Goal: Task Accomplishment & Management: Use online tool/utility

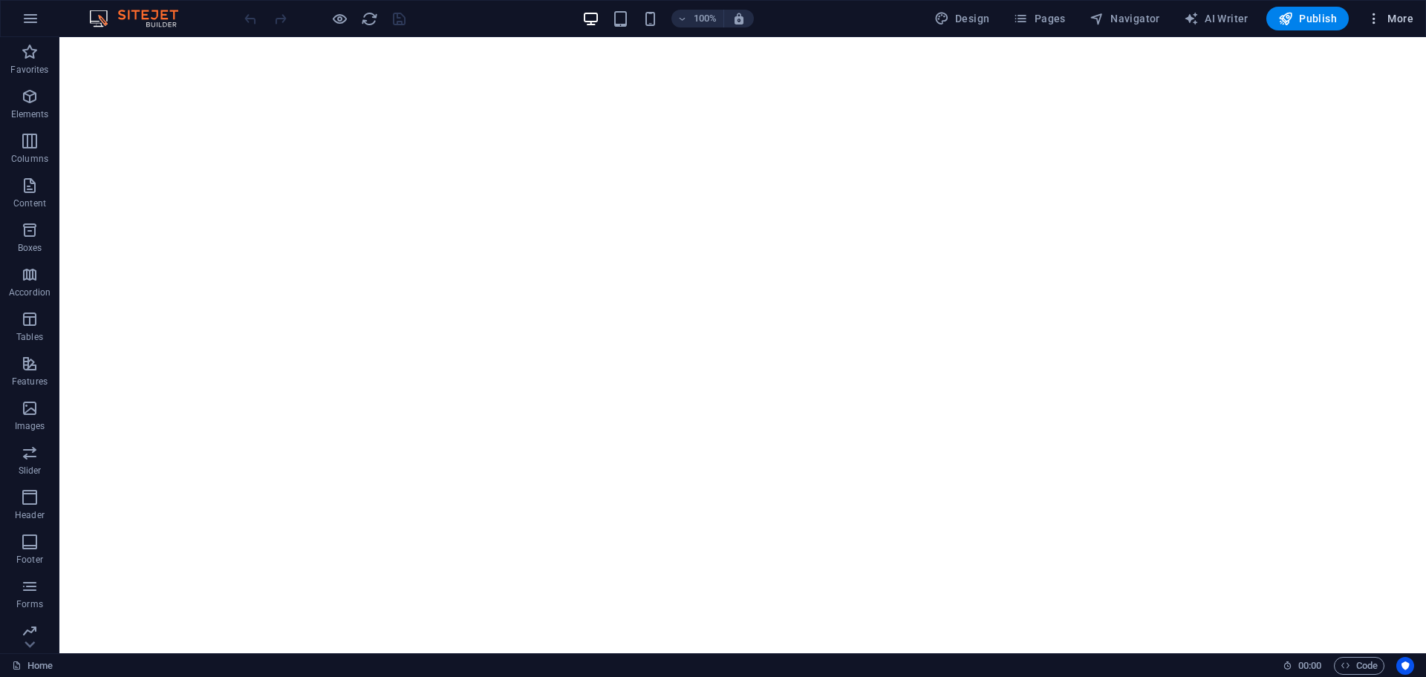
click at [1384, 22] on span "More" at bounding box center [1389, 18] width 47 height 15
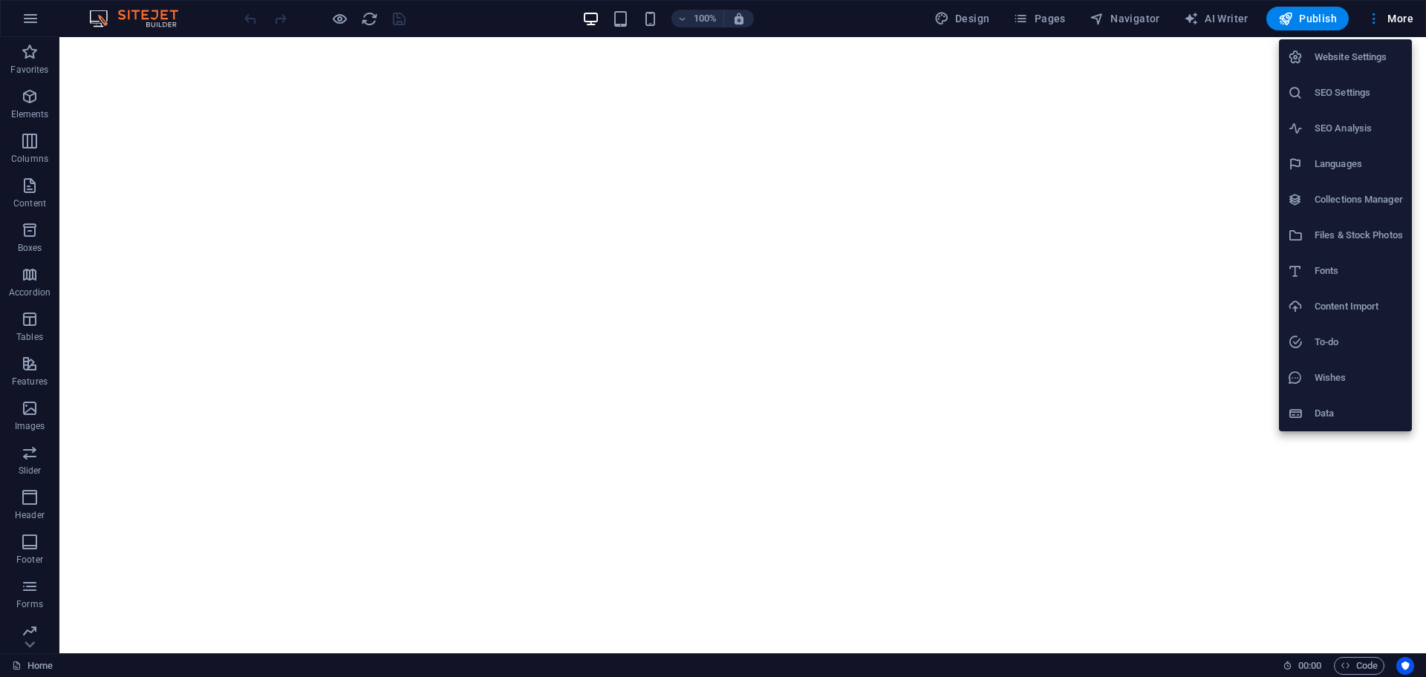
click at [958, 15] on div at bounding box center [713, 338] width 1426 height 677
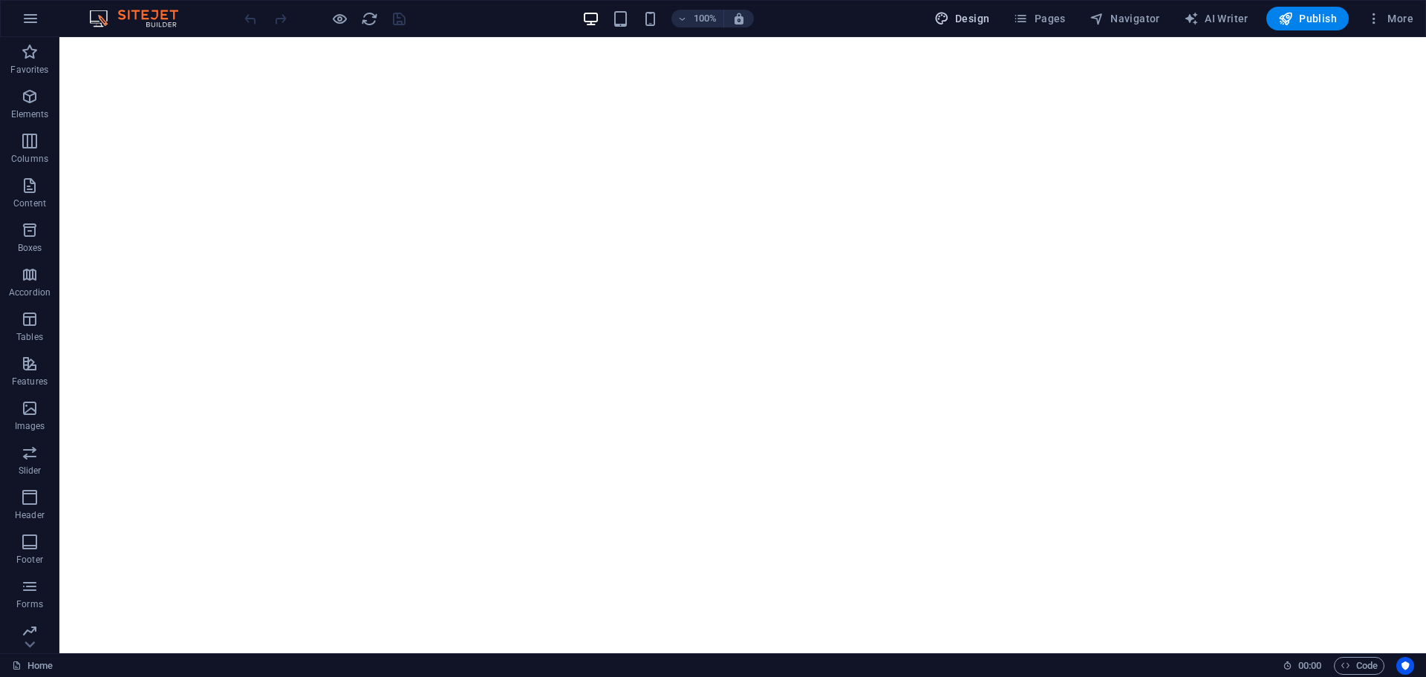
click at [976, 27] on button "Design" at bounding box center [962, 19] width 68 height 24
click at [973, 23] on span "Design" at bounding box center [962, 18] width 56 height 15
select select "px"
select select "200"
select select "px"
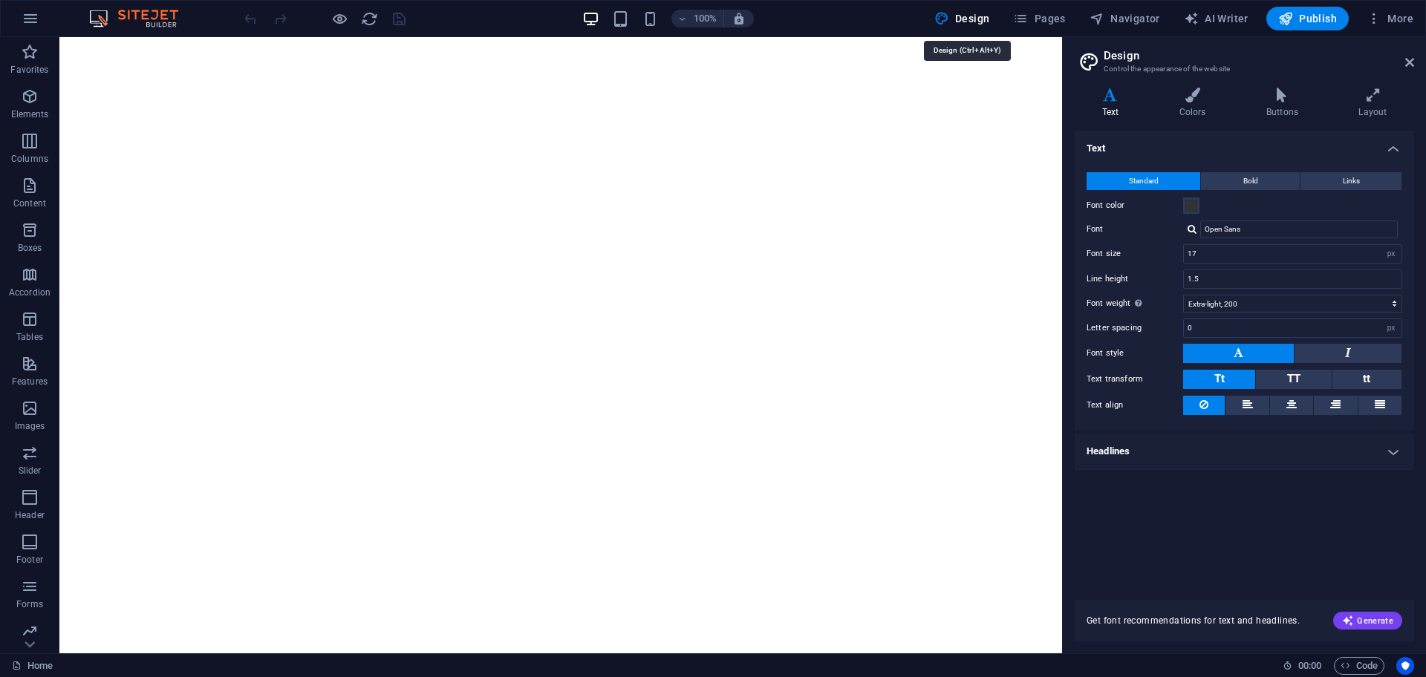
select select "px"
select select "200"
select select "px"
click at [1409, 60] on icon at bounding box center [1409, 62] width 9 height 12
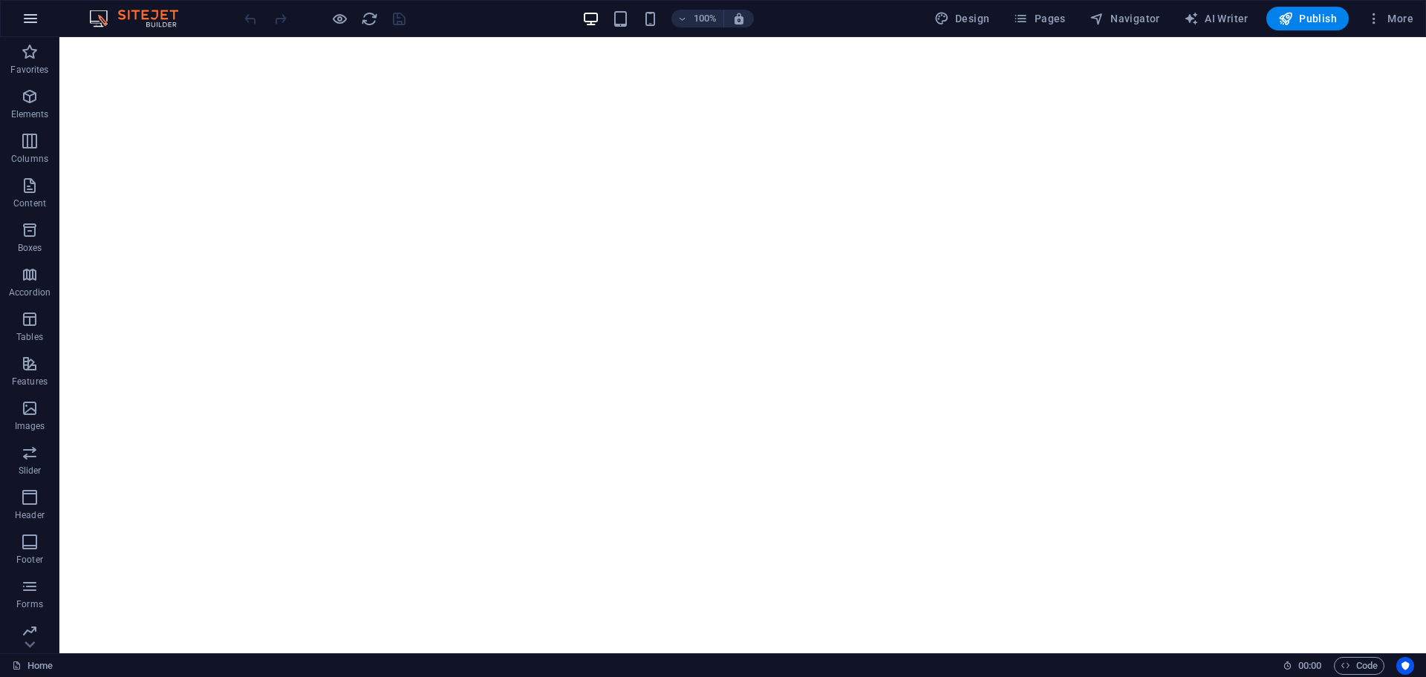
click at [30, 15] on icon "button" at bounding box center [31, 19] width 18 height 18
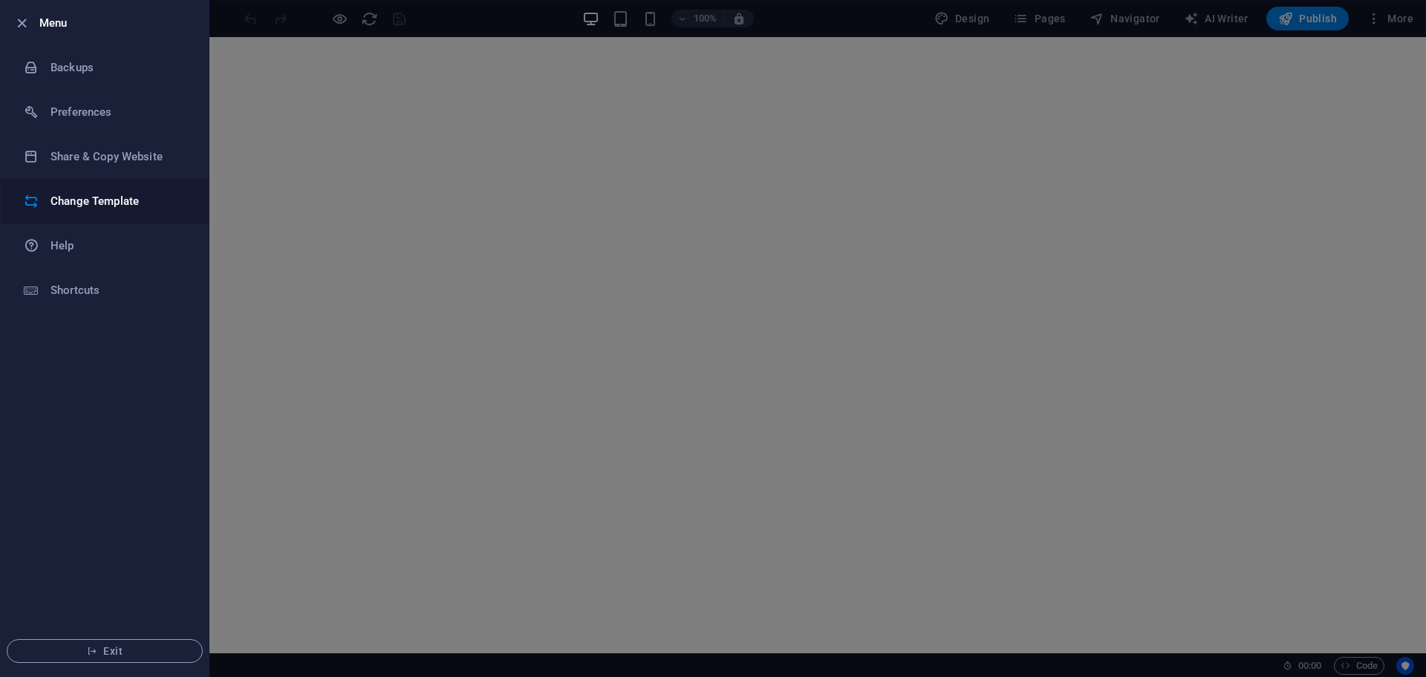
click at [68, 205] on h6 "Change Template" at bounding box center [118, 201] width 137 height 18
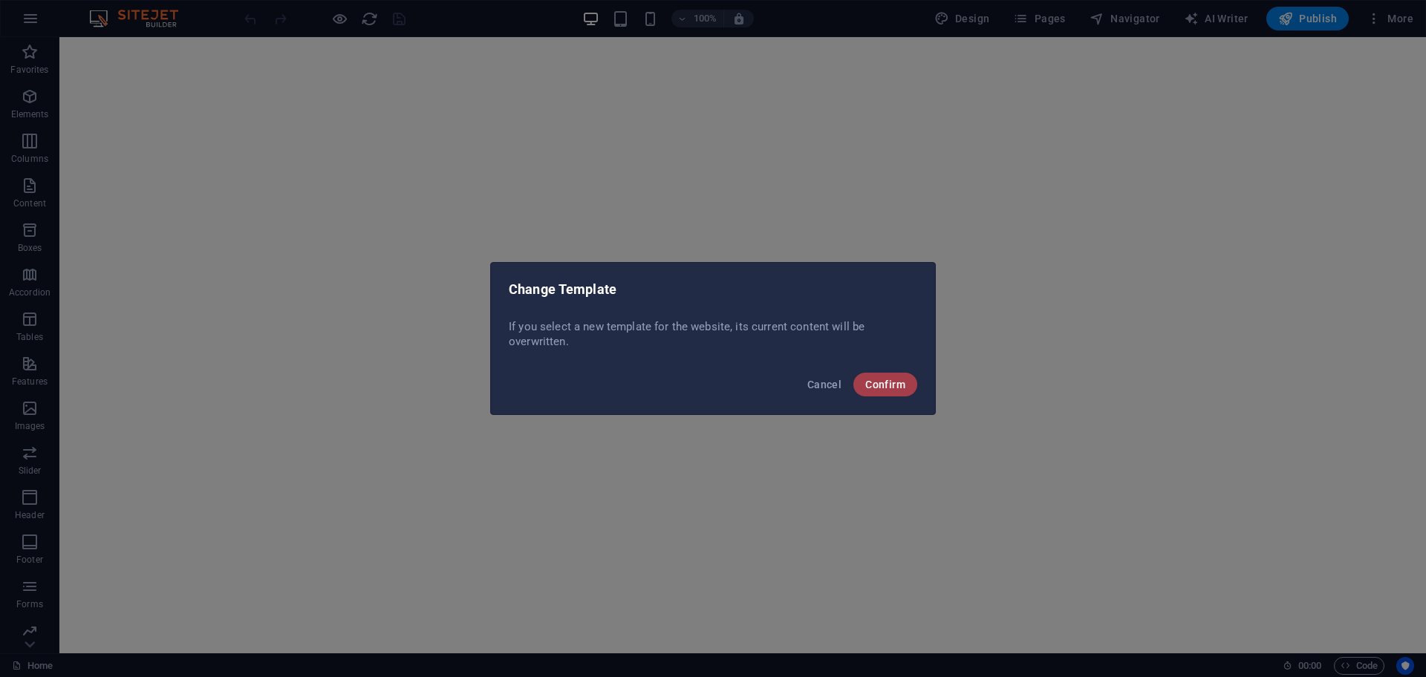
click at [913, 384] on button "Confirm" at bounding box center [885, 385] width 64 height 24
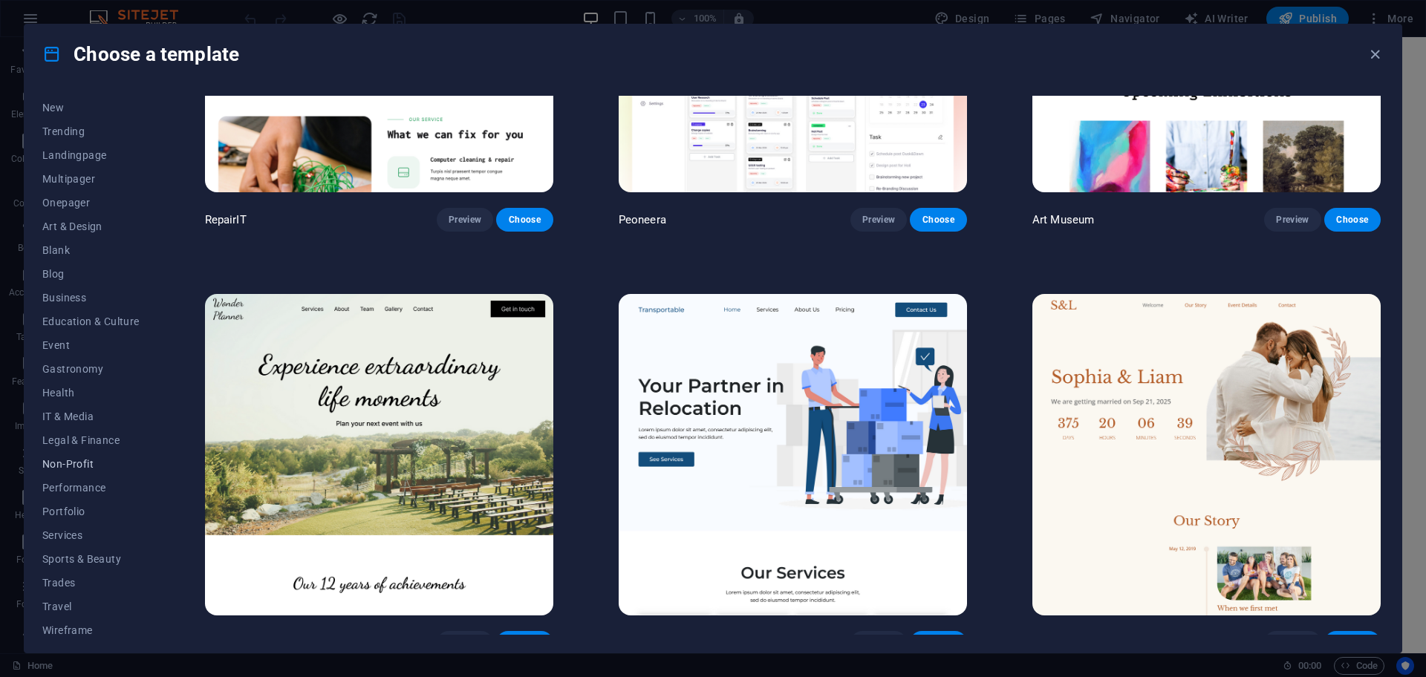
scroll to position [55, 0]
click at [77, 503] on span "Portfolio" at bounding box center [90, 504] width 97 height 12
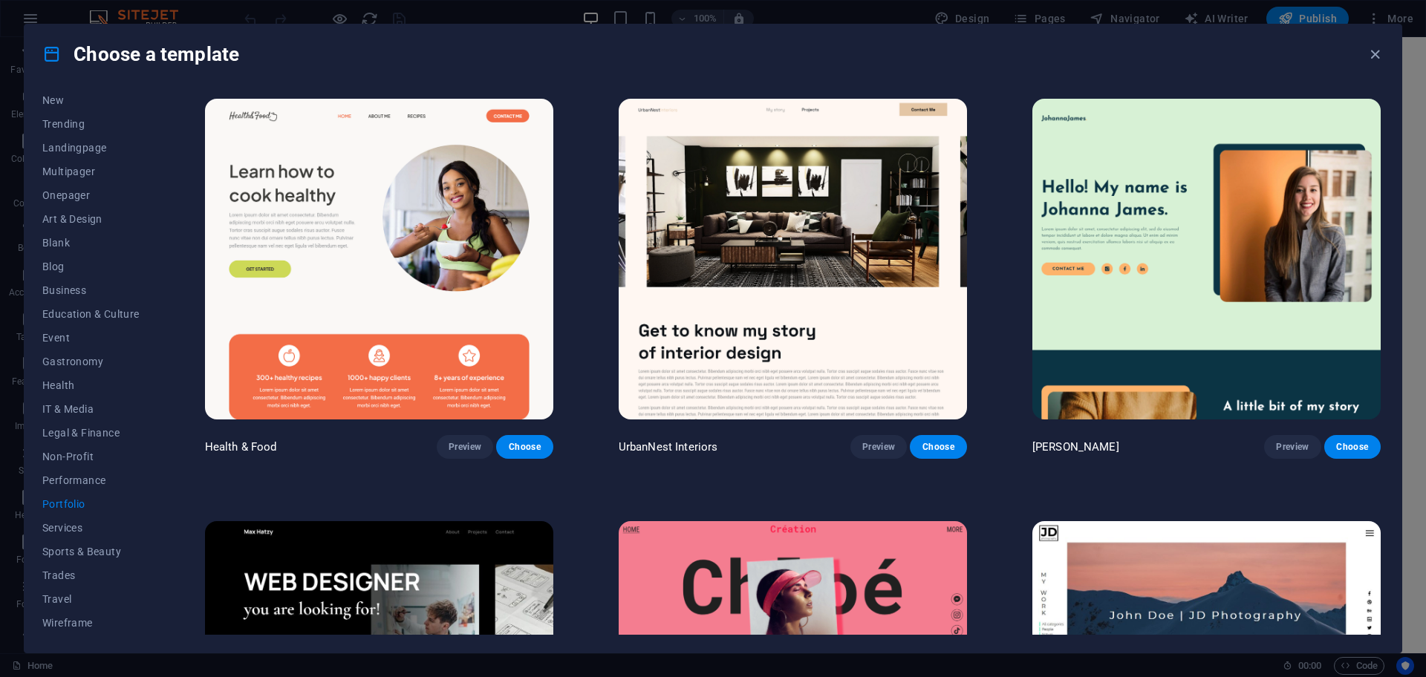
scroll to position [47, 0]
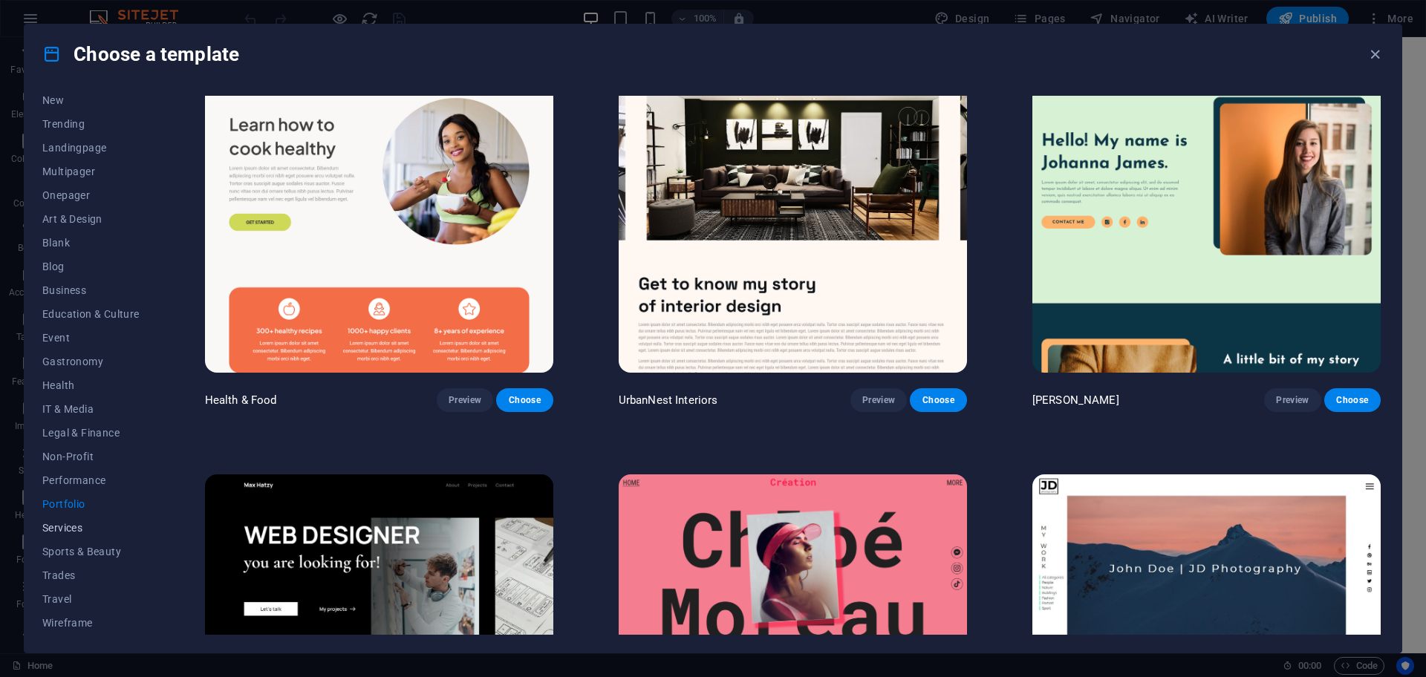
click at [60, 520] on button "Services" at bounding box center [90, 528] width 97 height 24
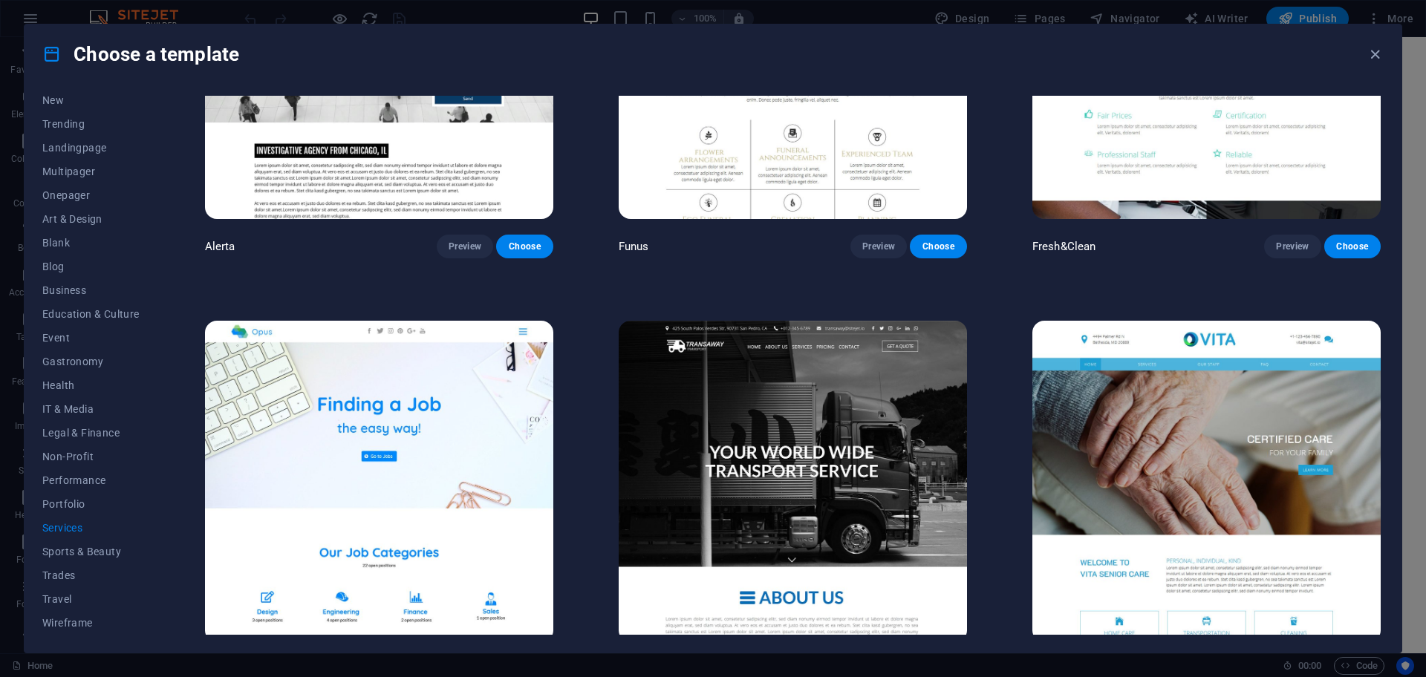
scroll to position [2306, 0]
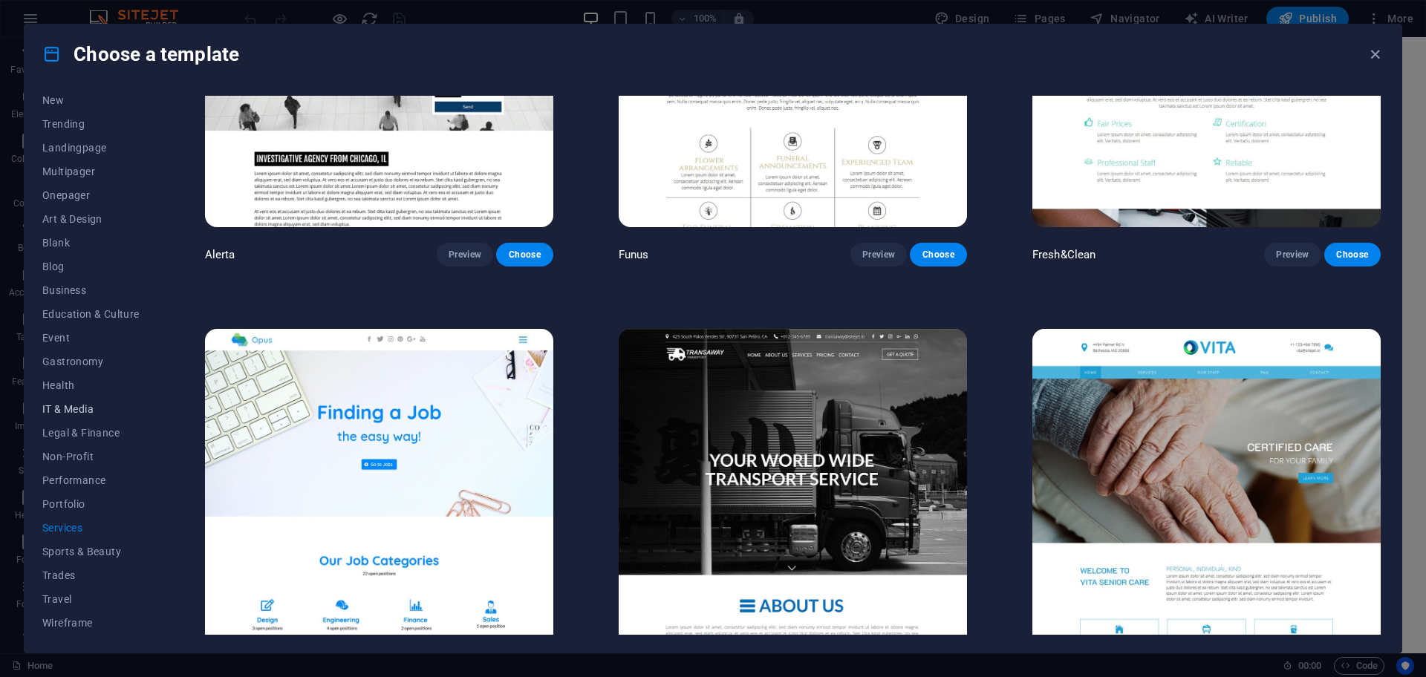
click at [67, 405] on span "IT & Media" at bounding box center [90, 409] width 97 height 12
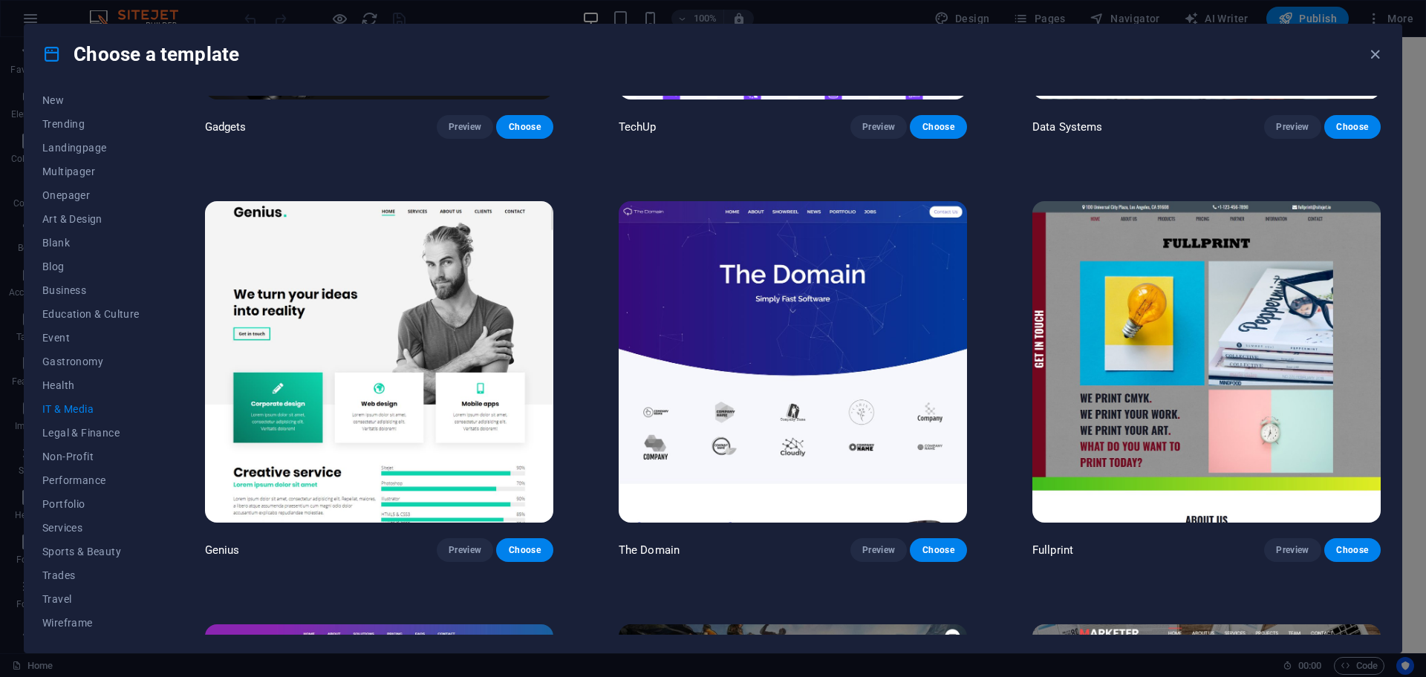
scroll to position [1086, 0]
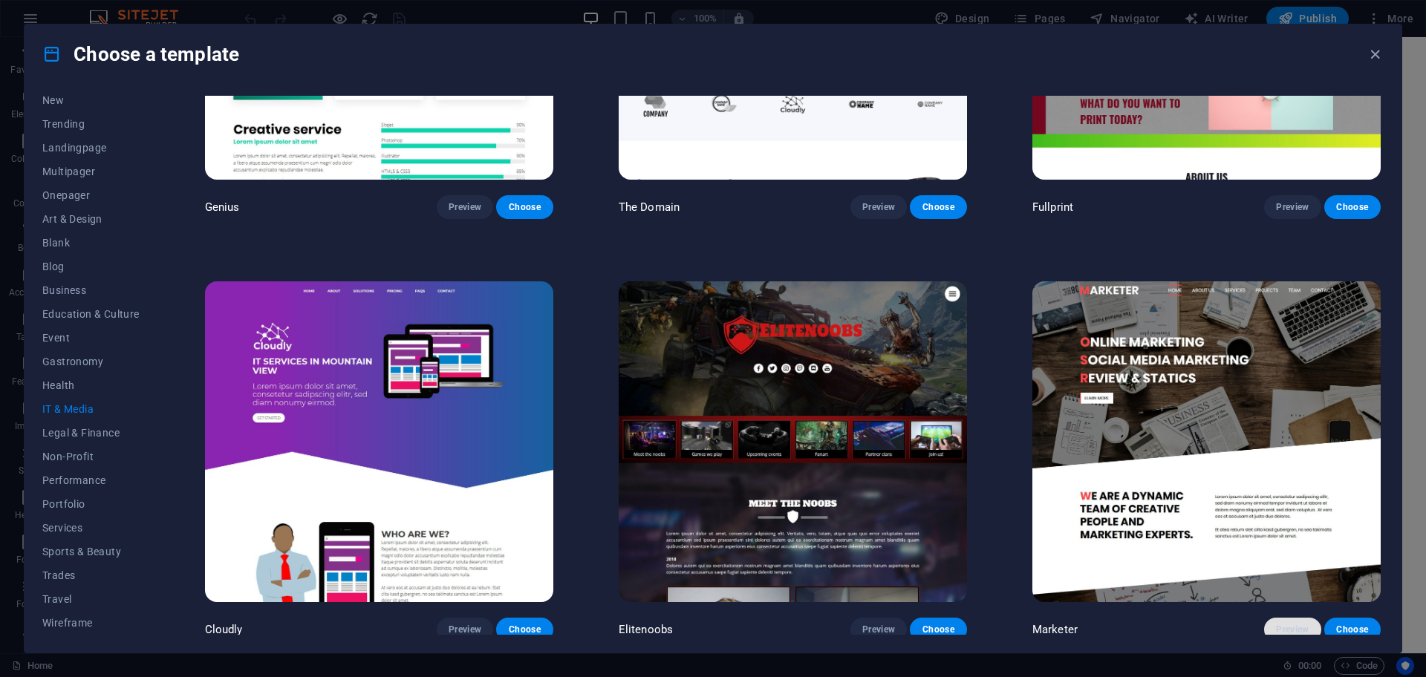
click at [1291, 625] on span "Preview" at bounding box center [1292, 630] width 33 height 12
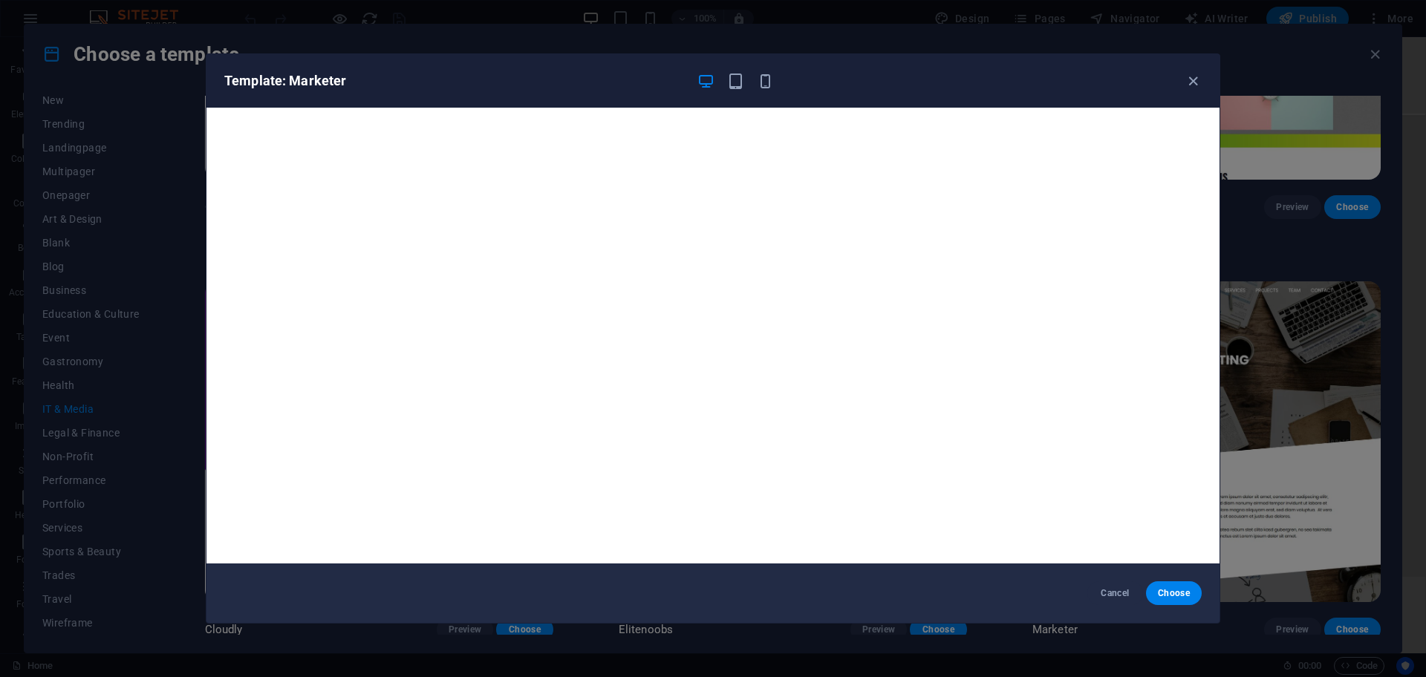
scroll to position [557, 0]
click at [1199, 81] on icon "button" at bounding box center [1192, 81] width 17 height 17
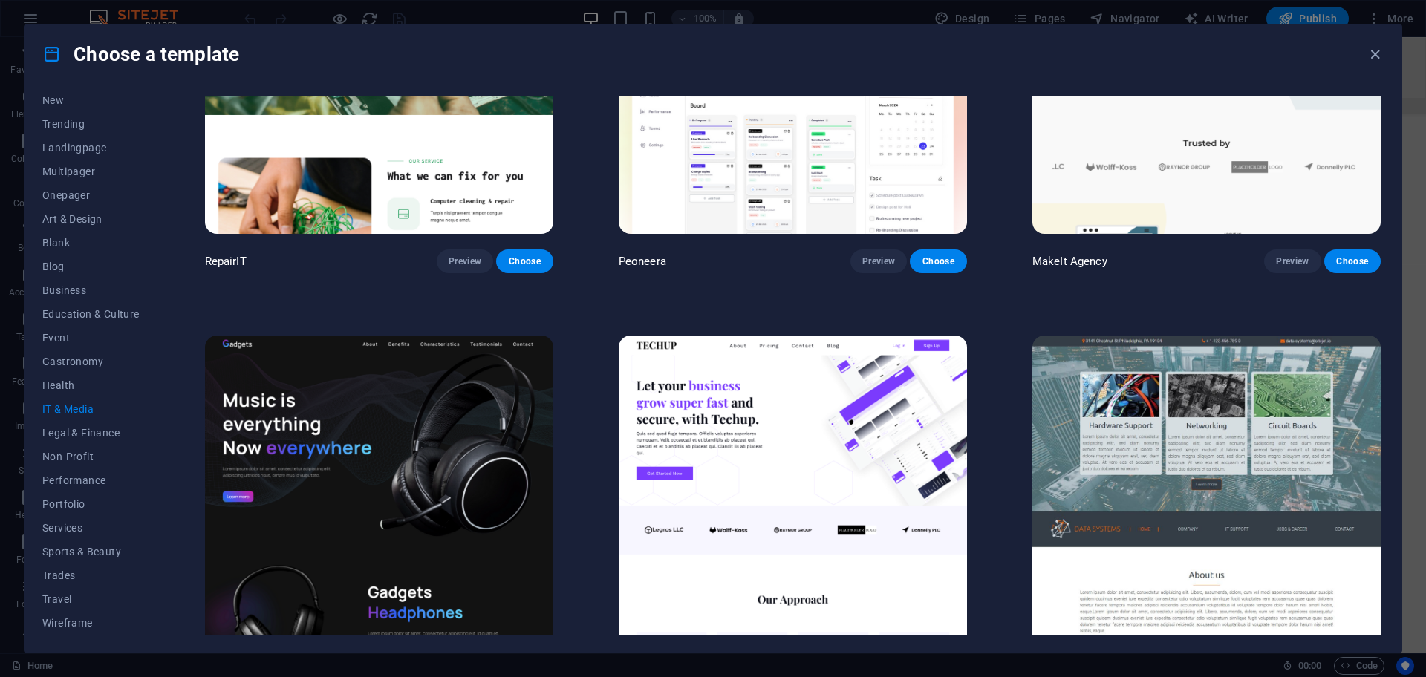
scroll to position [371, 0]
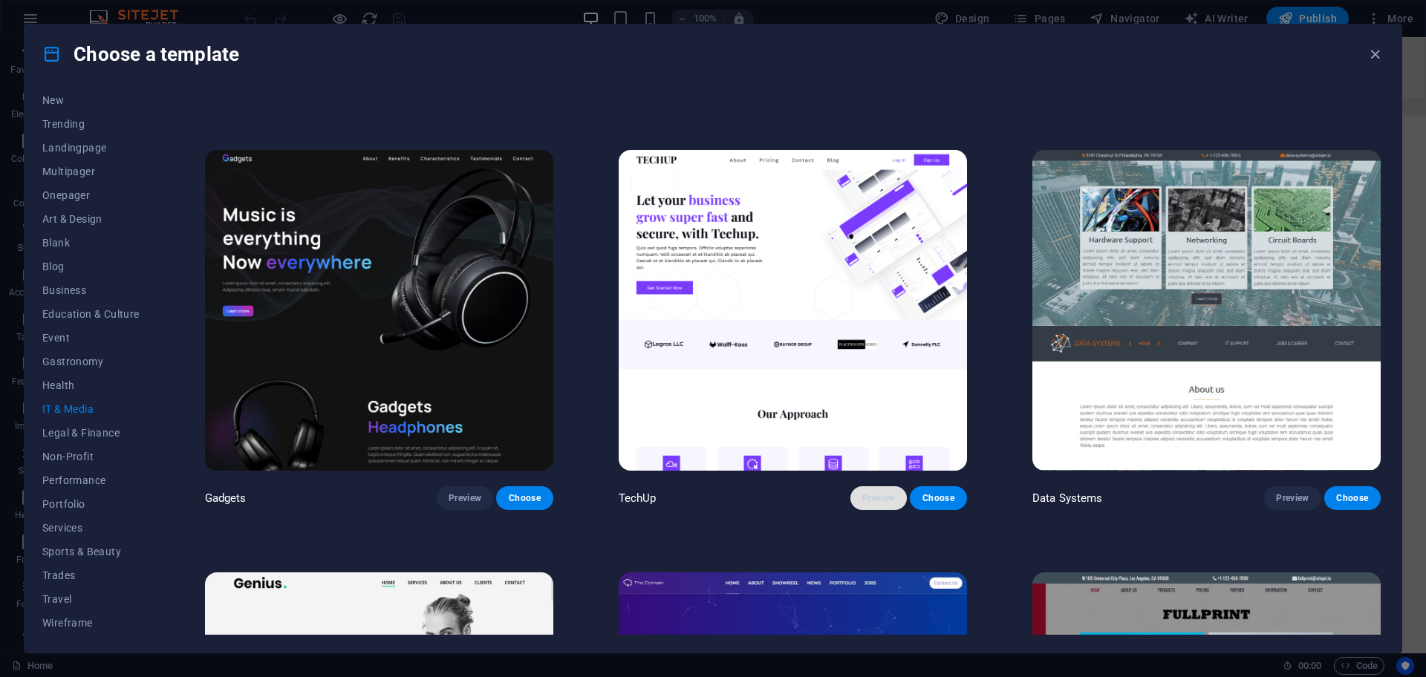
click at [862, 492] on span "Preview" at bounding box center [878, 498] width 33 height 12
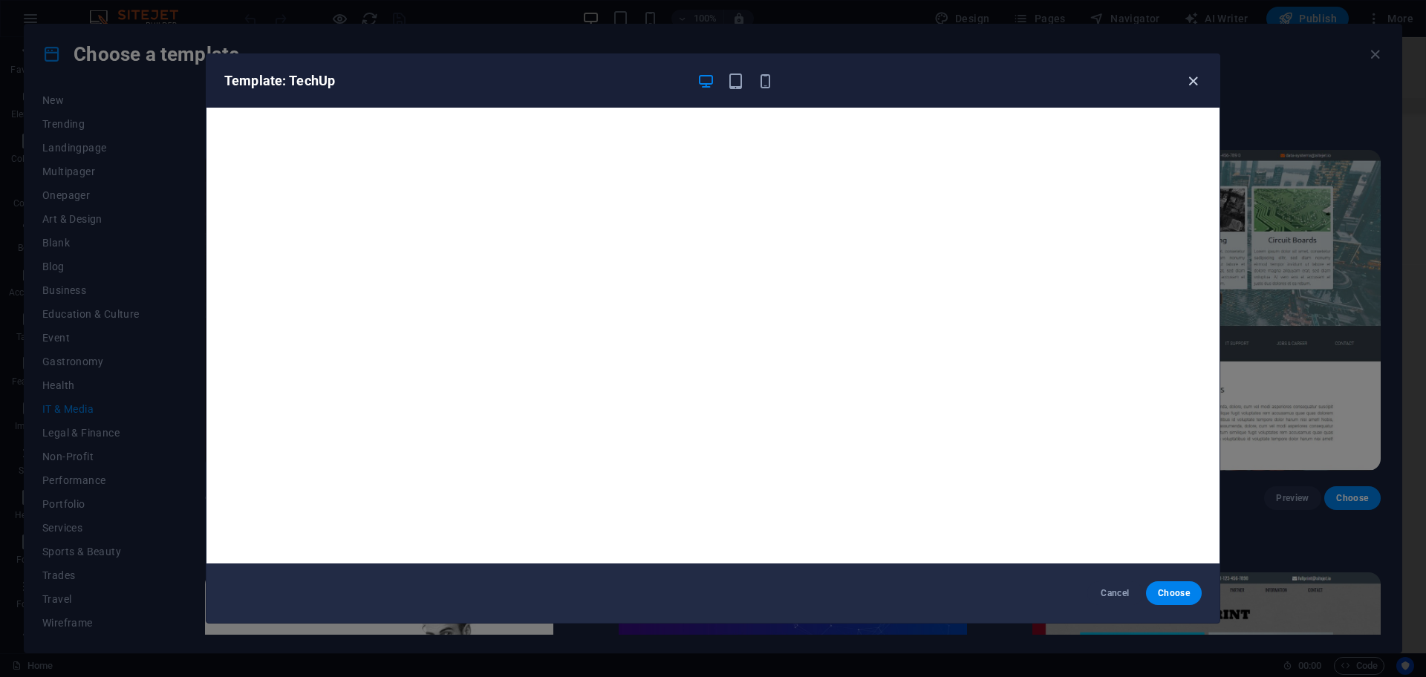
click at [1194, 76] on icon "button" at bounding box center [1192, 81] width 17 height 17
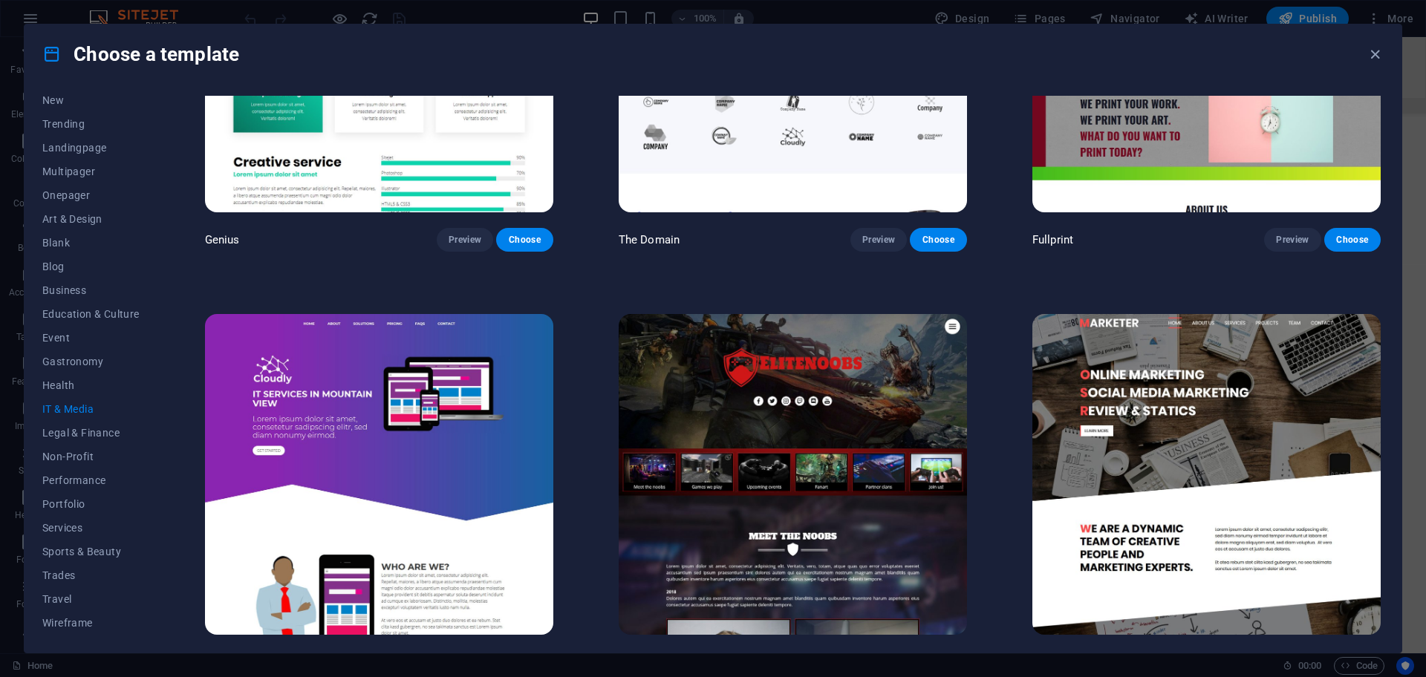
scroll to position [1086, 0]
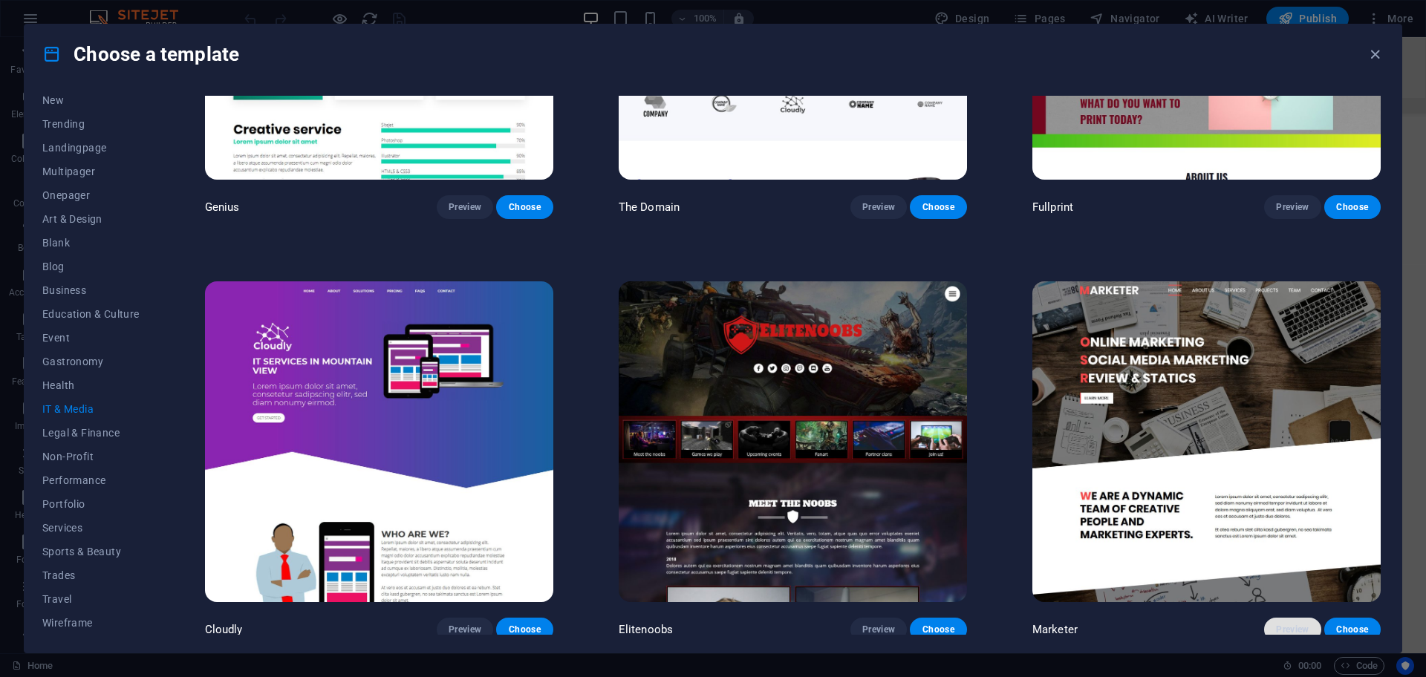
click at [1283, 618] on button "Preview" at bounding box center [1292, 630] width 56 height 24
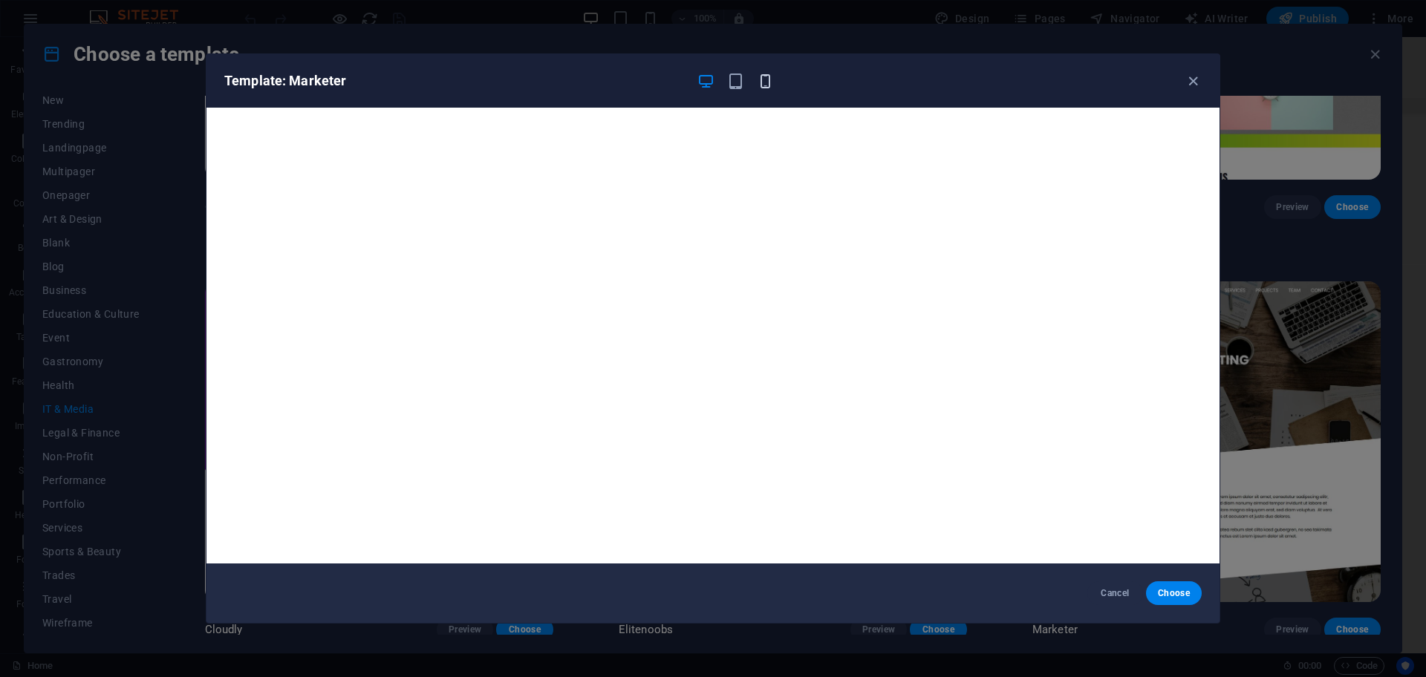
click at [773, 76] on icon "button" at bounding box center [765, 81] width 17 height 17
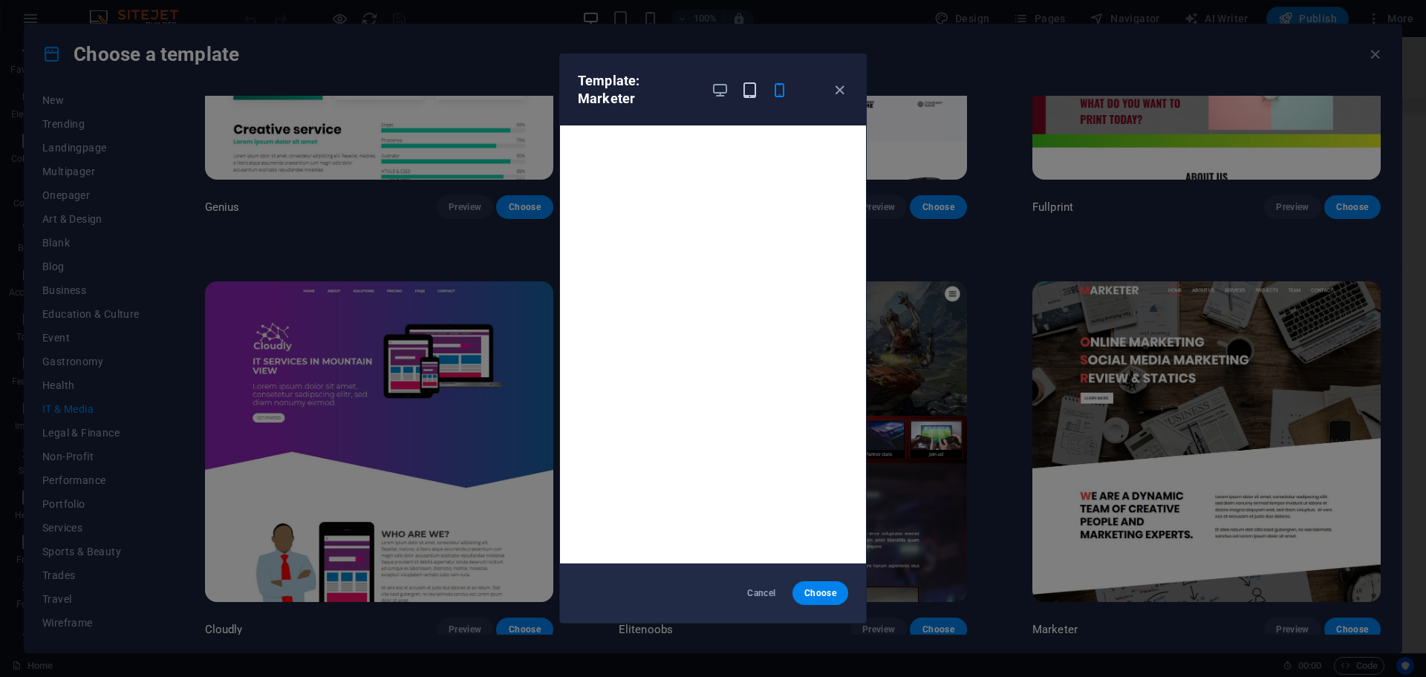
click at [756, 82] on icon "button" at bounding box center [749, 90] width 17 height 17
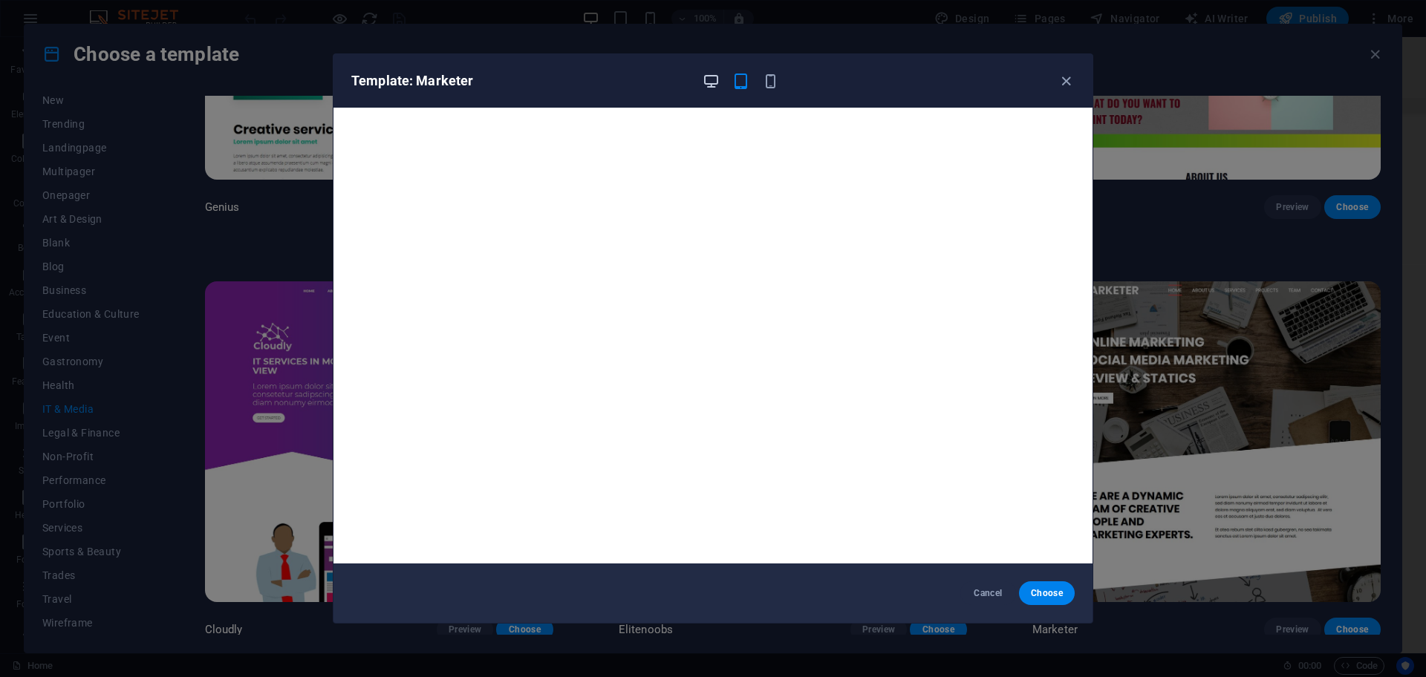
click at [714, 85] on icon "button" at bounding box center [710, 81] width 17 height 17
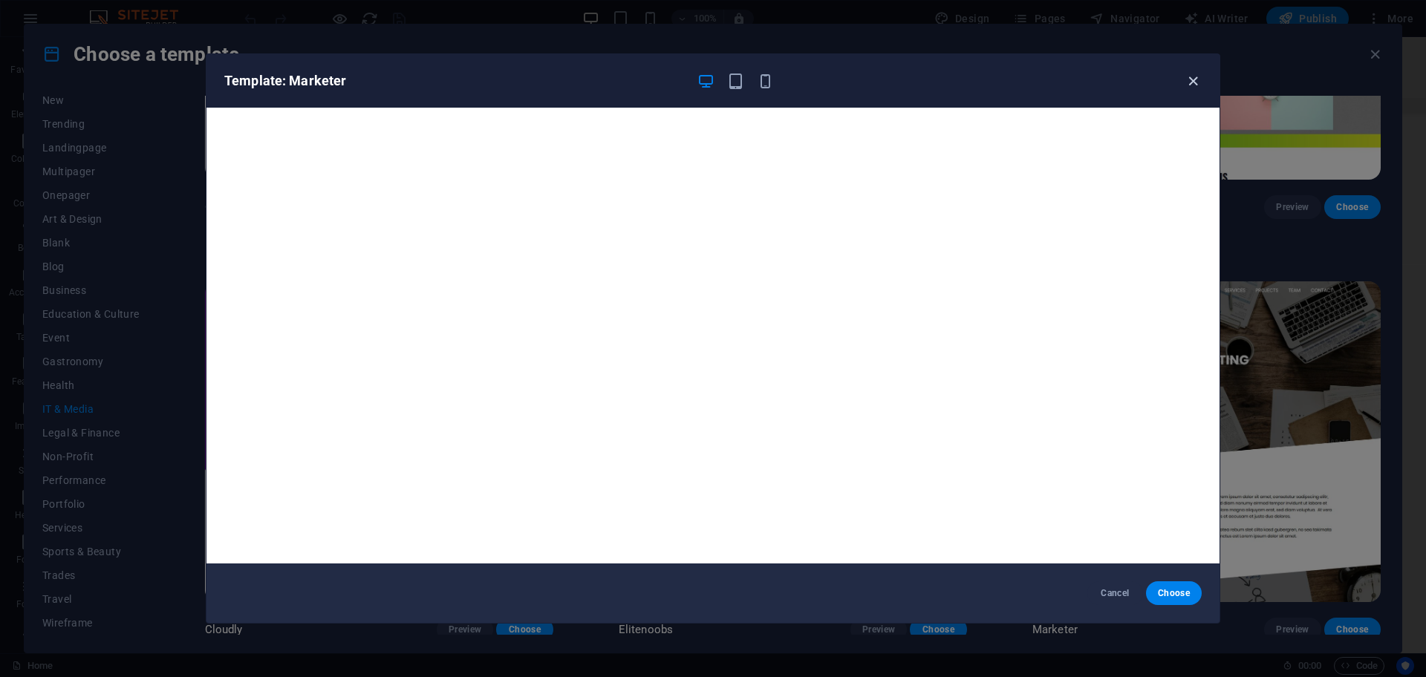
click at [1195, 79] on icon "button" at bounding box center [1192, 81] width 17 height 17
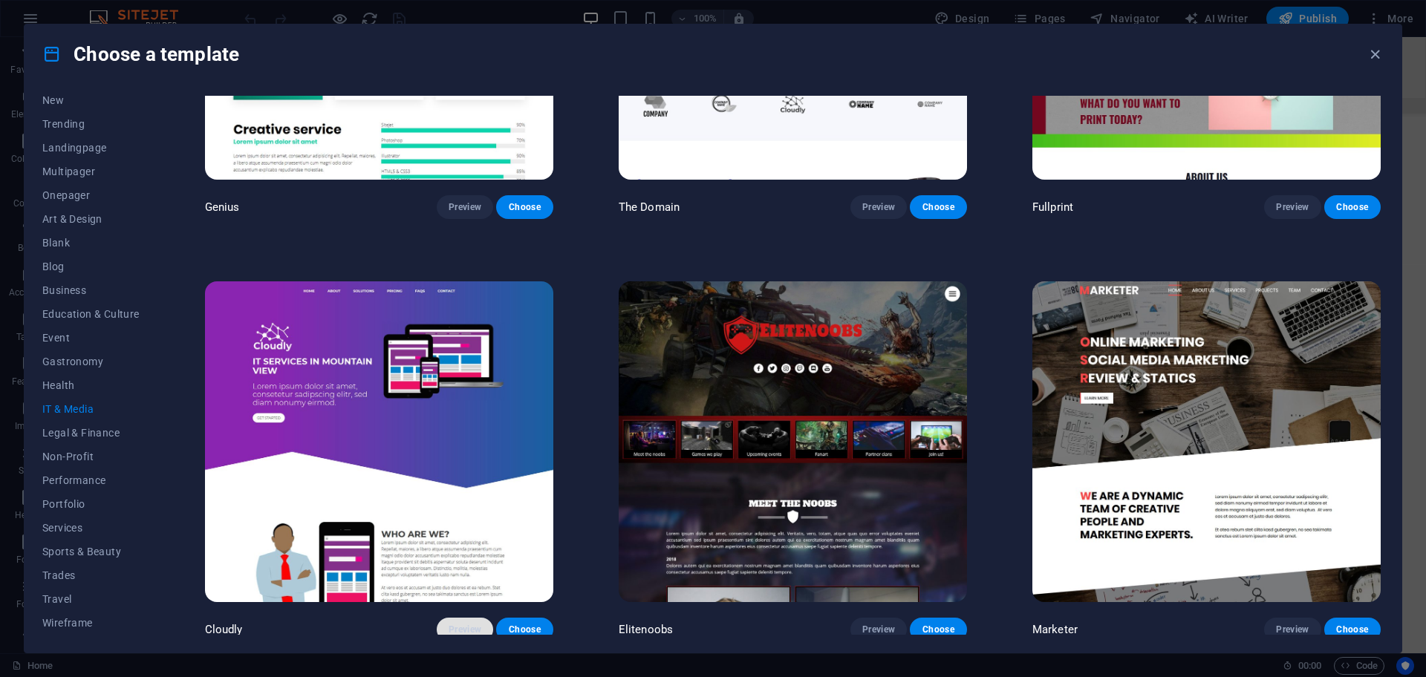
click at [462, 626] on span "Preview" at bounding box center [464, 630] width 33 height 12
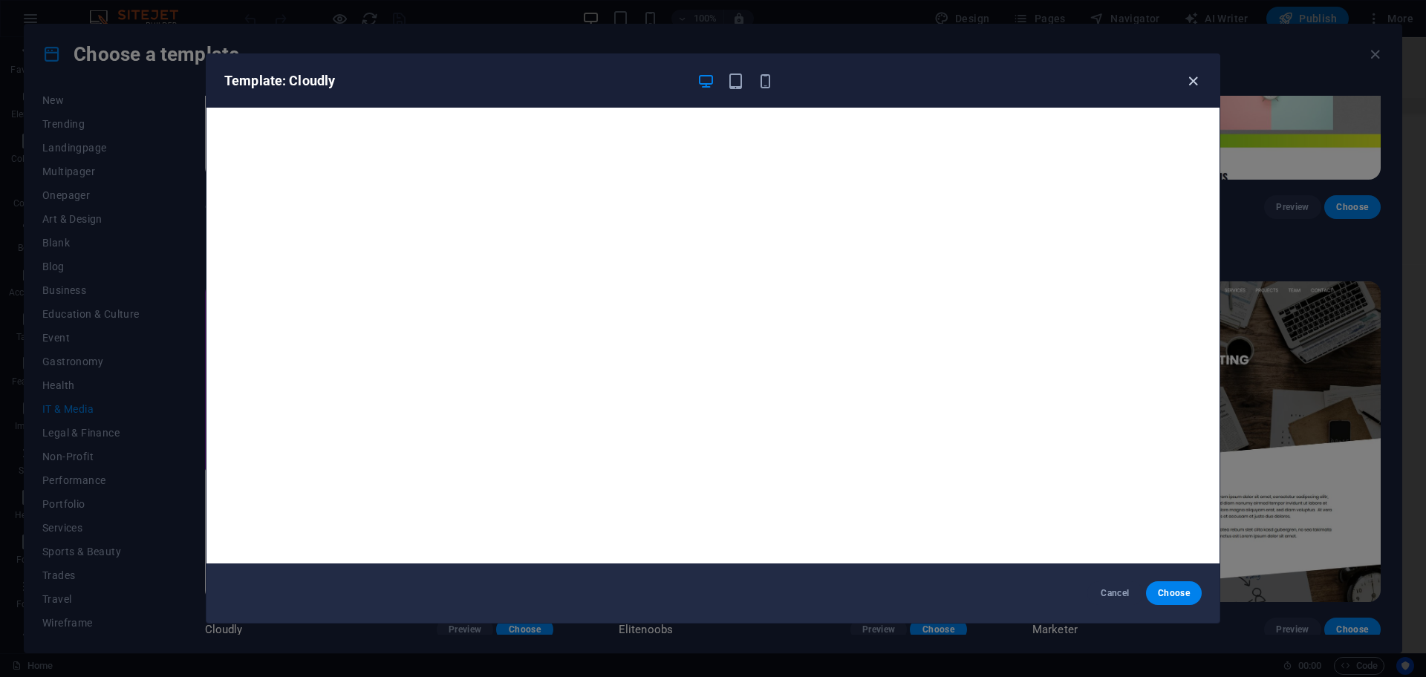
click at [1195, 79] on icon "button" at bounding box center [1192, 81] width 17 height 17
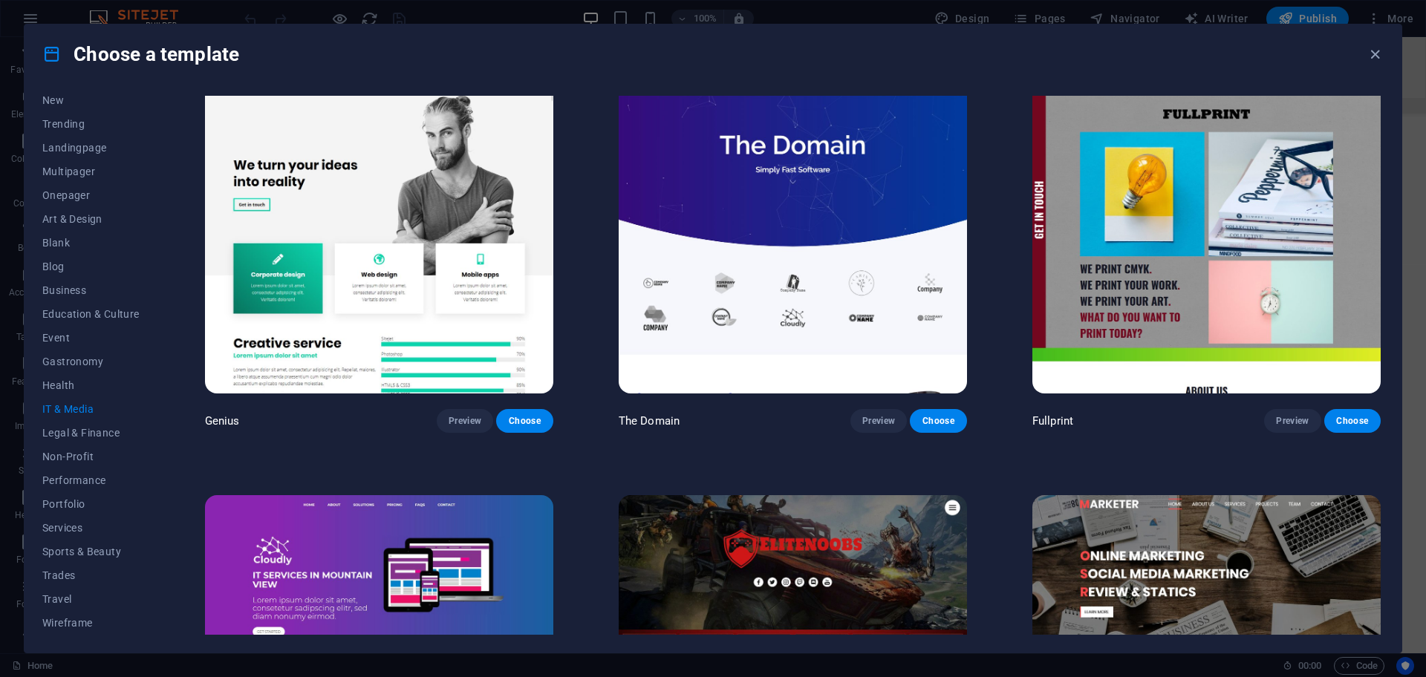
scroll to position [714, 0]
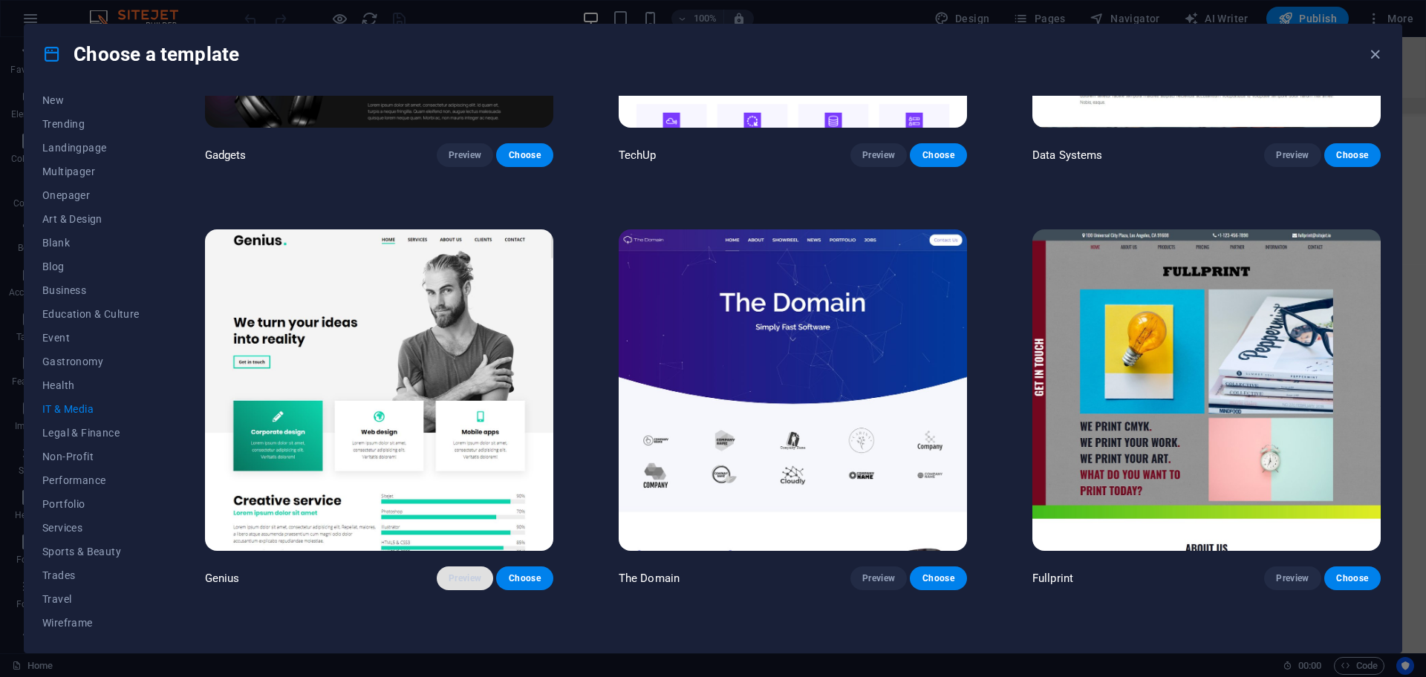
click at [474, 574] on span "Preview" at bounding box center [464, 578] width 33 height 12
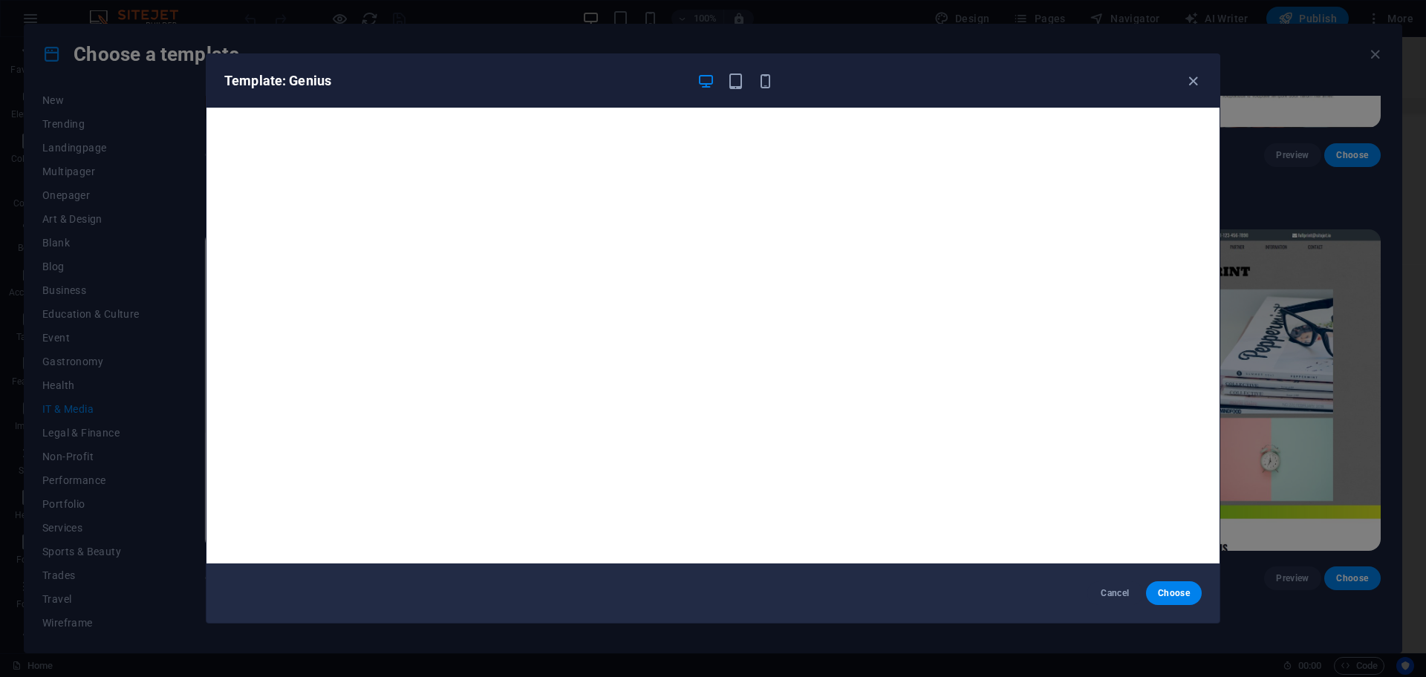
scroll to position [4, 0]
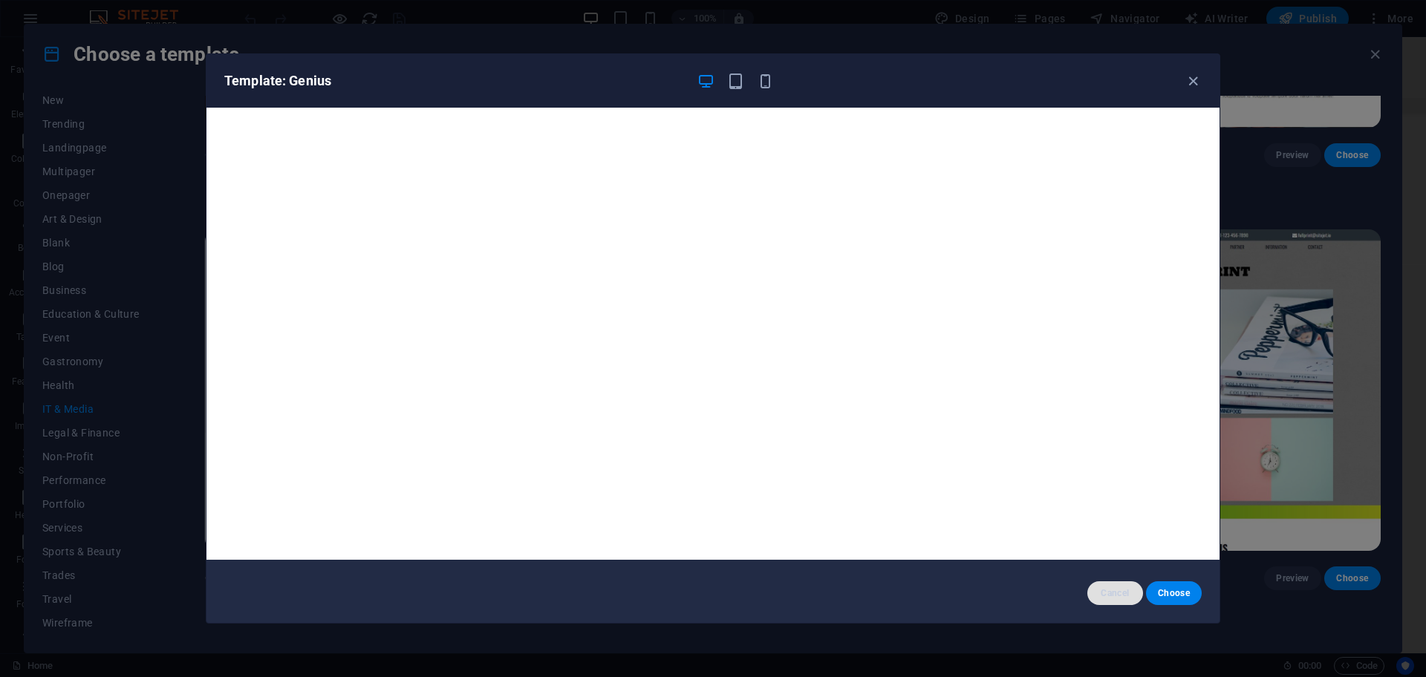
click at [1103, 587] on span "Cancel" at bounding box center [1115, 593] width 32 height 12
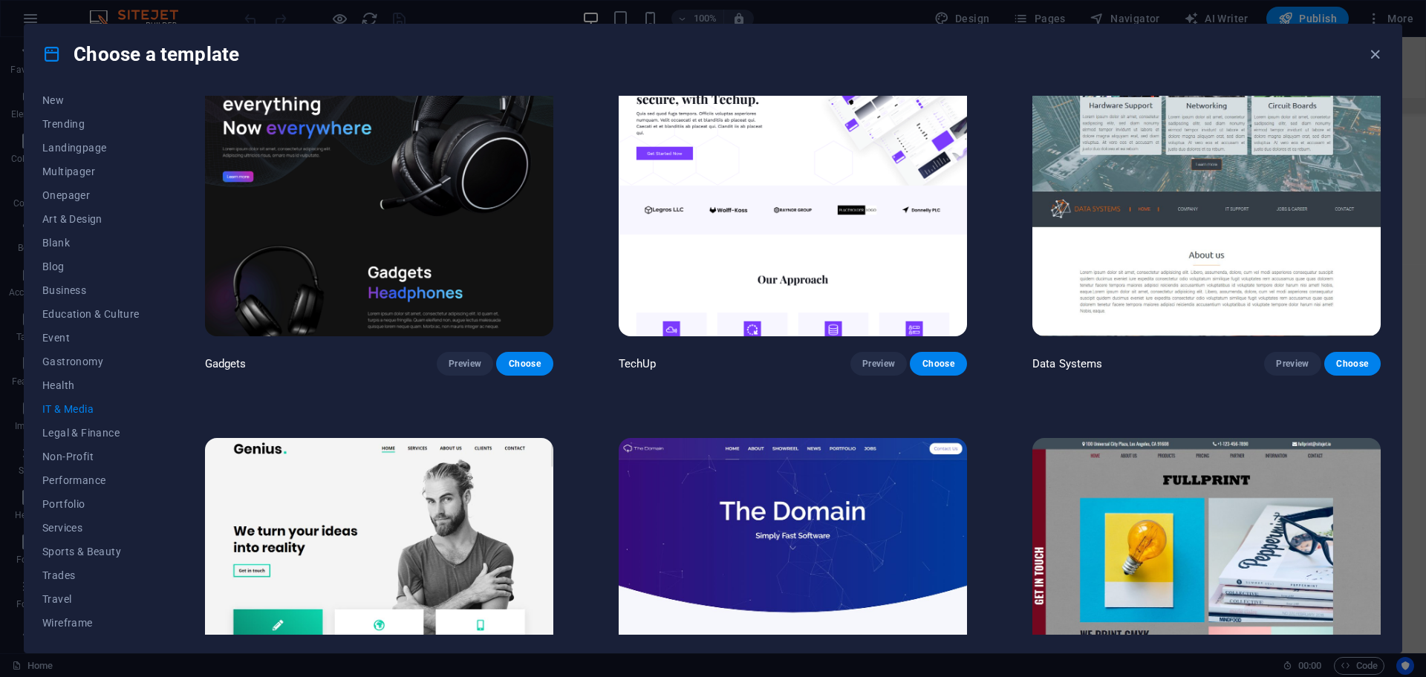
scroll to position [343, 0]
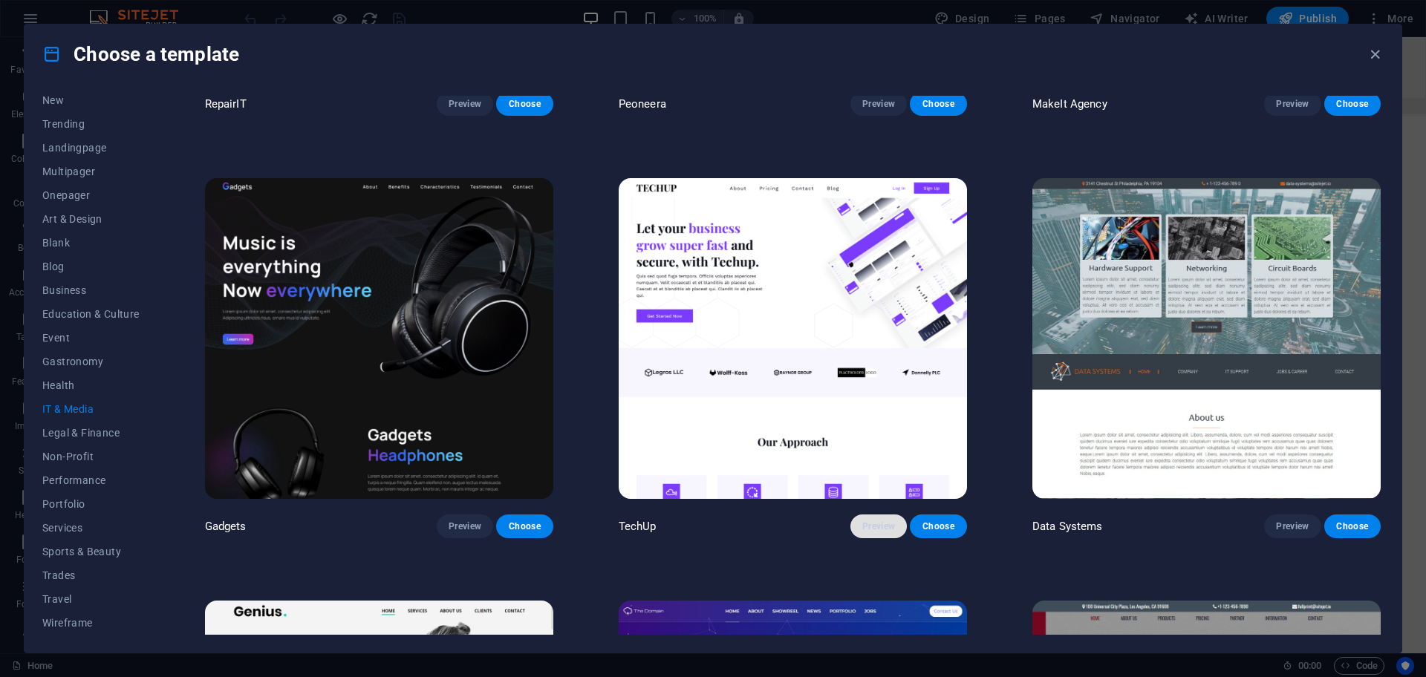
click at [877, 521] on span "Preview" at bounding box center [878, 527] width 33 height 12
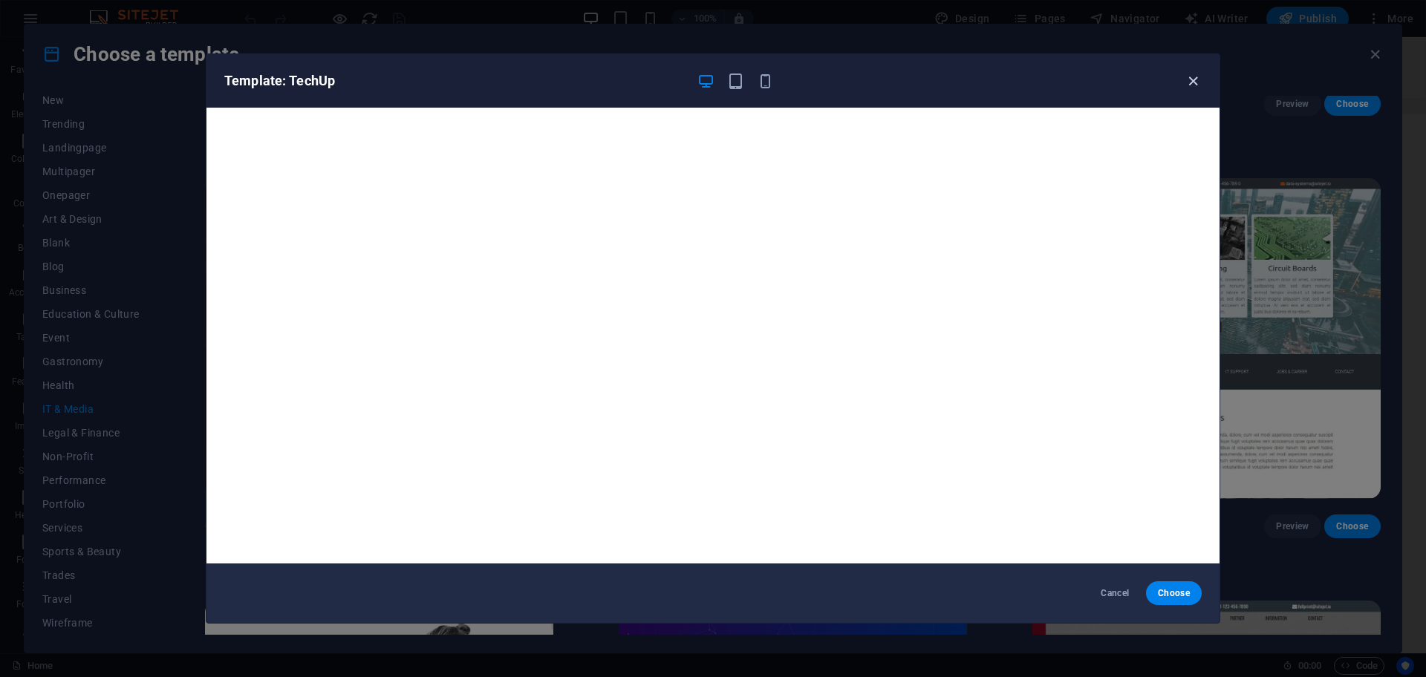
click at [1192, 83] on icon "button" at bounding box center [1192, 81] width 17 height 17
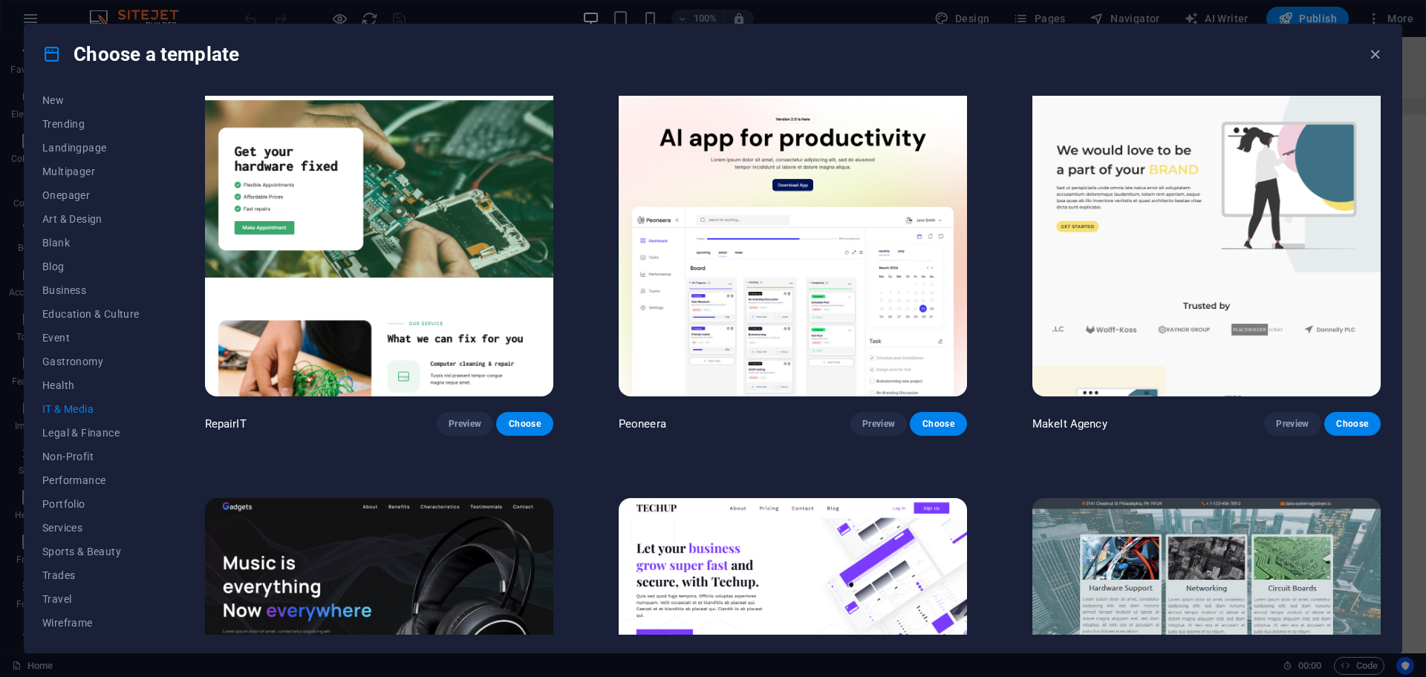
scroll to position [0, 0]
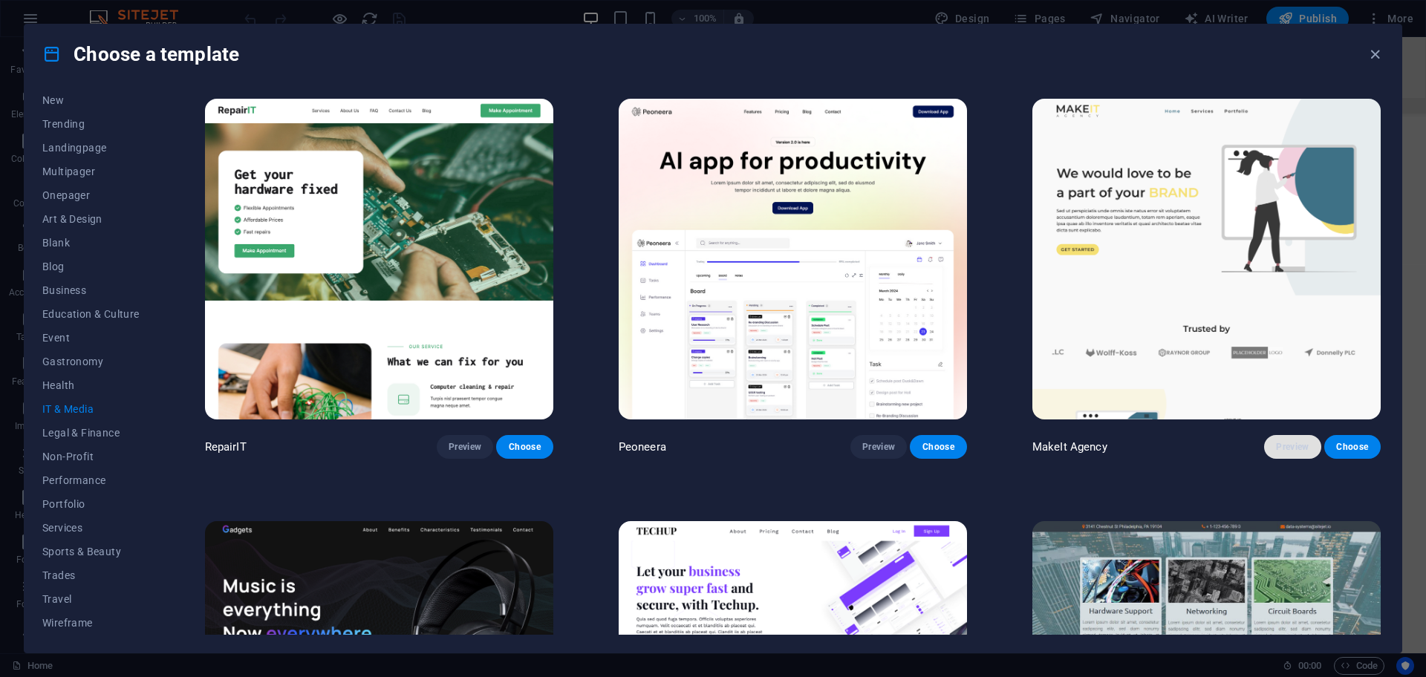
click at [1295, 445] on span "Preview" at bounding box center [1292, 447] width 33 height 12
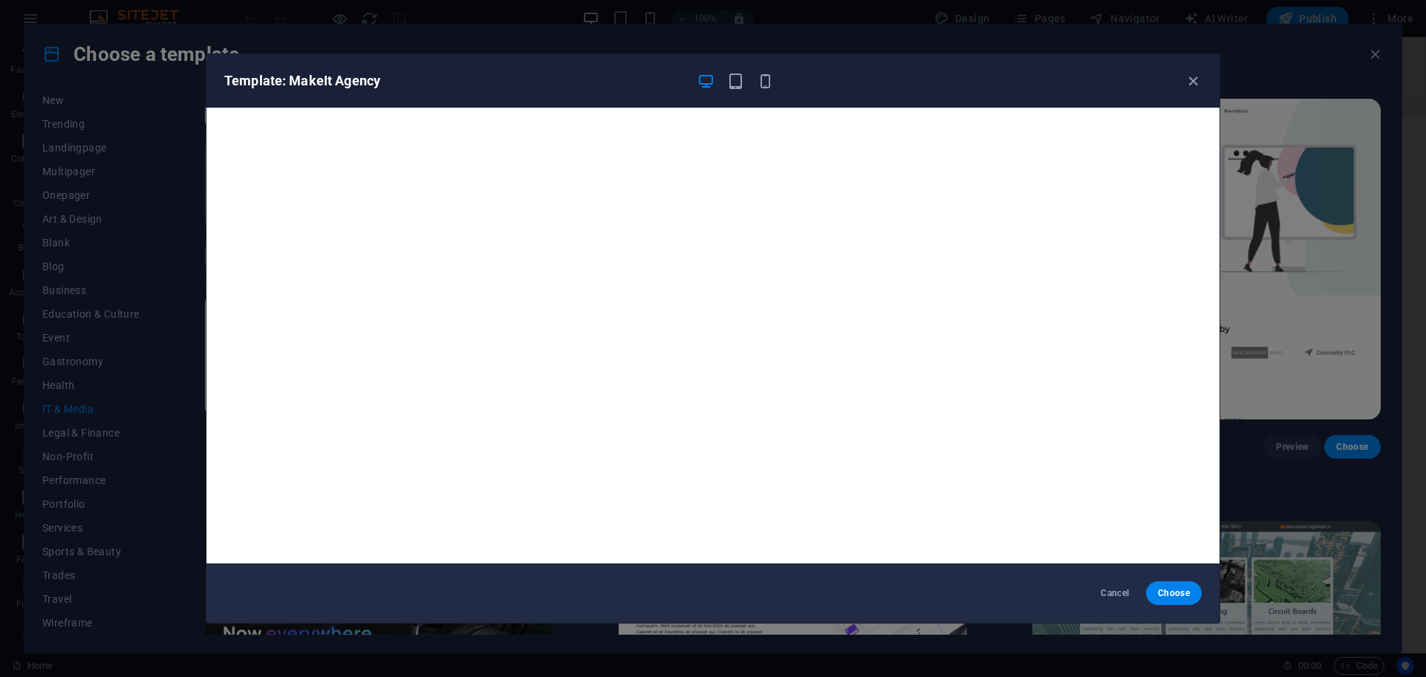
scroll to position [4, 0]
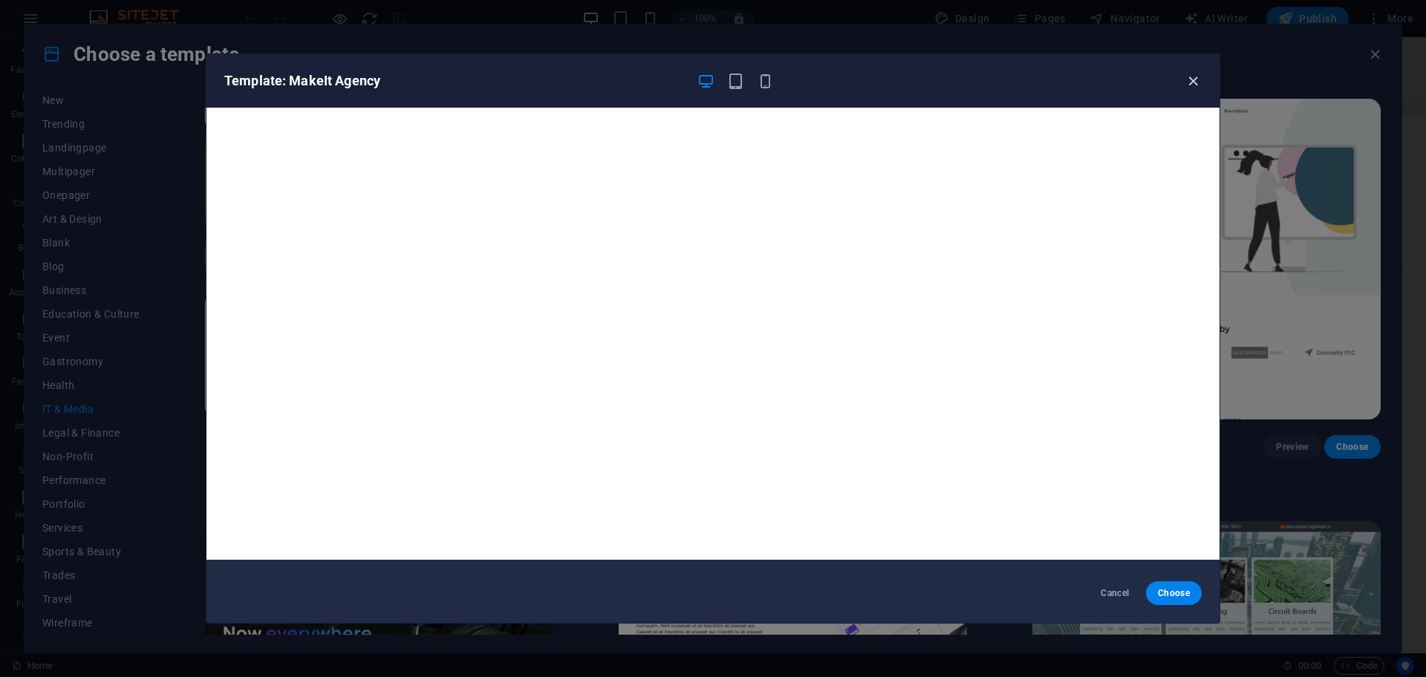
click at [1199, 76] on icon "button" at bounding box center [1192, 81] width 17 height 17
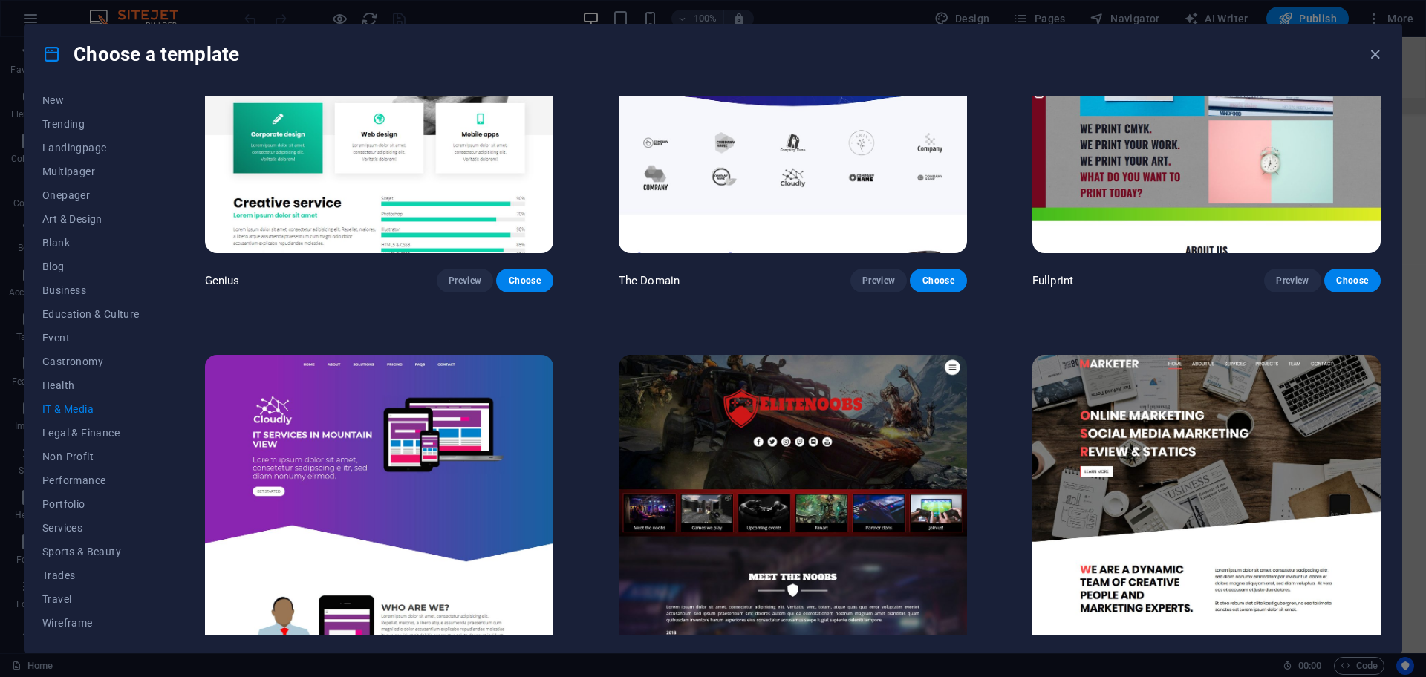
scroll to position [1086, 0]
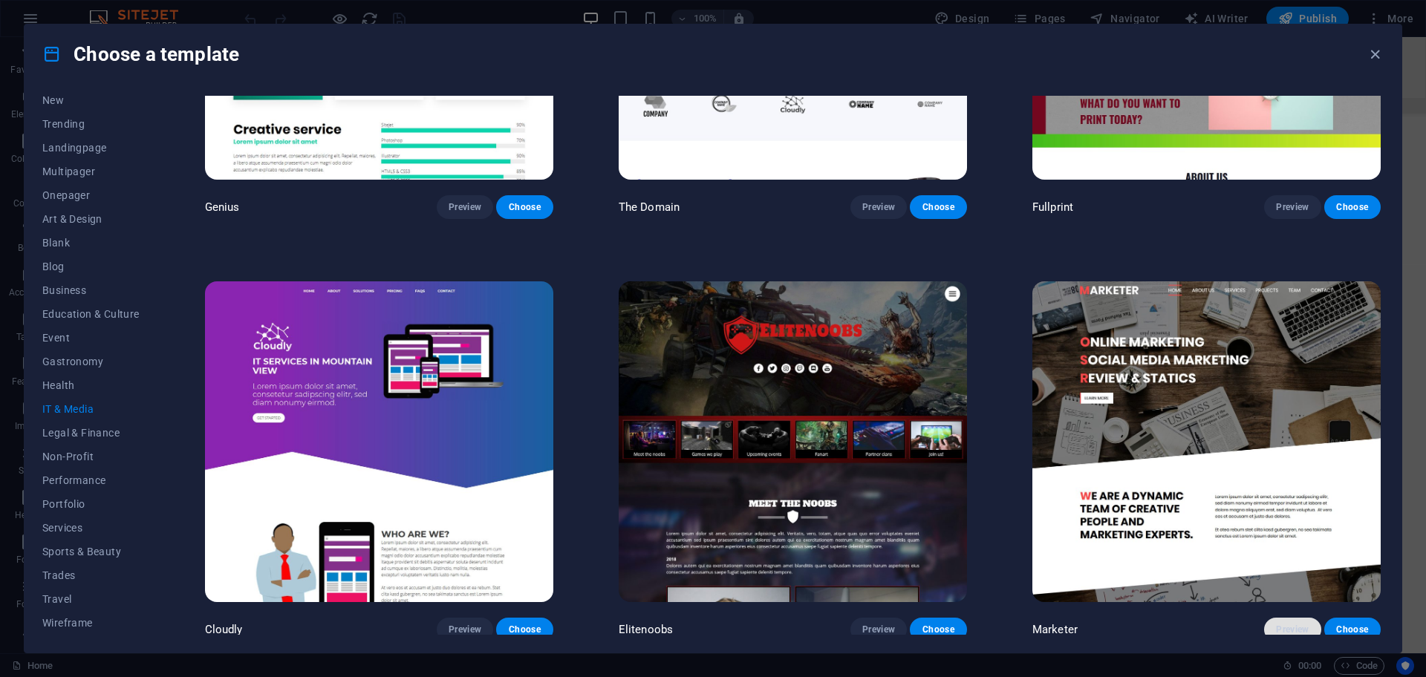
click at [1269, 624] on button "Preview" at bounding box center [1292, 630] width 56 height 24
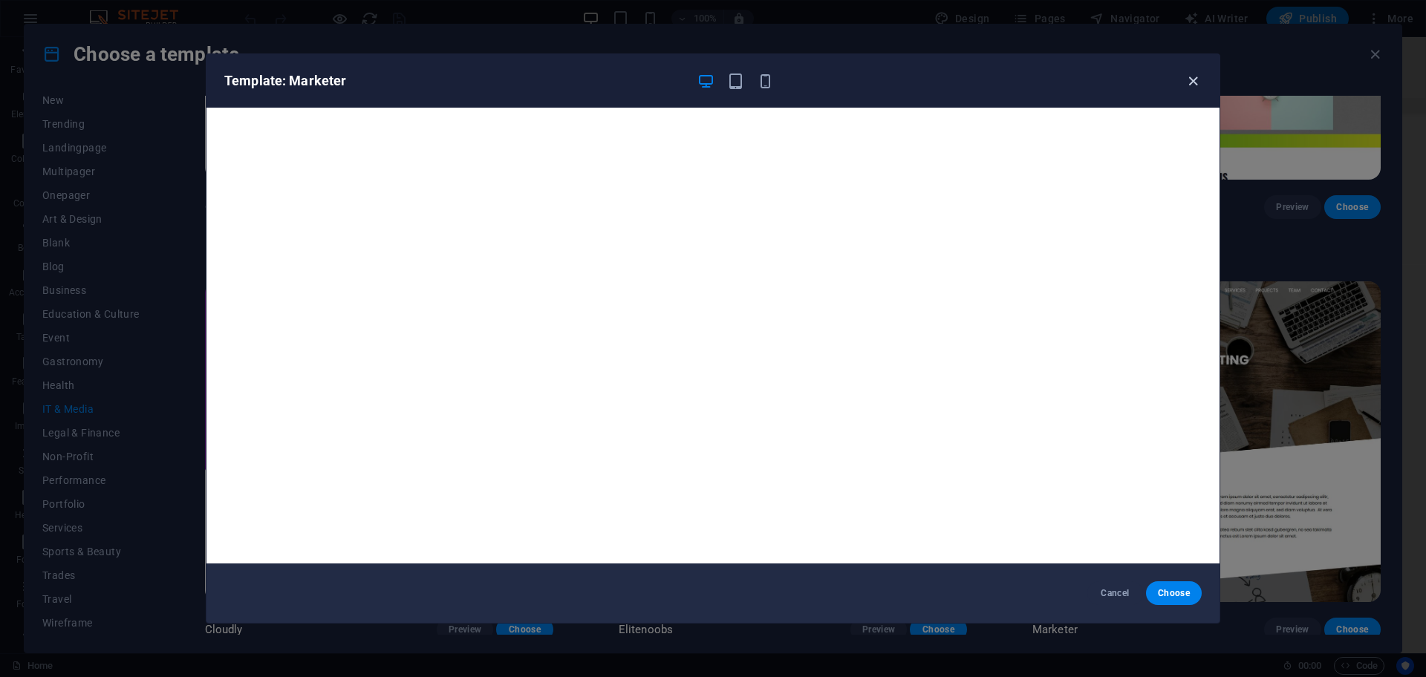
click at [1198, 80] on icon "button" at bounding box center [1192, 81] width 17 height 17
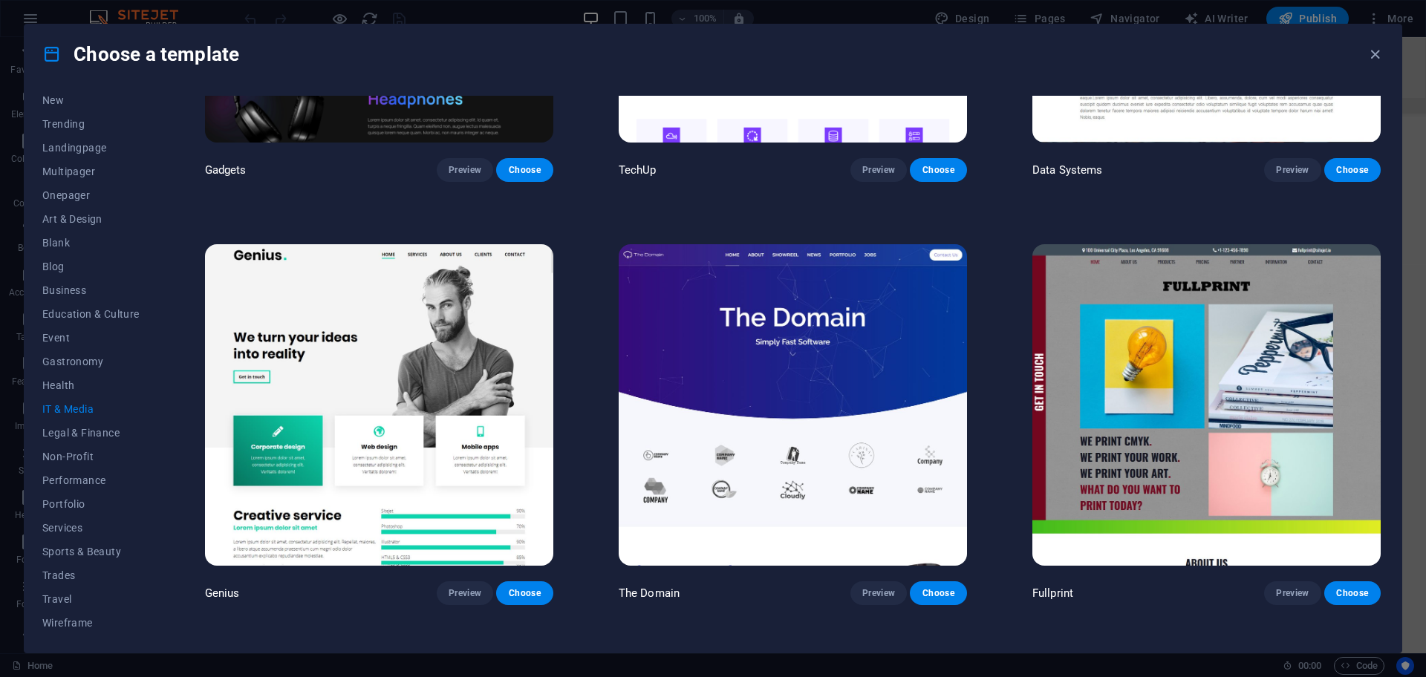
scroll to position [714, 0]
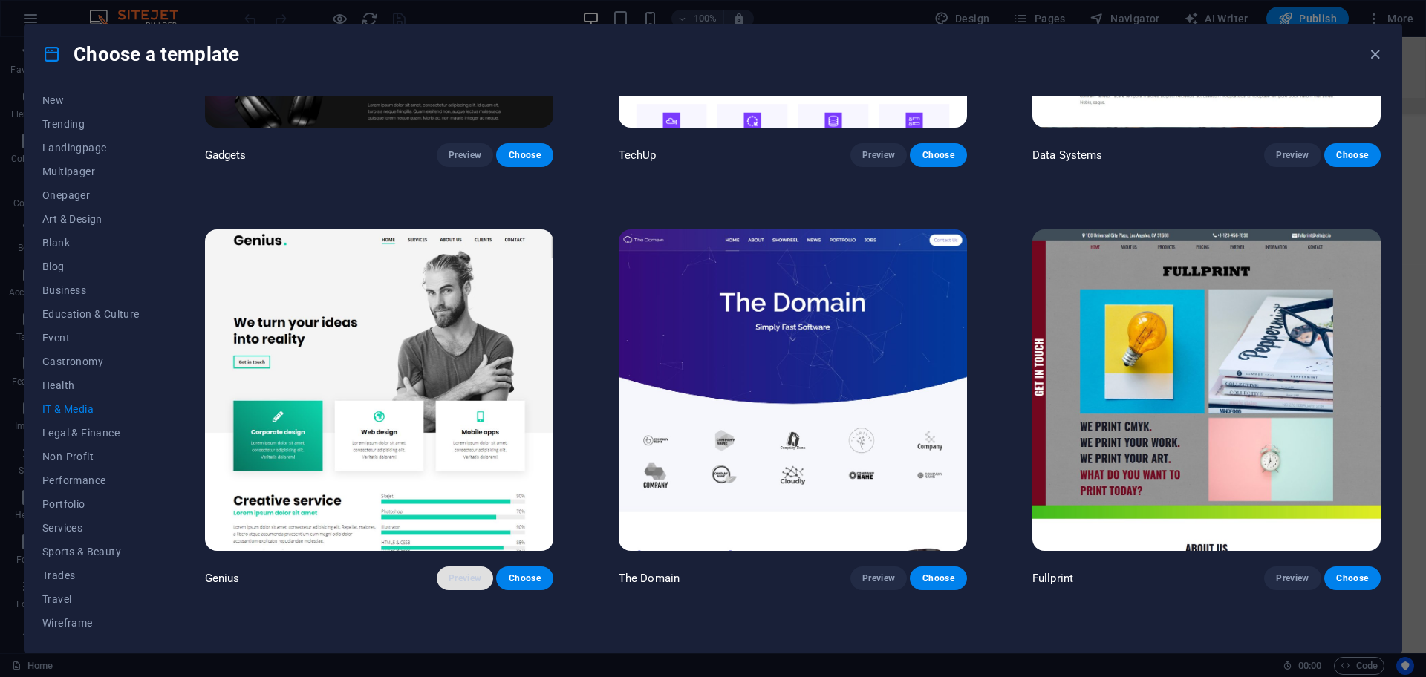
click at [468, 567] on button "Preview" at bounding box center [465, 579] width 56 height 24
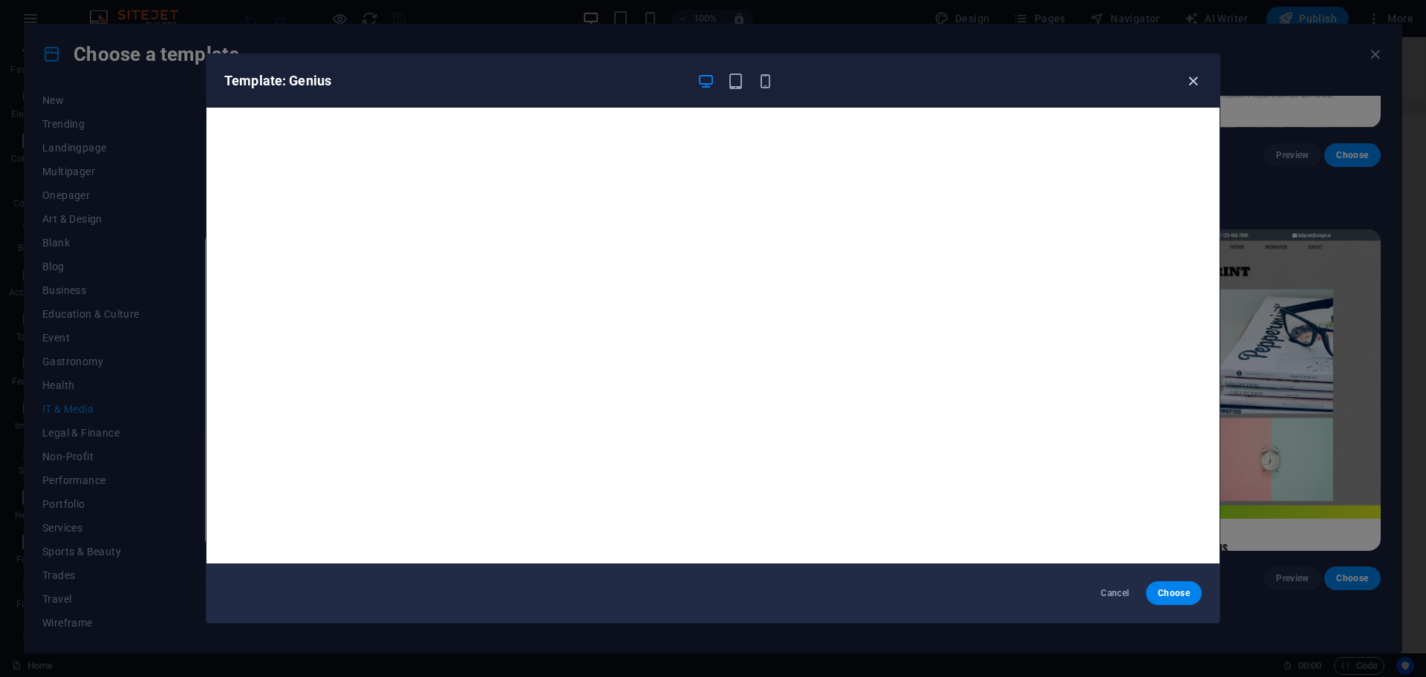
click at [1193, 81] on icon "button" at bounding box center [1192, 81] width 17 height 17
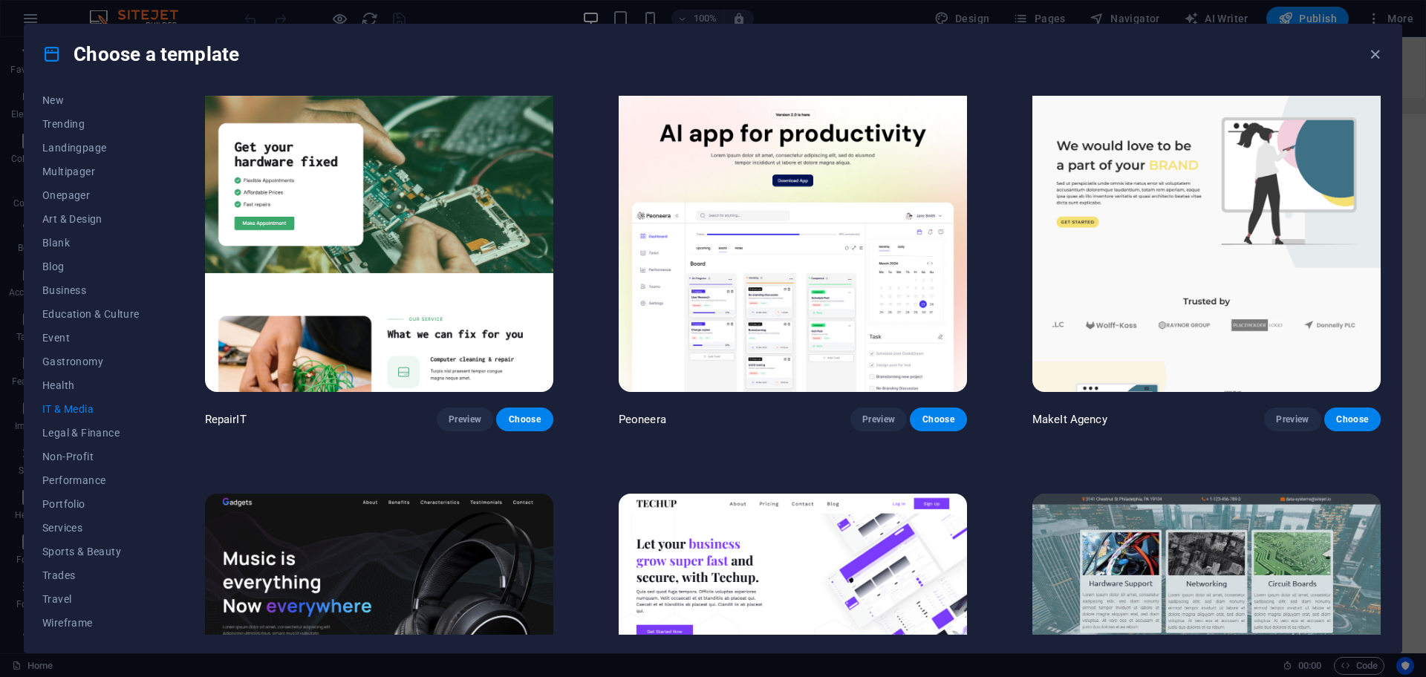
scroll to position [0, 0]
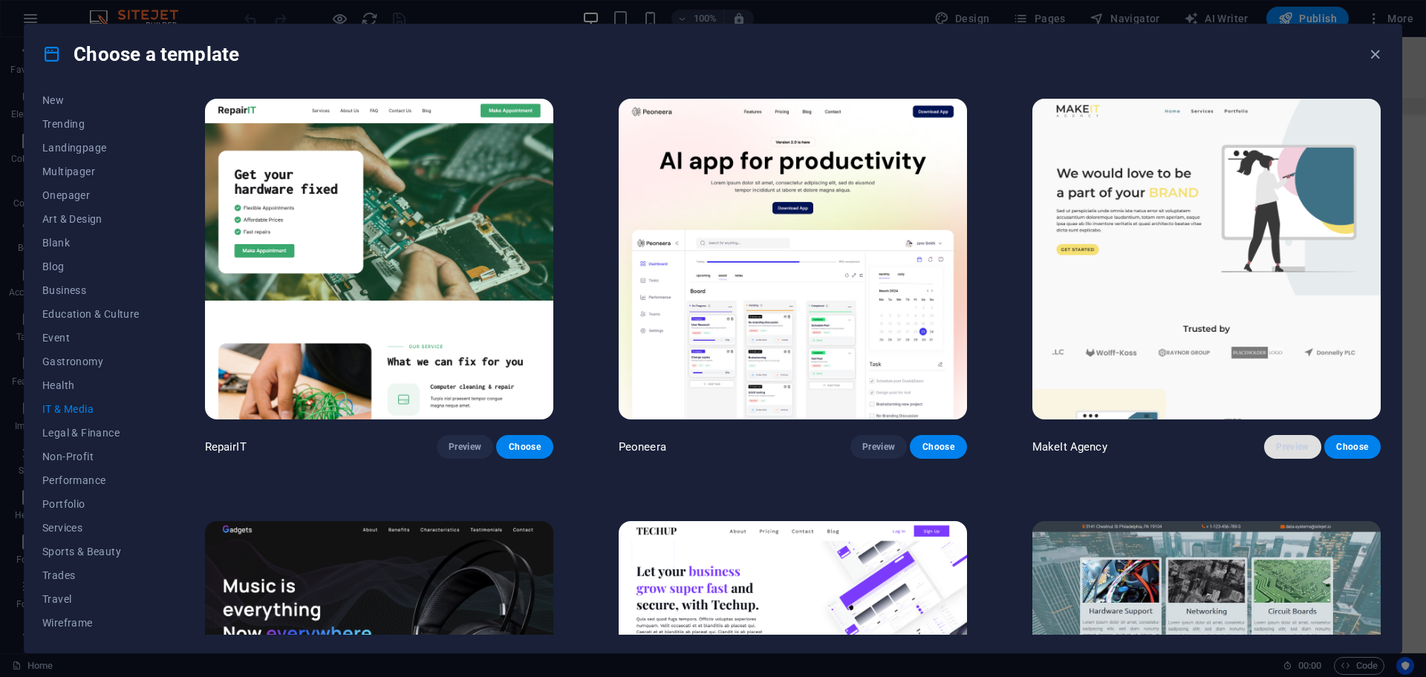
click at [1294, 446] on span "Preview" at bounding box center [1292, 447] width 33 height 12
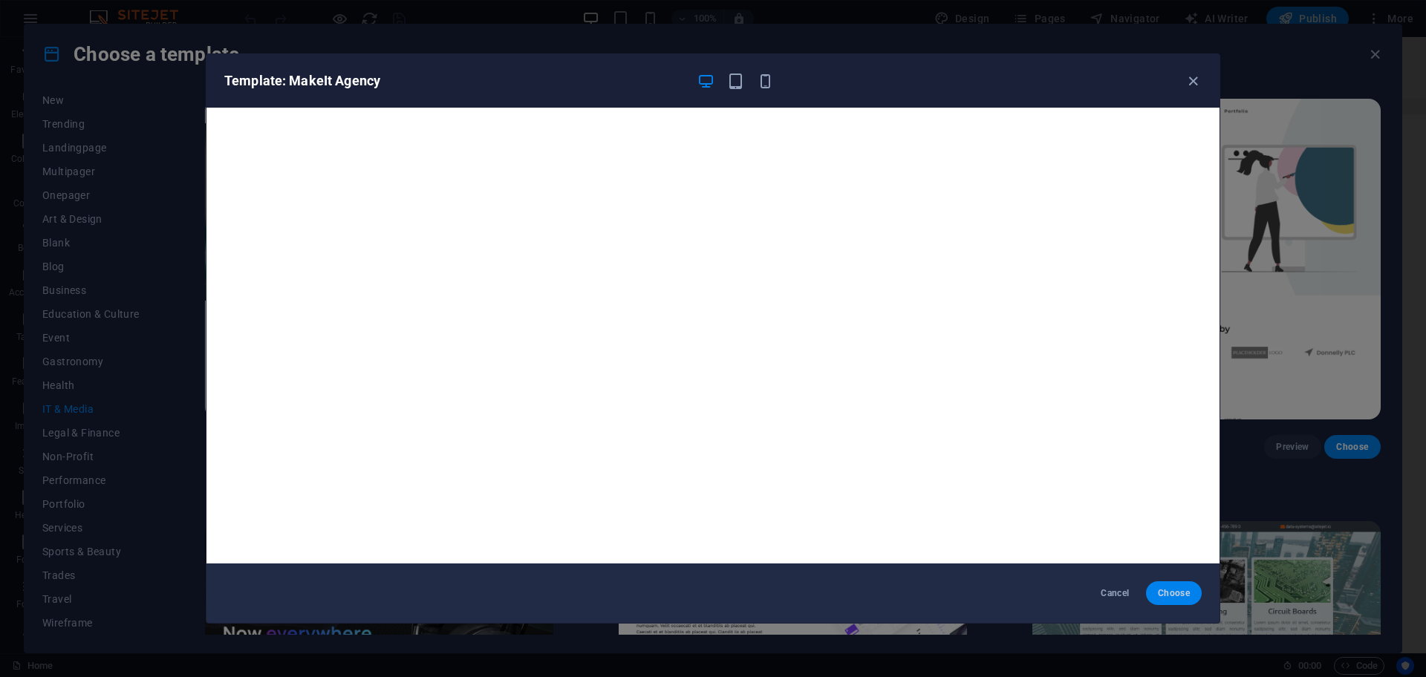
click at [1161, 590] on span "Choose" at bounding box center [1174, 593] width 32 height 12
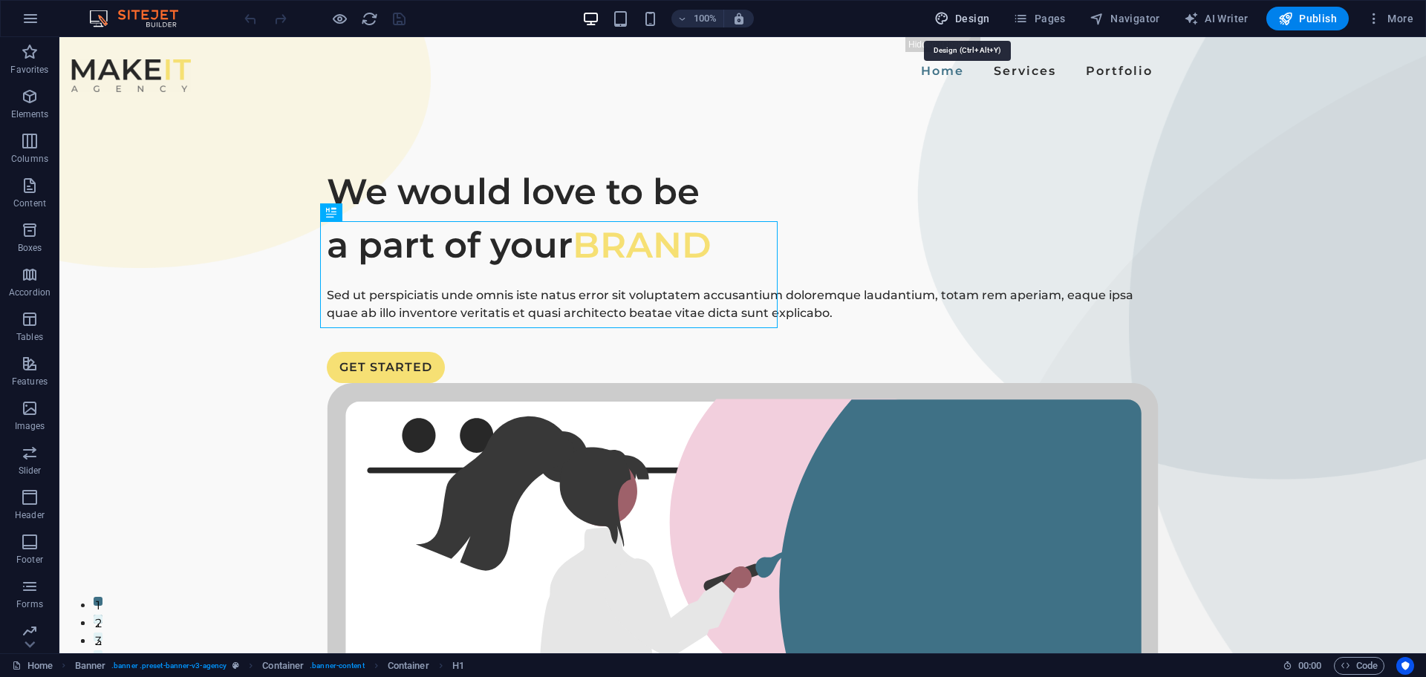
click at [980, 21] on span "Design" at bounding box center [962, 18] width 56 height 15
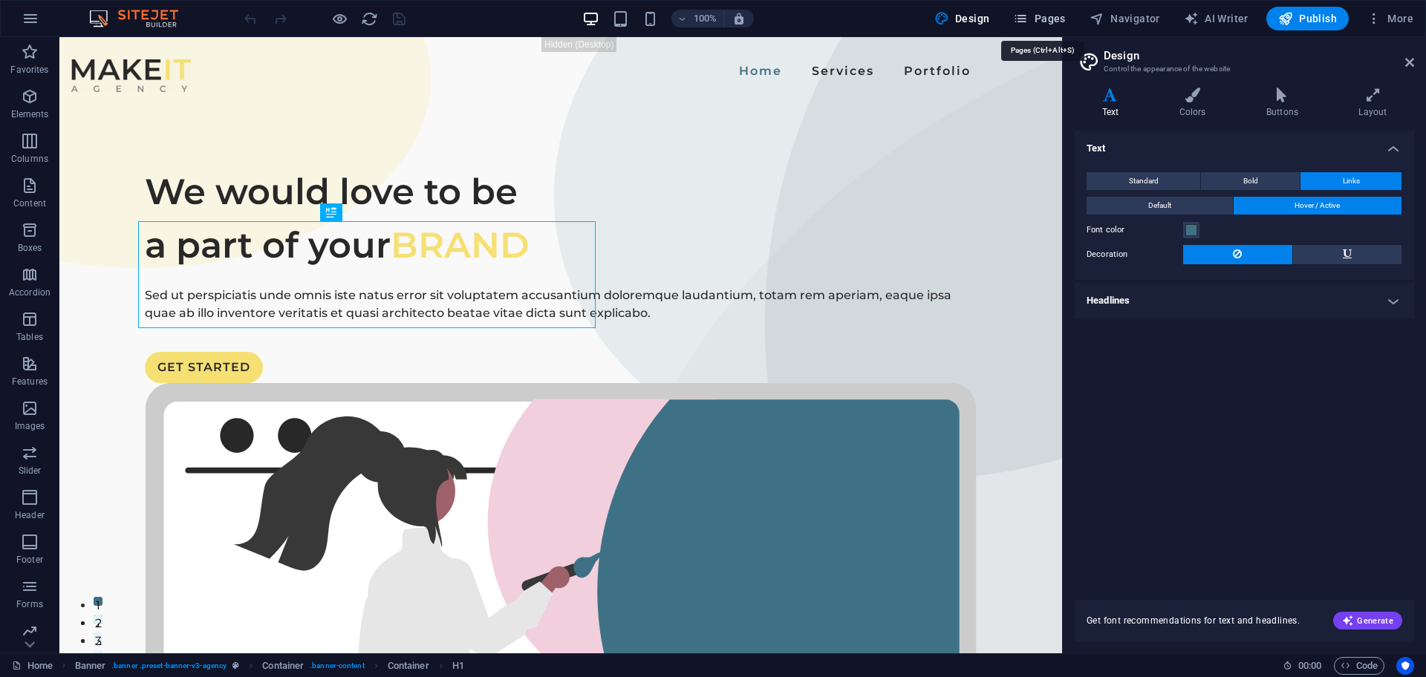
click at [1025, 14] on icon "button" at bounding box center [1020, 18] width 15 height 15
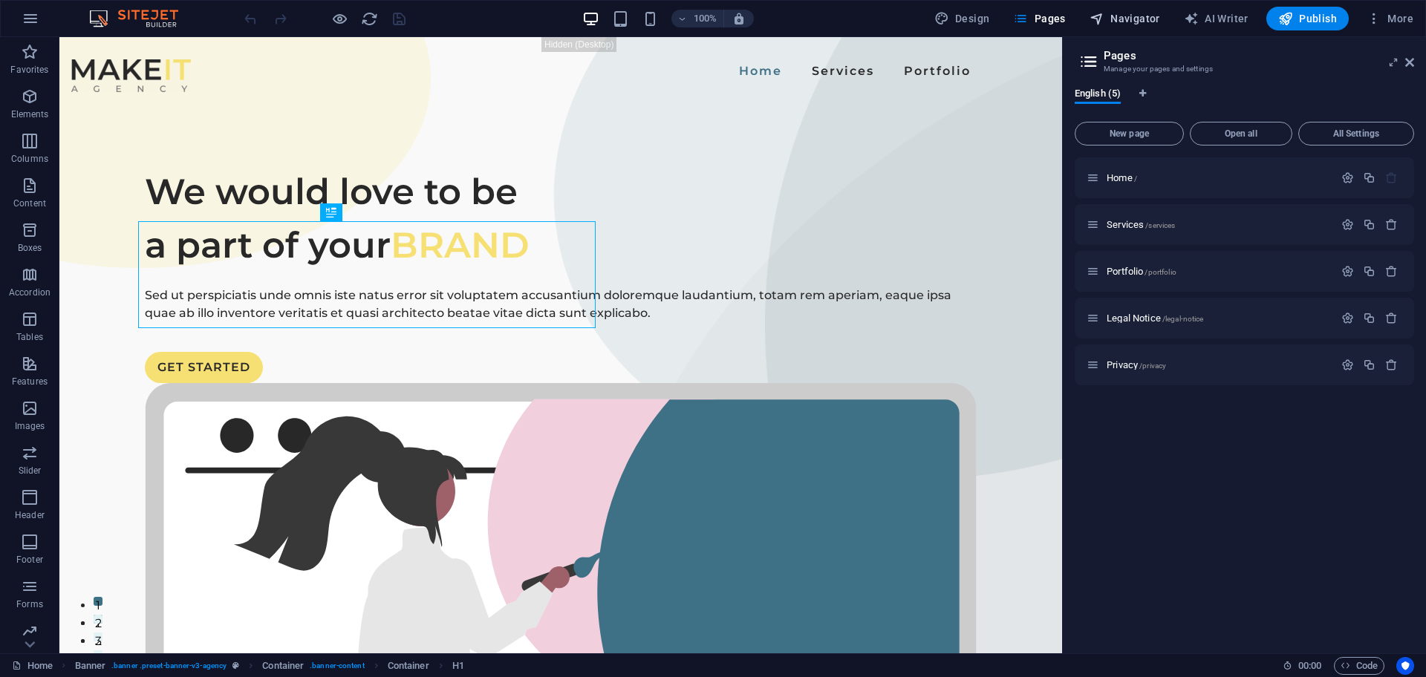
click at [1152, 20] on span "Navigator" at bounding box center [1124, 18] width 71 height 15
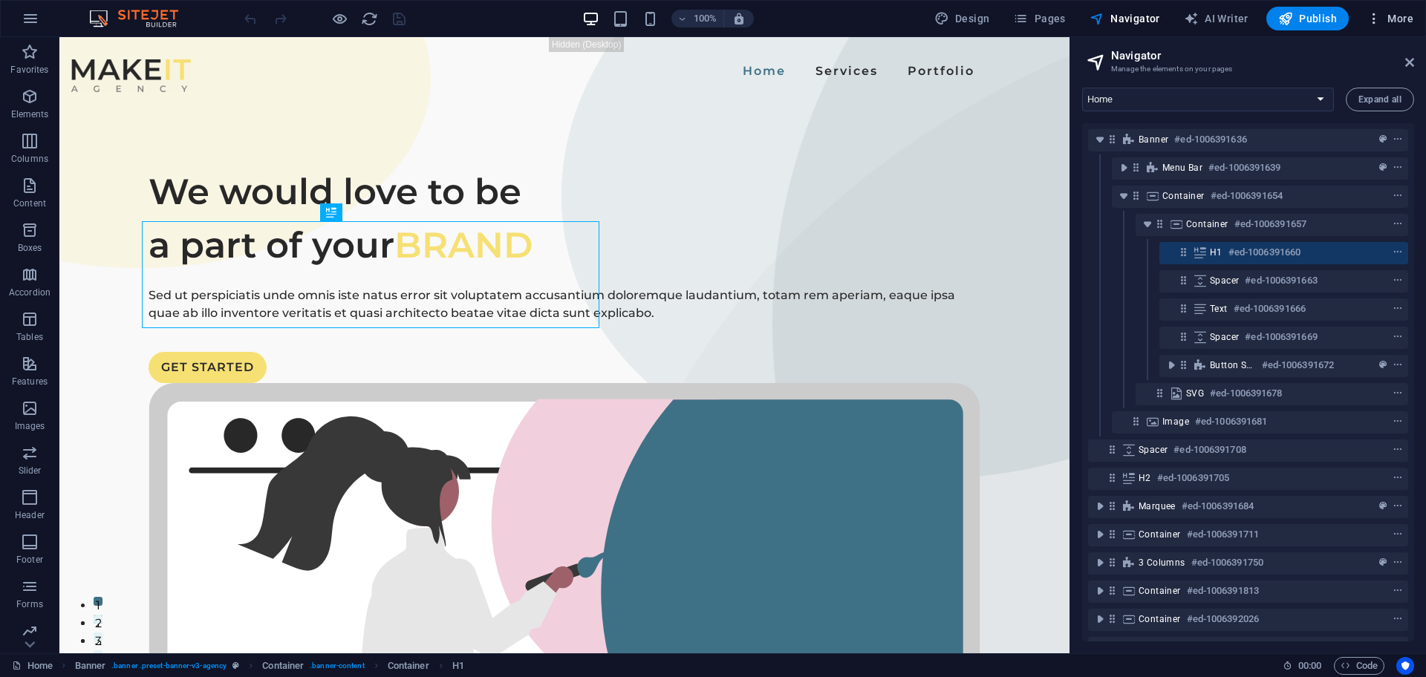
click at [1401, 17] on span "More" at bounding box center [1389, 18] width 47 height 15
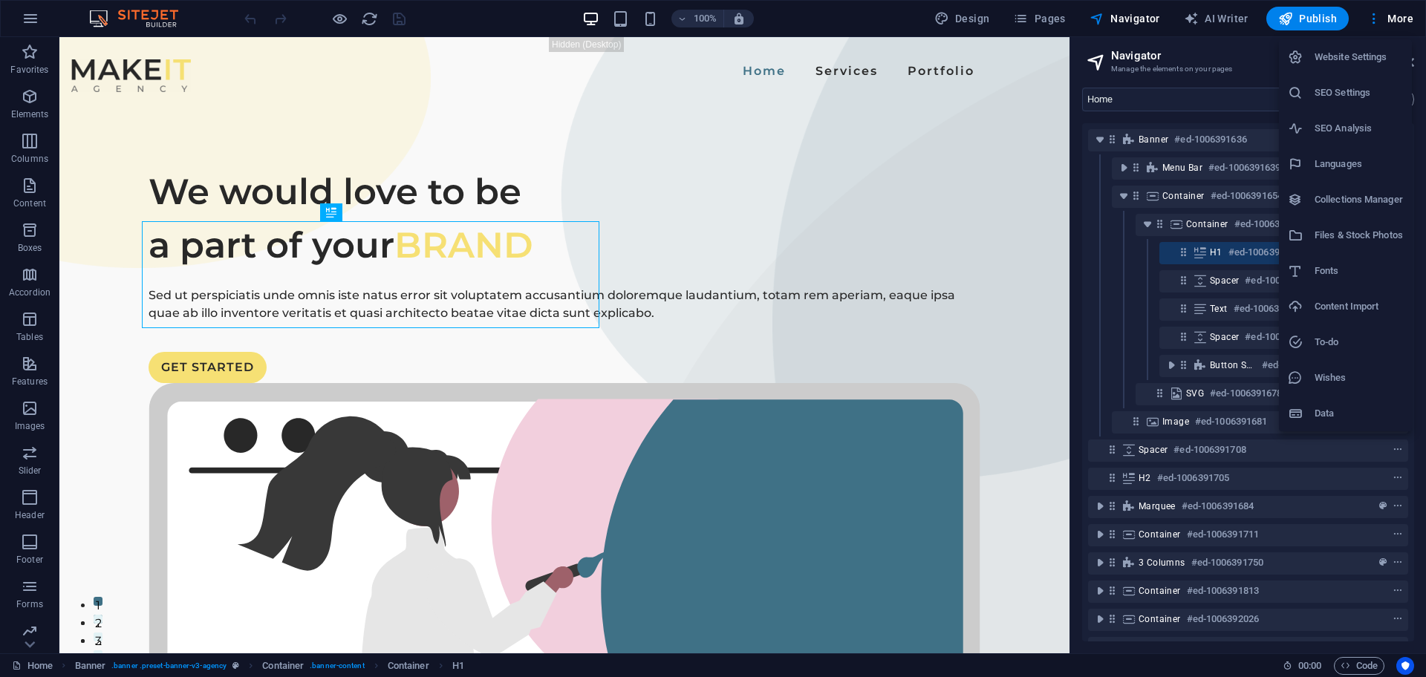
click at [1371, 19] on div at bounding box center [713, 338] width 1426 height 677
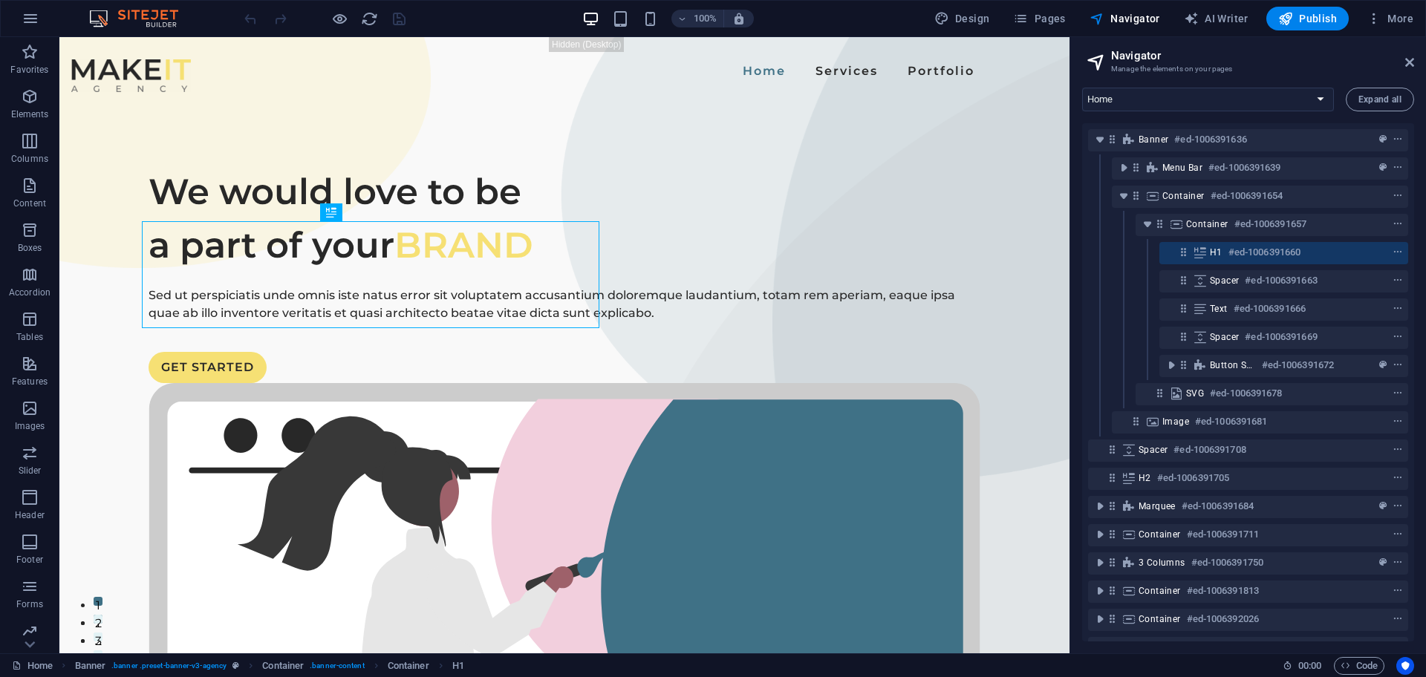
click at [1371, 19] on icon "button" at bounding box center [1373, 18] width 15 height 15
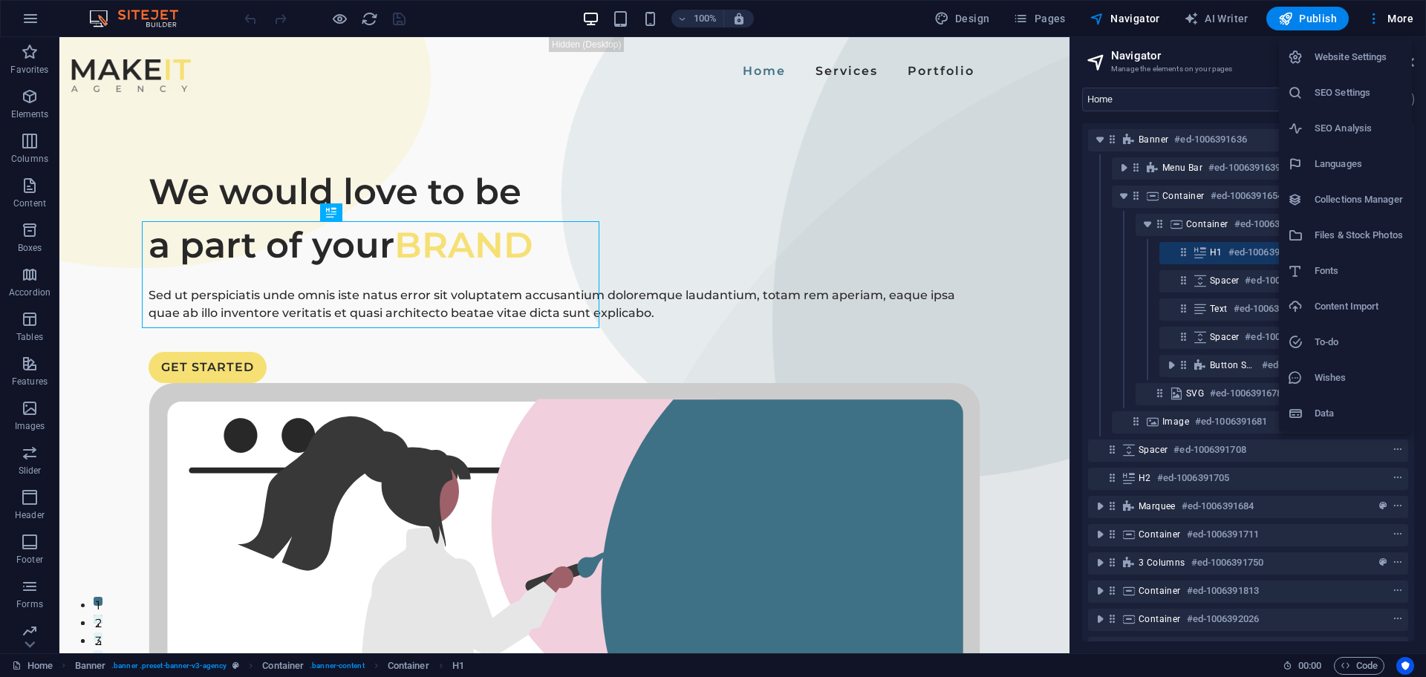
click at [812, 108] on div at bounding box center [713, 338] width 1426 height 677
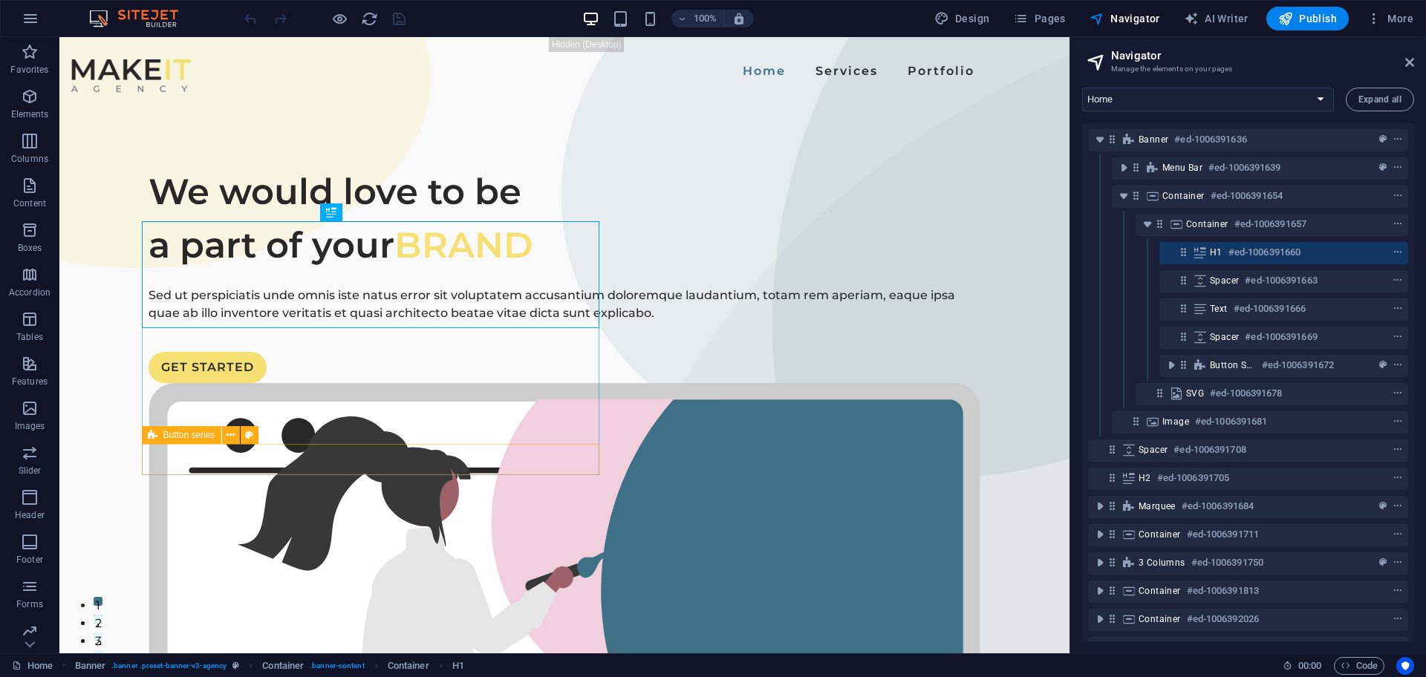
click at [156, 19] on img at bounding box center [140, 19] width 111 height 18
click at [22, 21] on icon "button" at bounding box center [31, 19] width 18 height 18
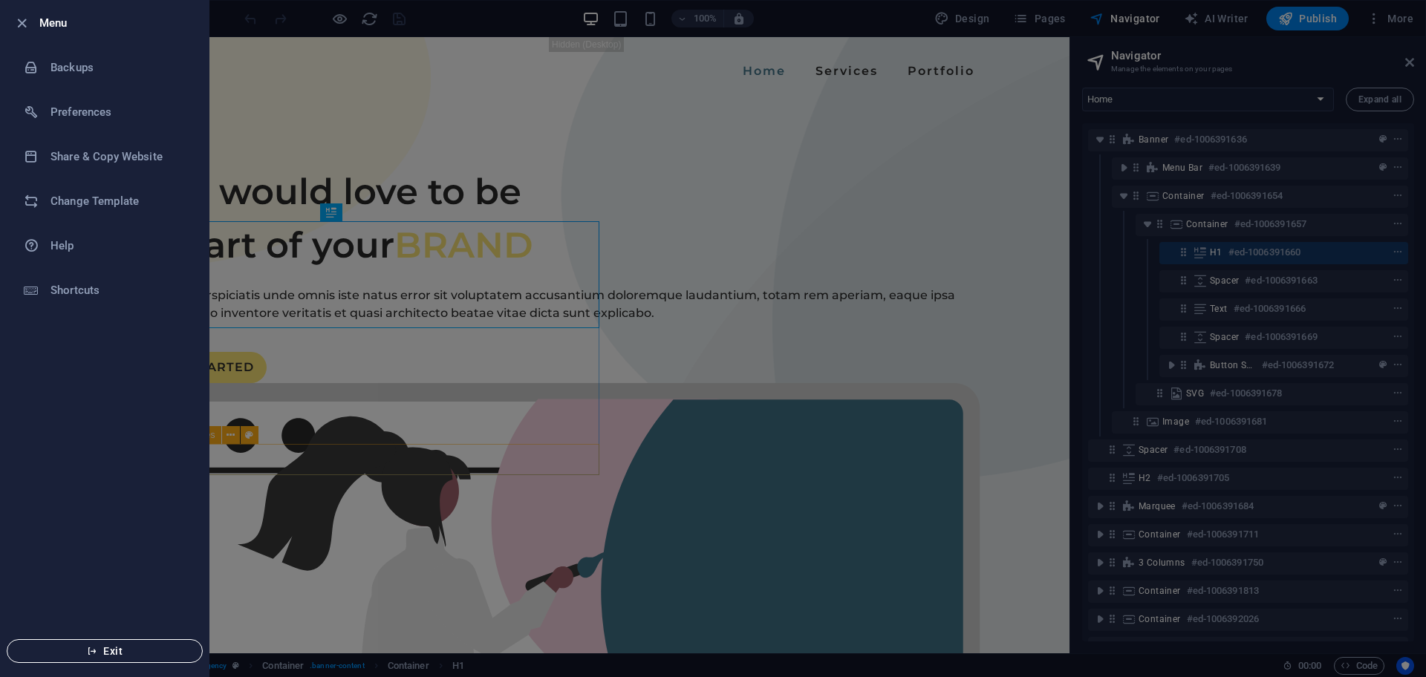
click at [120, 645] on span "Exit" at bounding box center [104, 651] width 171 height 12
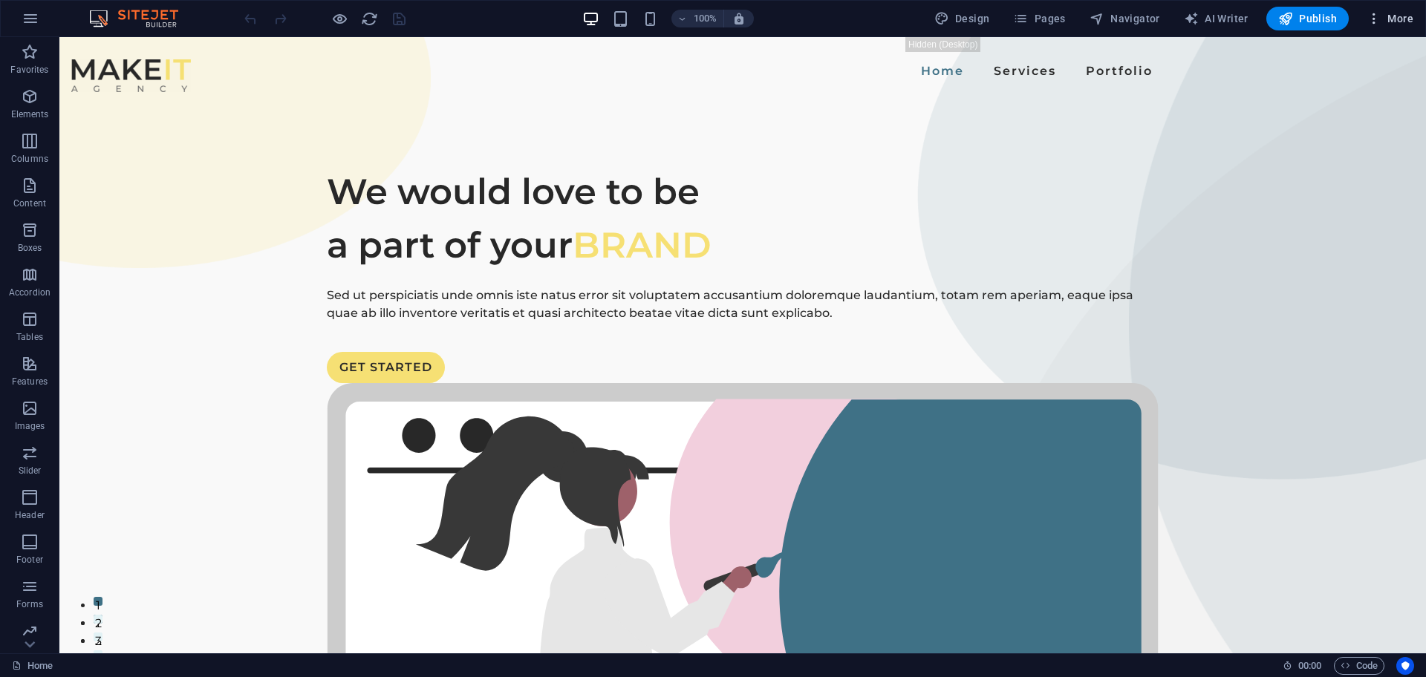
click at [1383, 25] on span "More" at bounding box center [1389, 18] width 47 height 15
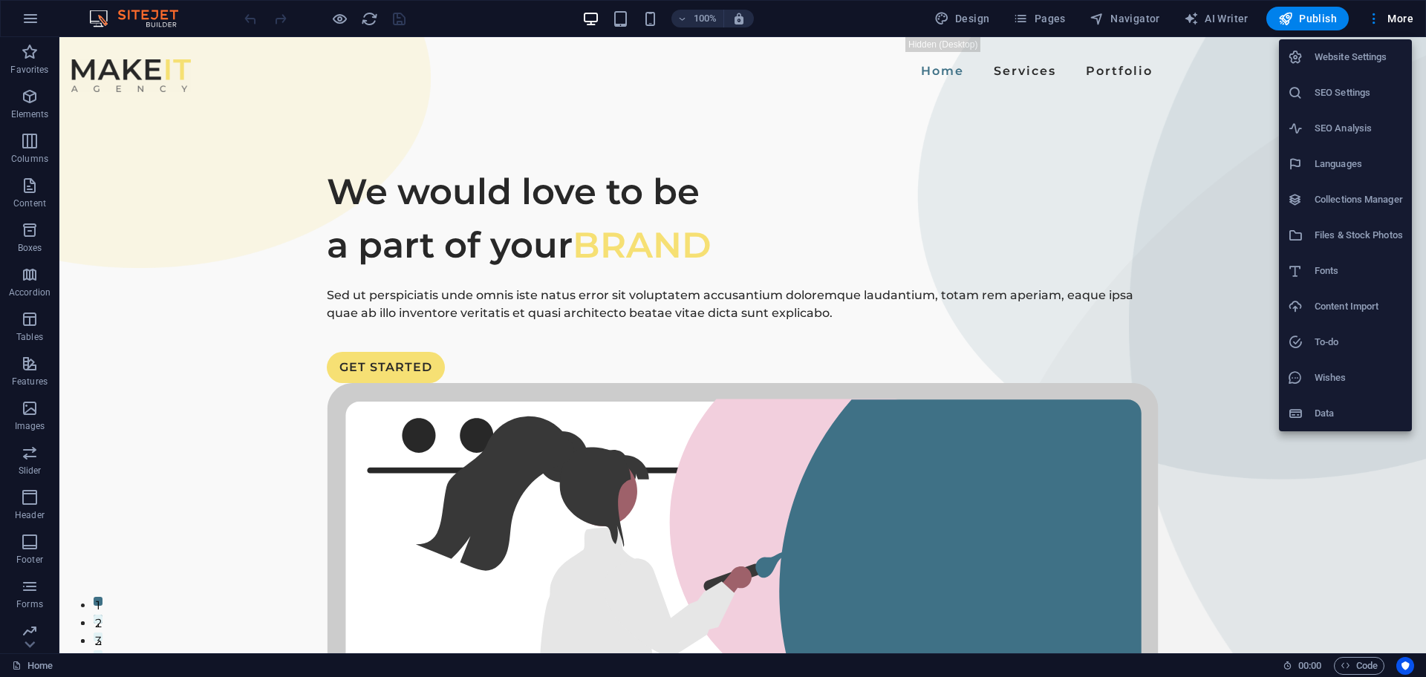
drag, startPoint x: 1343, startPoint y: 367, endPoint x: 1350, endPoint y: 321, distance: 46.6
click at [1343, 368] on li "Wishes" at bounding box center [1345, 378] width 133 height 36
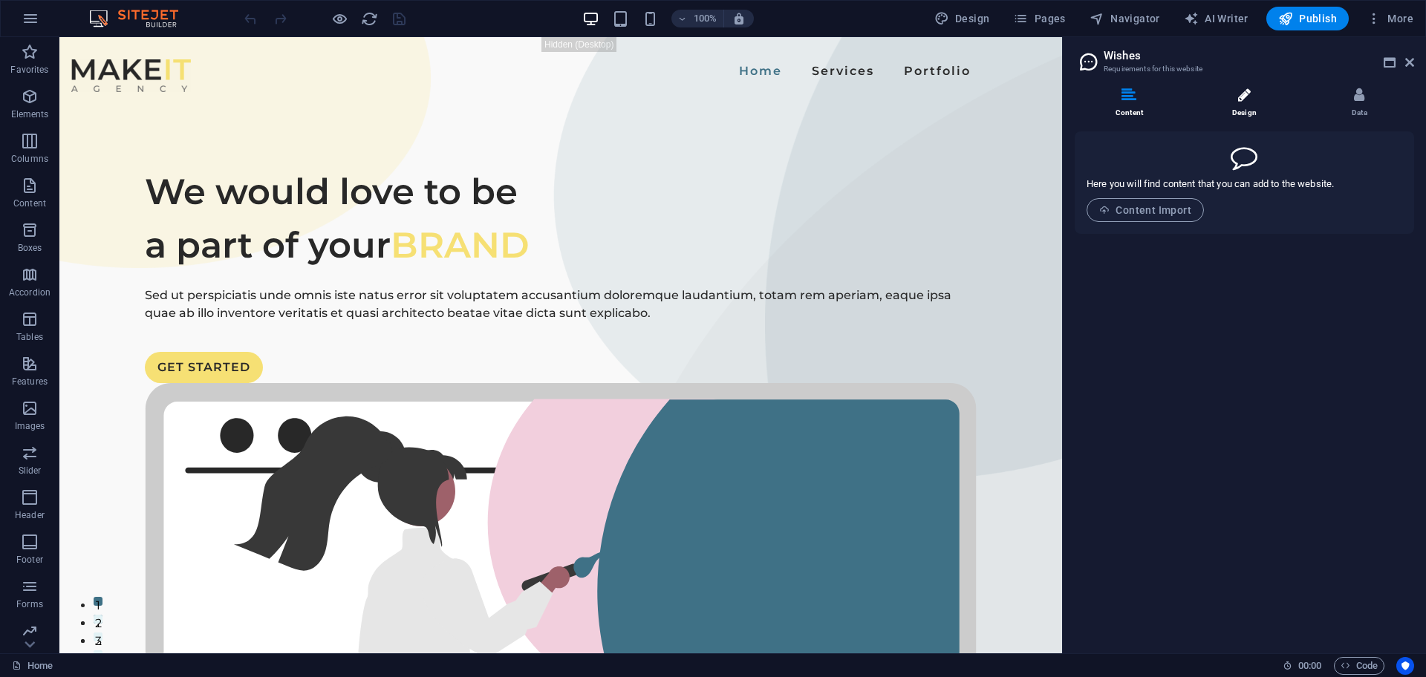
click at [1238, 107] on li "Design" at bounding box center [1247, 104] width 115 height 32
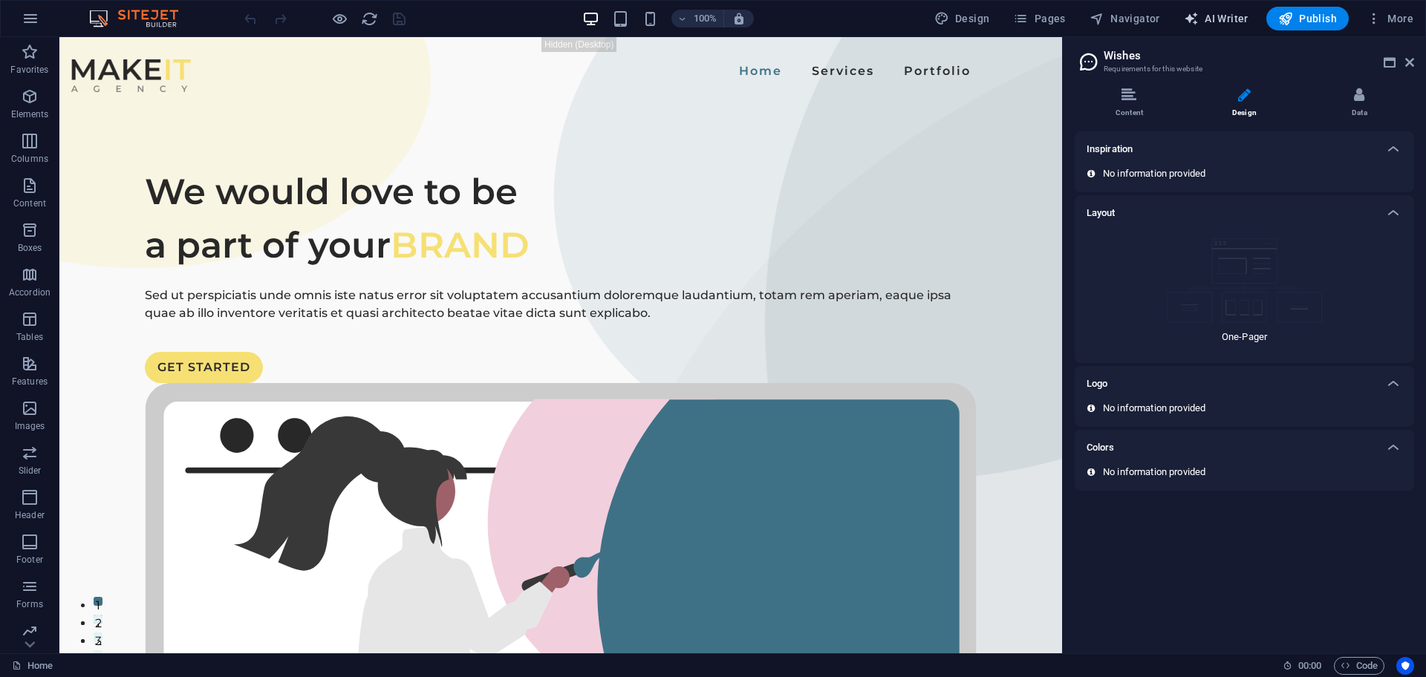
click at [1226, 20] on span "AI Writer" at bounding box center [1216, 18] width 65 height 15
select select "English"
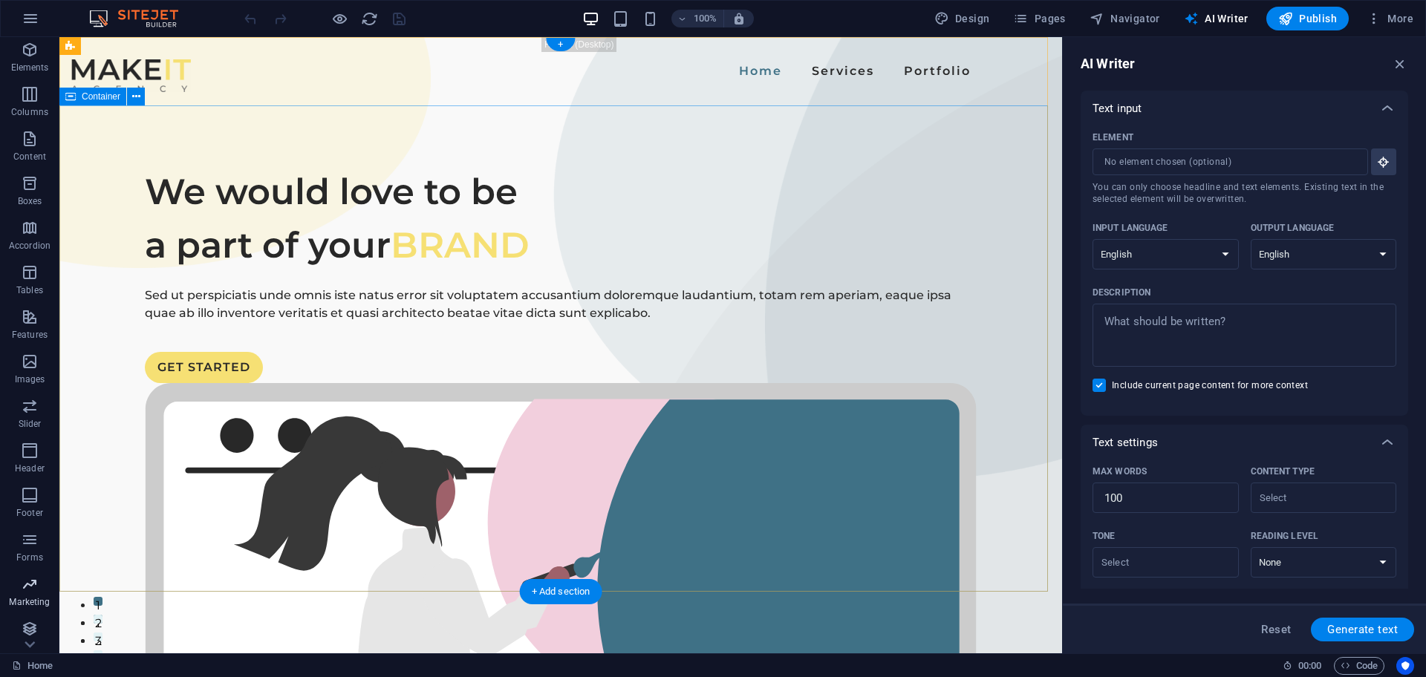
scroll to position [52, 0]
click at [29, 20] on icon "button" at bounding box center [31, 19] width 18 height 18
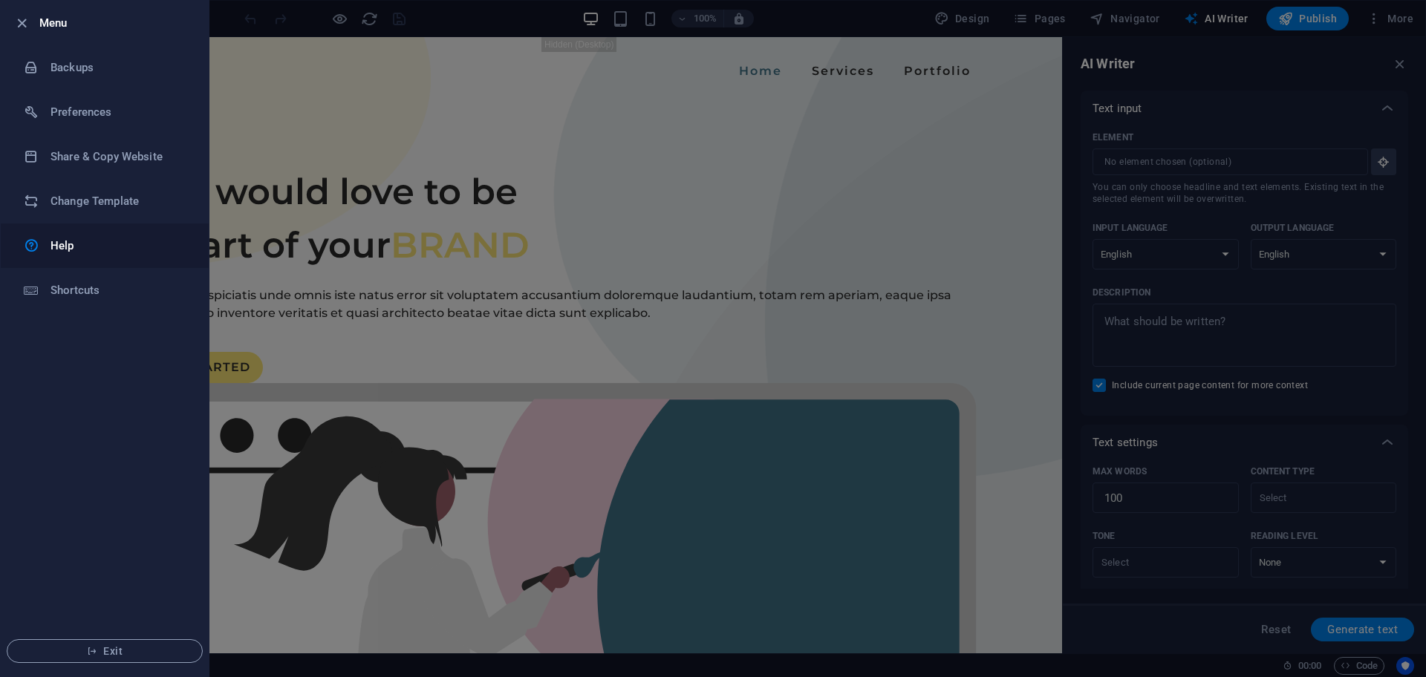
click at [81, 247] on h6 "Help" at bounding box center [118, 246] width 137 height 18
click at [77, 299] on li "Shortcuts" at bounding box center [105, 290] width 208 height 45
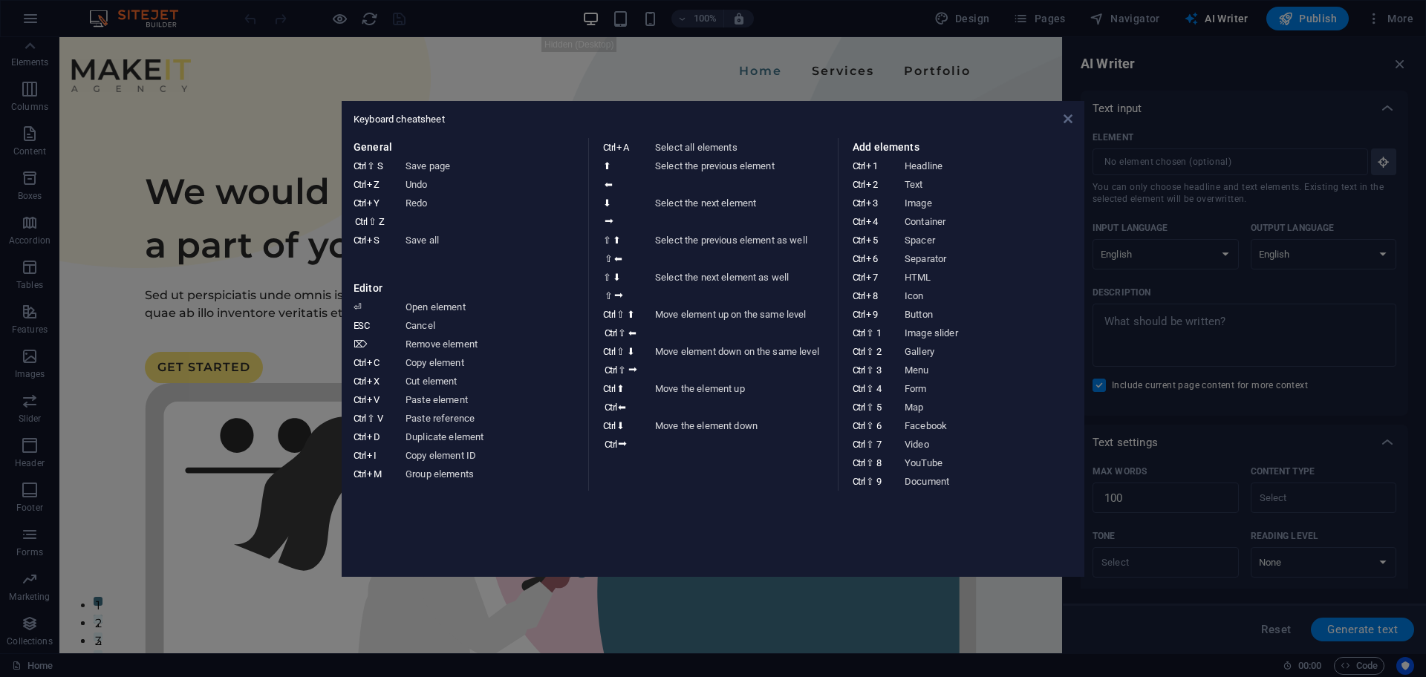
click at [1070, 118] on icon at bounding box center [1067, 119] width 9 height 12
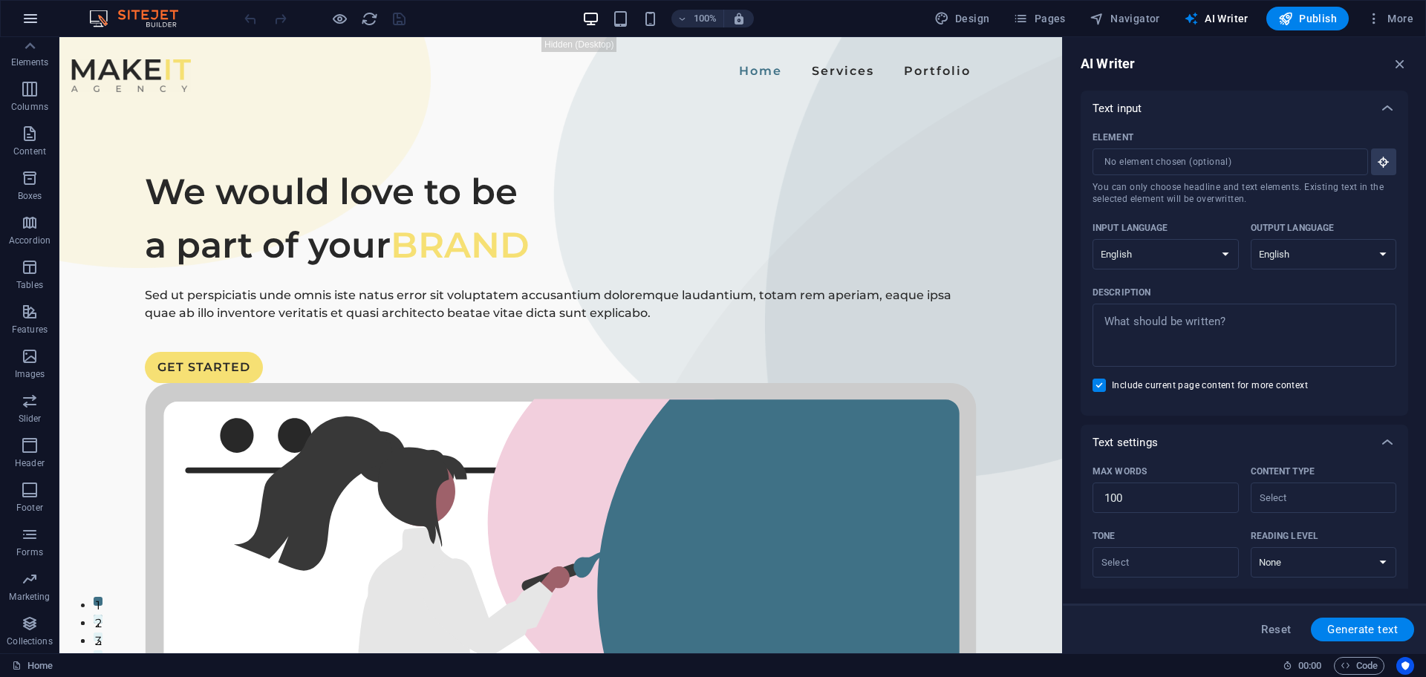
click at [18, 22] on button "button" at bounding box center [31, 19] width 36 height 36
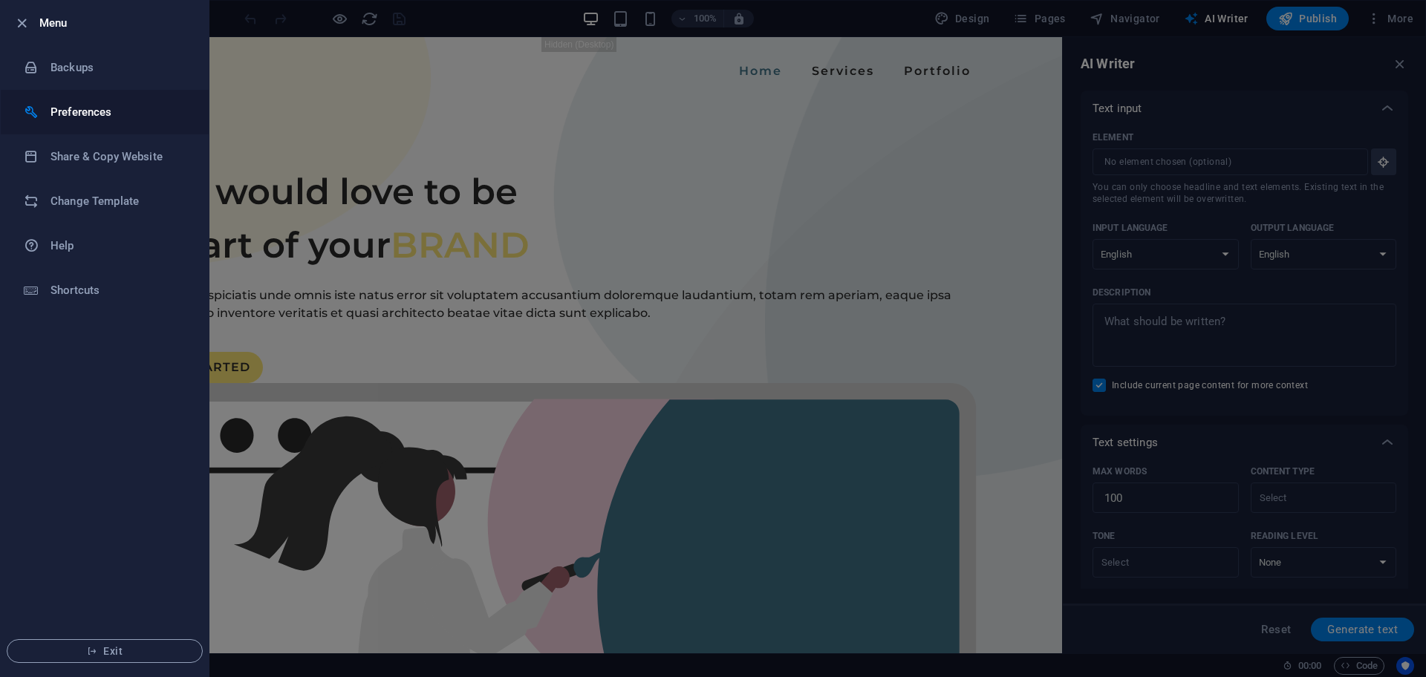
click at [94, 105] on h6 "Preferences" at bounding box center [118, 112] width 137 height 18
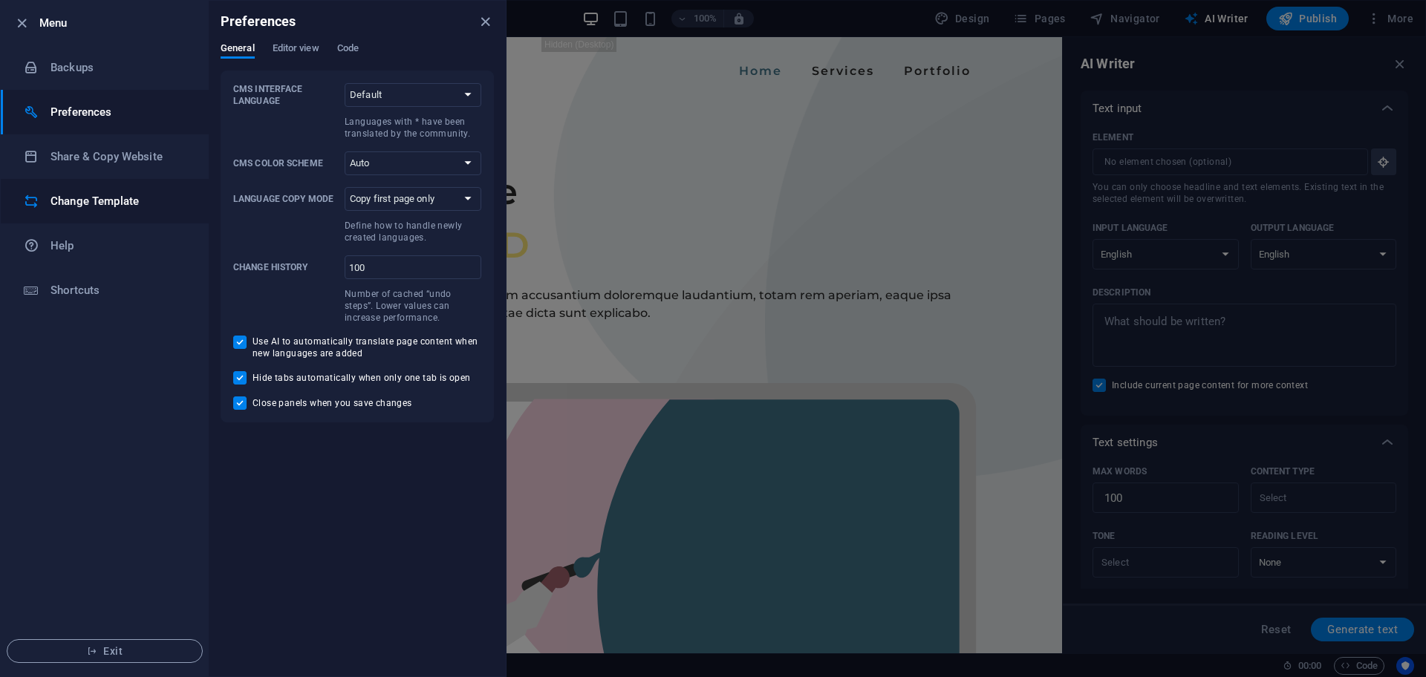
click at [110, 198] on h6 "Change Template" at bounding box center [118, 201] width 137 height 18
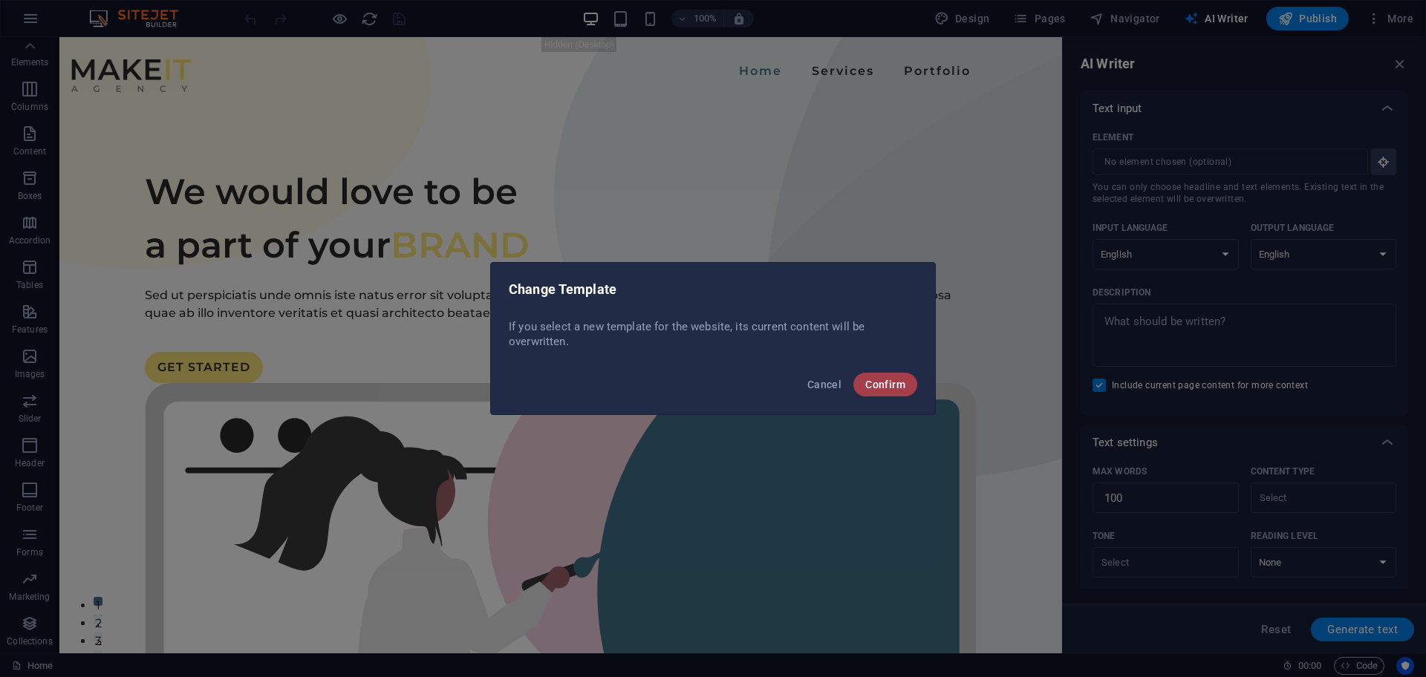
click at [887, 387] on span "Confirm" at bounding box center [885, 385] width 40 height 12
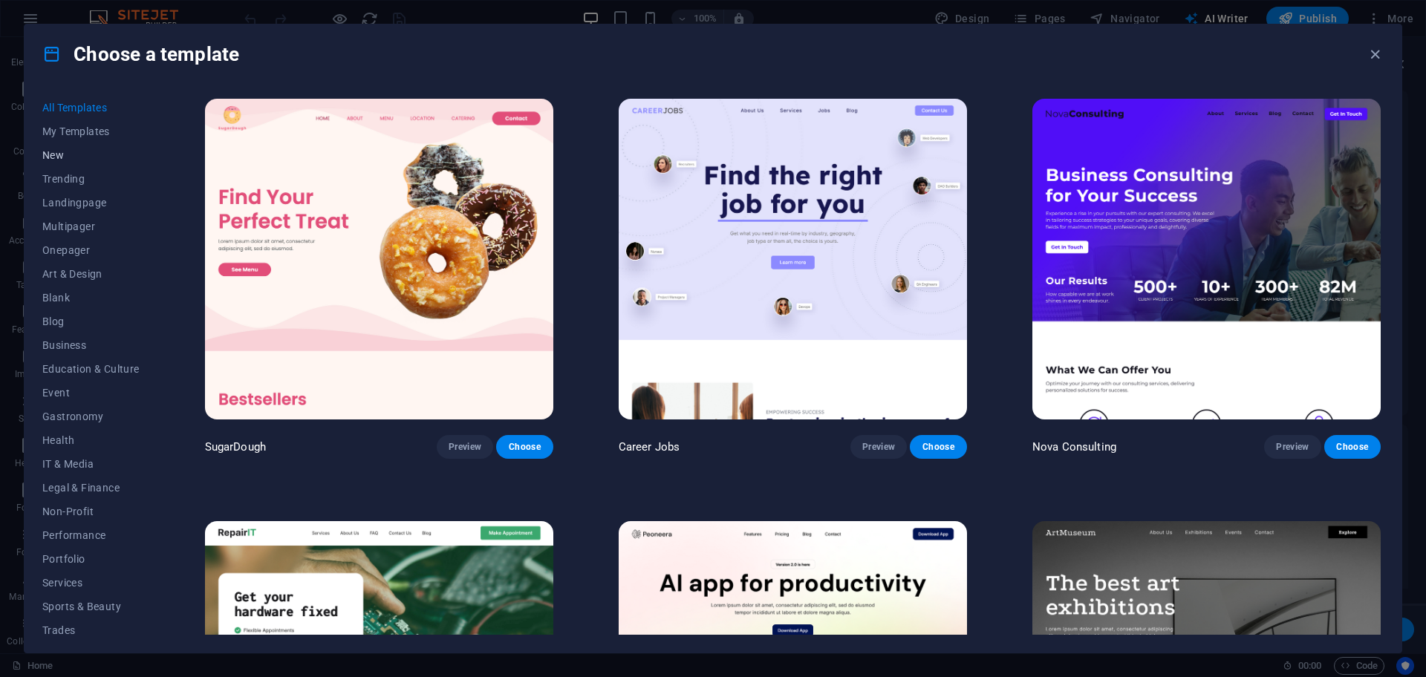
click at [71, 154] on span "New" at bounding box center [90, 155] width 97 height 12
click at [60, 154] on span "New" at bounding box center [90, 155] width 97 height 12
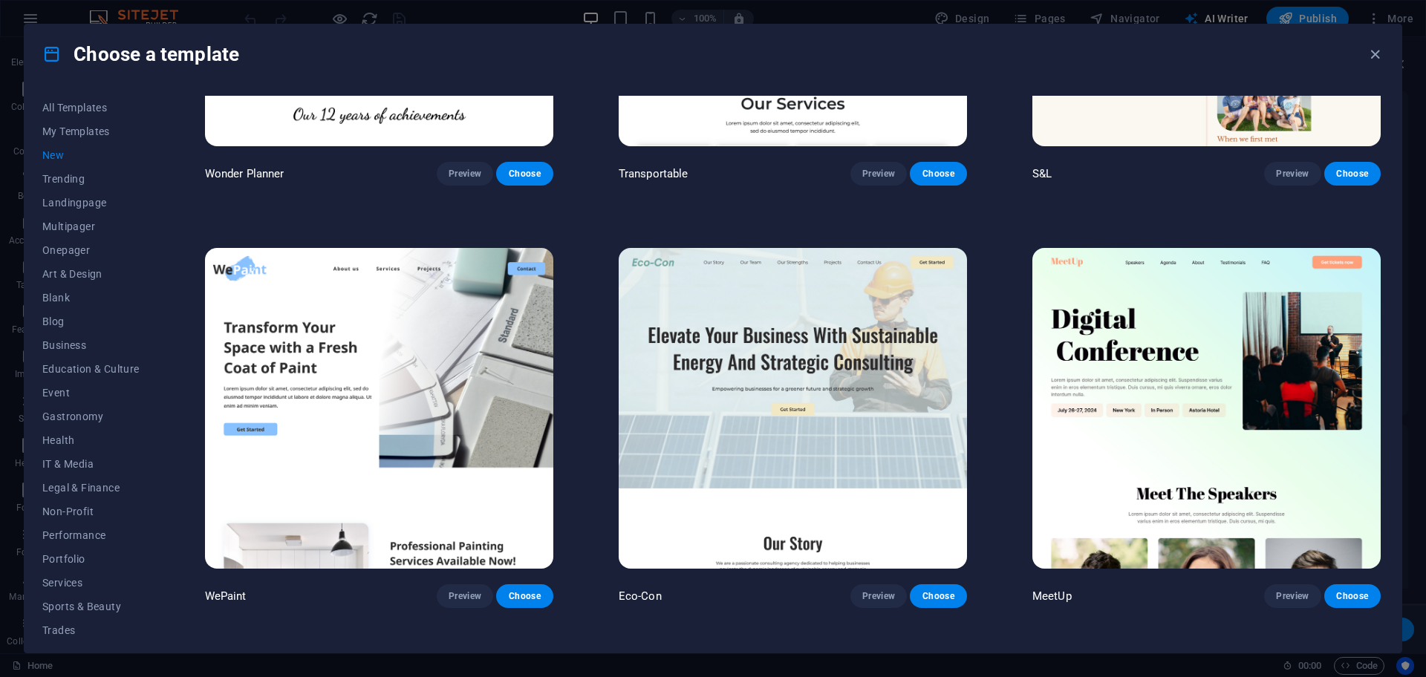
scroll to position [950, 0]
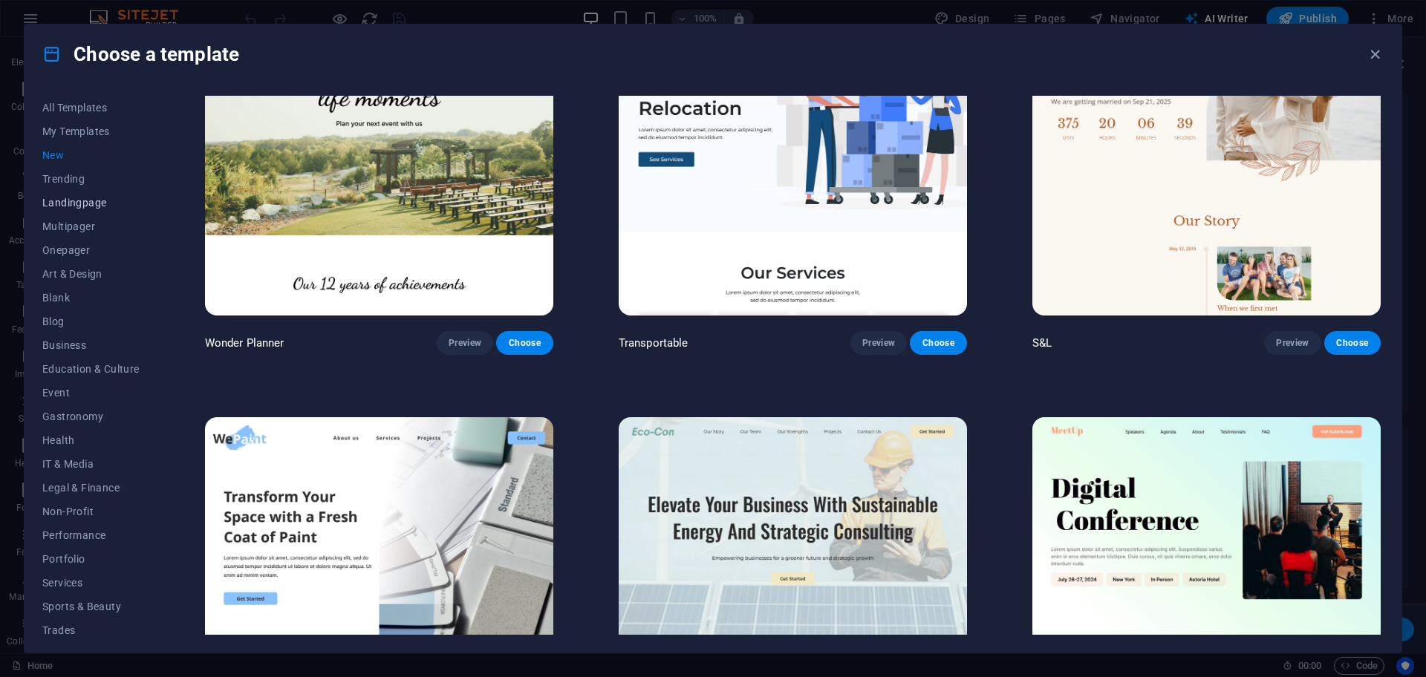
click at [55, 195] on button "Landingpage" at bounding box center [90, 203] width 97 height 24
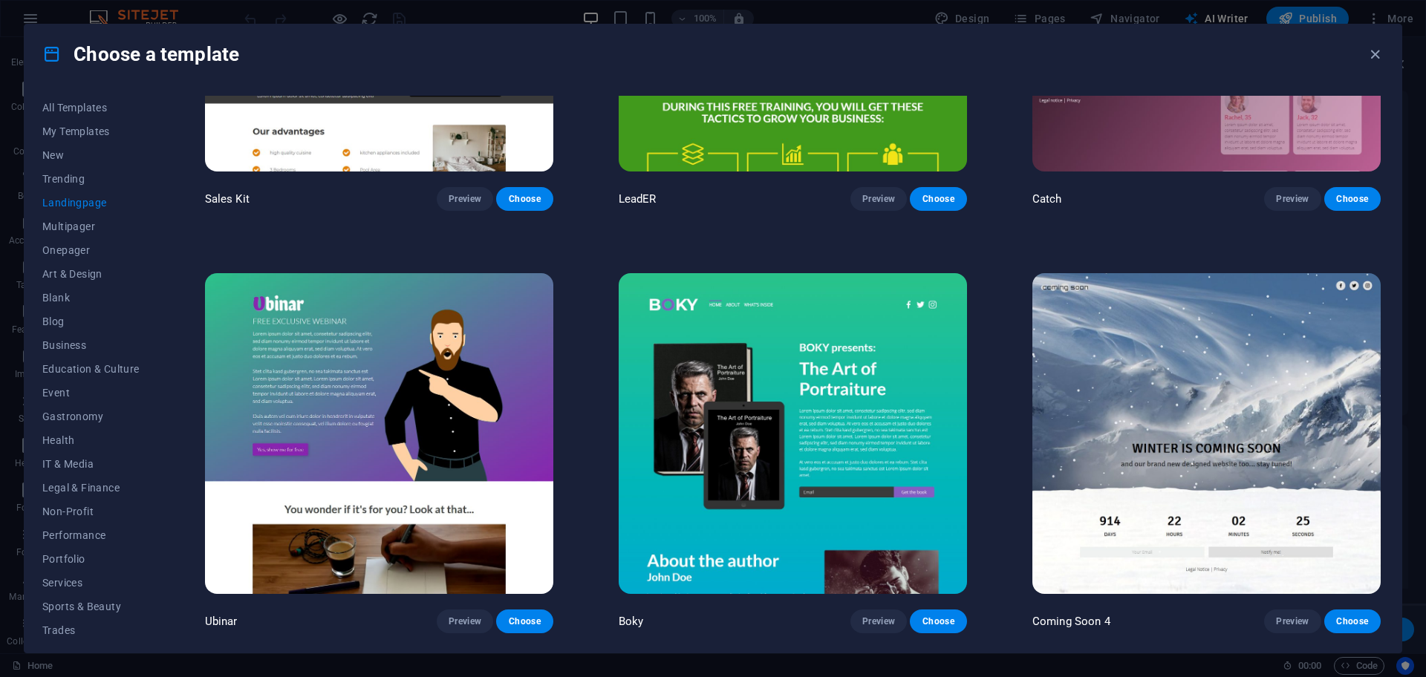
scroll to position [2877, 0]
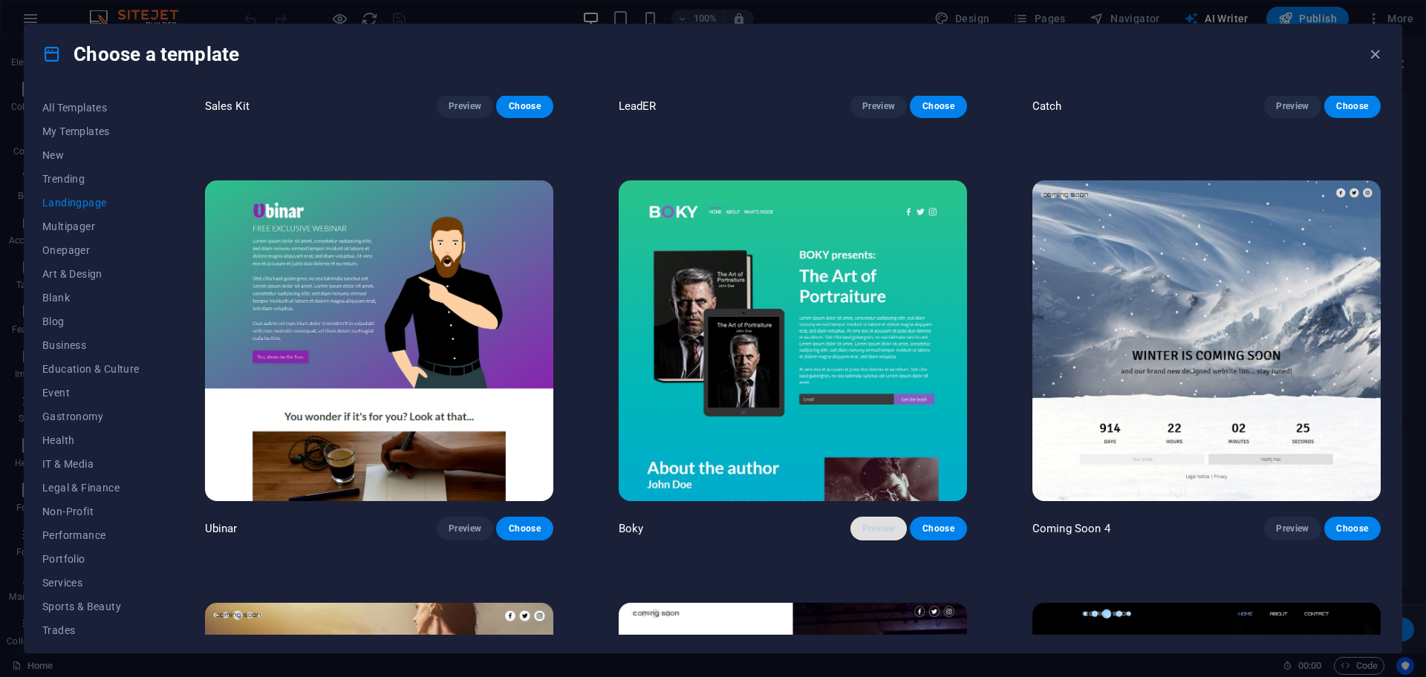
click at [884, 523] on span "Preview" at bounding box center [878, 529] width 33 height 12
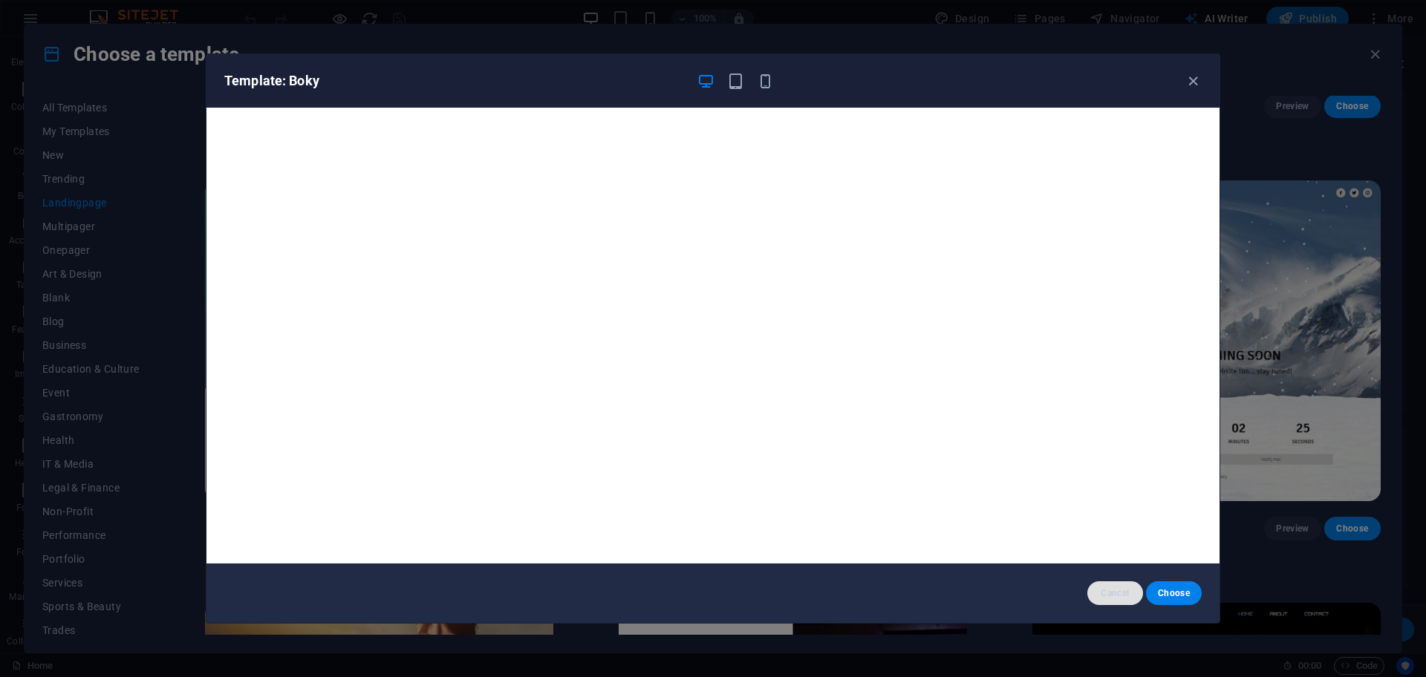
click at [1119, 587] on span "Cancel" at bounding box center [1115, 593] width 32 height 12
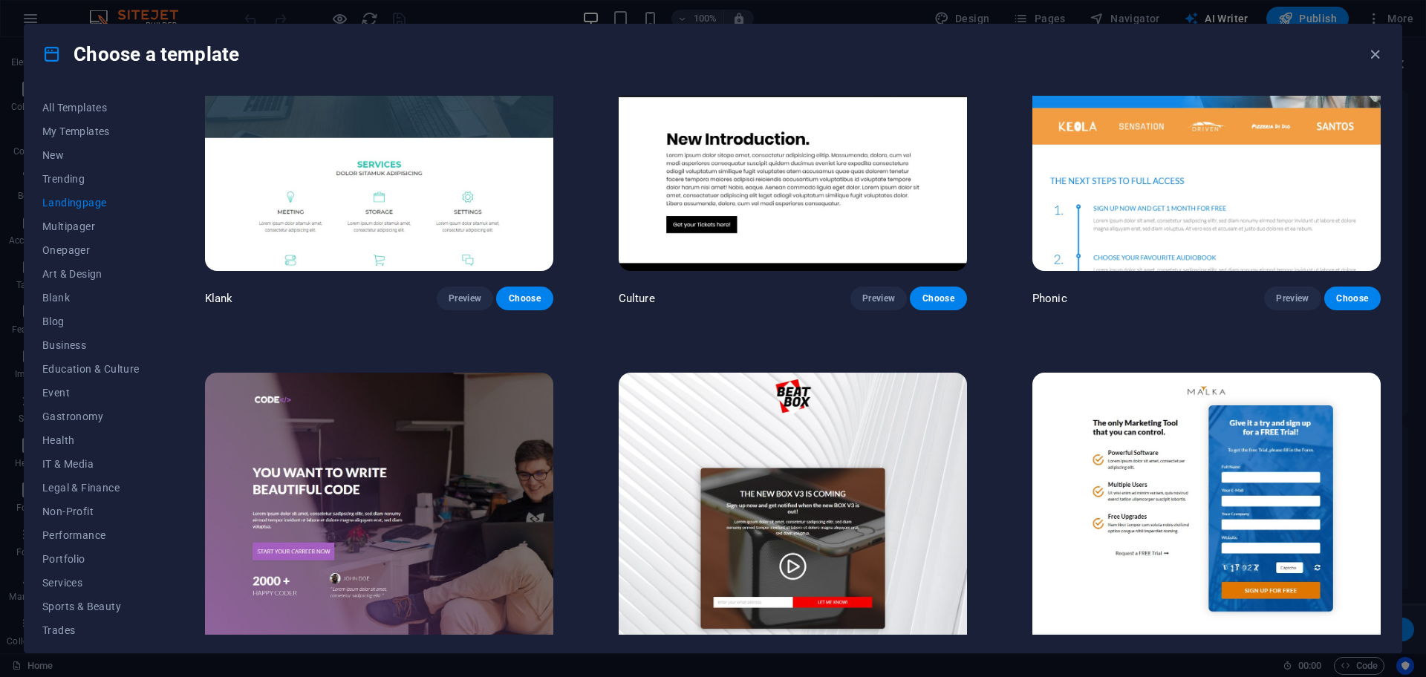
scroll to position [0, 0]
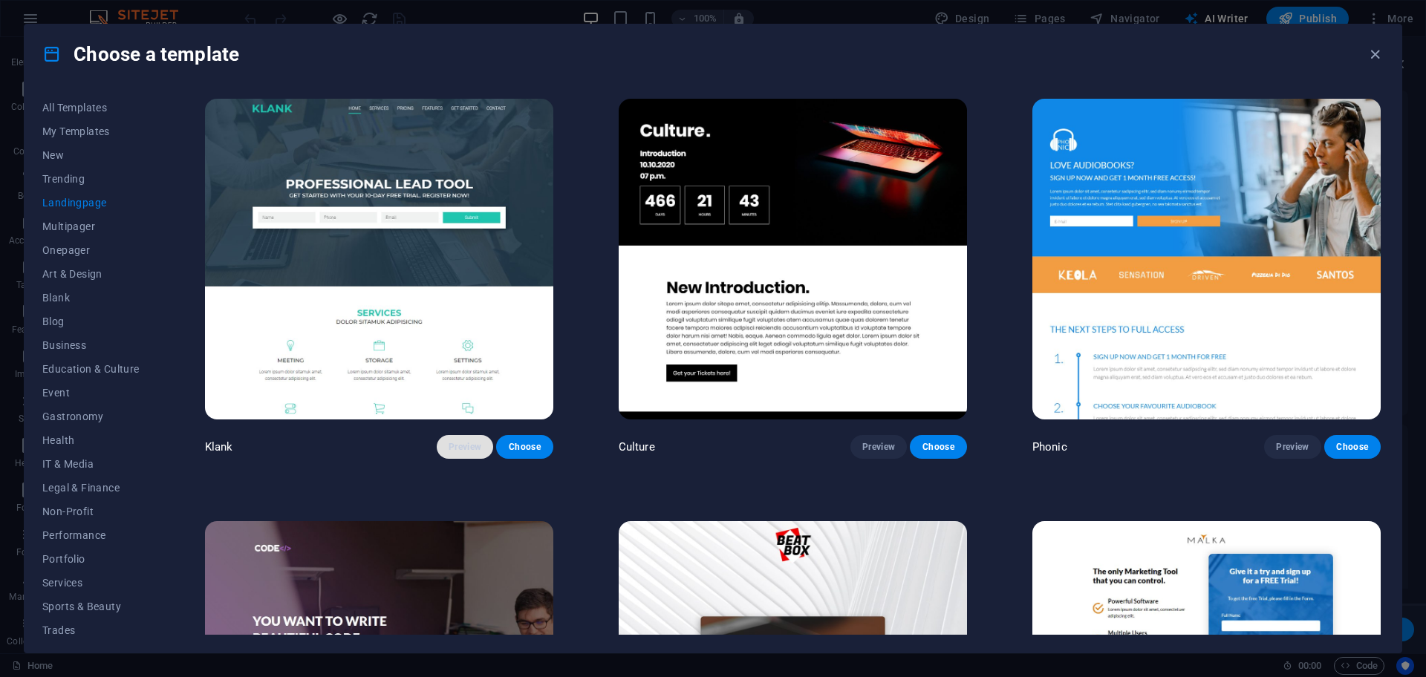
click at [464, 456] on button "Preview" at bounding box center [465, 447] width 56 height 24
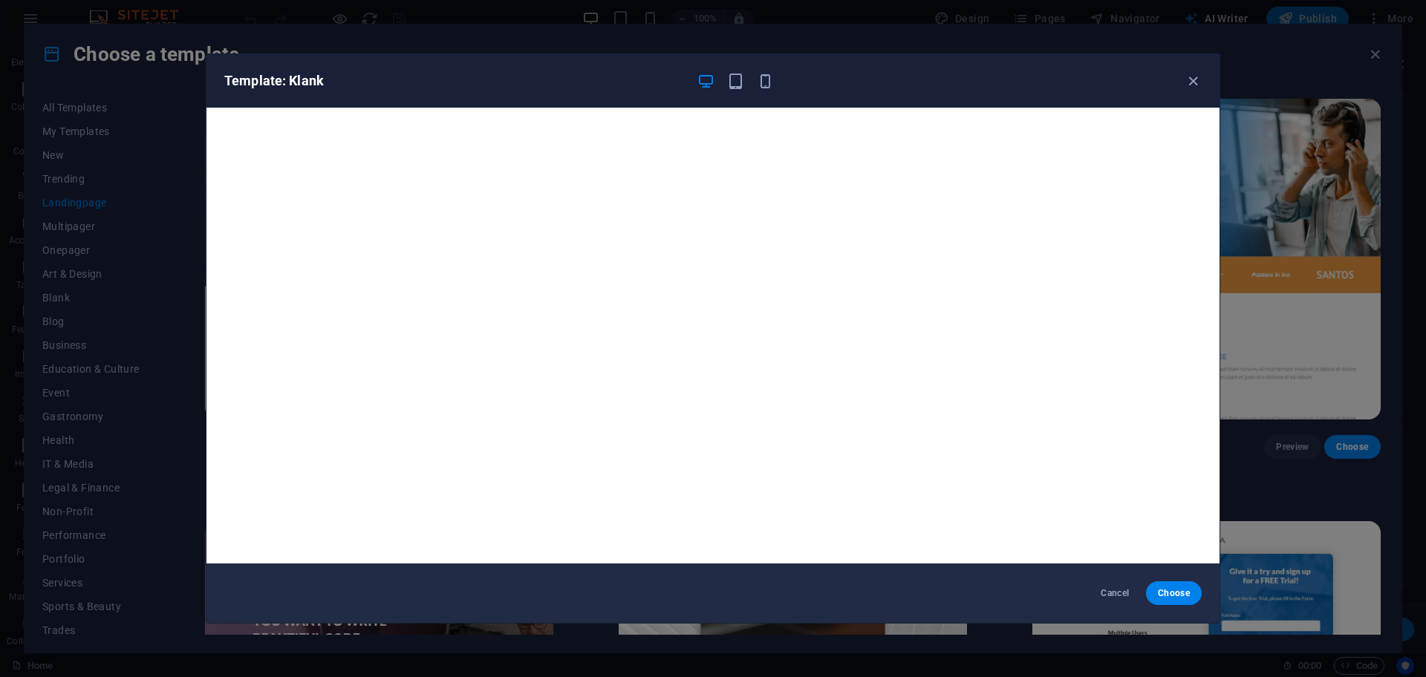
scroll to position [4, 0]
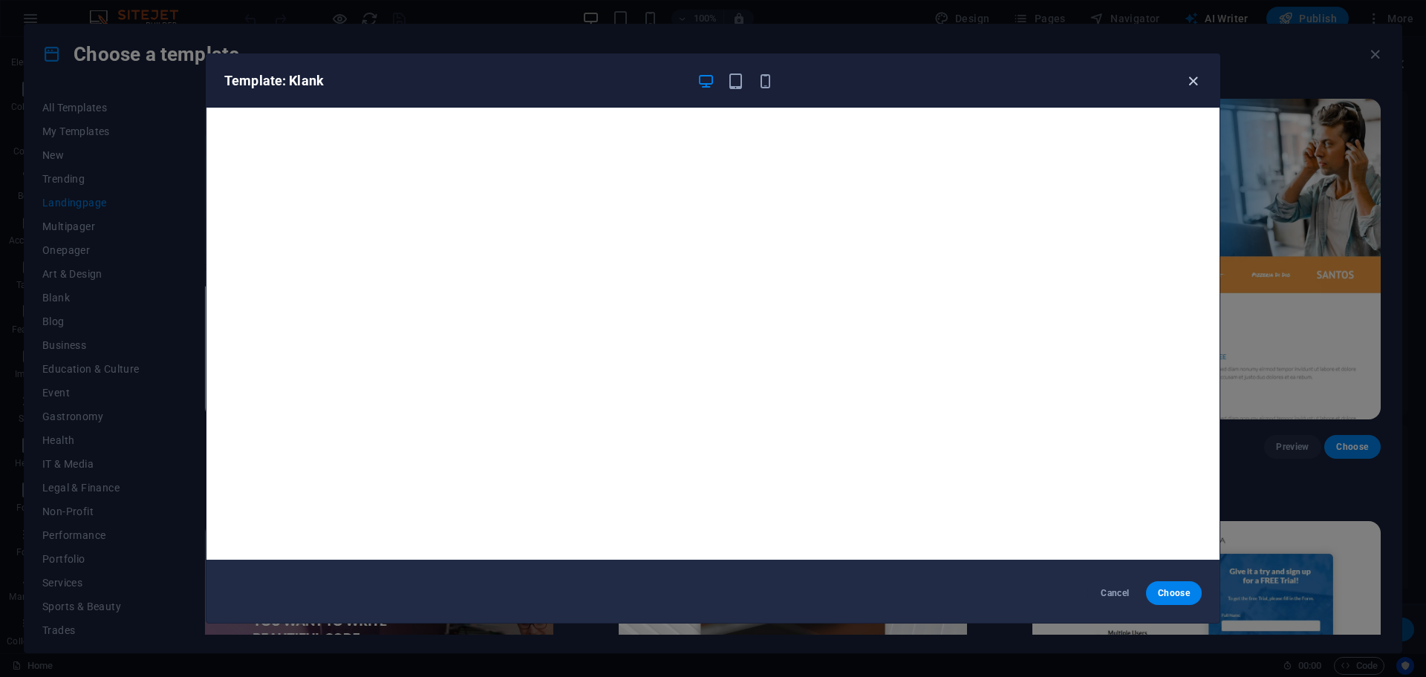
click at [1195, 81] on icon "button" at bounding box center [1192, 81] width 17 height 17
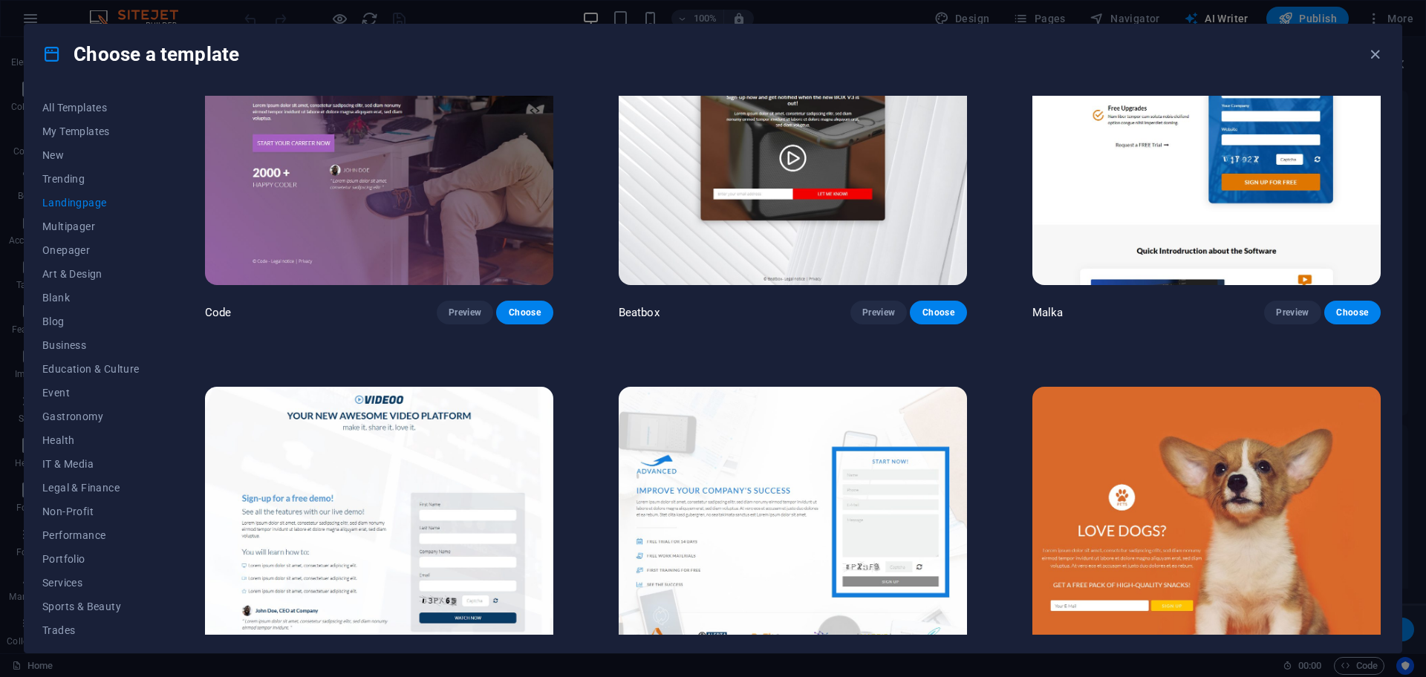
scroll to position [371, 0]
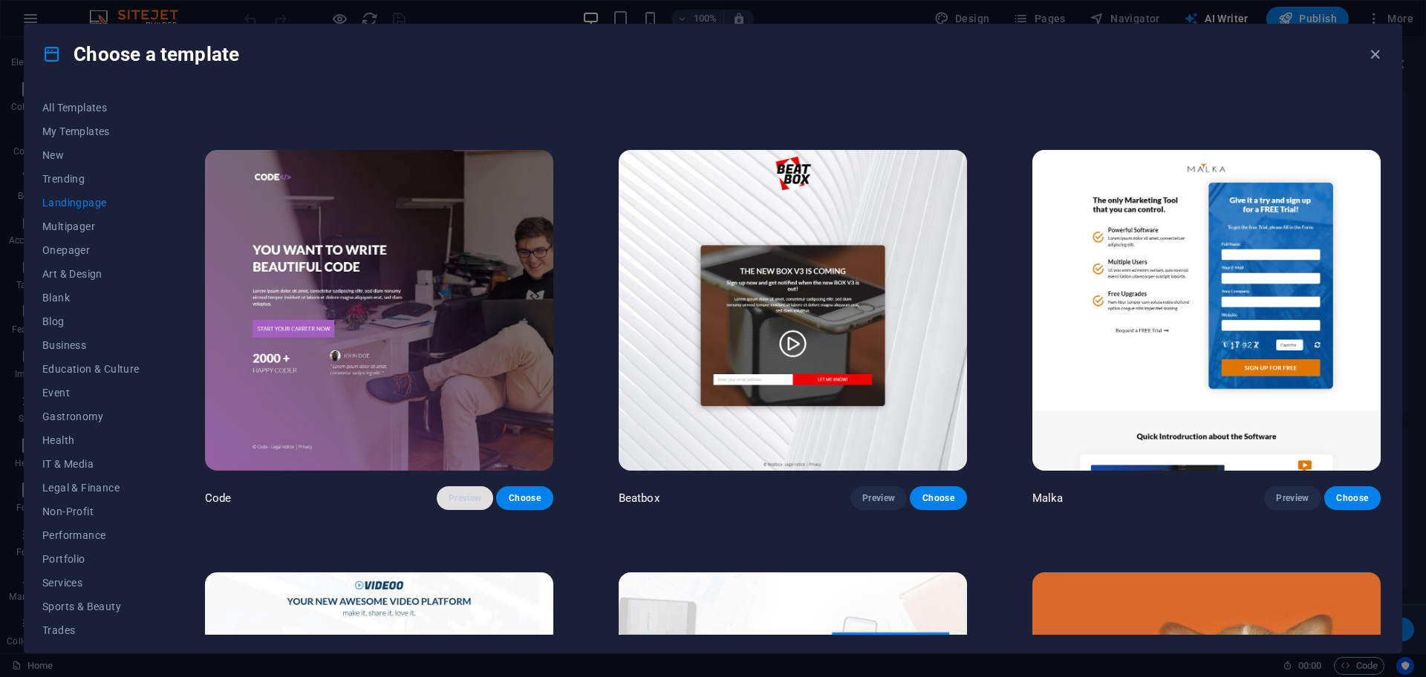
click at [474, 494] on span "Preview" at bounding box center [464, 498] width 33 height 12
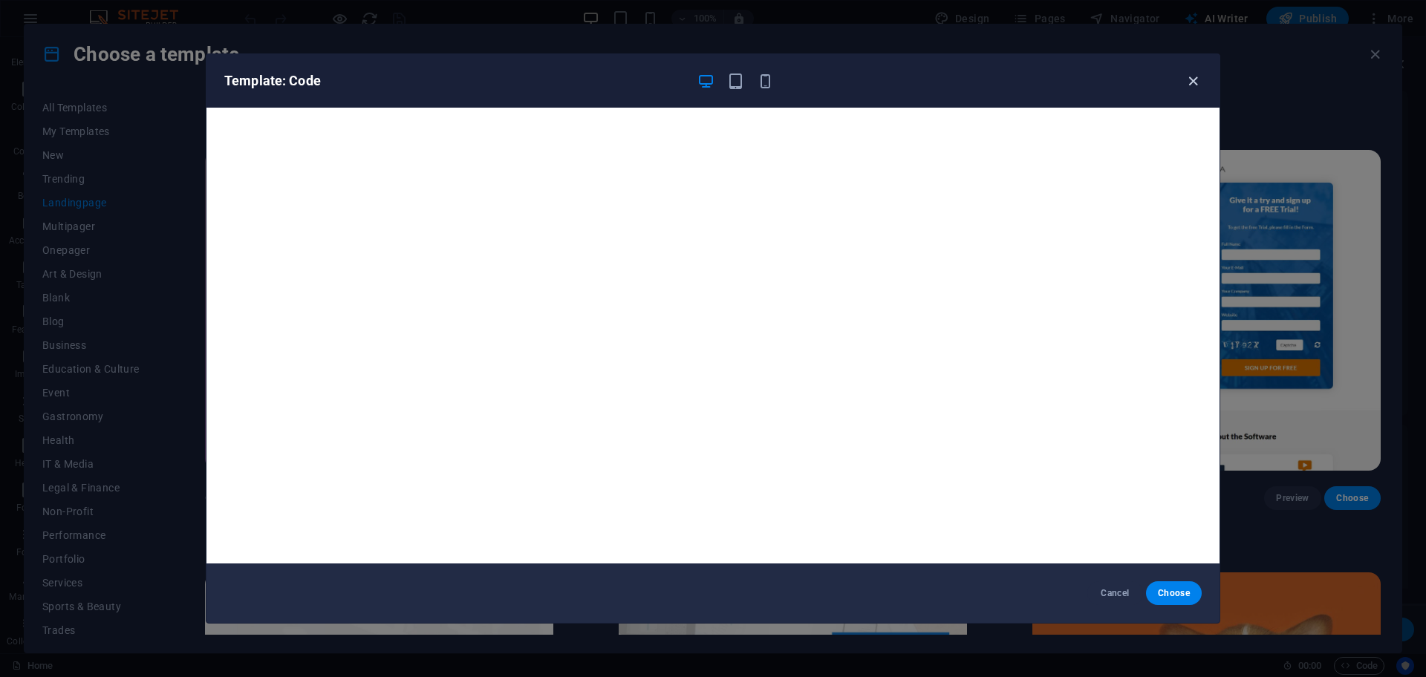
click at [1194, 76] on icon "button" at bounding box center [1192, 81] width 17 height 17
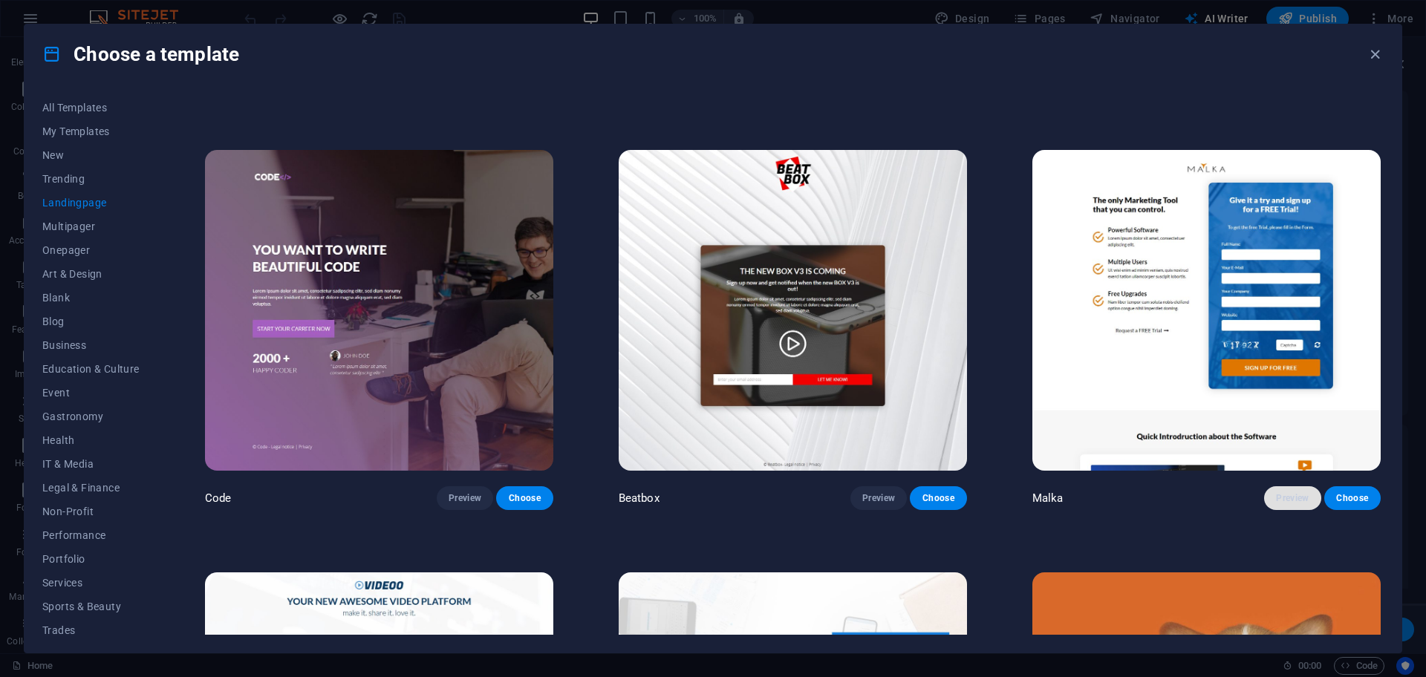
click at [1276, 496] on span "Preview" at bounding box center [1292, 498] width 33 height 12
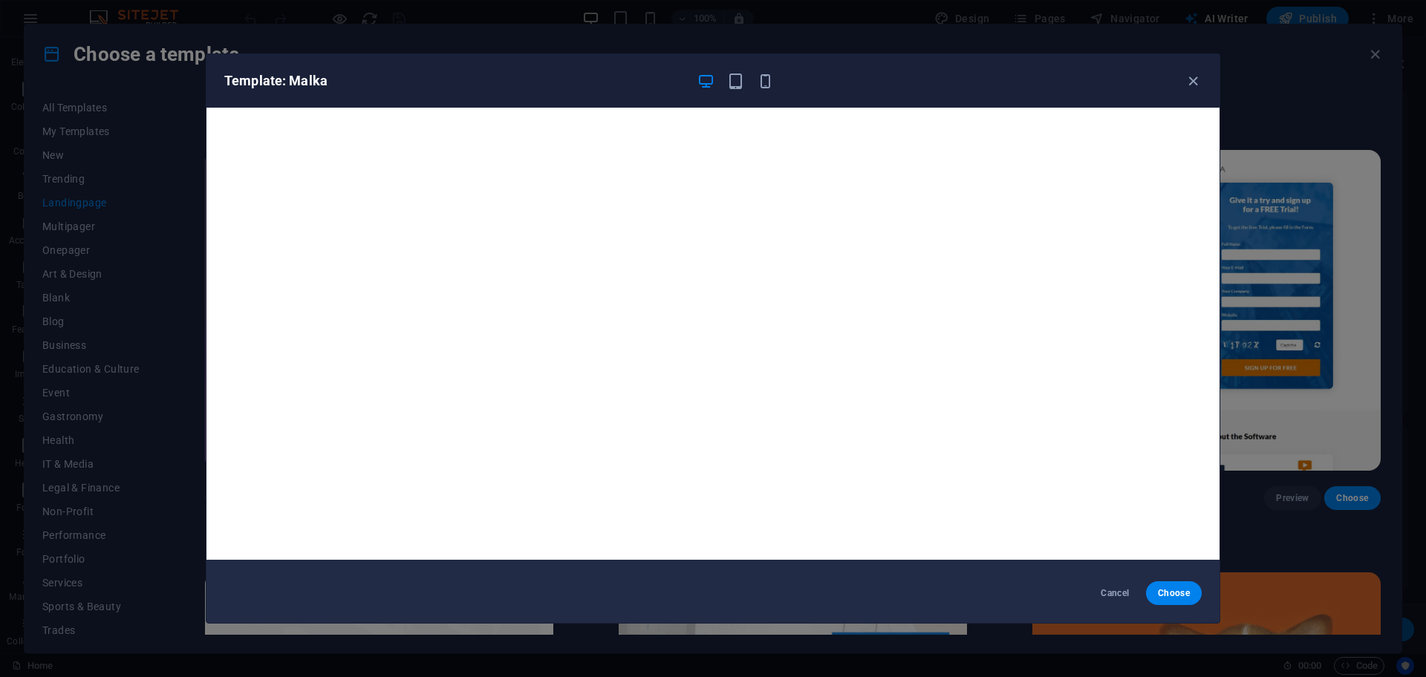
scroll to position [0, 0]
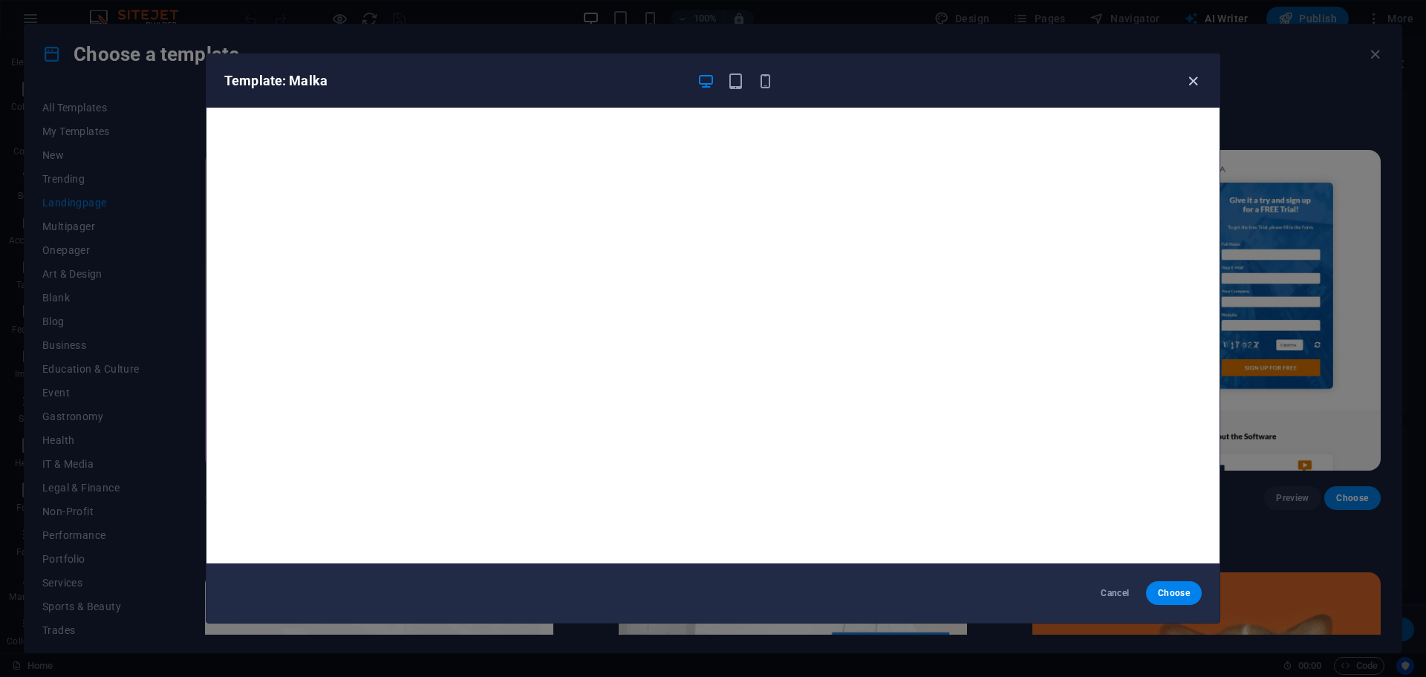
click at [1199, 79] on icon "button" at bounding box center [1192, 81] width 17 height 17
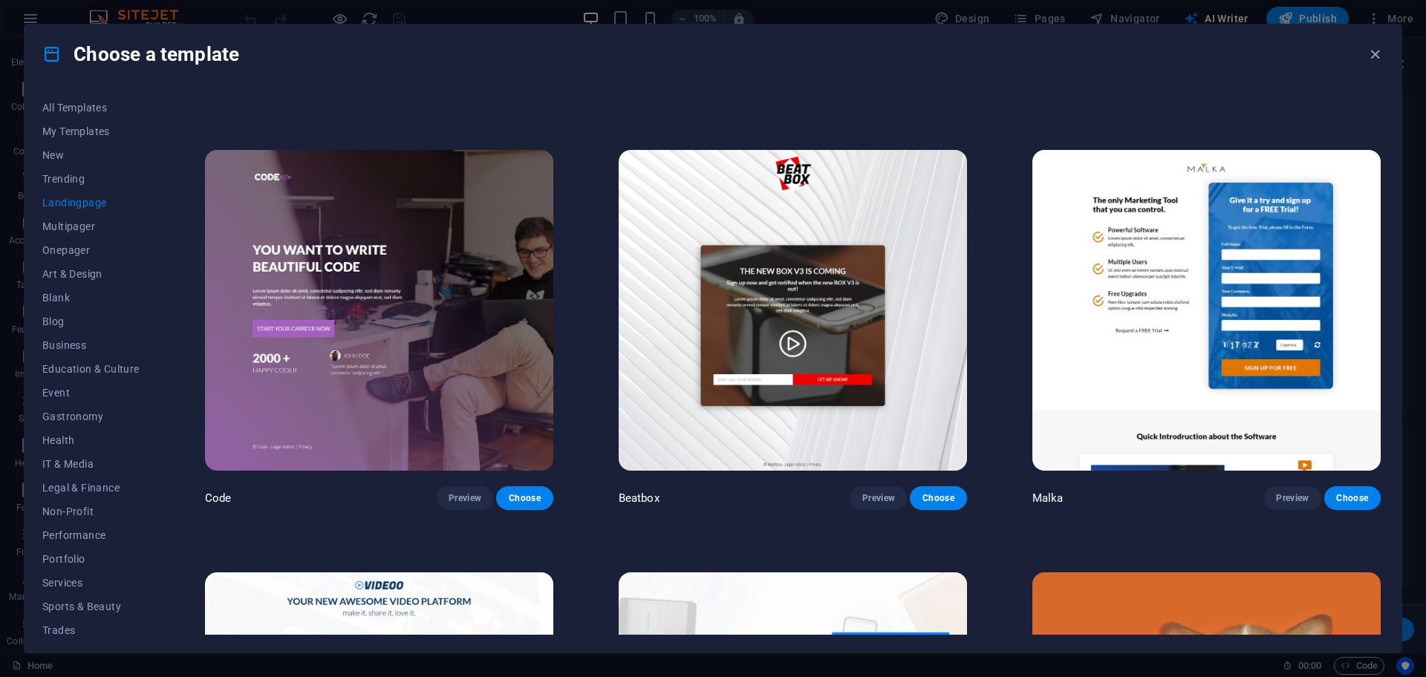
scroll to position [928, 0]
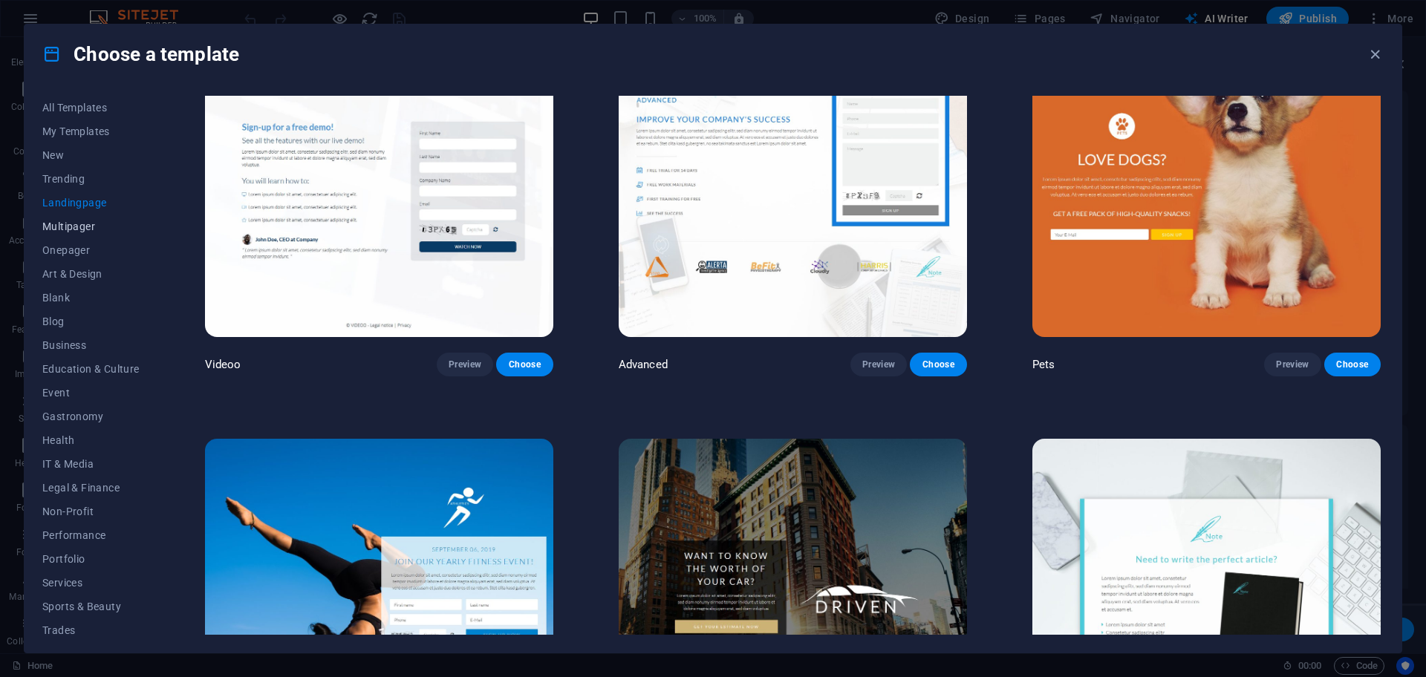
click at [62, 224] on span "Multipager" at bounding box center [90, 227] width 97 height 12
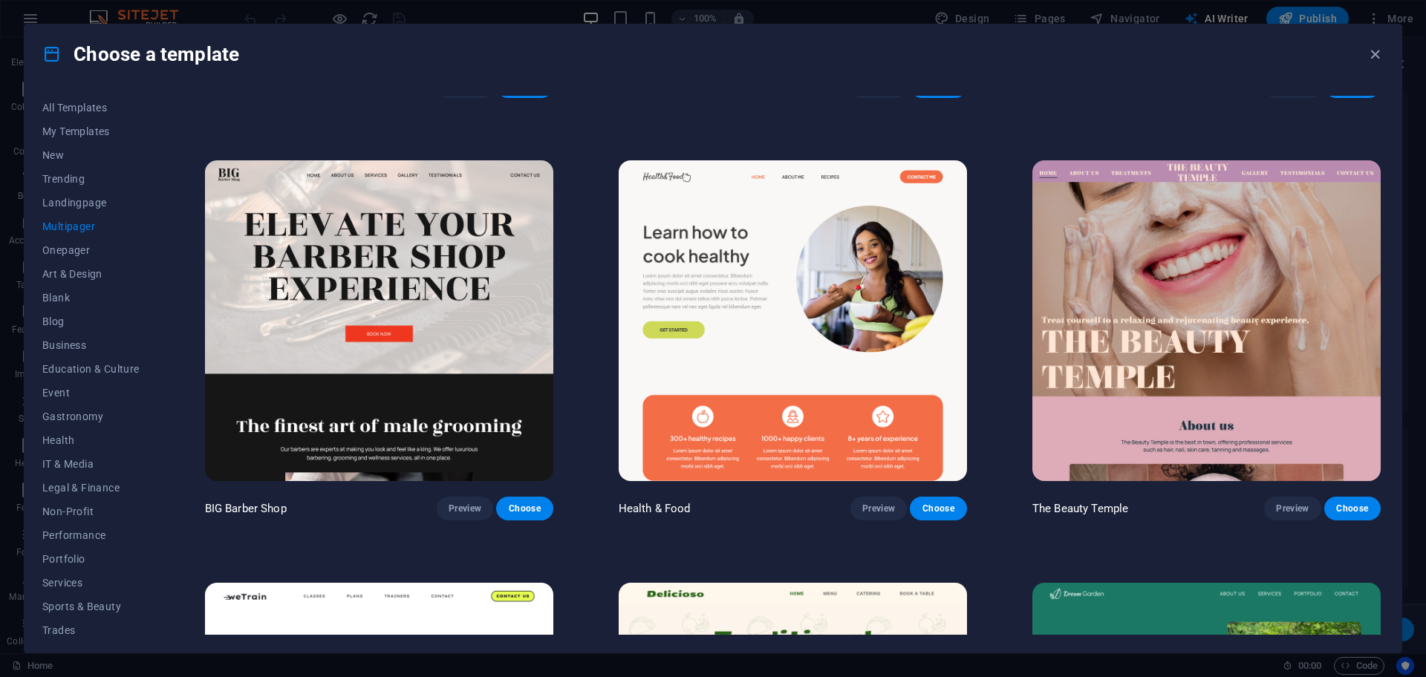
scroll to position [1578, 0]
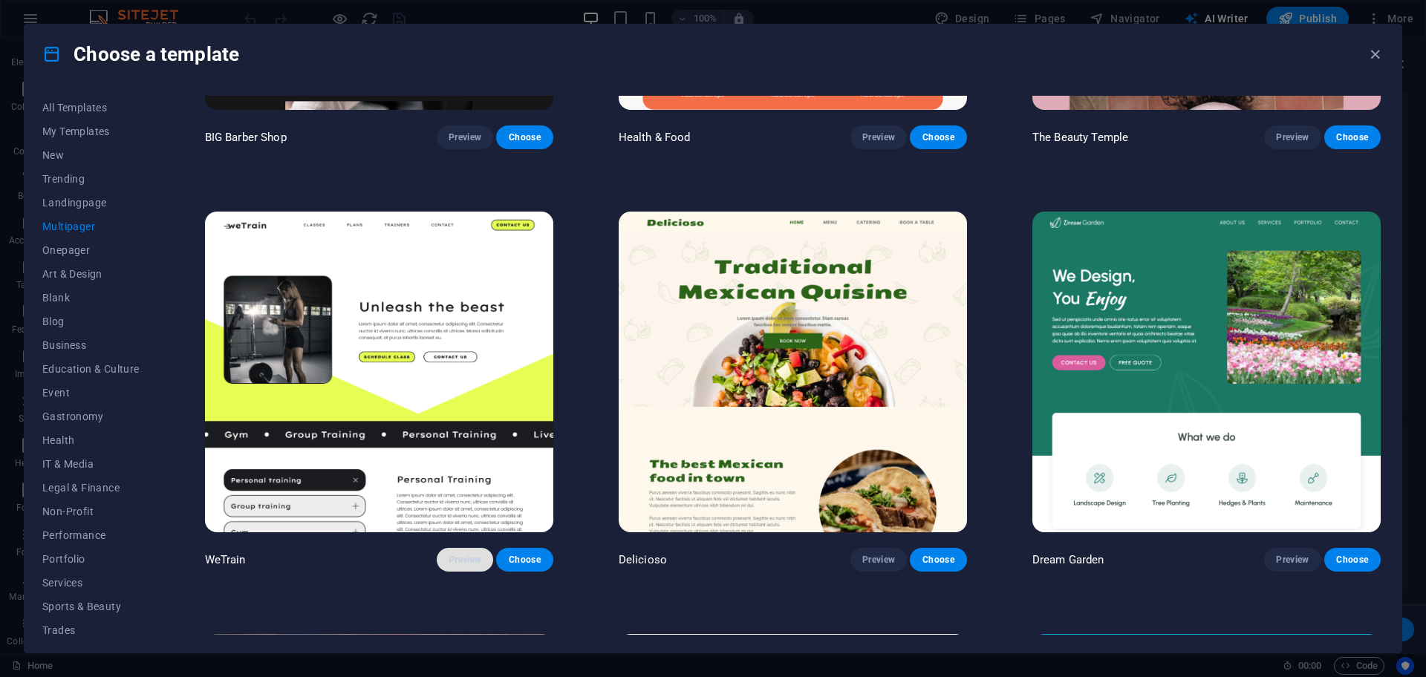
click at [449, 555] on span "Preview" at bounding box center [464, 560] width 33 height 12
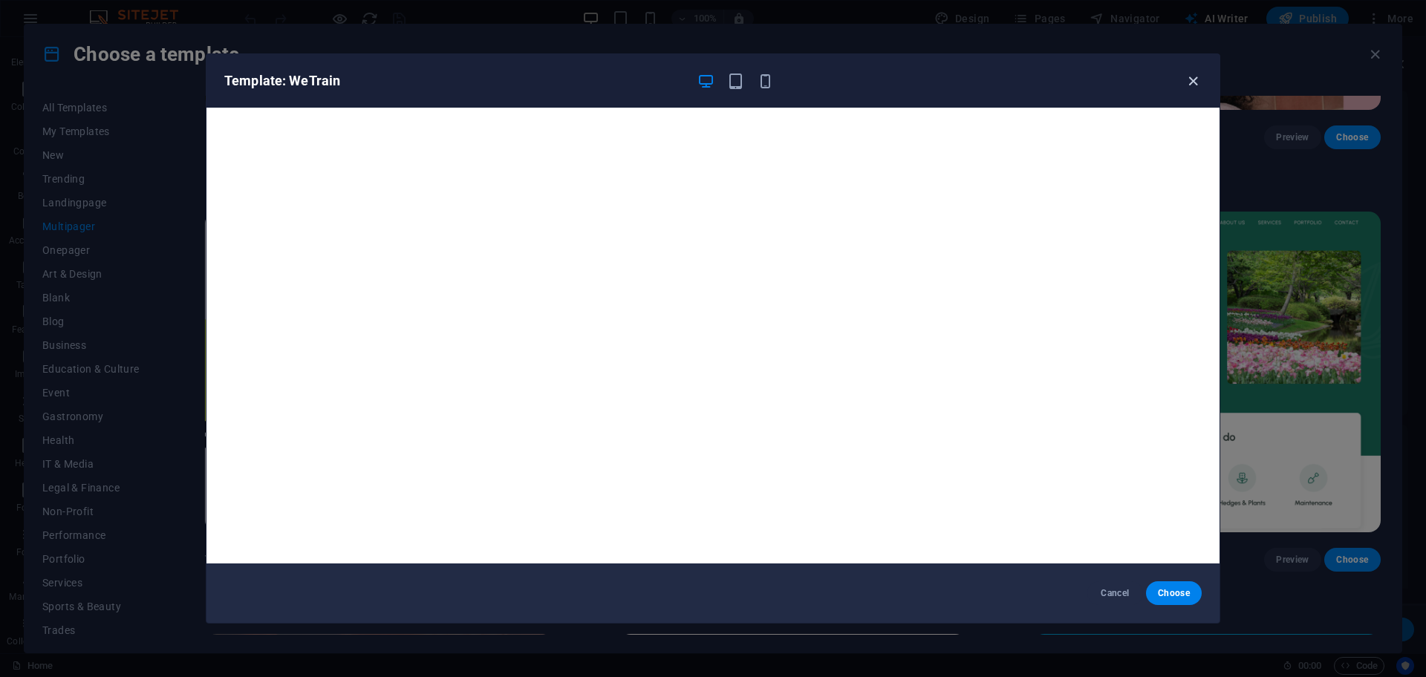
click at [1195, 79] on icon "button" at bounding box center [1192, 81] width 17 height 17
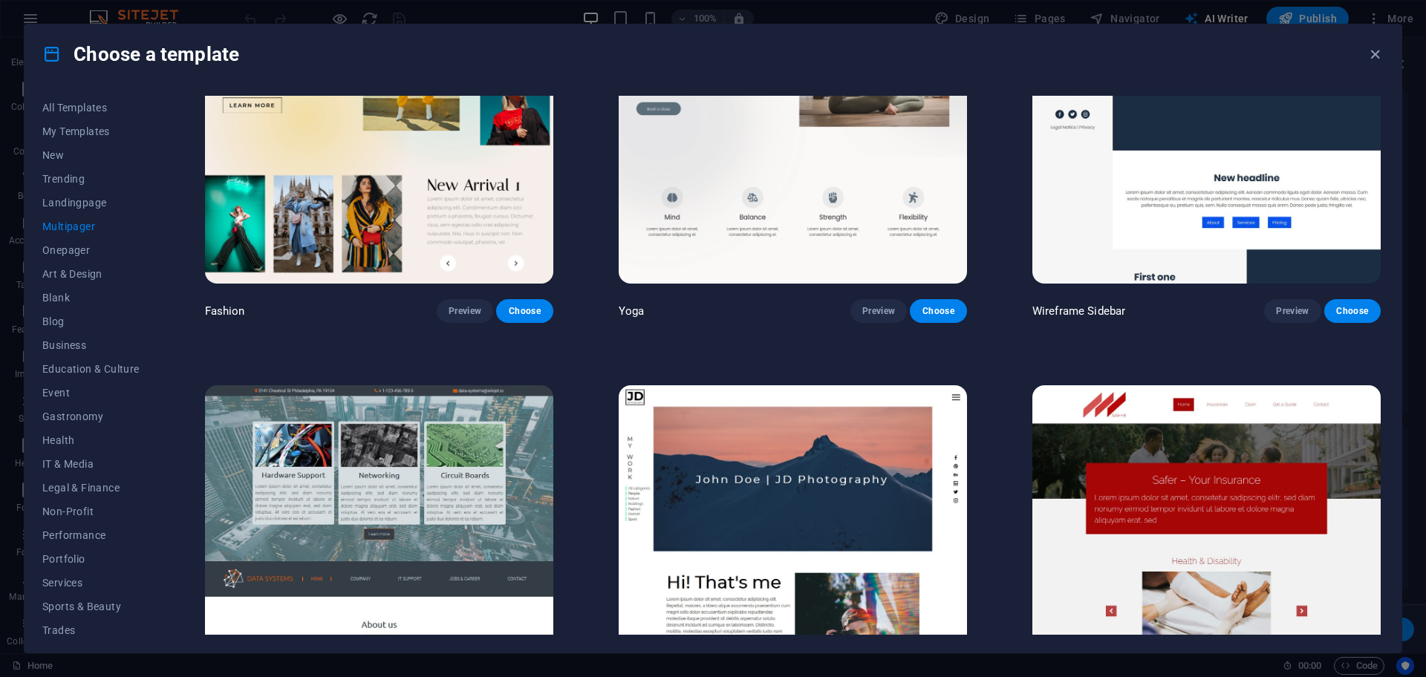
scroll to position [4734, 0]
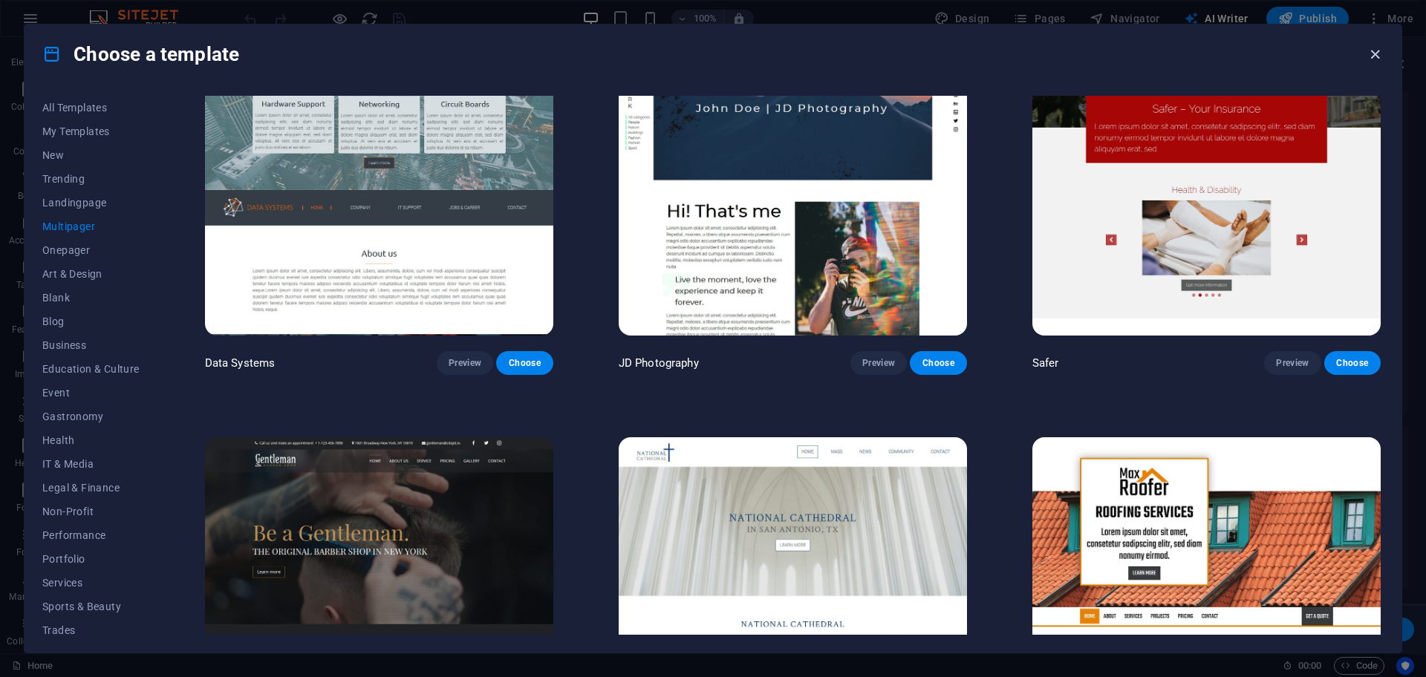
click at [1373, 53] on icon "button" at bounding box center [1374, 54] width 17 height 17
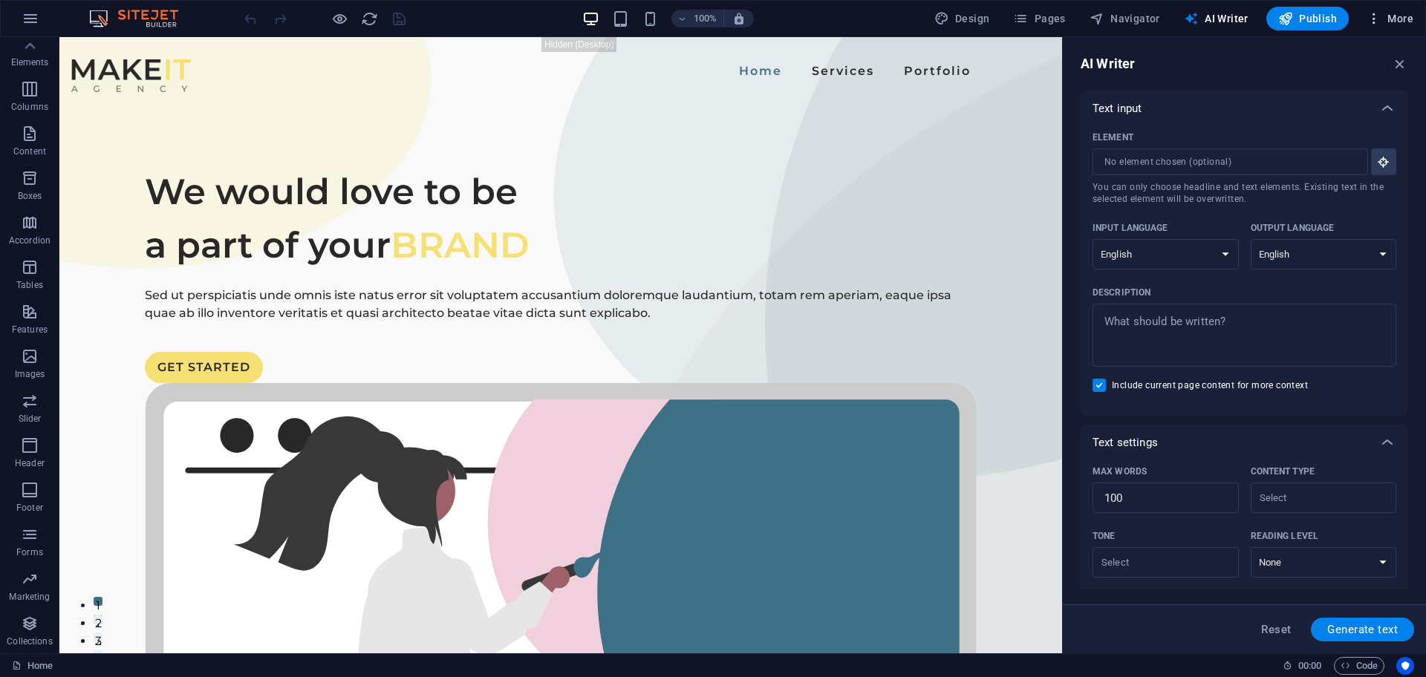
click at [1391, 16] on span "More" at bounding box center [1389, 18] width 47 height 15
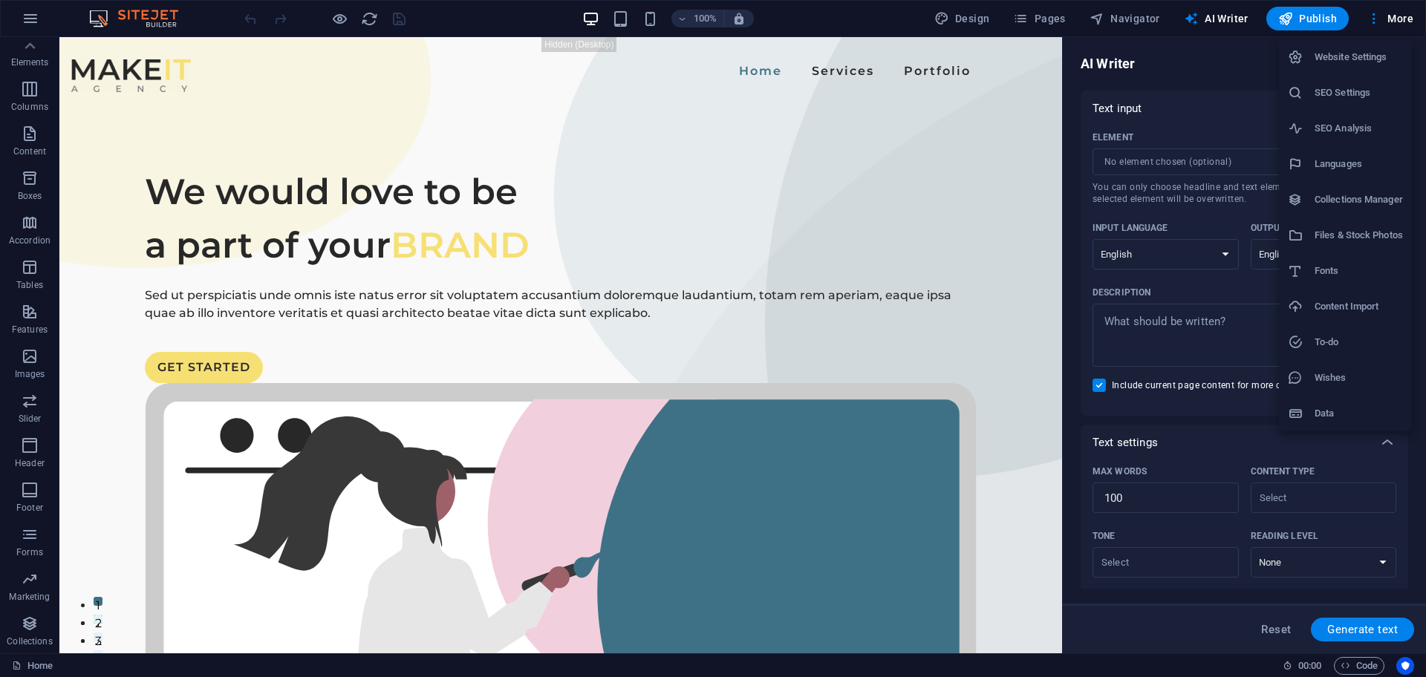
click at [1351, 68] on li "Website Settings" at bounding box center [1345, 57] width 133 height 36
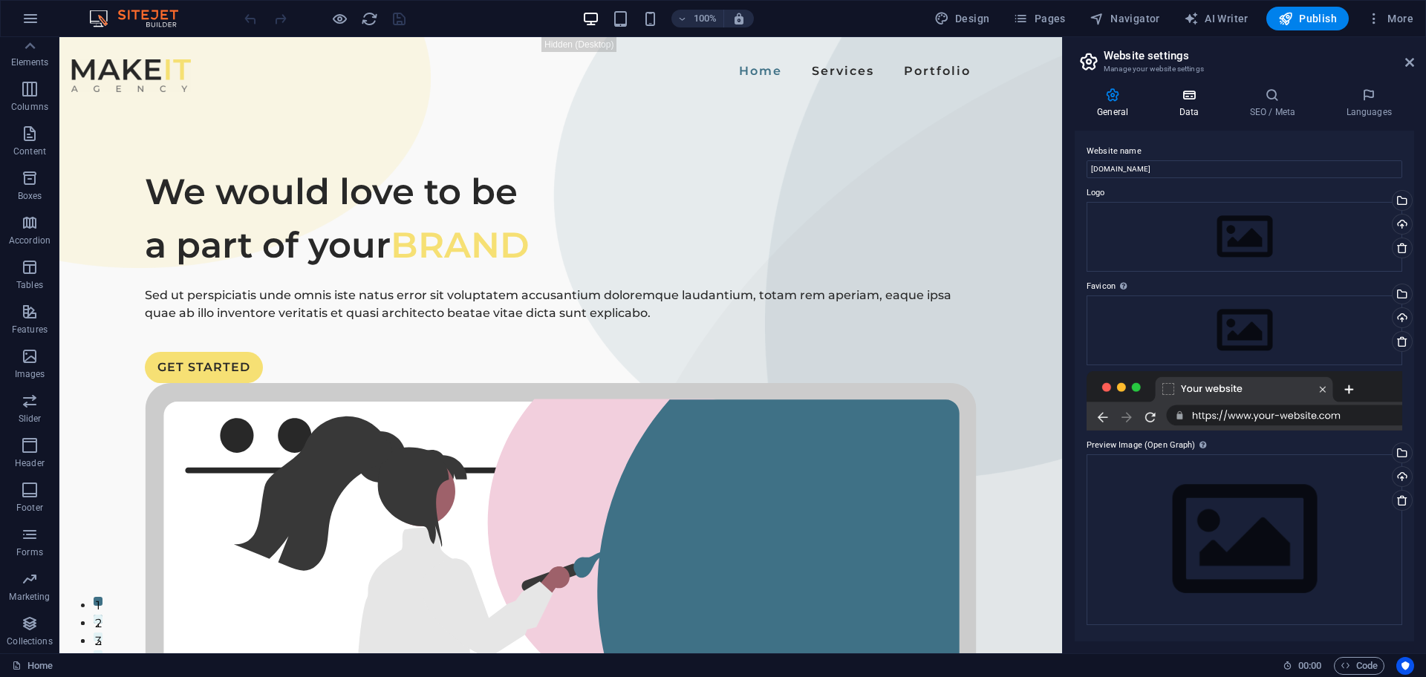
click at [1198, 100] on icon at bounding box center [1188, 95] width 65 height 15
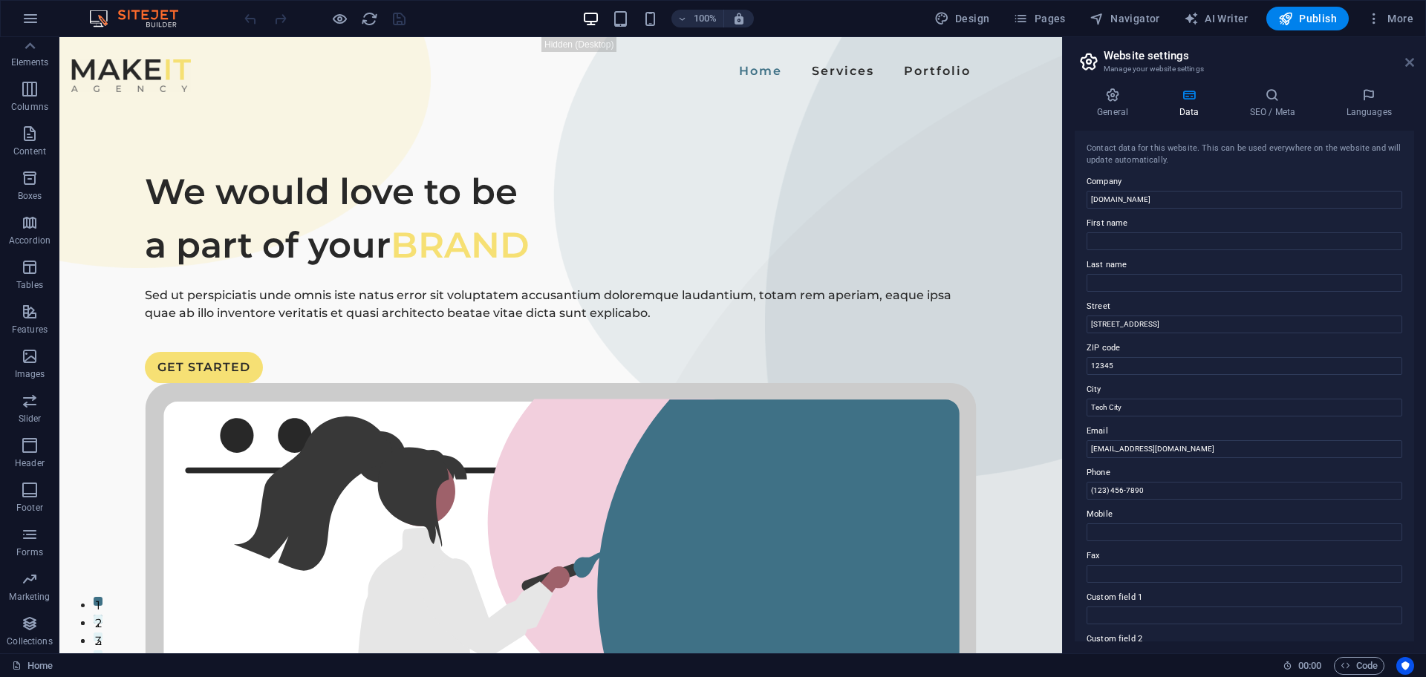
click at [1406, 62] on icon at bounding box center [1409, 62] width 9 height 12
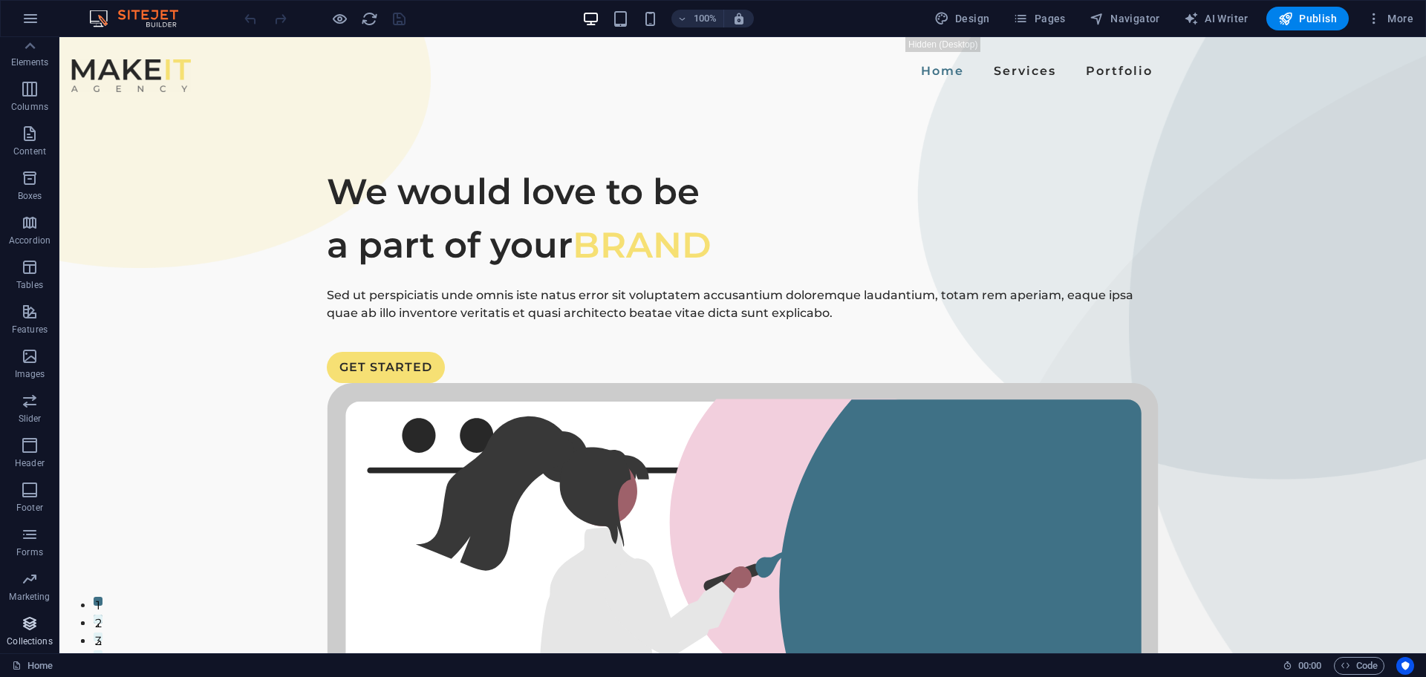
click at [39, 636] on p "Collections" at bounding box center [29, 642] width 45 height 12
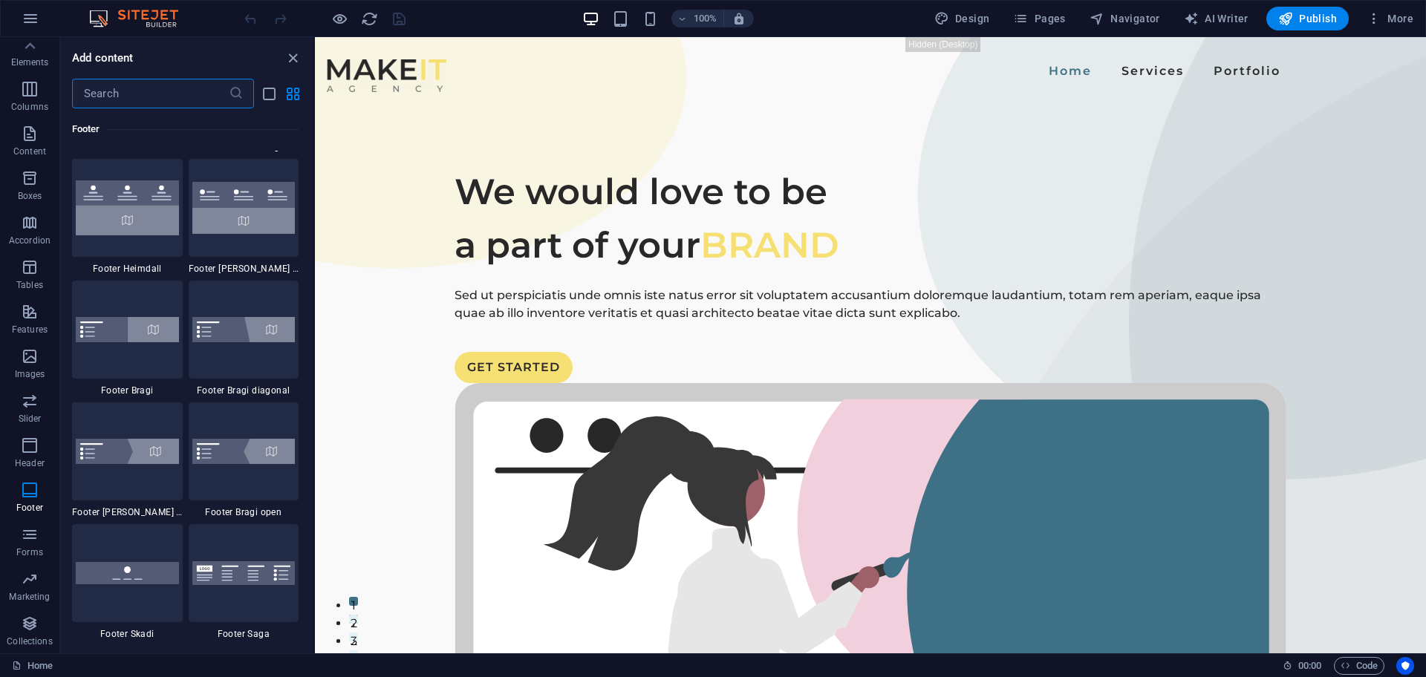
scroll to position [9509, 0]
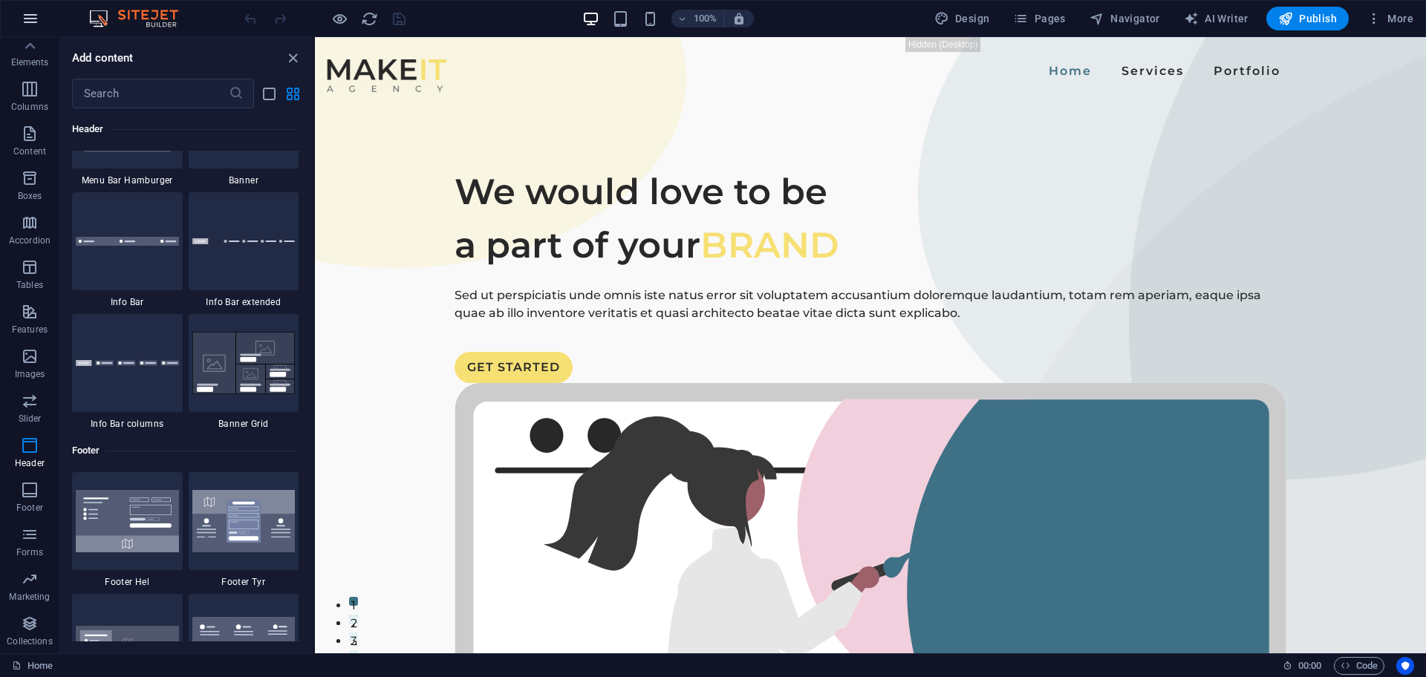
click at [36, 16] on icon "button" at bounding box center [31, 19] width 18 height 18
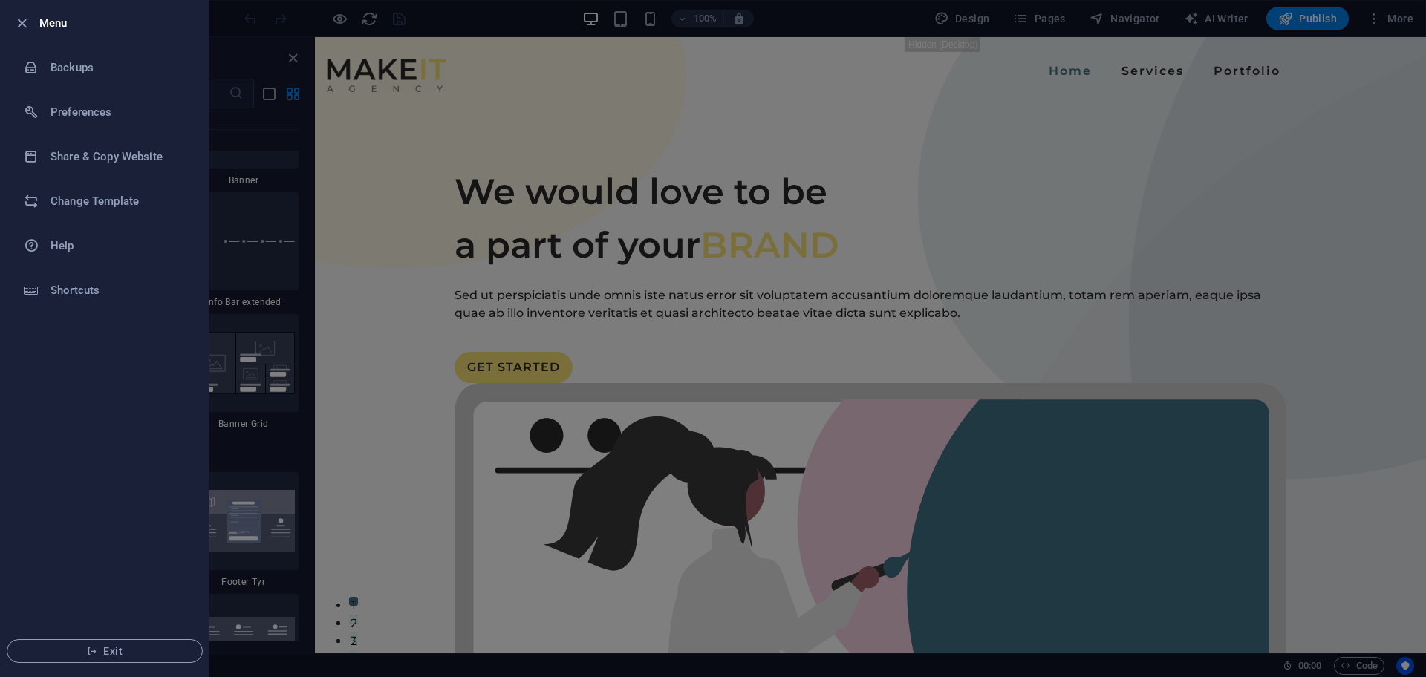
click at [669, 173] on div at bounding box center [713, 338] width 1426 height 677
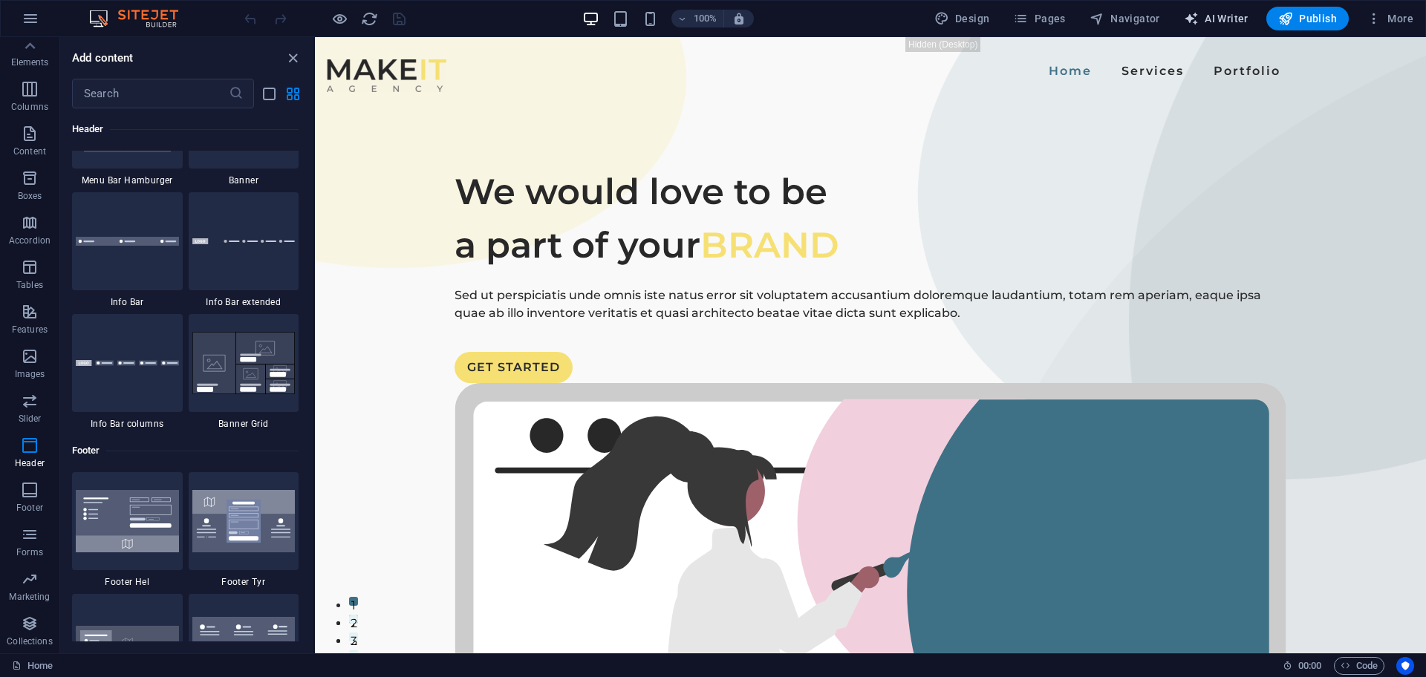
click at [1212, 15] on span "AI Writer" at bounding box center [1216, 18] width 65 height 15
select select "English"
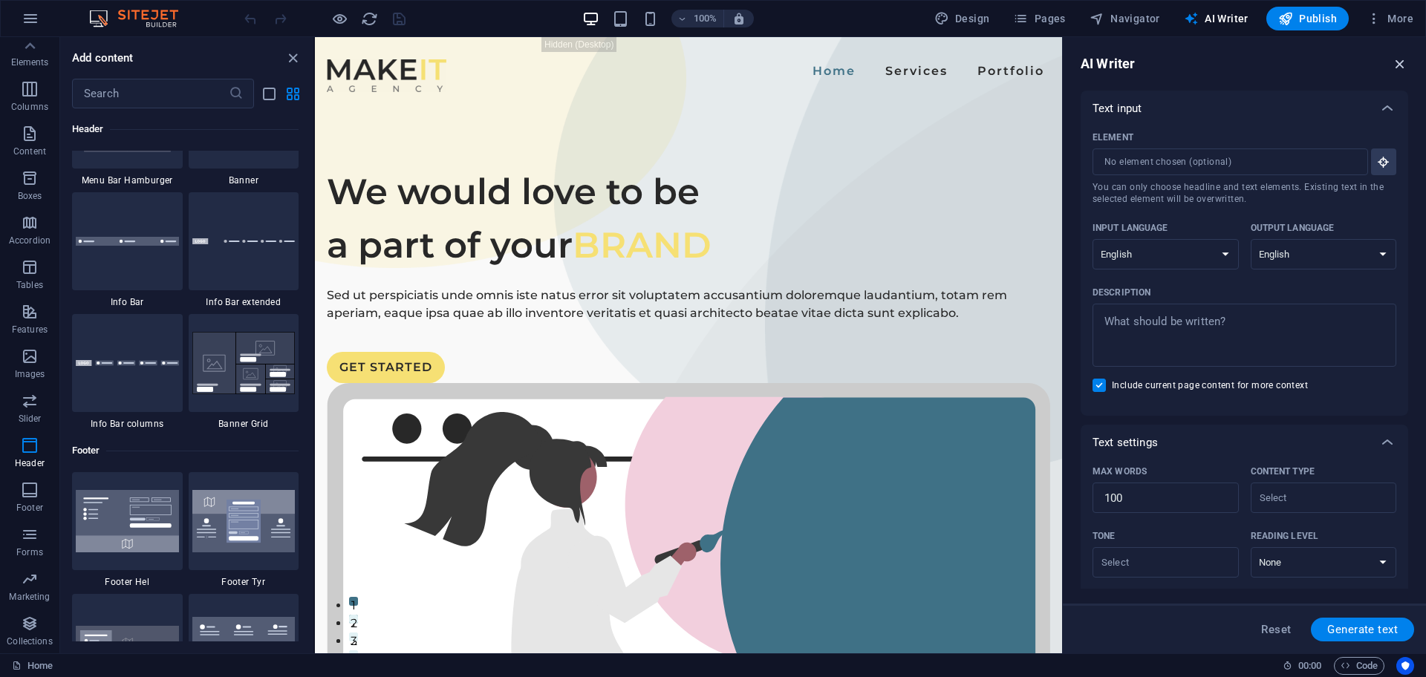
click at [1399, 65] on icon "button" at bounding box center [1400, 64] width 16 height 16
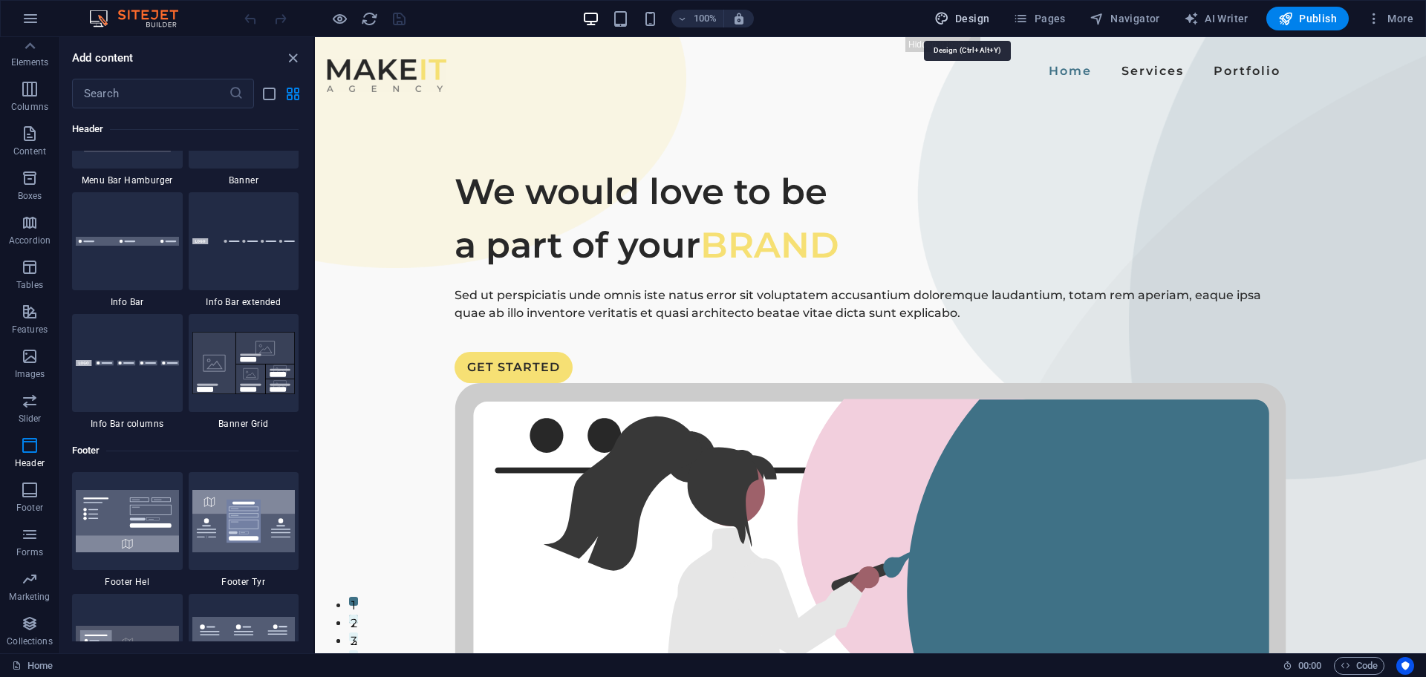
click at [981, 13] on span "Design" at bounding box center [962, 18] width 56 height 15
select select "px"
select select "500"
select select "px"
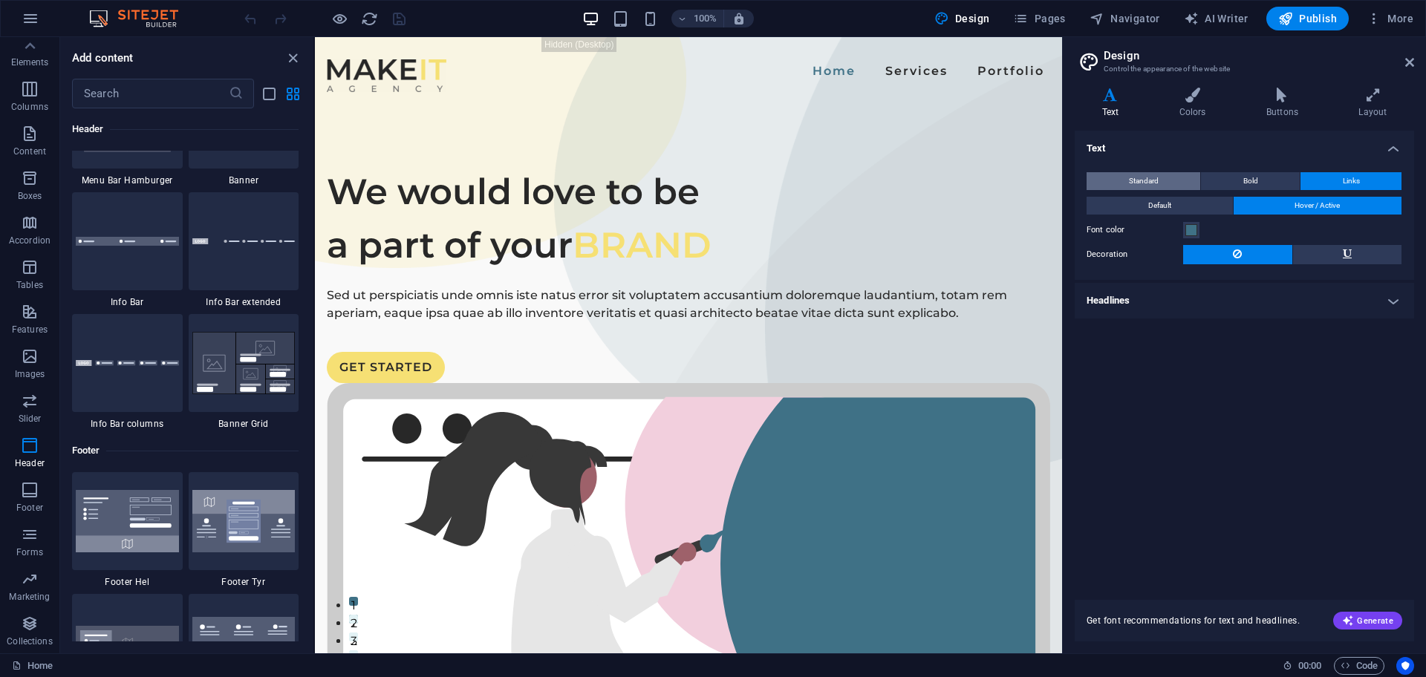
click at [1117, 186] on button "Standard" at bounding box center [1143, 181] width 114 height 18
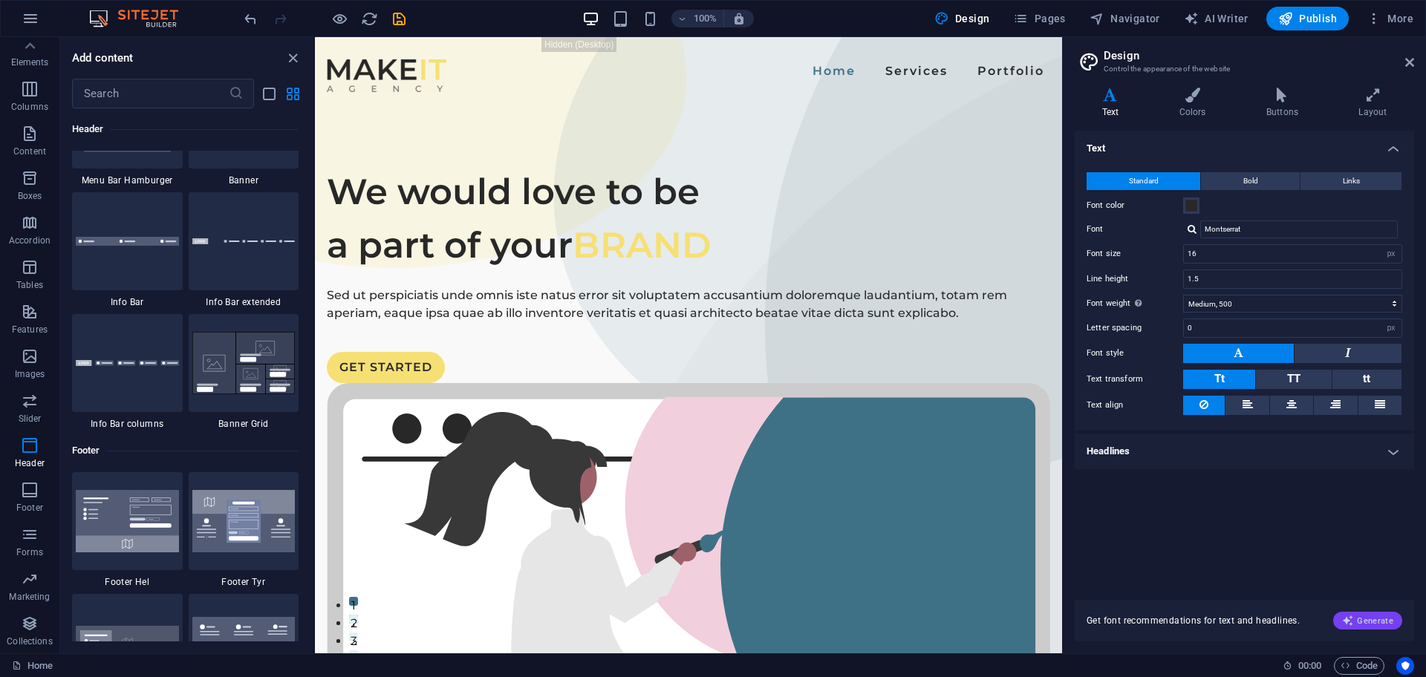
click at [1358, 615] on span "Generate" at bounding box center [1367, 621] width 51 height 12
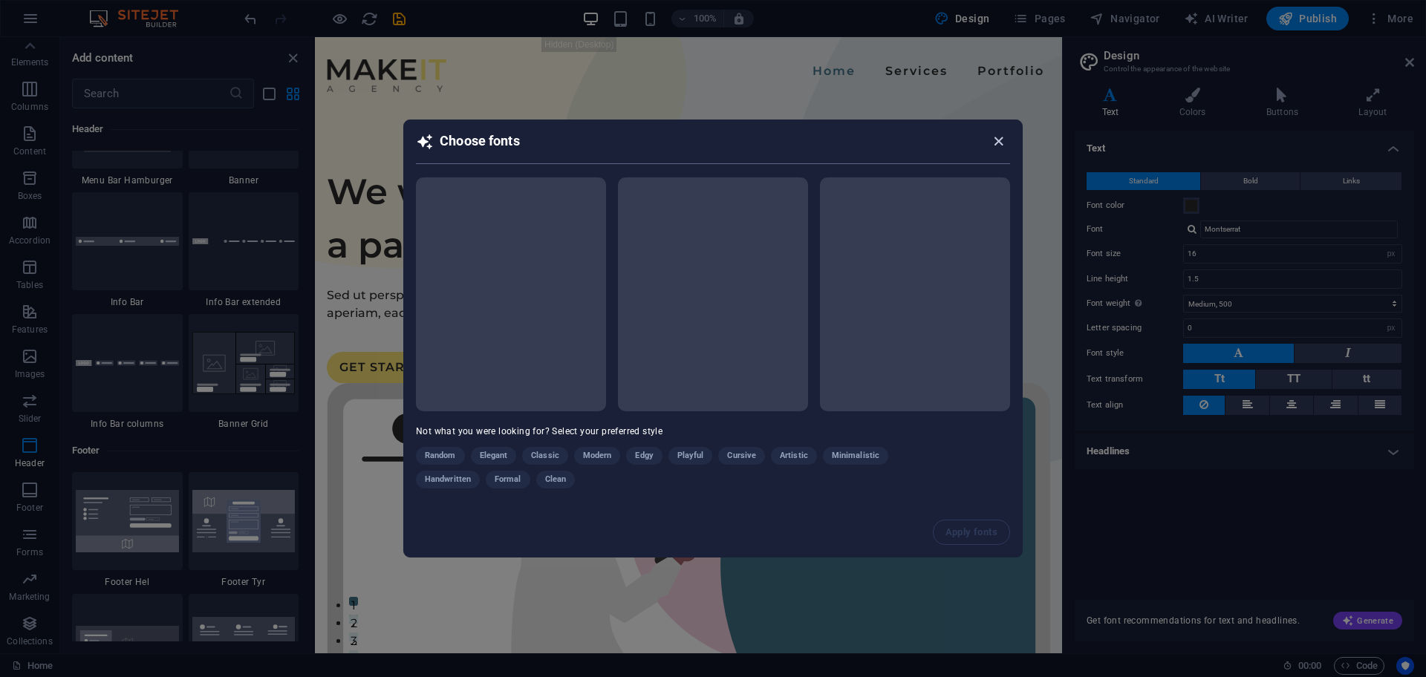
click at [992, 138] on icon "button" at bounding box center [998, 141] width 17 height 17
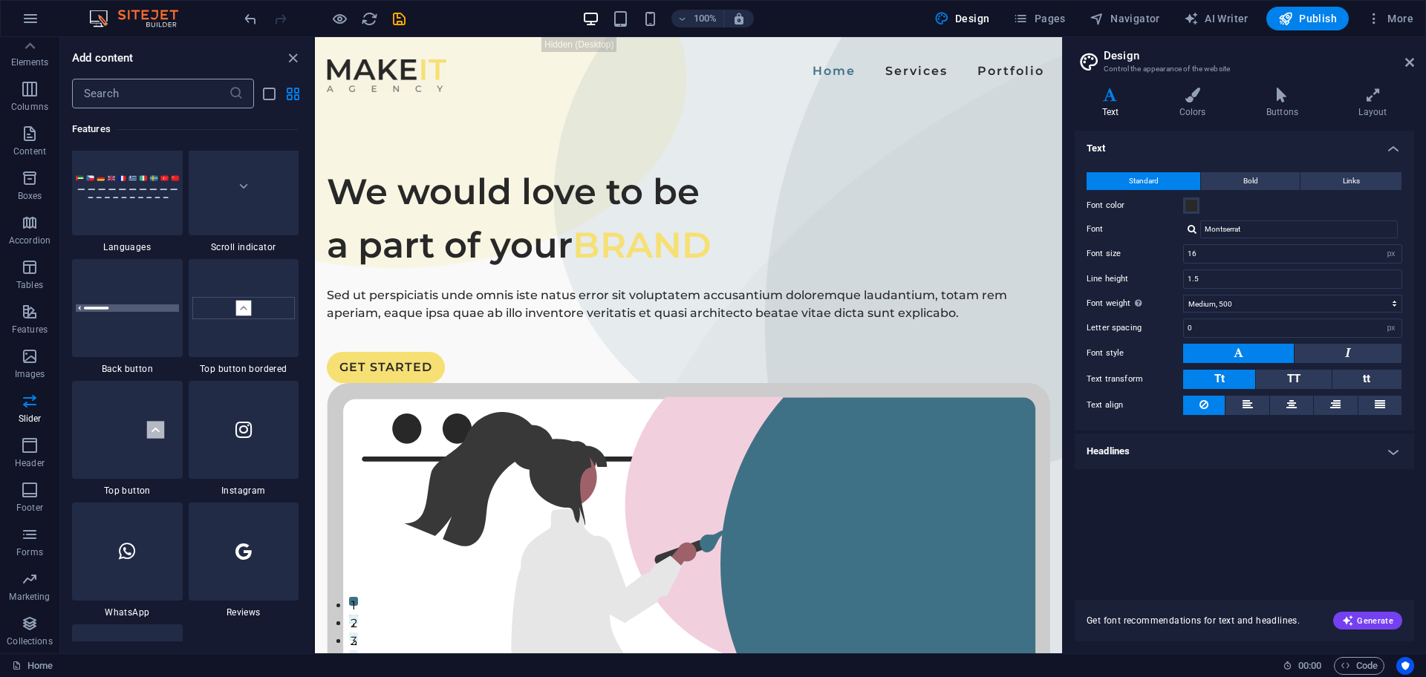
scroll to position [6817, 0]
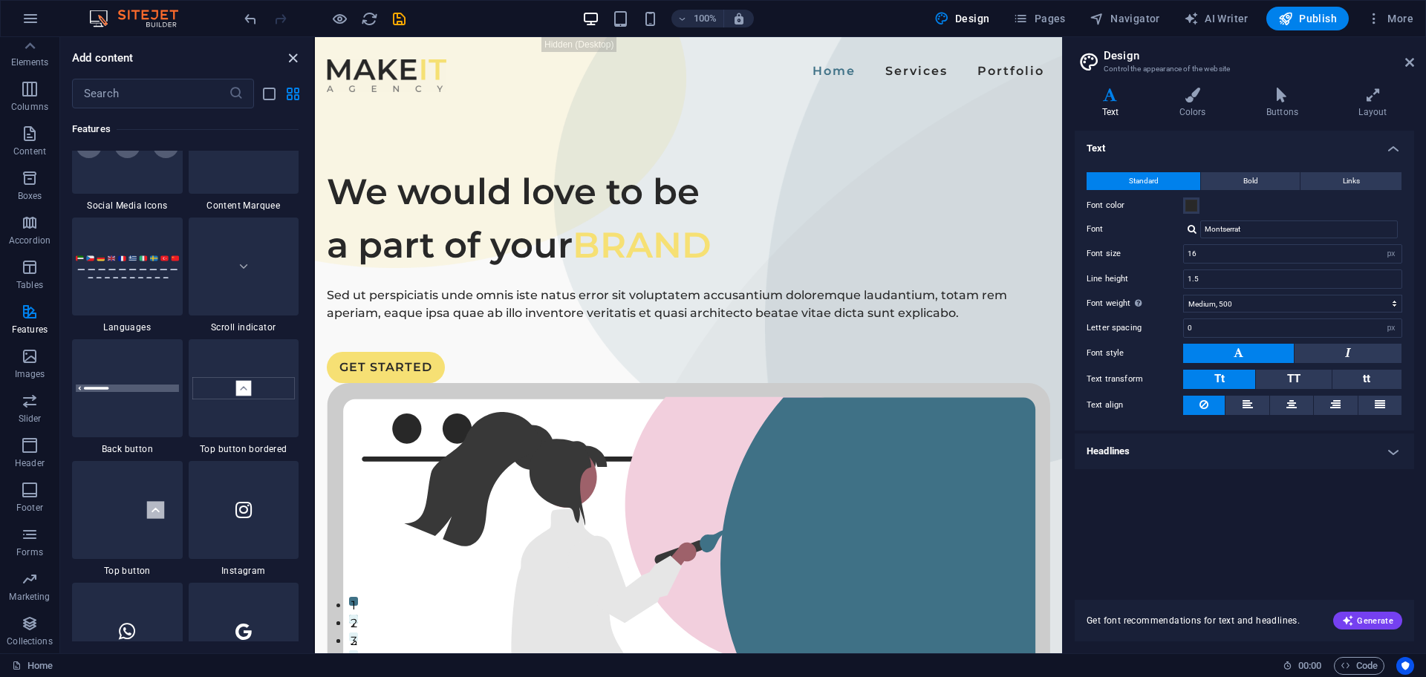
click at [296, 53] on icon "close panel" at bounding box center [292, 58] width 17 height 17
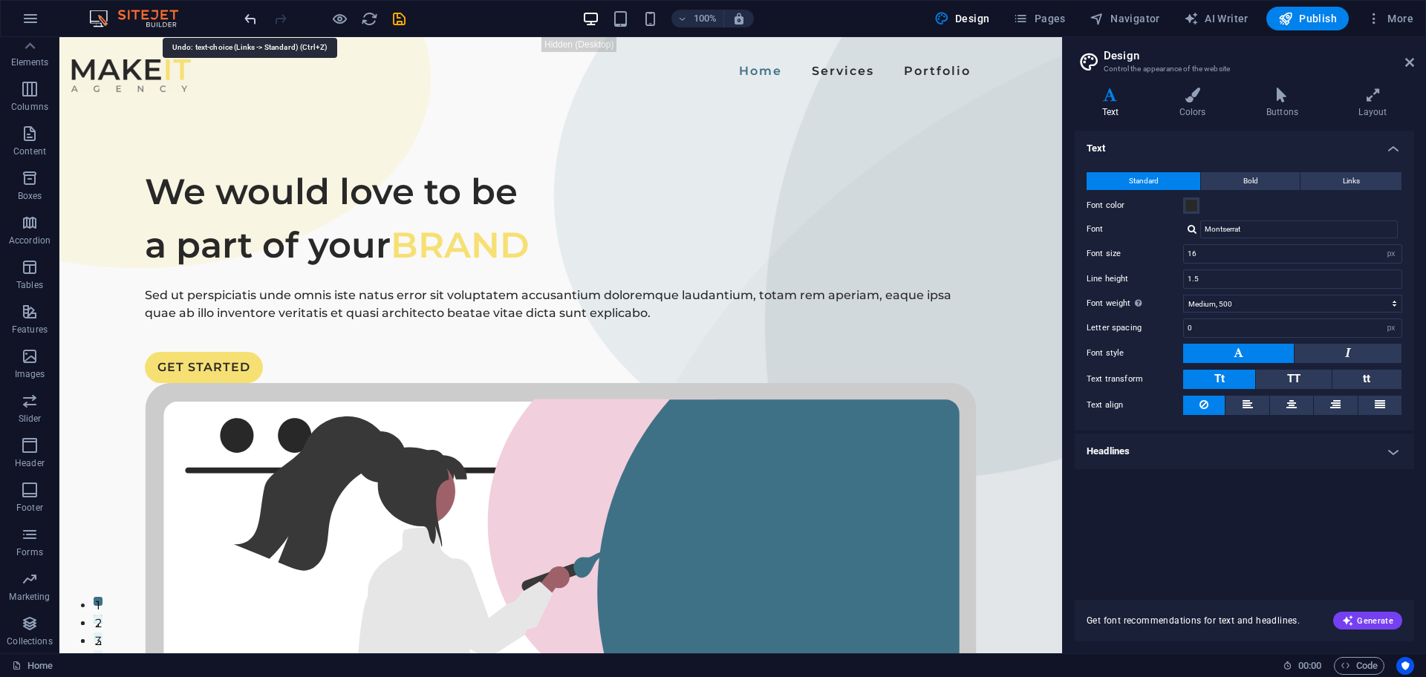
click at [246, 19] on icon "undo" at bounding box center [250, 18] width 17 height 17
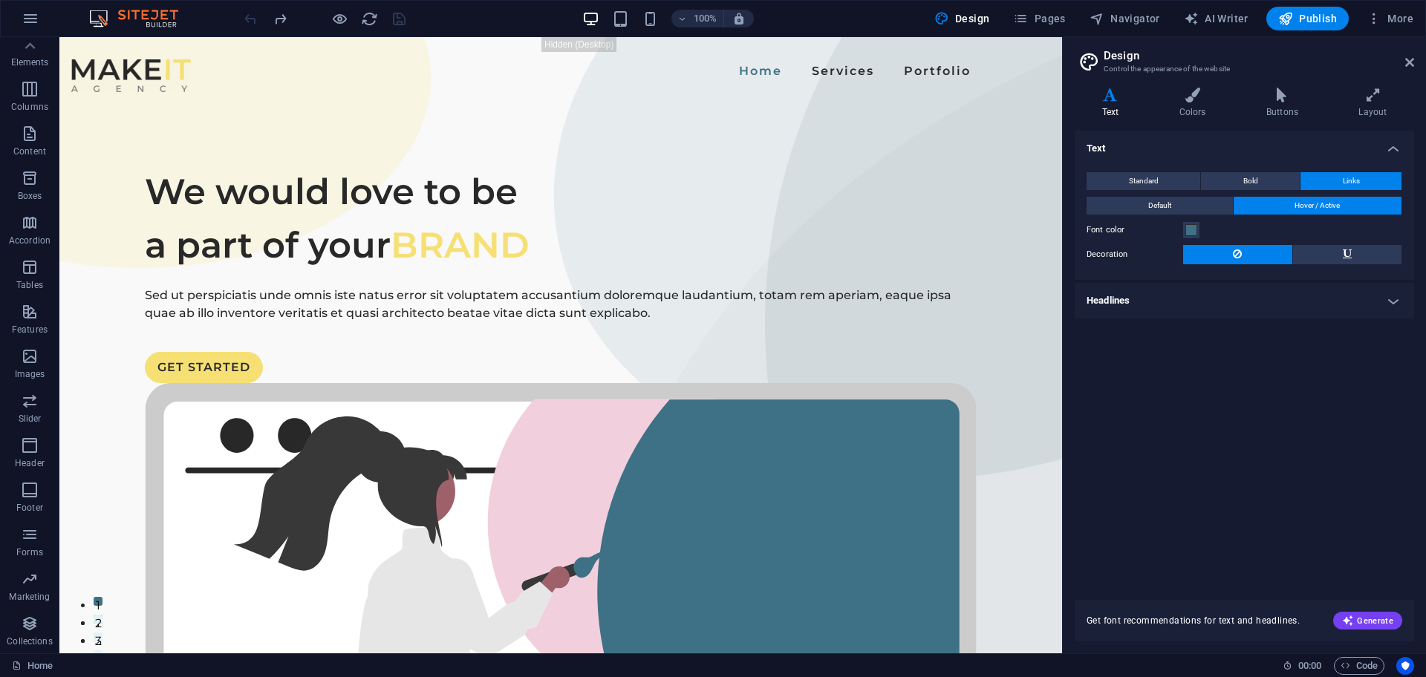
click at [246, 19] on div at bounding box center [324, 19] width 166 height 24
click at [235, 17] on div "100% Design Pages Navigator AI Writer Publish More" at bounding box center [713, 19] width 1424 height 36
click at [1112, 17] on span "Navigator" at bounding box center [1124, 18] width 71 height 15
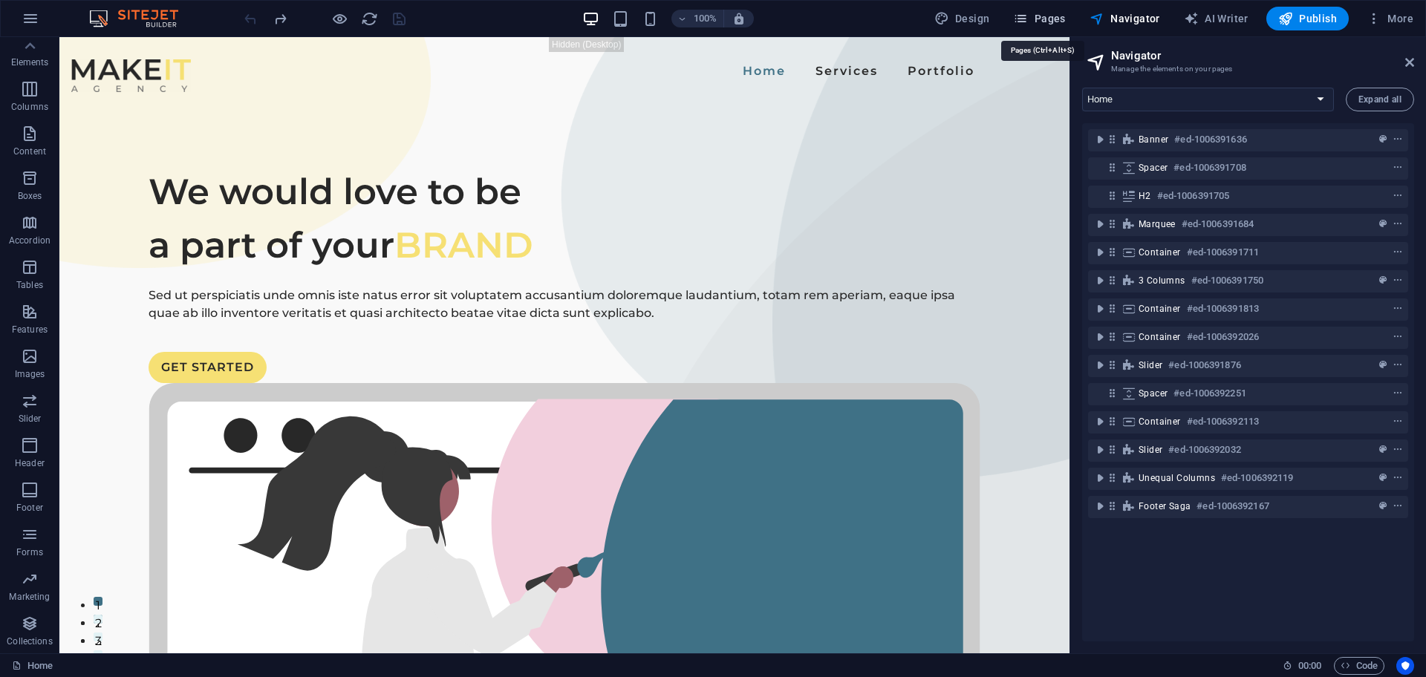
click at [1025, 23] on icon "button" at bounding box center [1020, 18] width 15 height 15
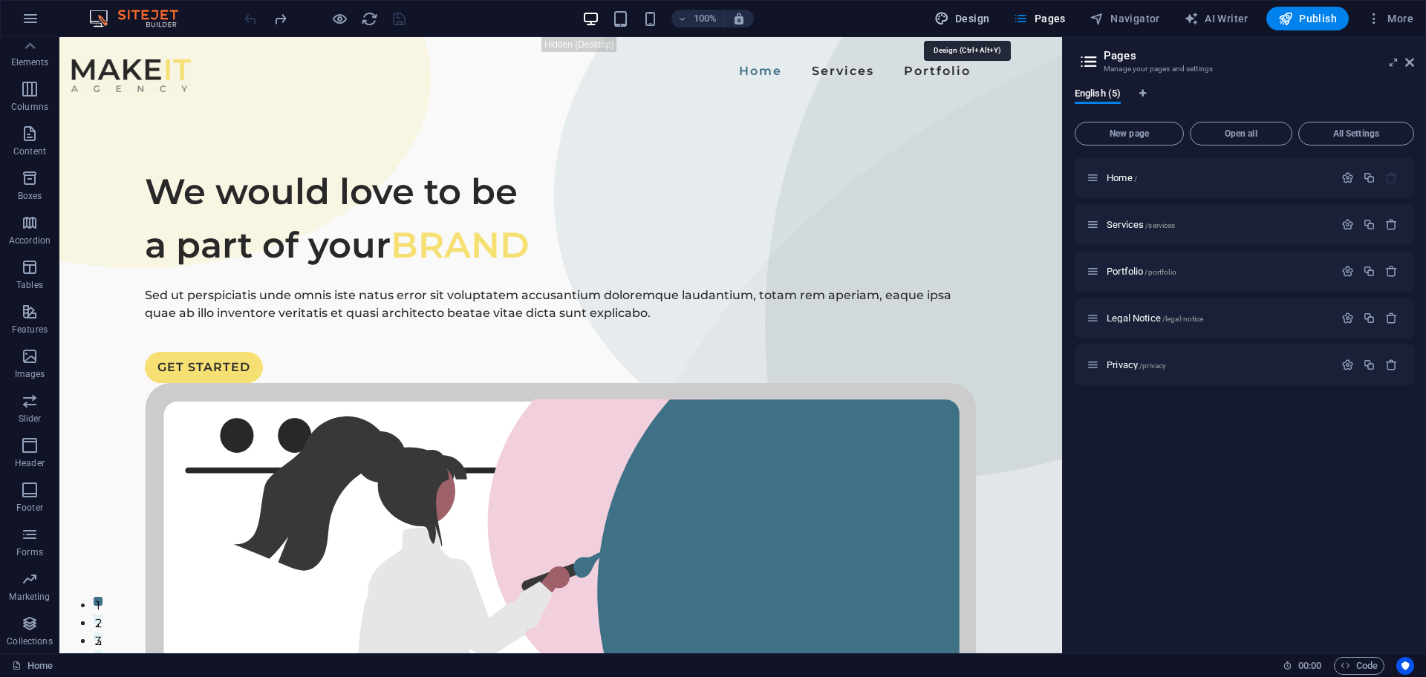
click at [964, 23] on span "Design" at bounding box center [962, 18] width 56 height 15
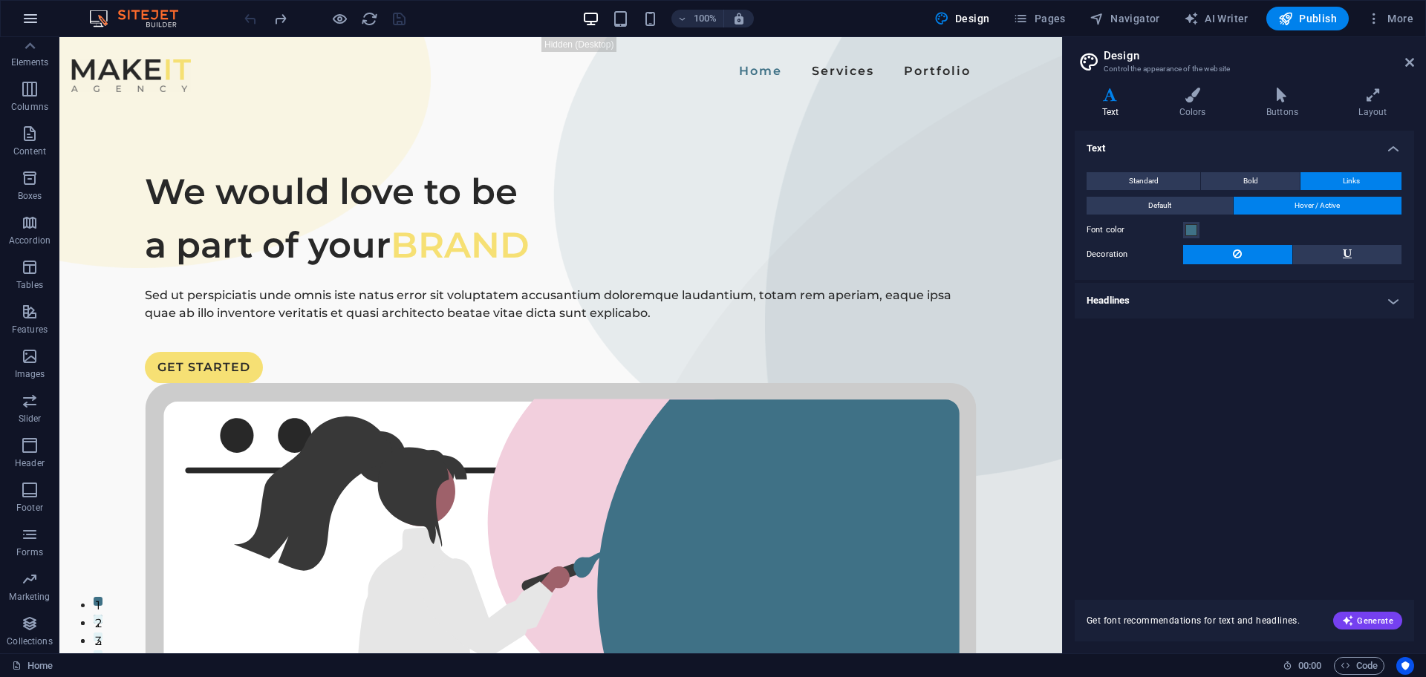
click at [27, 22] on icon "button" at bounding box center [31, 19] width 18 height 18
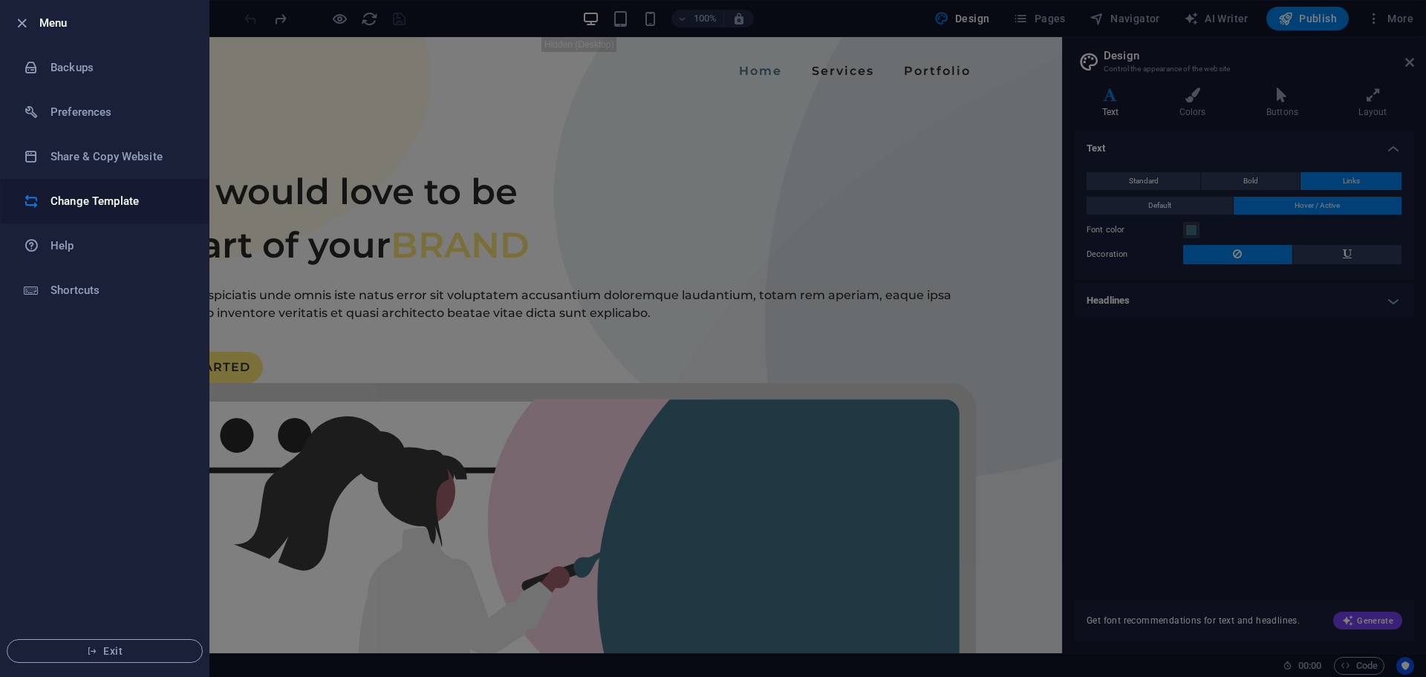
click at [96, 194] on h6 "Change Template" at bounding box center [118, 201] width 137 height 18
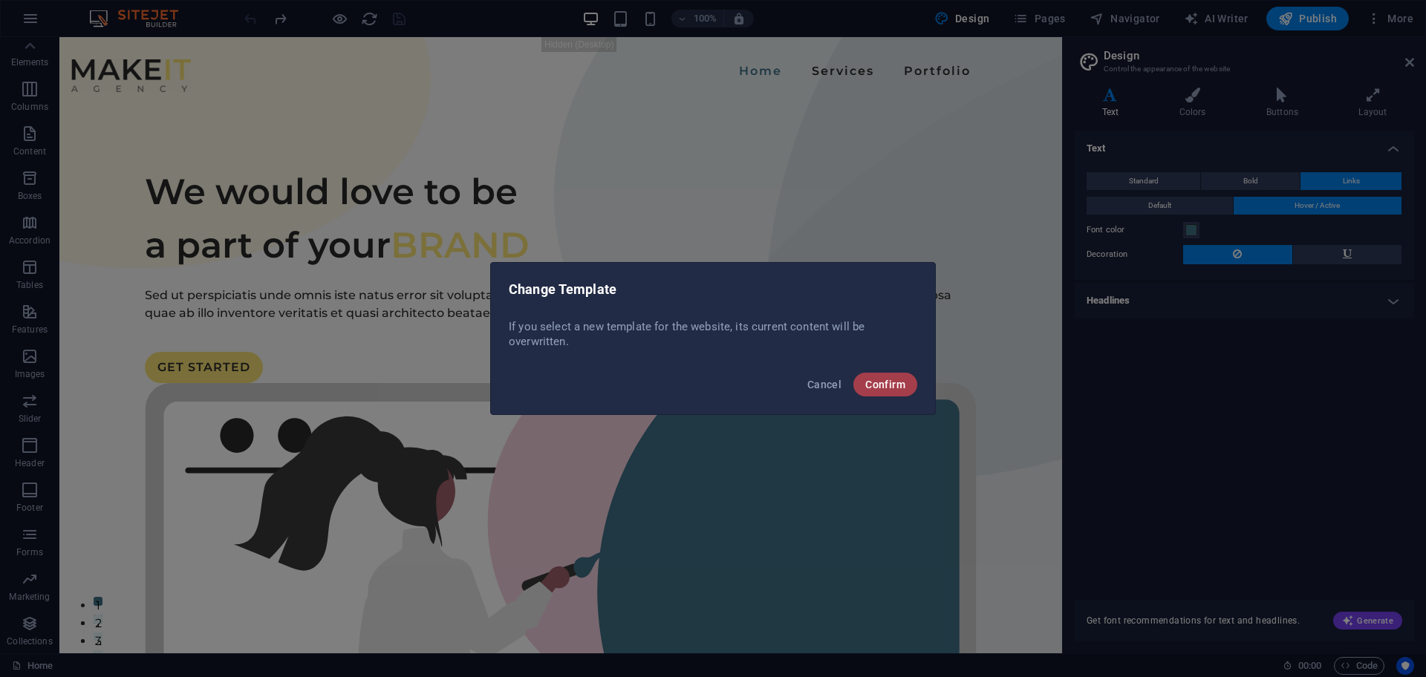
click at [874, 379] on span "Confirm" at bounding box center [885, 385] width 40 height 12
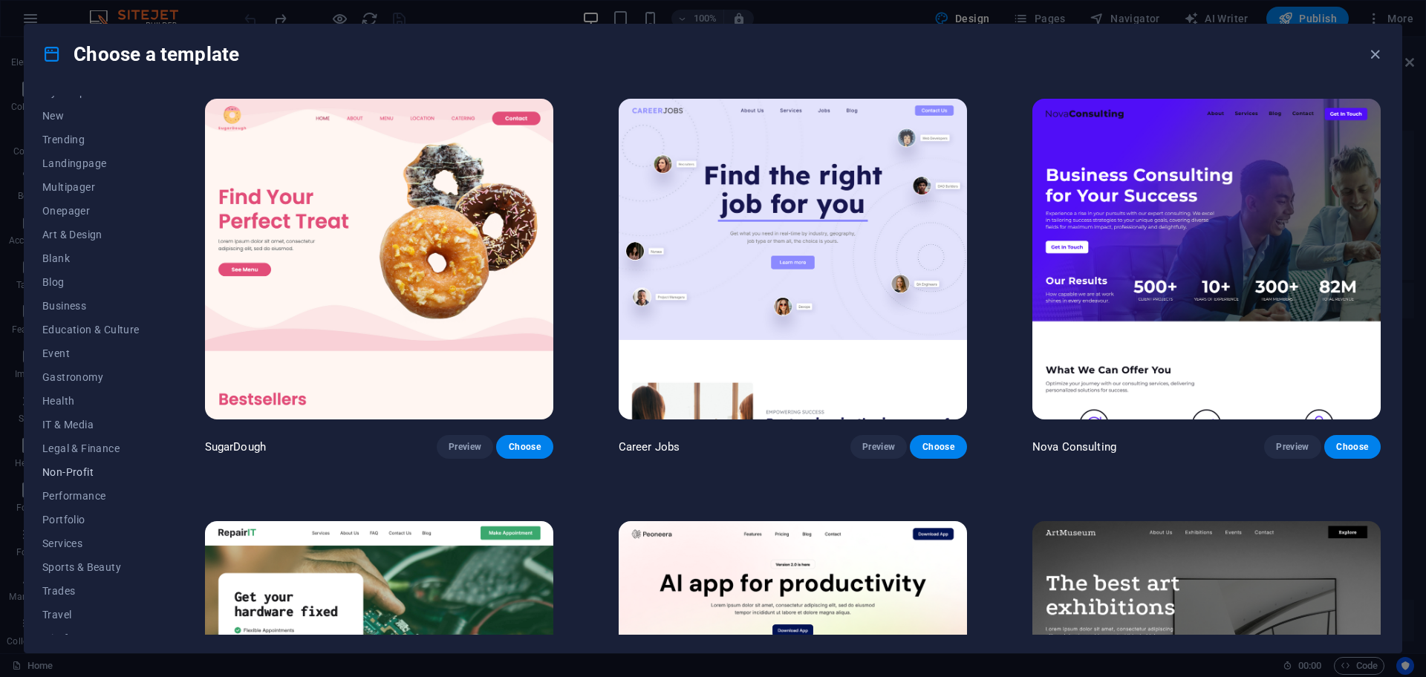
scroll to position [55, 0]
click at [76, 529] on span "Services" at bounding box center [90, 528] width 97 height 12
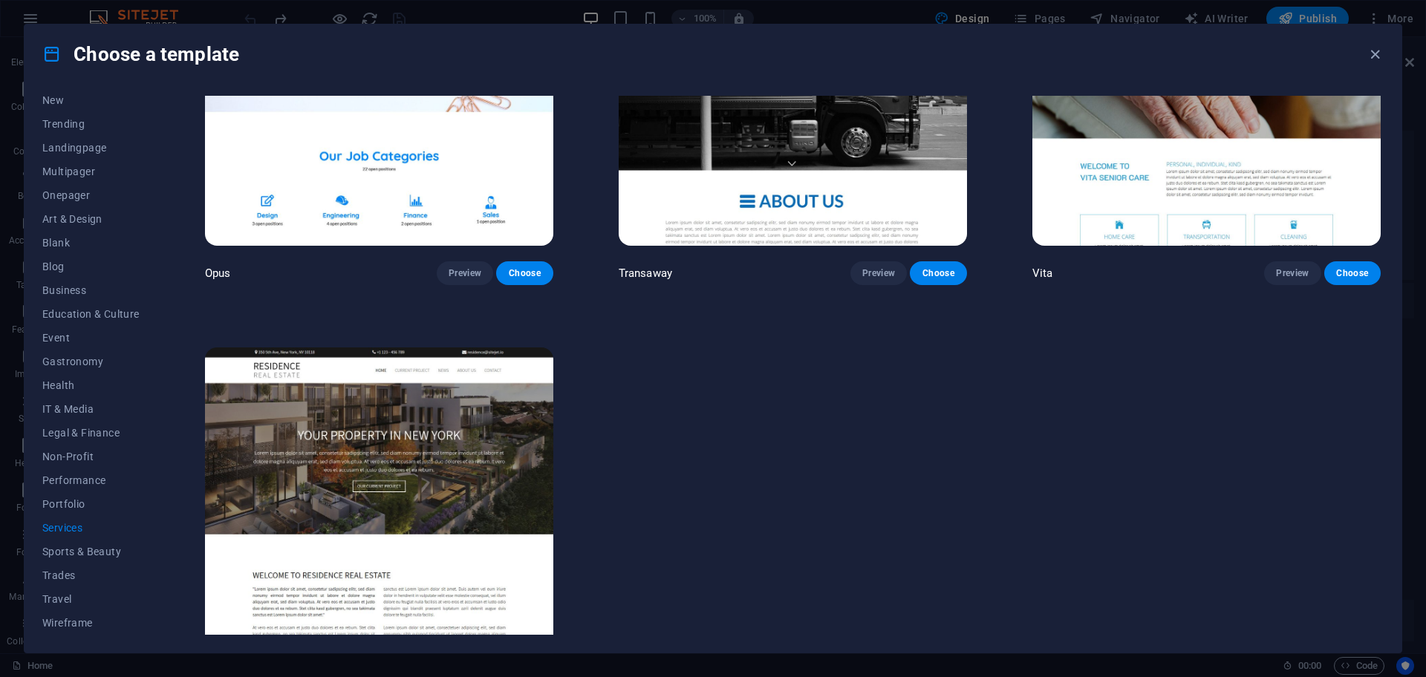
scroll to position [2770, 0]
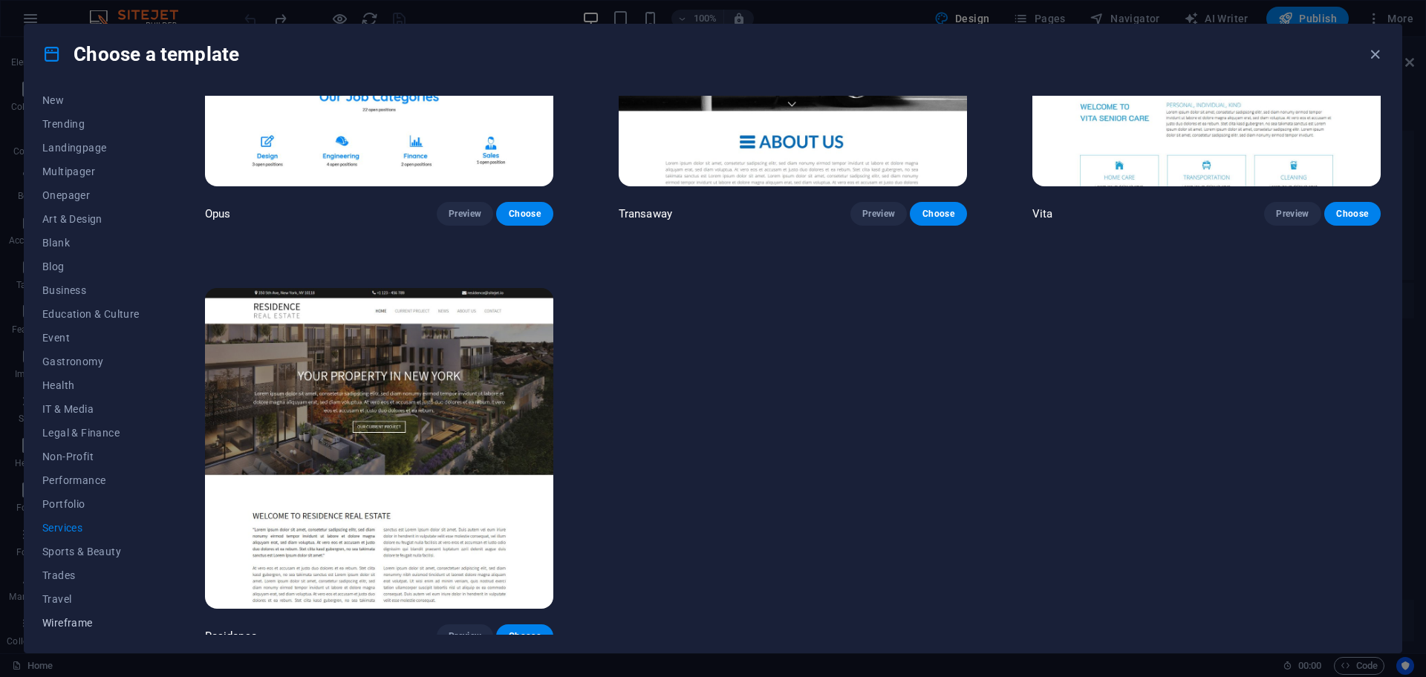
click at [69, 622] on span "Wireframe" at bounding box center [90, 623] width 97 height 12
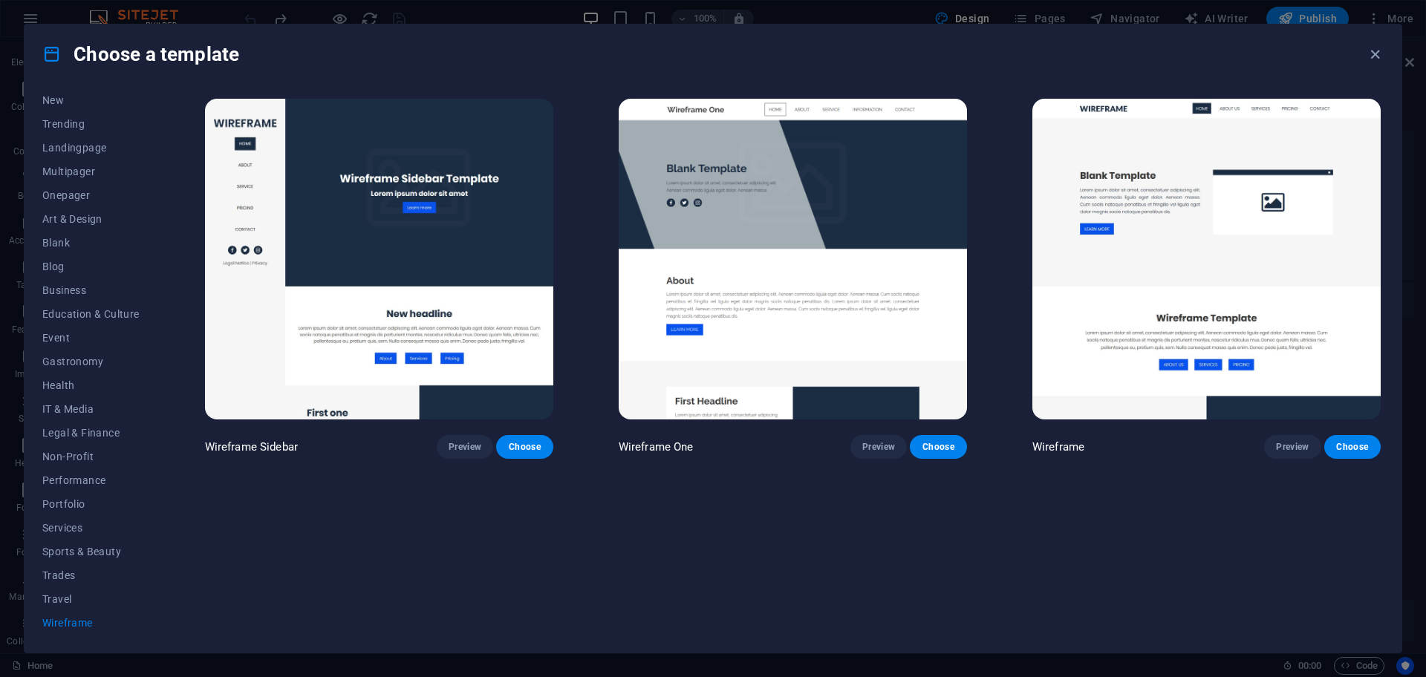
scroll to position [0, 0]
click at [874, 441] on span "Preview" at bounding box center [878, 447] width 33 height 12
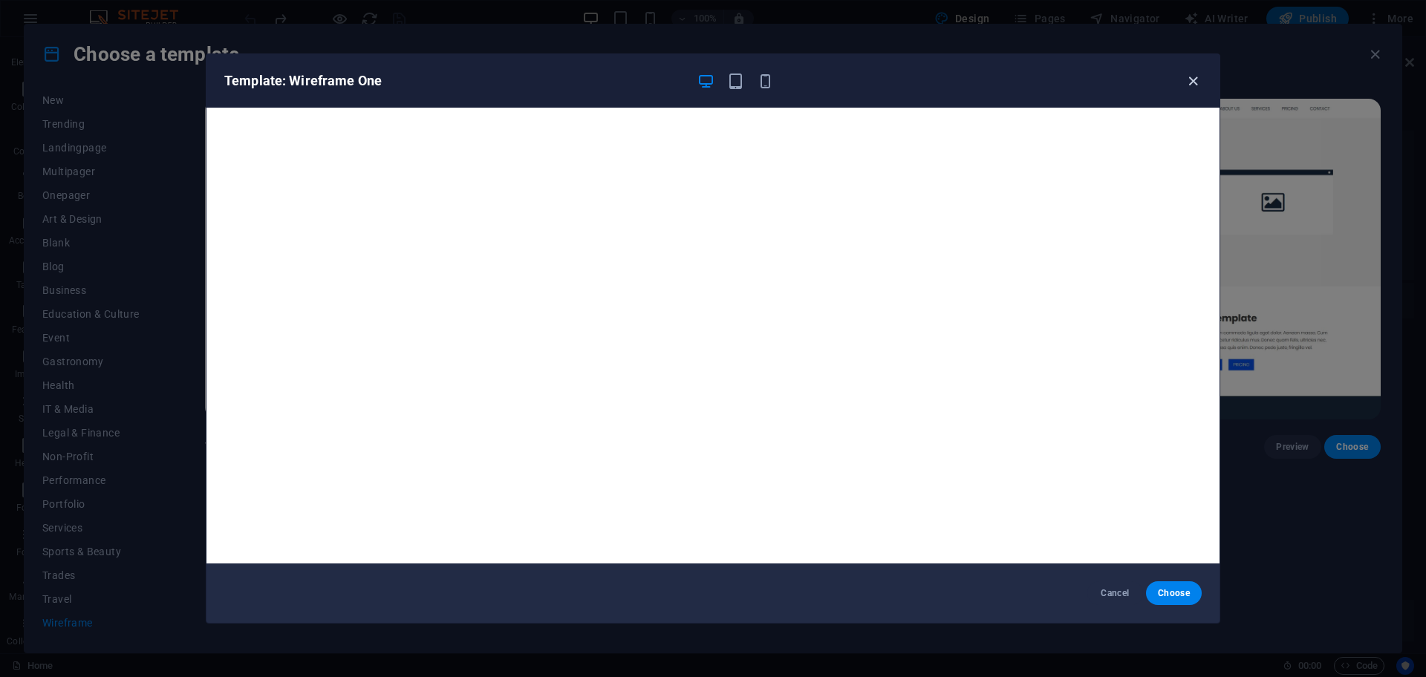
click at [1196, 85] on icon "button" at bounding box center [1192, 81] width 17 height 17
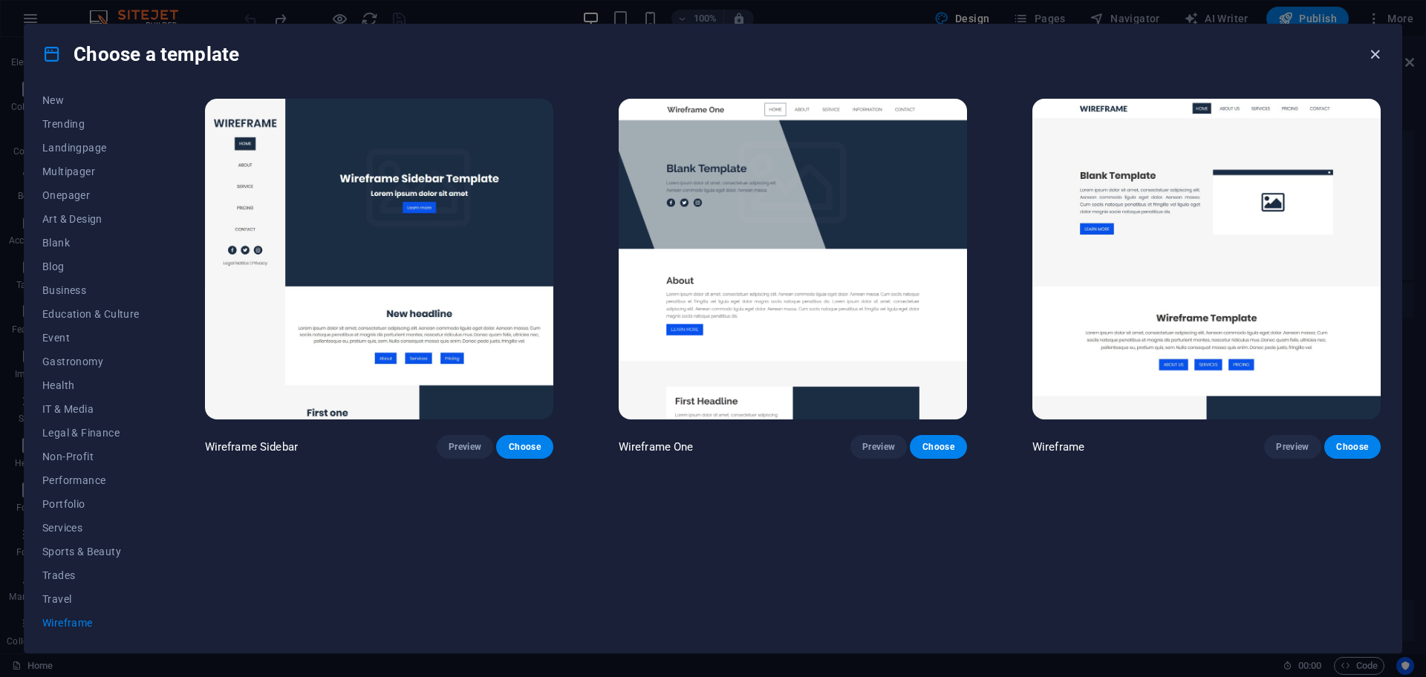
click at [1374, 48] on icon "button" at bounding box center [1374, 54] width 17 height 17
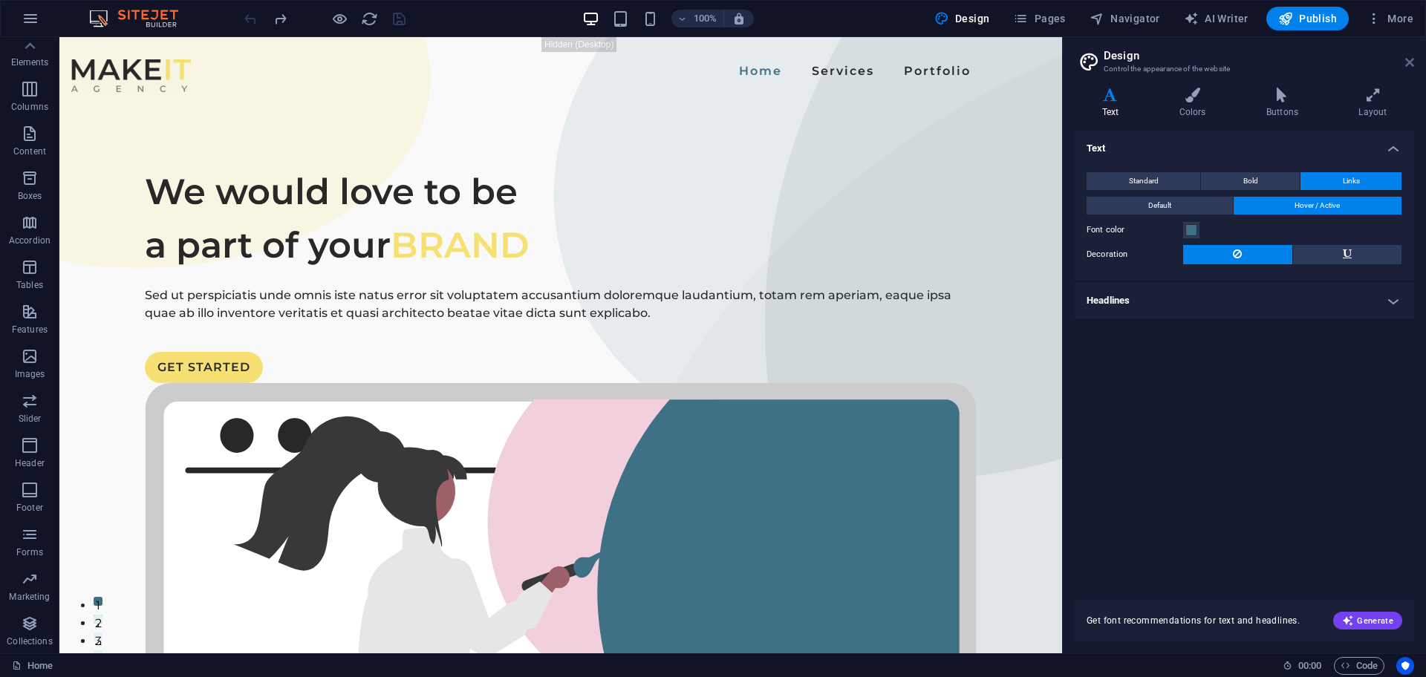
click at [1413, 60] on icon at bounding box center [1409, 62] width 9 height 12
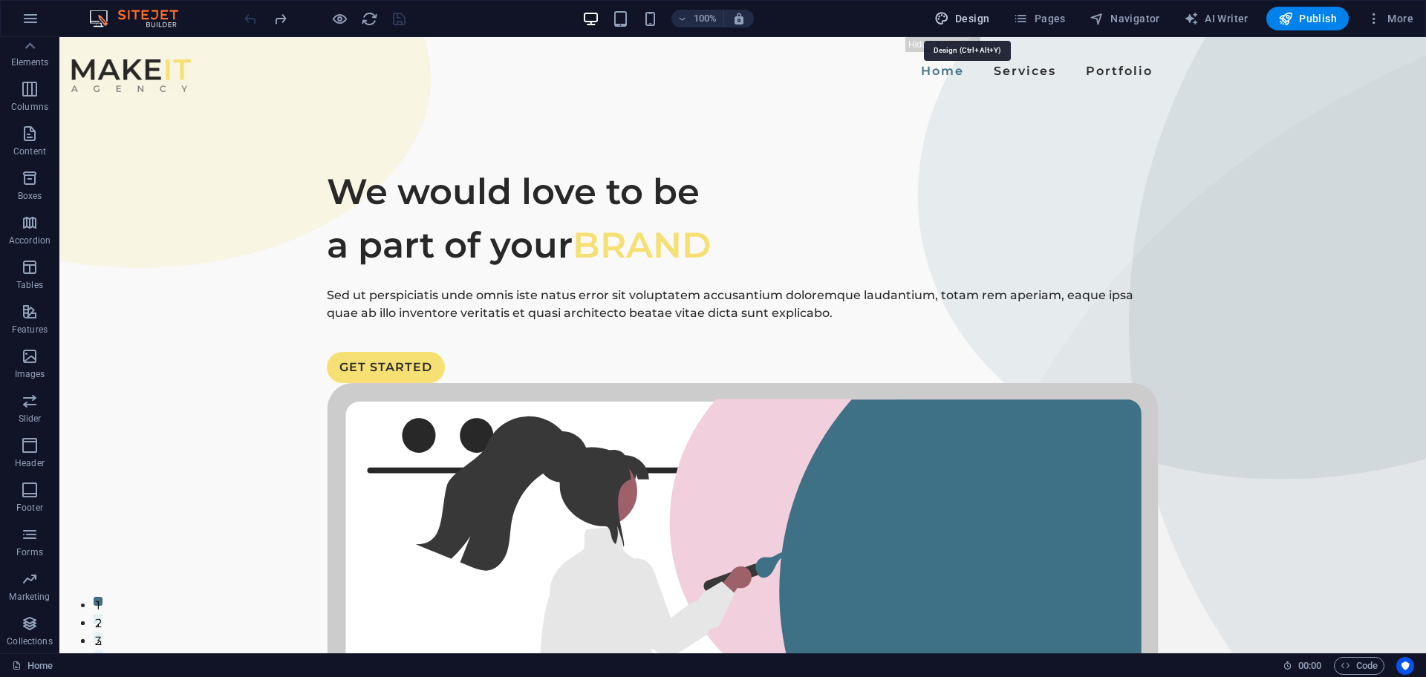
click at [967, 16] on span "Design" at bounding box center [962, 18] width 56 height 15
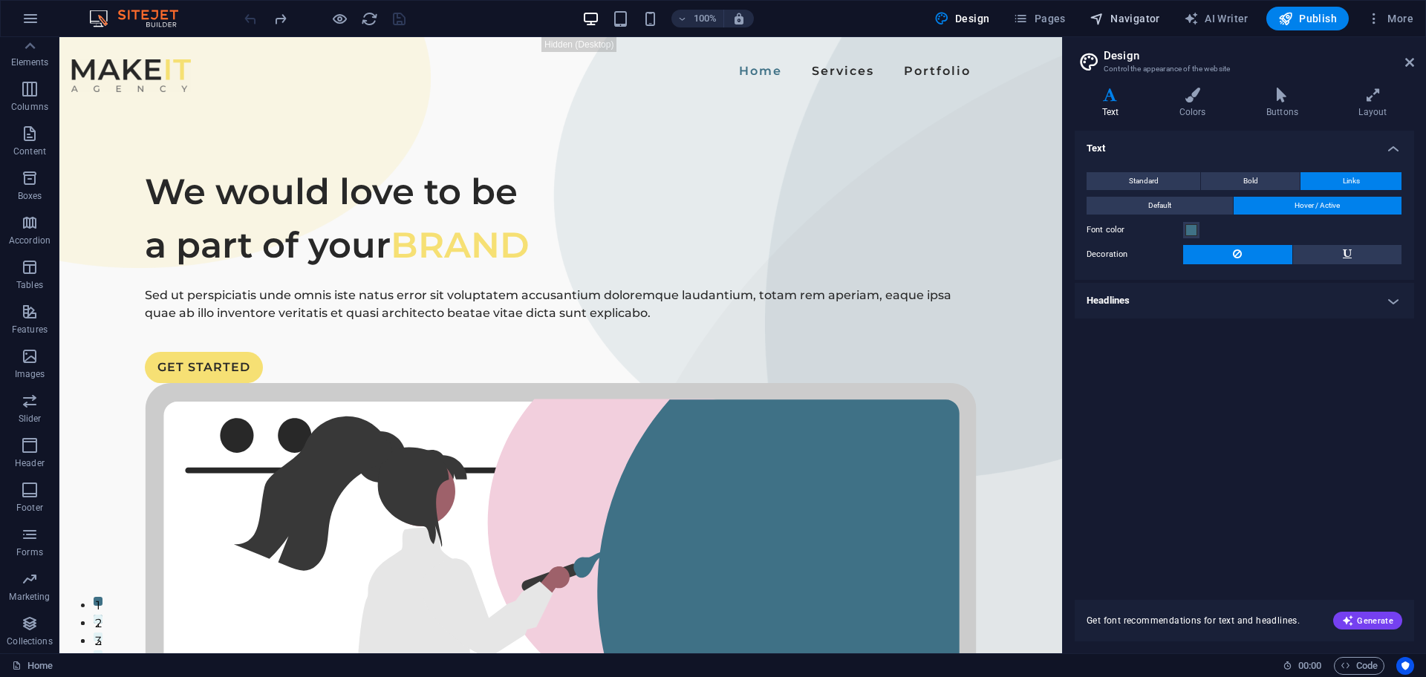
click at [1141, 19] on span "Navigator" at bounding box center [1124, 18] width 71 height 15
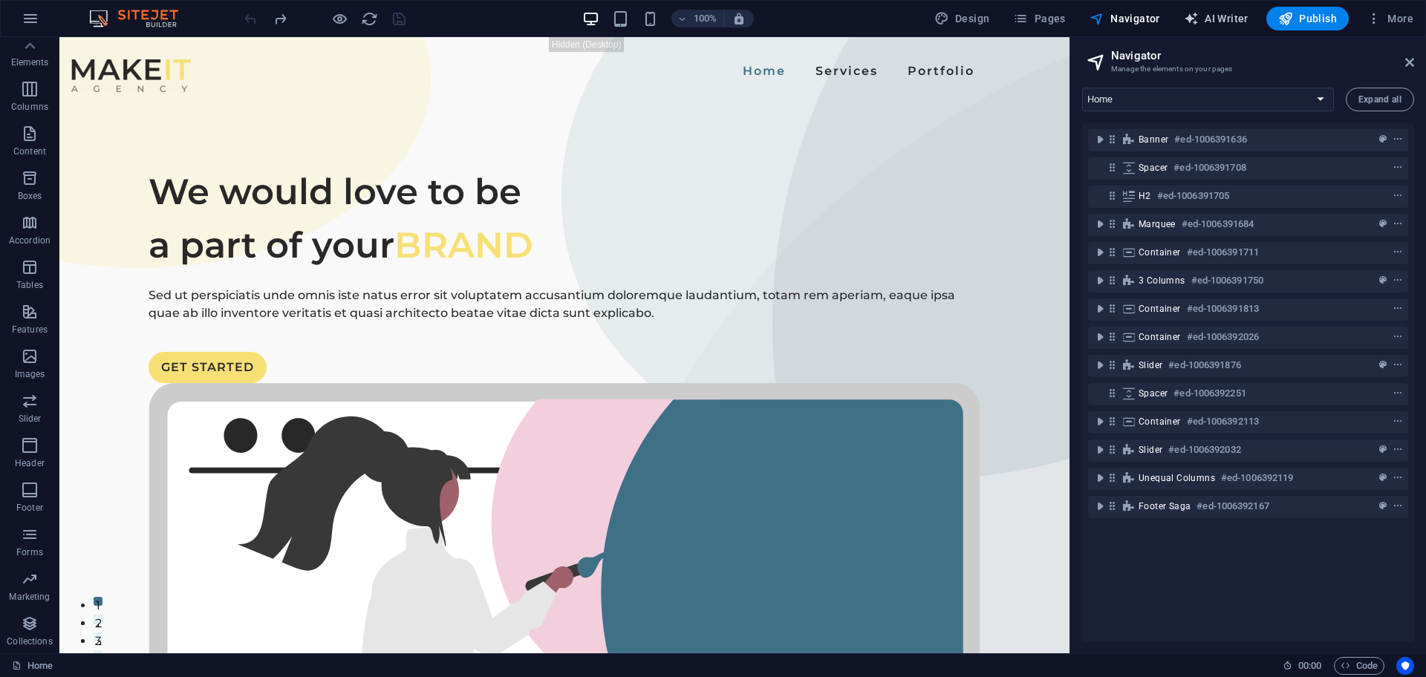
click at [1207, 13] on span "AI Writer" at bounding box center [1216, 18] width 65 height 15
select select "English"
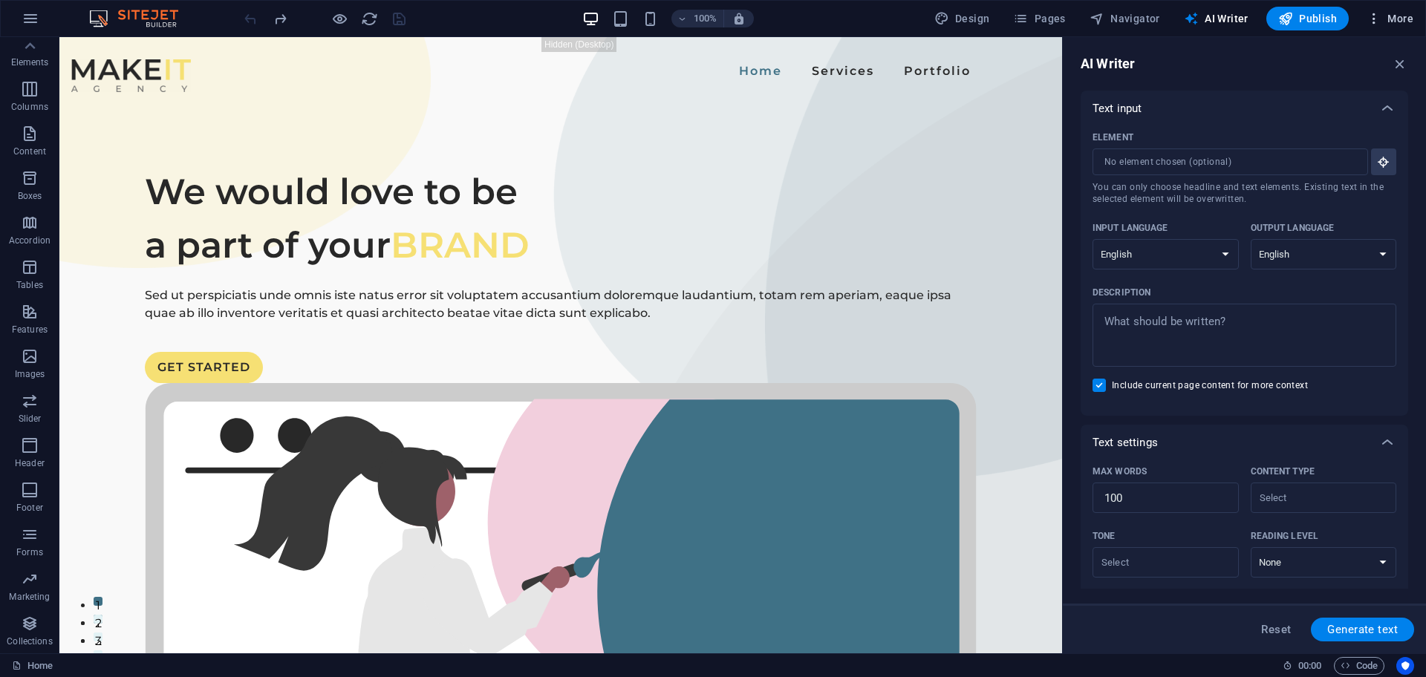
click at [1389, 22] on span "More" at bounding box center [1389, 18] width 47 height 15
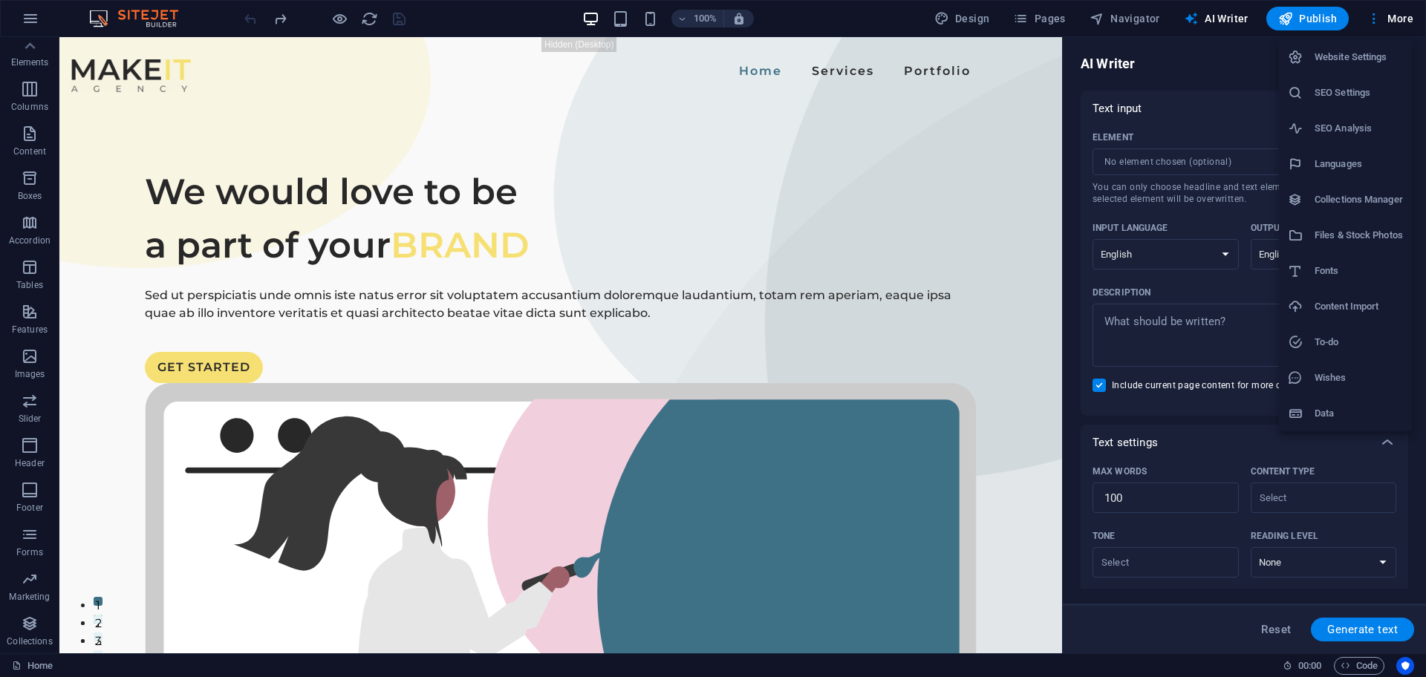
click at [1371, 20] on div at bounding box center [713, 338] width 1426 height 677
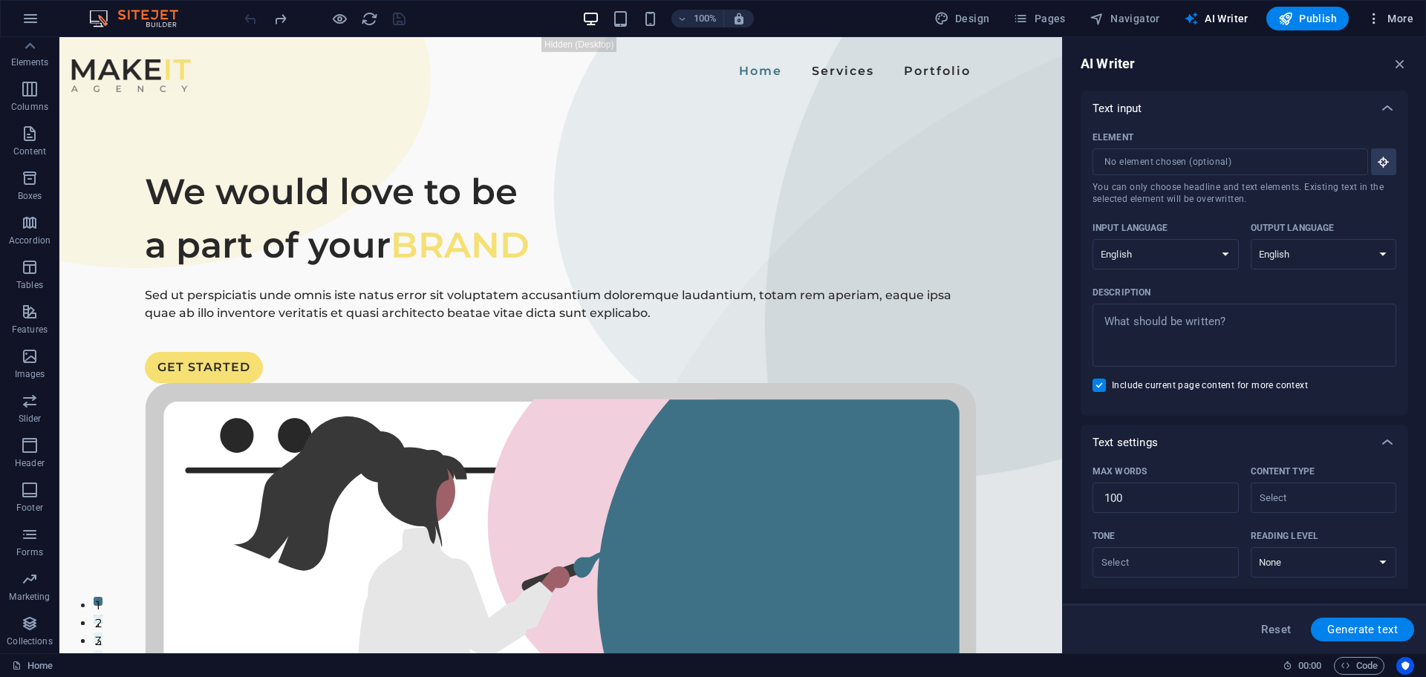
click at [1394, 24] on span "More" at bounding box center [1389, 18] width 47 height 15
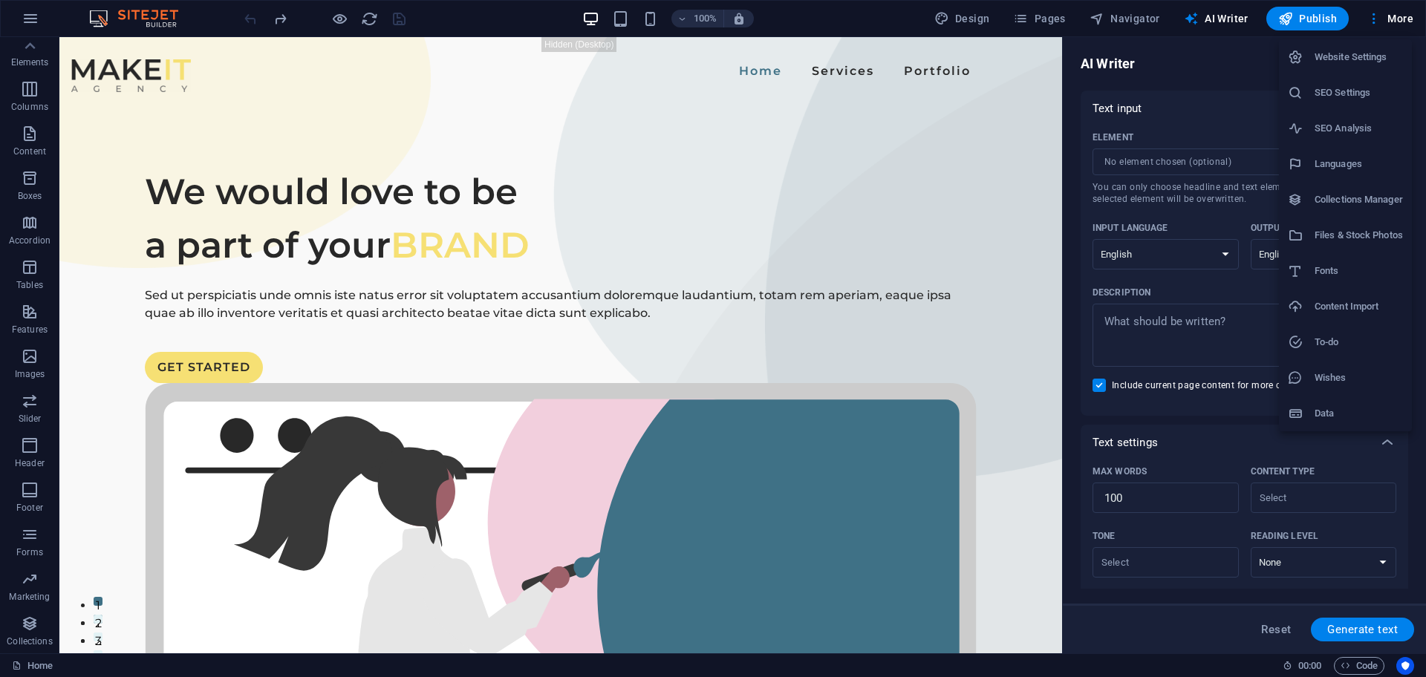
click at [1363, 56] on h6 "Website Settings" at bounding box center [1358, 57] width 88 height 18
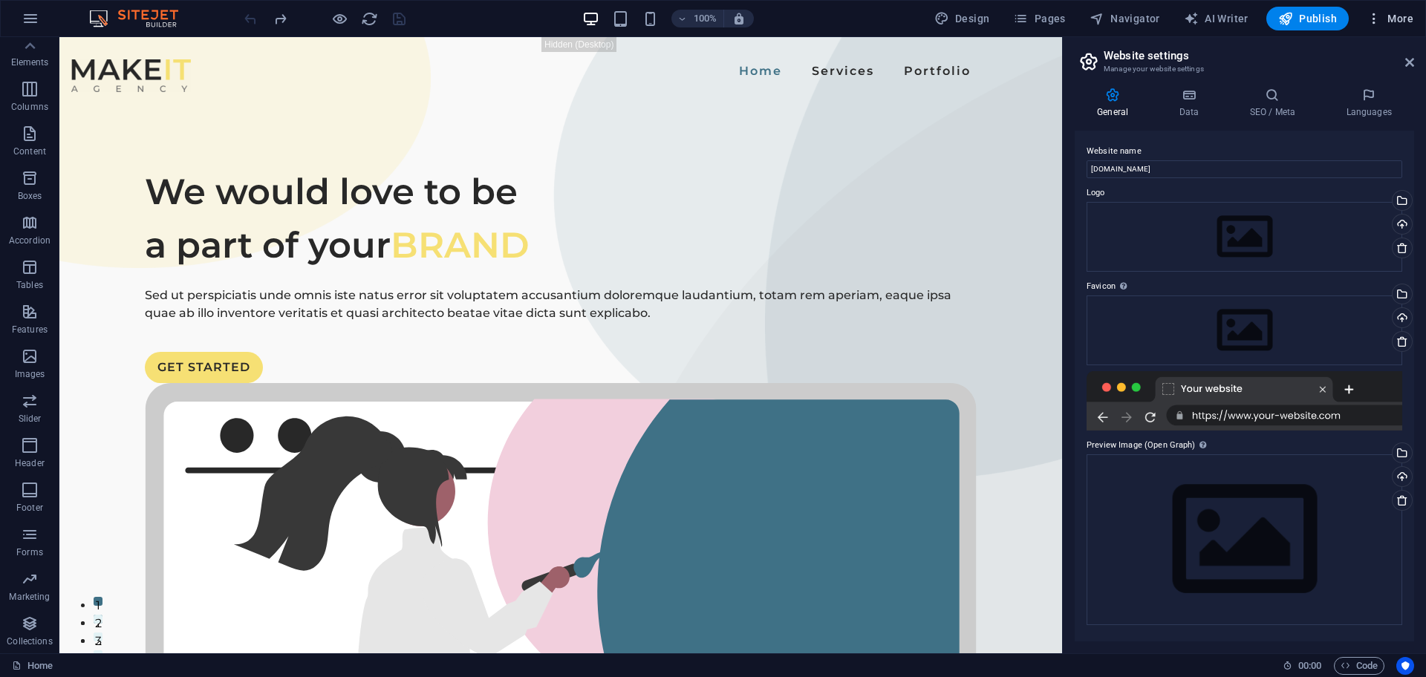
click at [1374, 16] on icon "button" at bounding box center [1373, 18] width 15 height 15
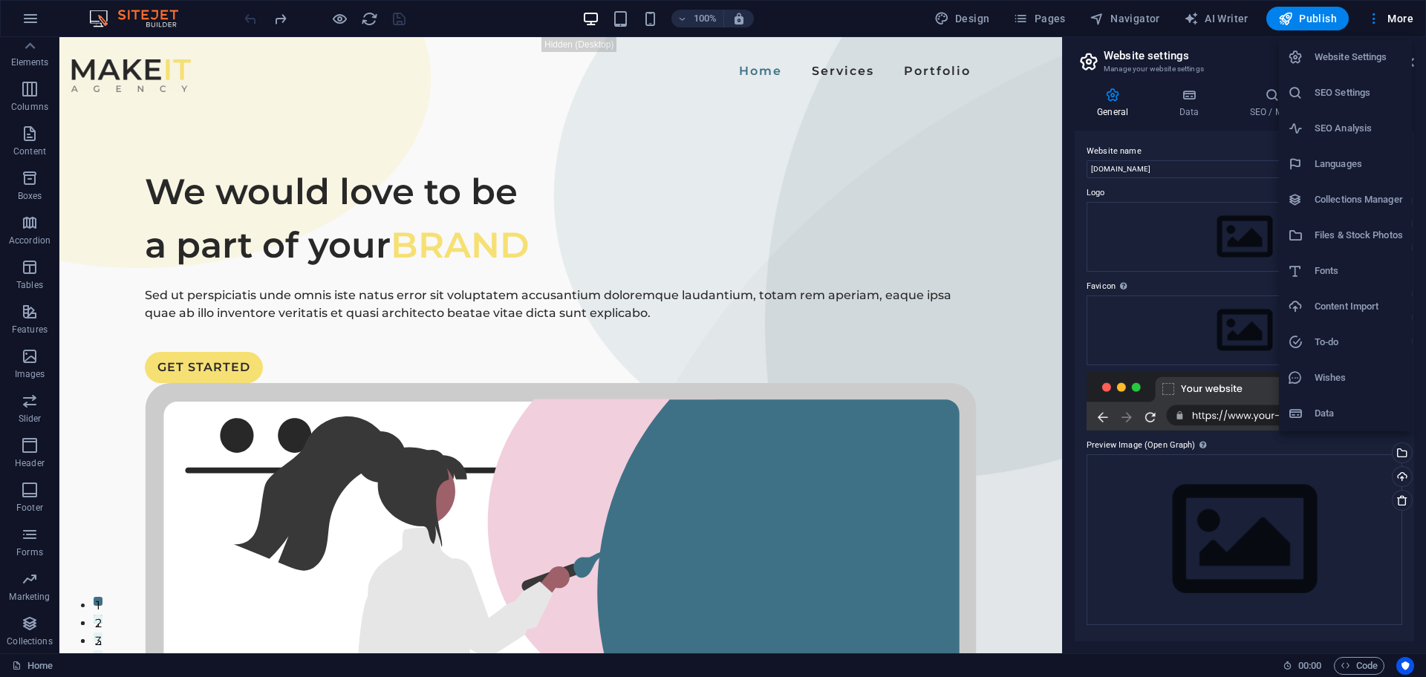
click at [24, 15] on div at bounding box center [713, 338] width 1426 height 677
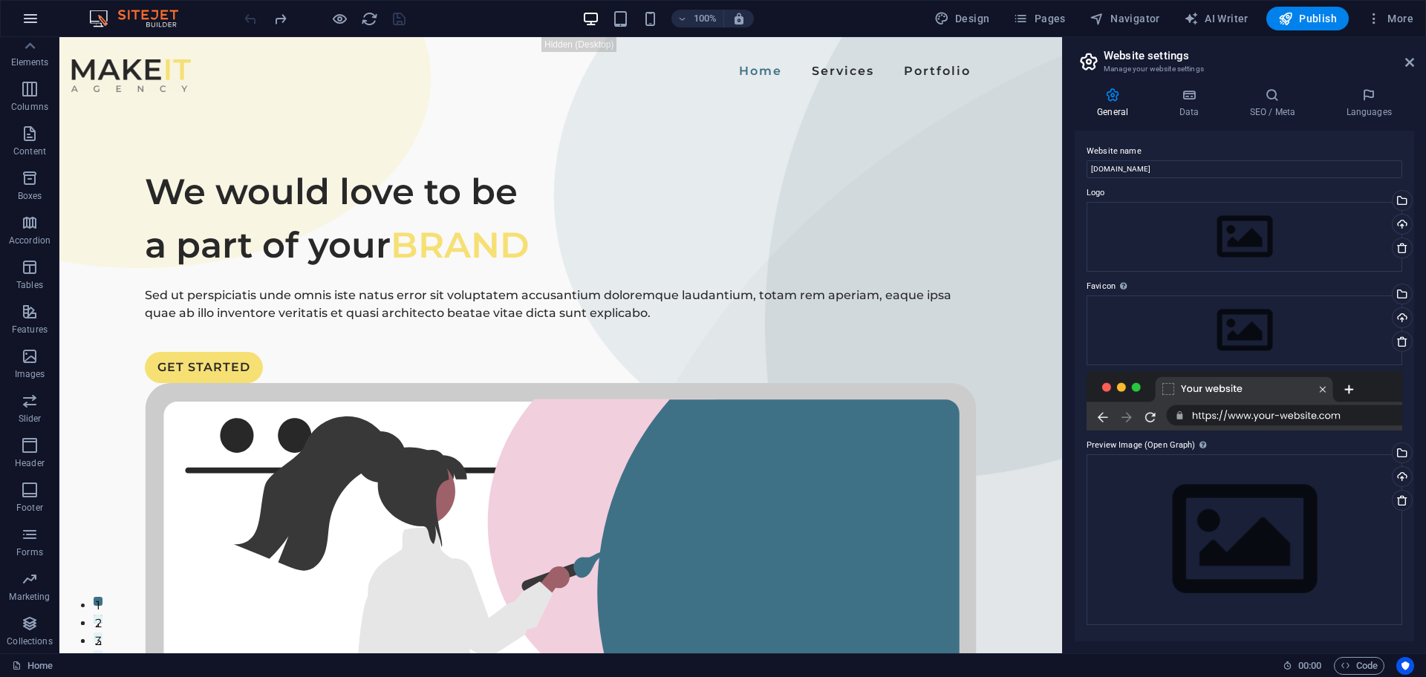
click at [33, 19] on icon "button" at bounding box center [31, 19] width 18 height 18
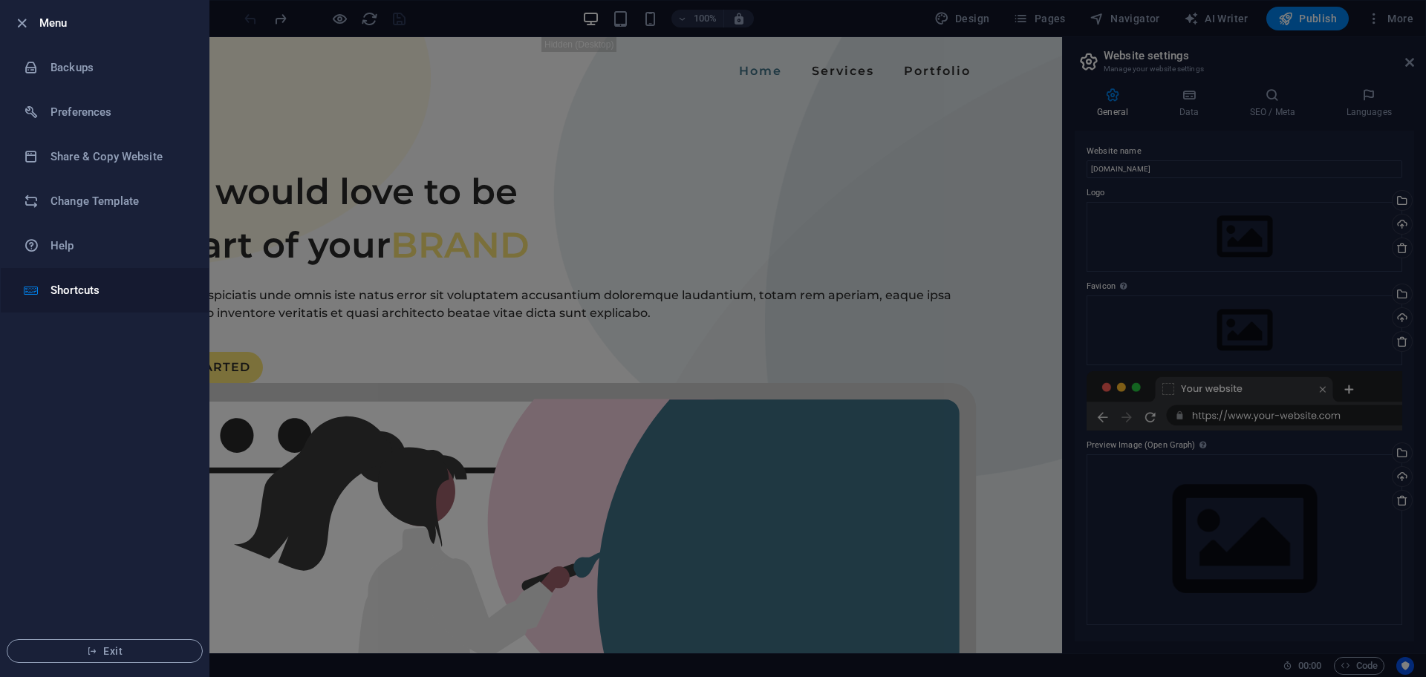
click at [79, 287] on h6 "Shortcuts" at bounding box center [118, 290] width 137 height 18
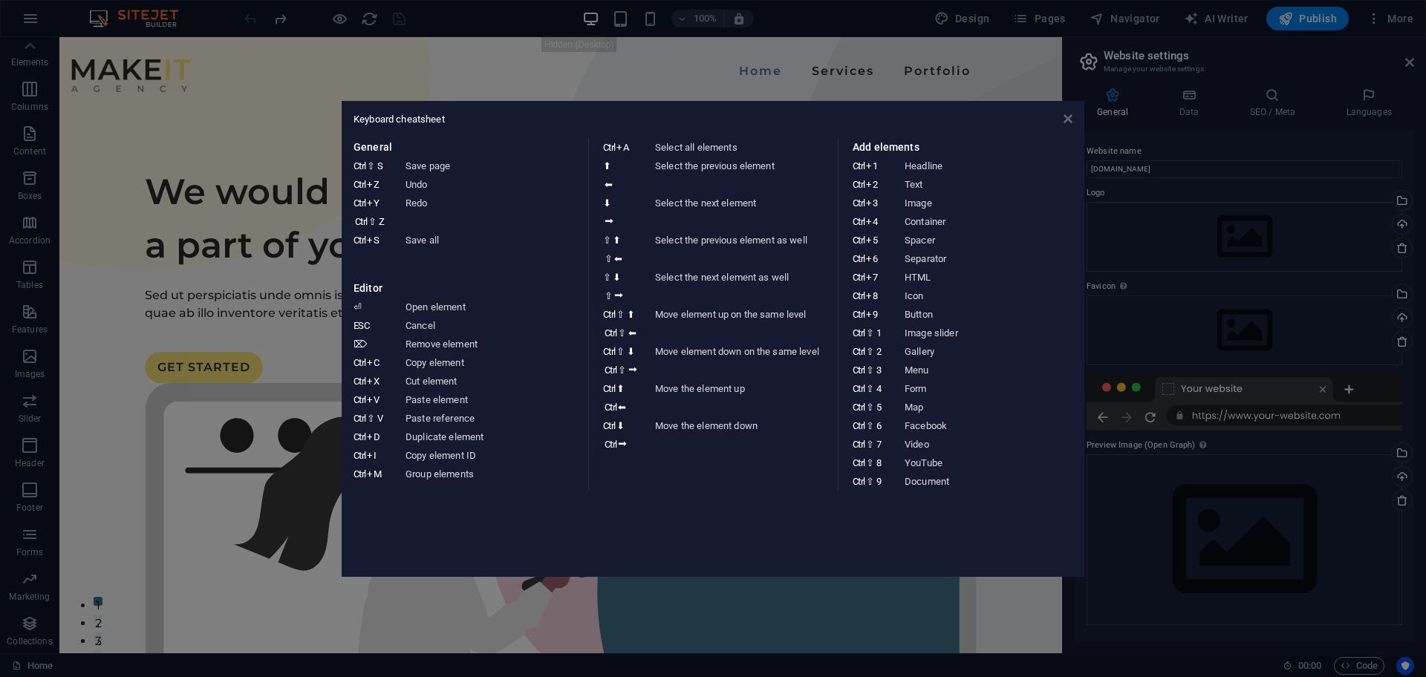
click at [1067, 121] on icon at bounding box center [1067, 119] width 9 height 12
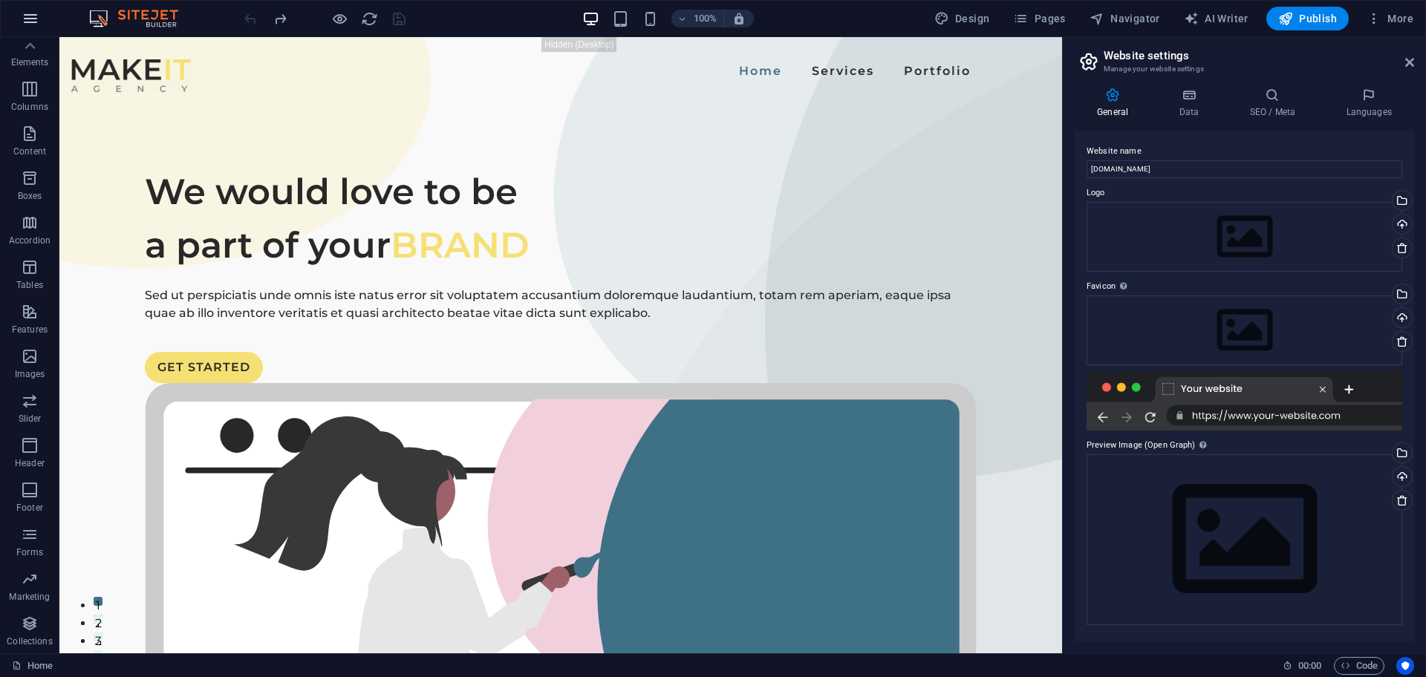
click at [25, 17] on icon "button" at bounding box center [31, 19] width 18 height 18
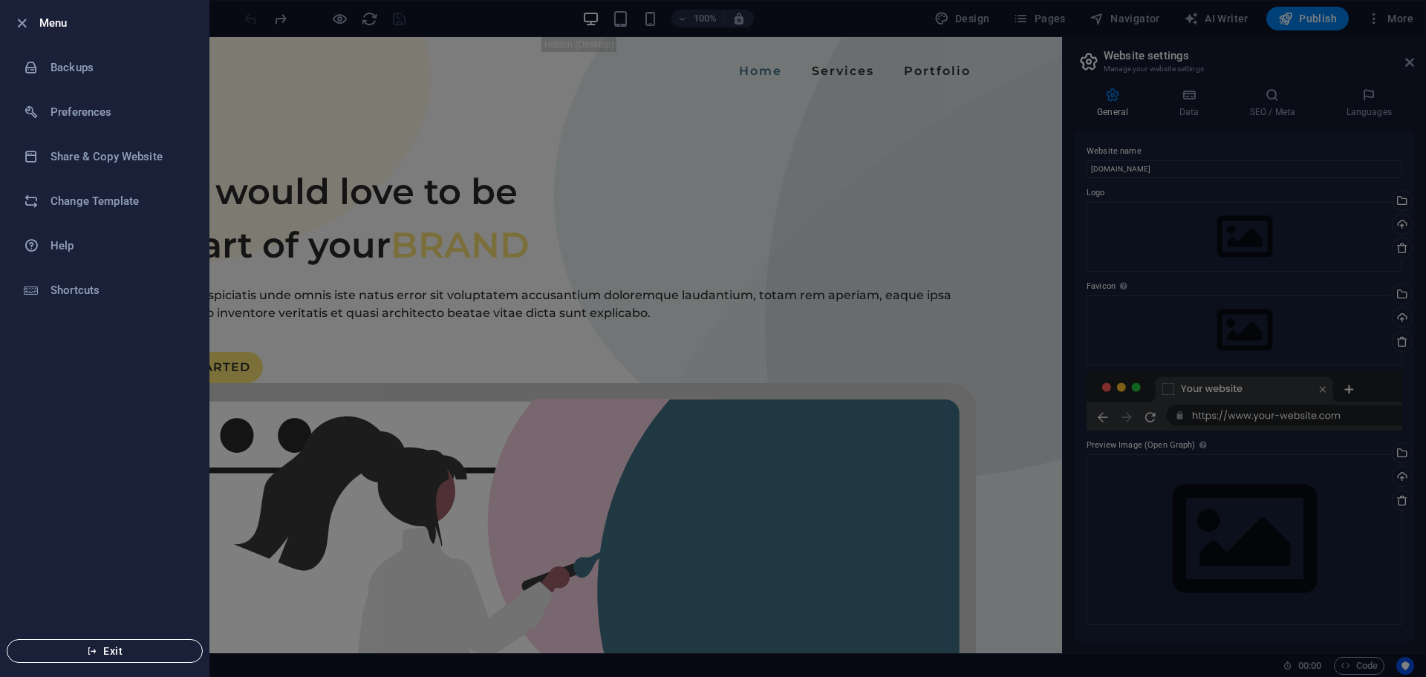
click at [131, 650] on span "Exit" at bounding box center [104, 651] width 171 height 12
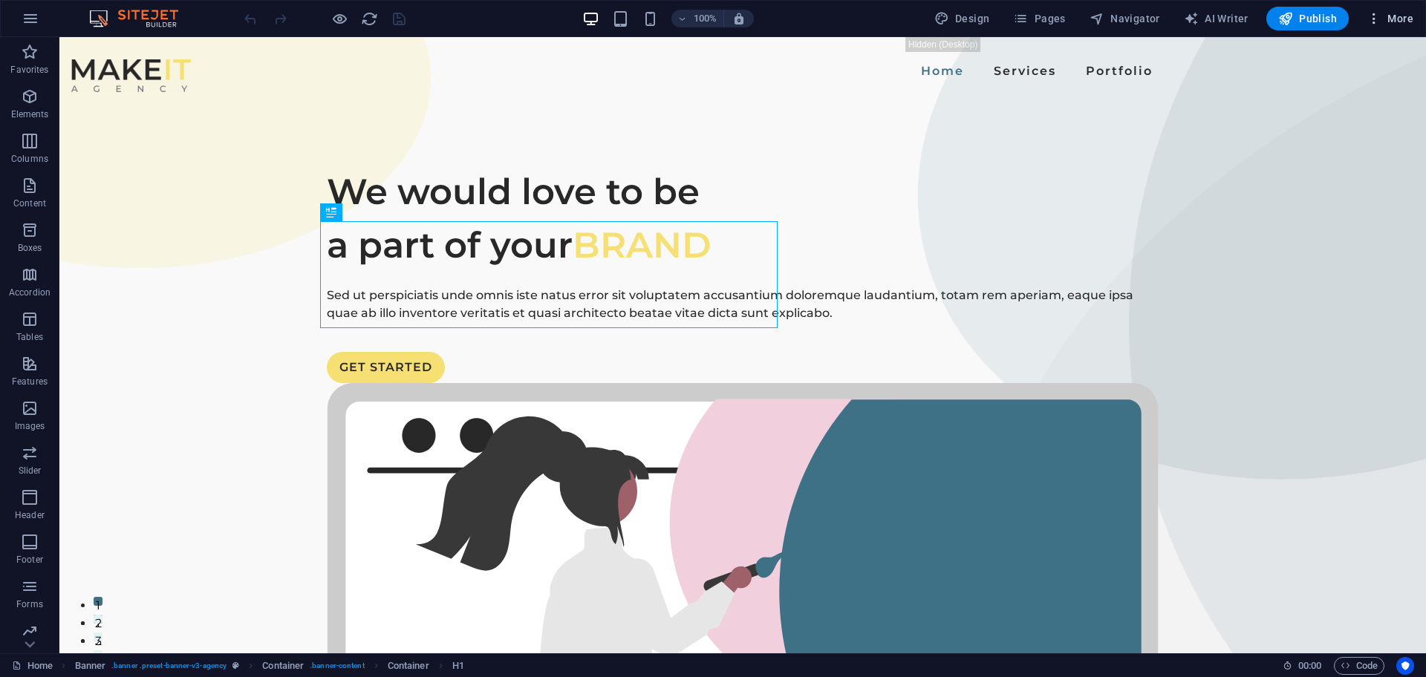
click at [1378, 20] on icon "button" at bounding box center [1373, 18] width 15 height 15
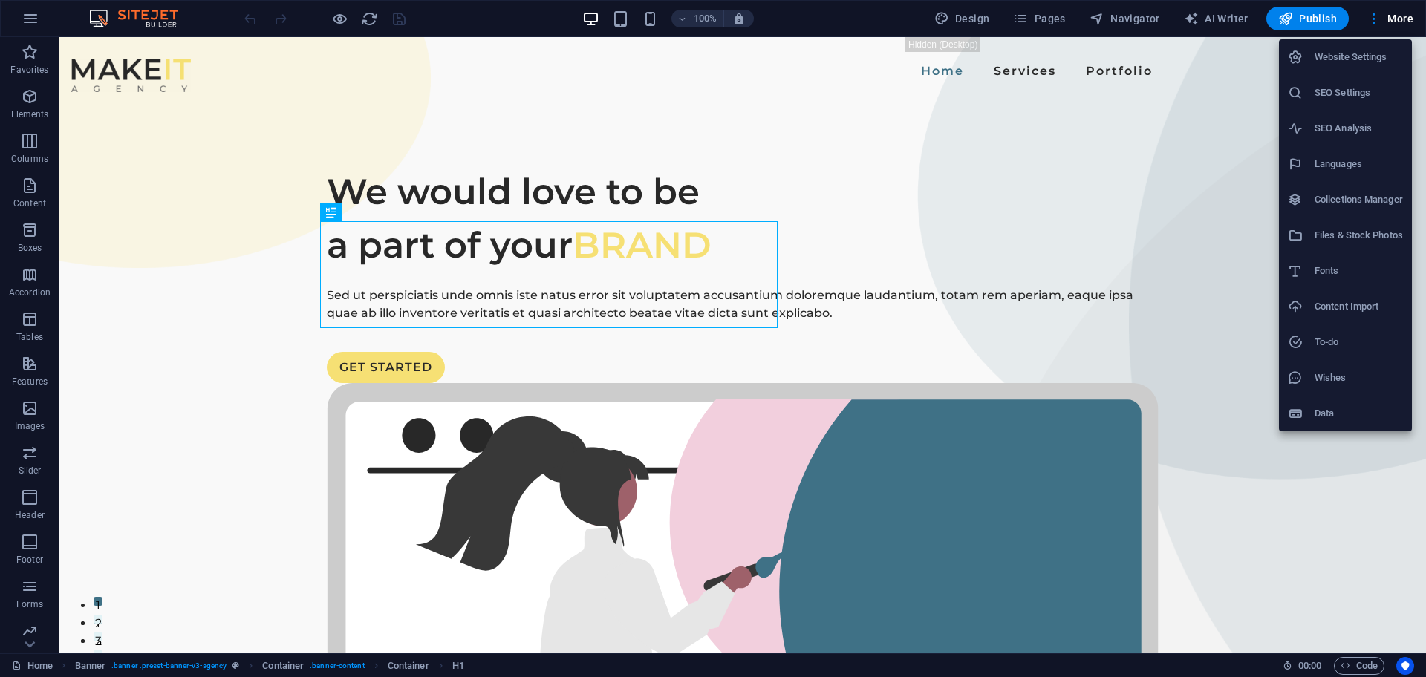
click at [174, 123] on div at bounding box center [713, 338] width 1426 height 677
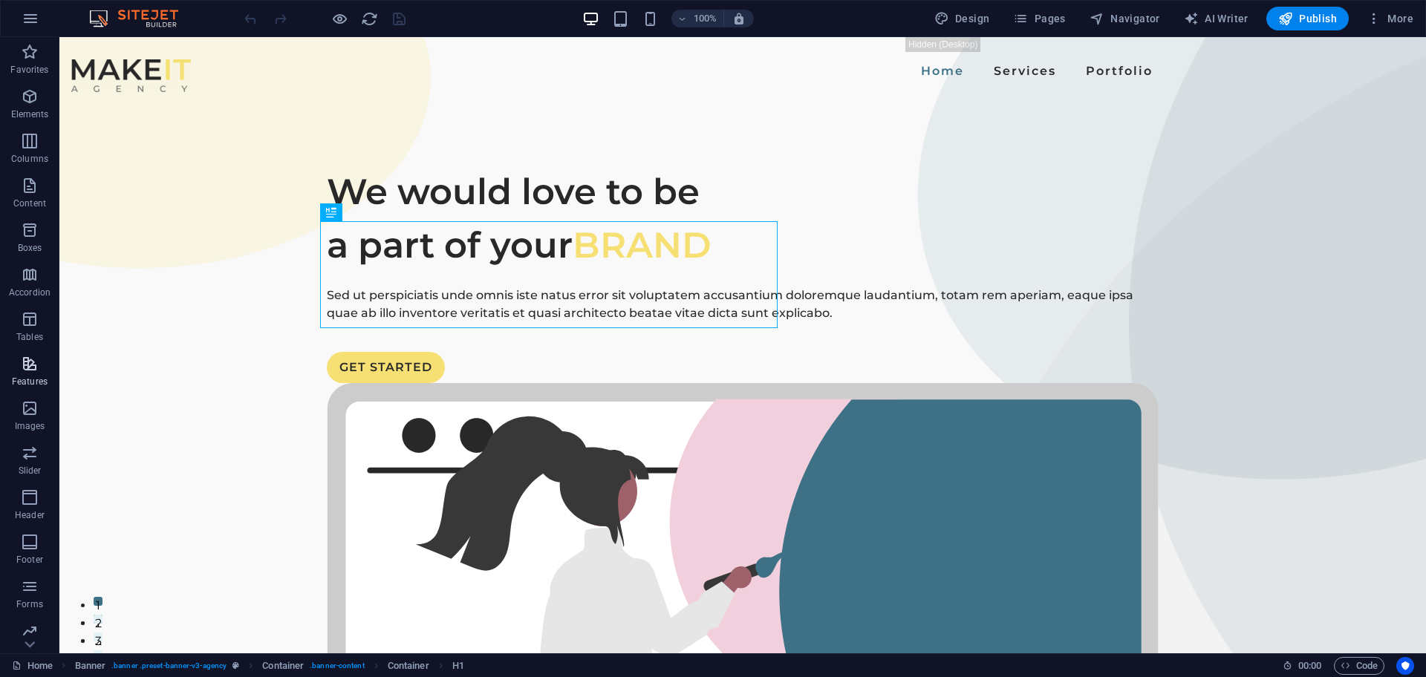
click at [27, 372] on icon "button" at bounding box center [30, 364] width 18 height 18
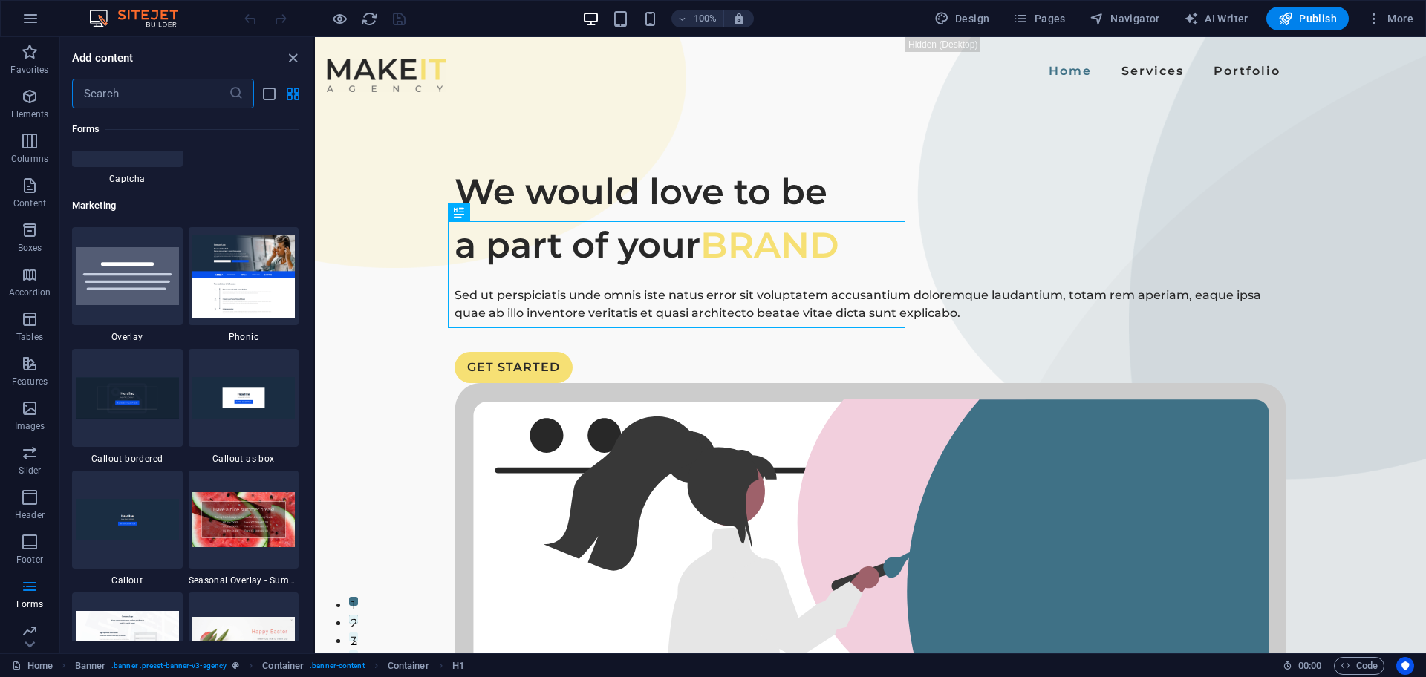
scroll to position [12096, 0]
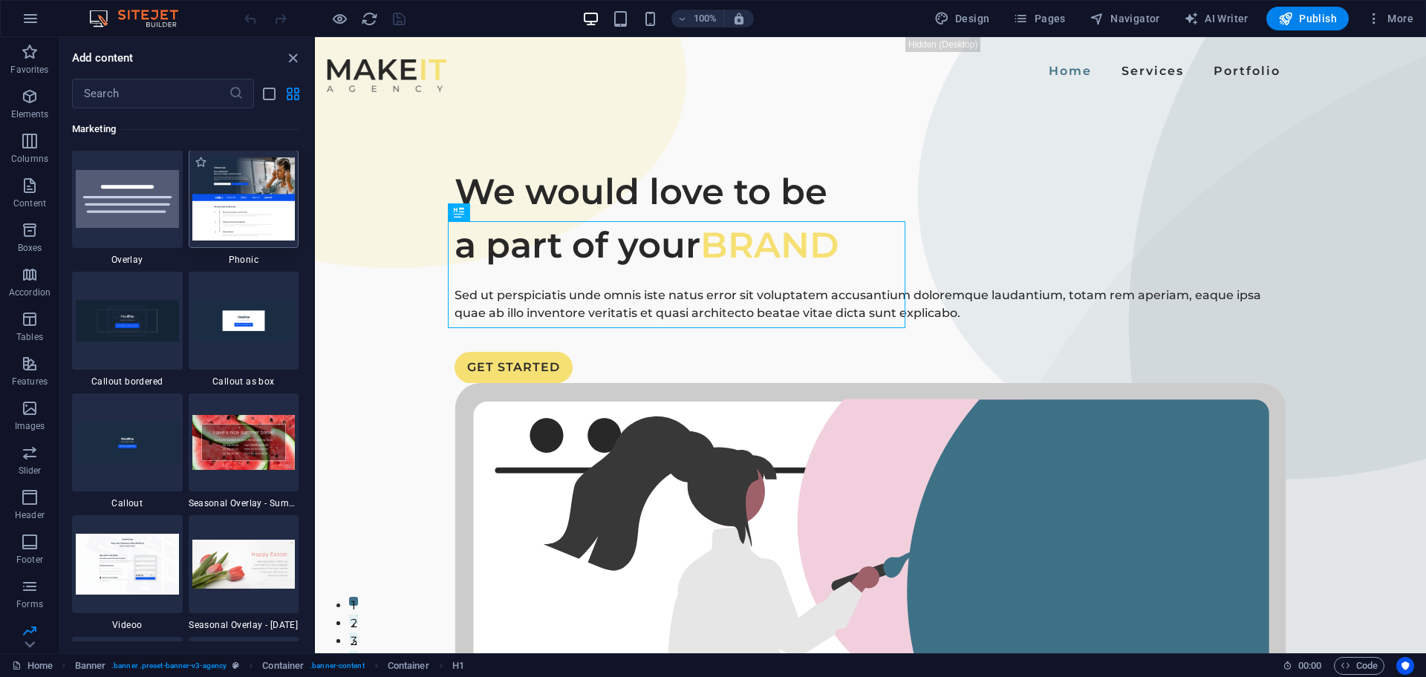
drag, startPoint x: 258, startPoint y: 200, endPoint x: 631, endPoint y: 112, distance: 383.6
click at [258, 200] on img at bounding box center [243, 198] width 103 height 82
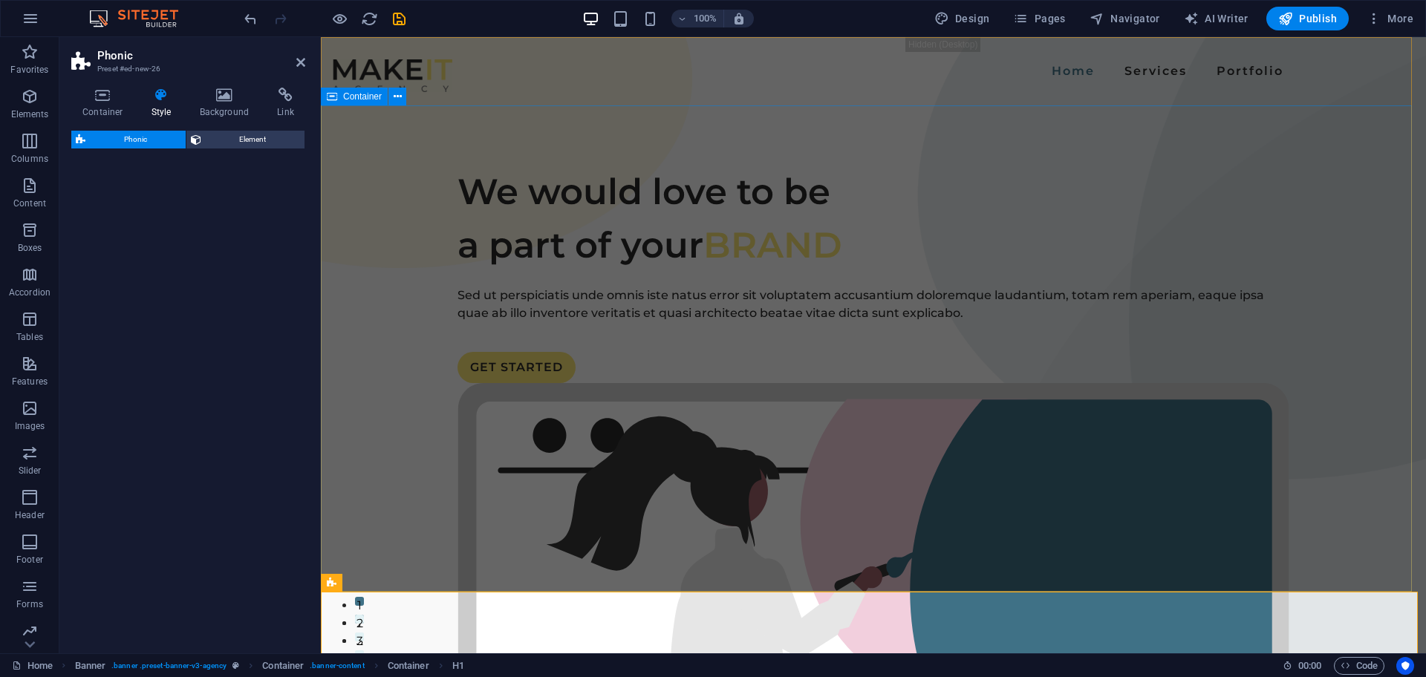
select select "%"
select select "rem"
select select "px"
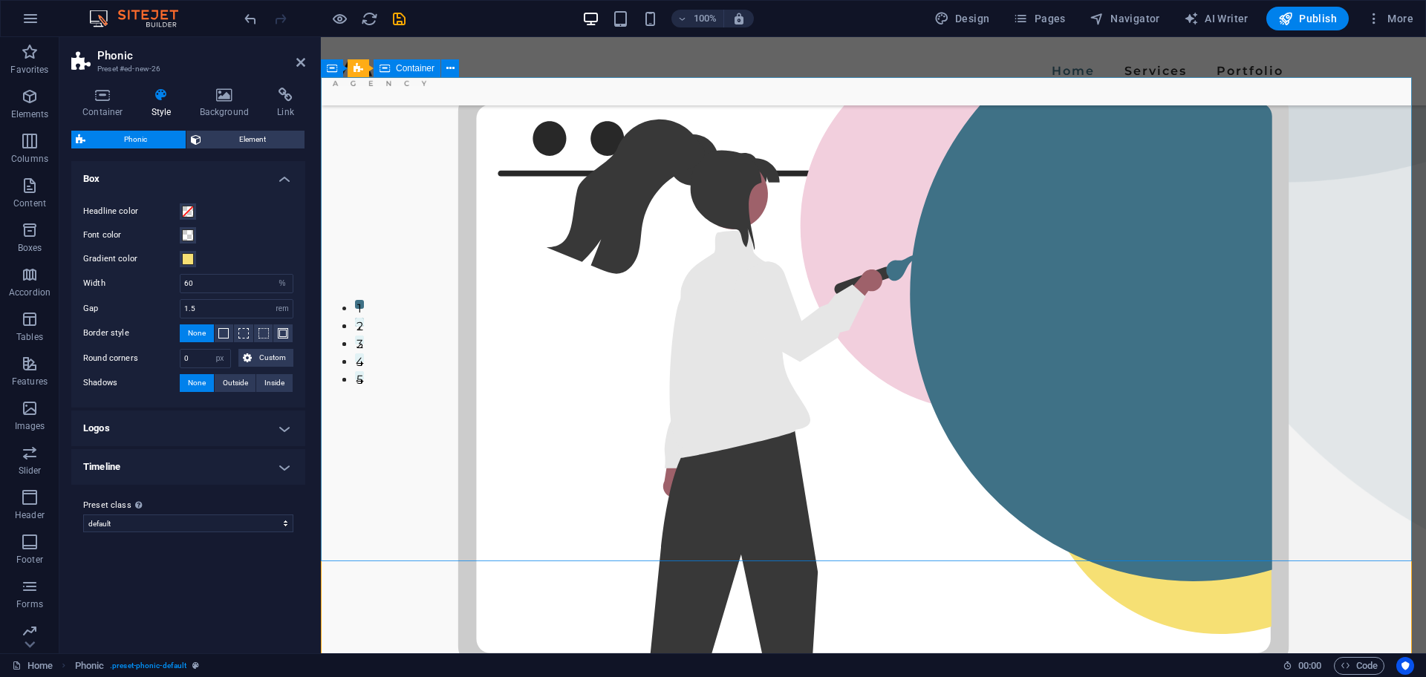
scroll to position [278, 0]
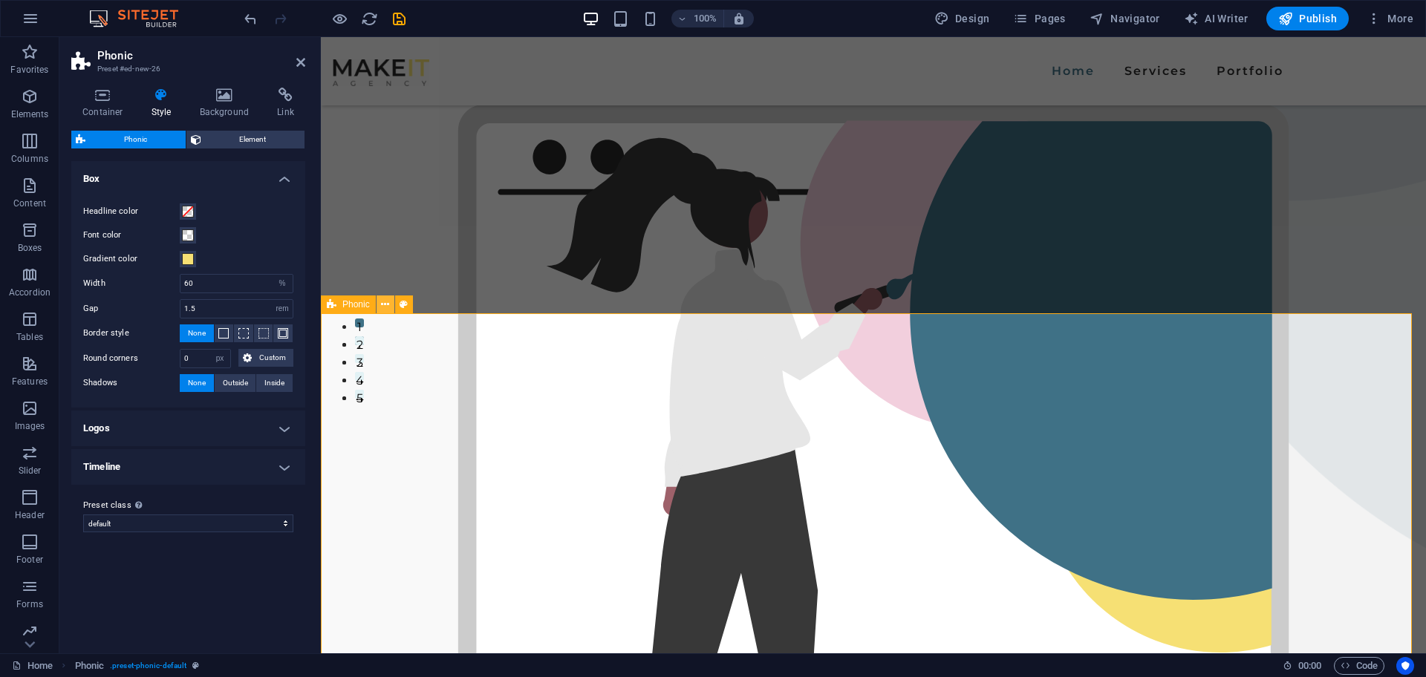
click at [387, 301] on icon at bounding box center [385, 305] width 8 height 16
click at [384, 304] on icon at bounding box center [385, 305] width 8 height 16
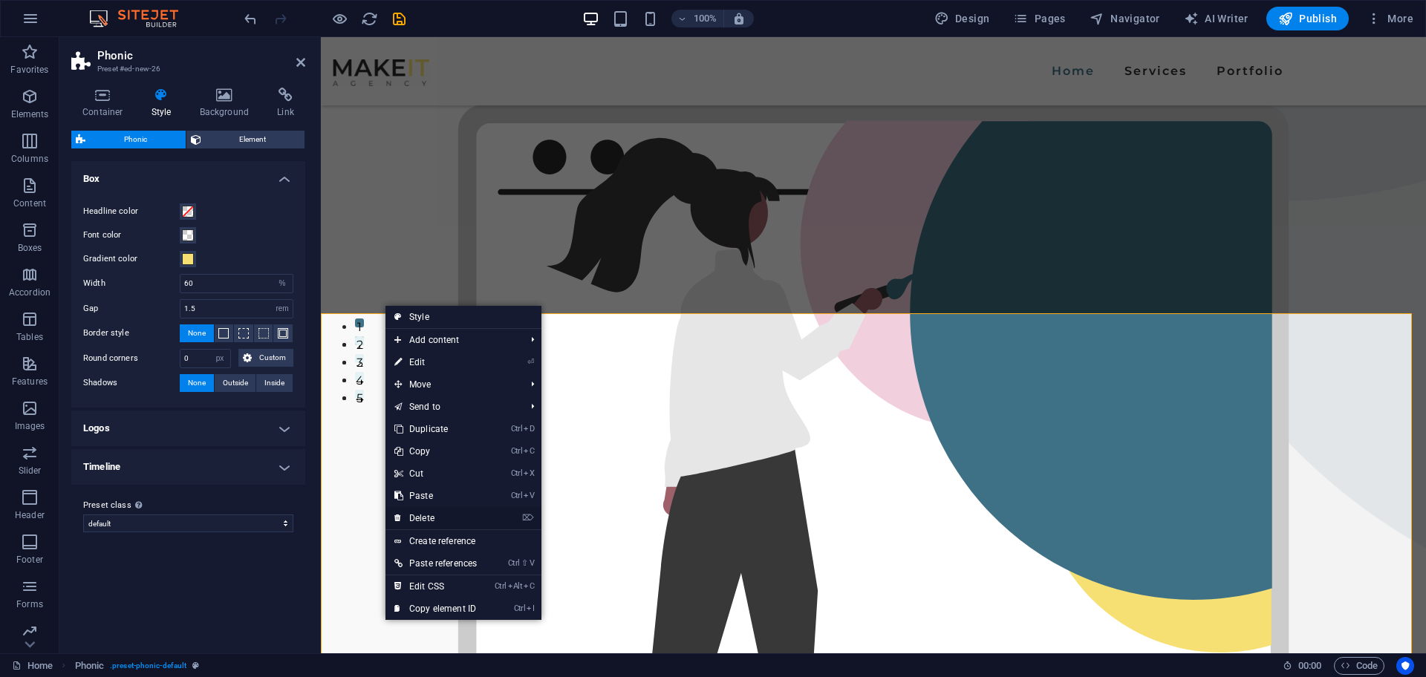
click at [422, 512] on link "⌦ Delete" at bounding box center [435, 518] width 100 height 22
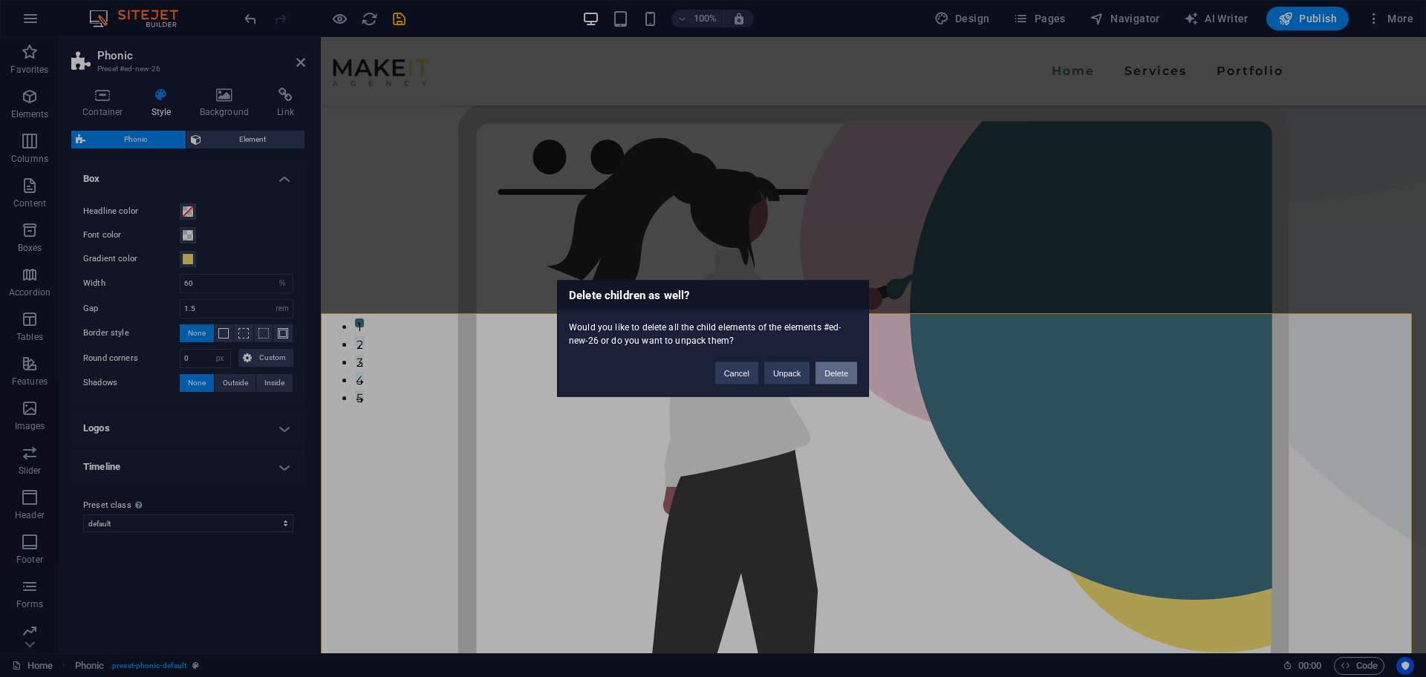
click at [832, 371] on button "Delete" at bounding box center [836, 373] width 42 height 22
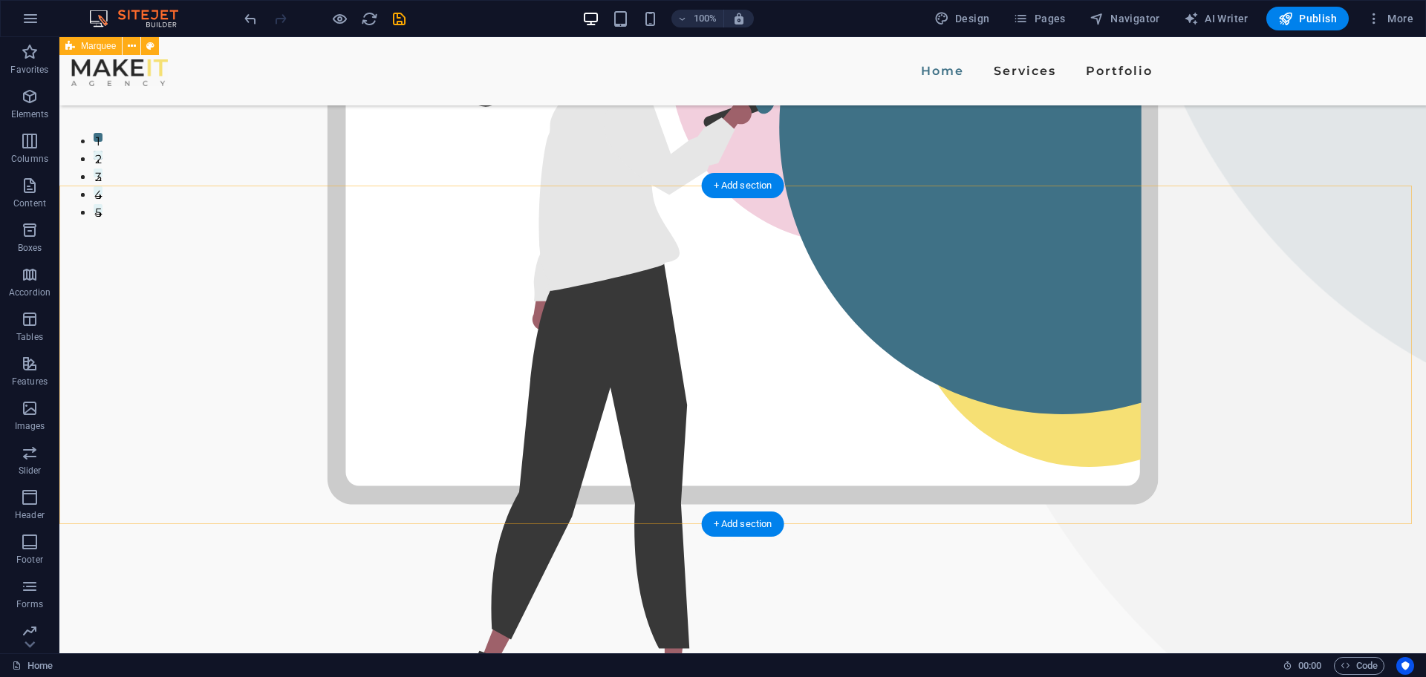
scroll to position [0, 0]
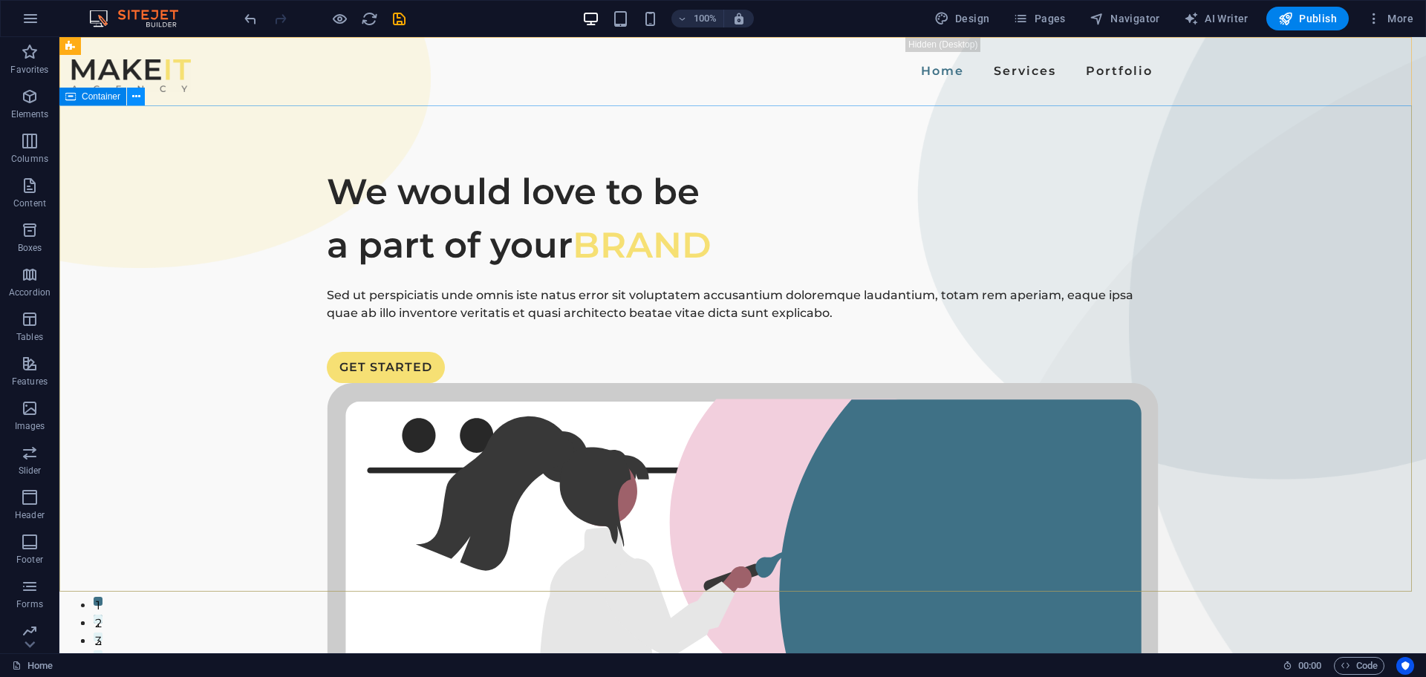
click at [137, 91] on icon at bounding box center [136, 97] width 8 height 16
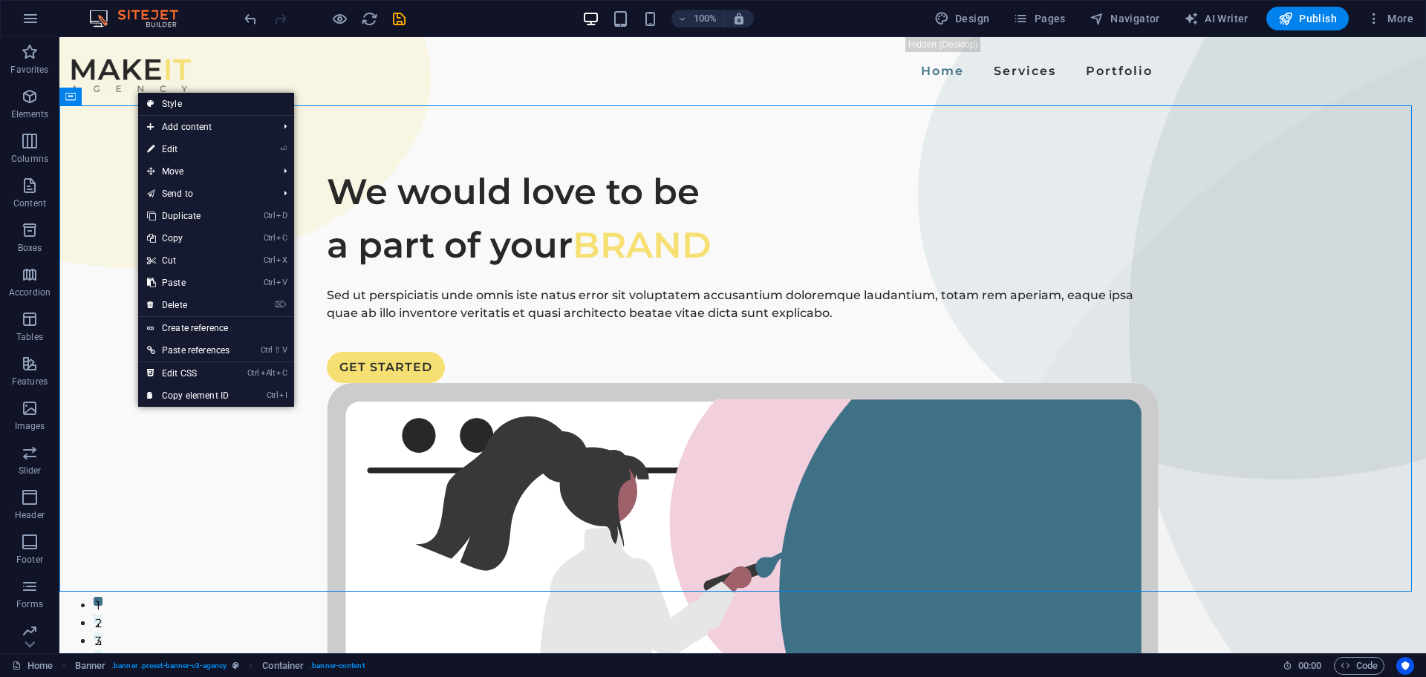
click at [178, 98] on link "Style" at bounding box center [216, 104] width 156 height 22
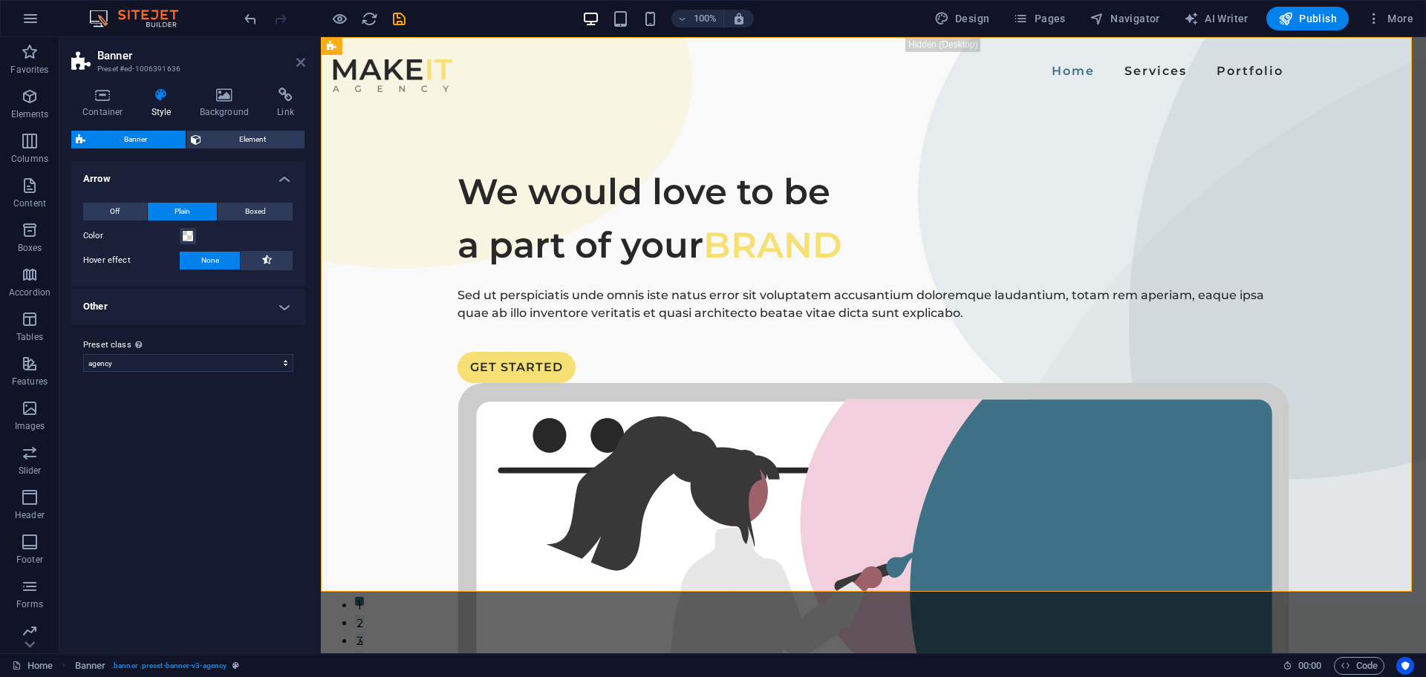
click at [301, 66] on icon at bounding box center [300, 62] width 9 height 12
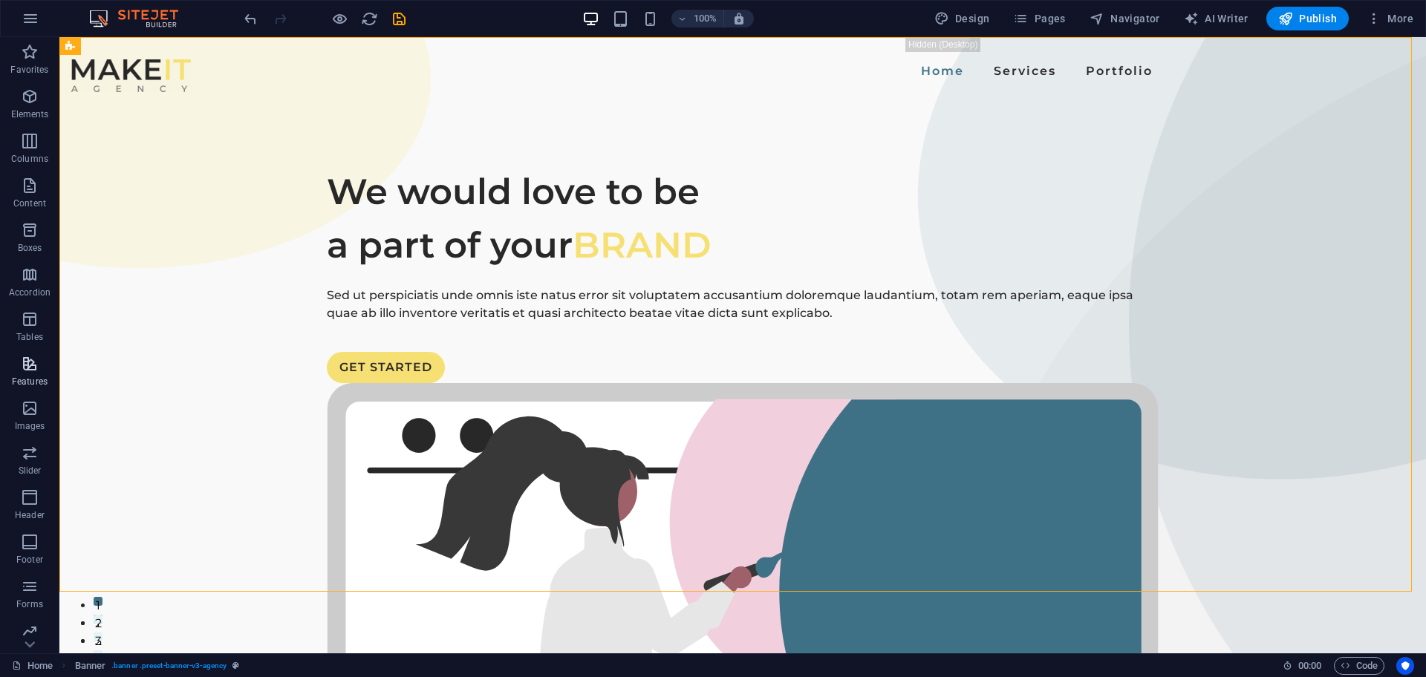
click at [30, 365] on icon "button" at bounding box center [30, 364] width 18 height 18
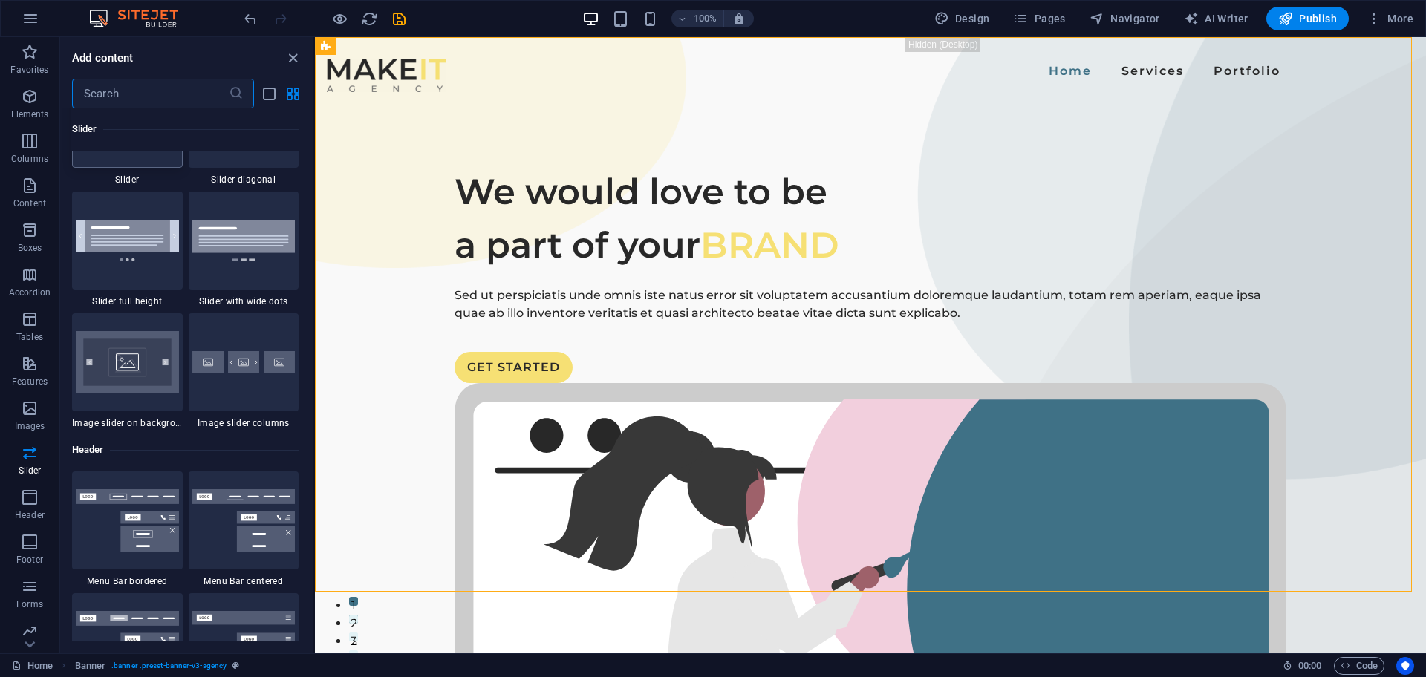
scroll to position [8758, 0]
